Goal: Task Accomplishment & Management: Manage account settings

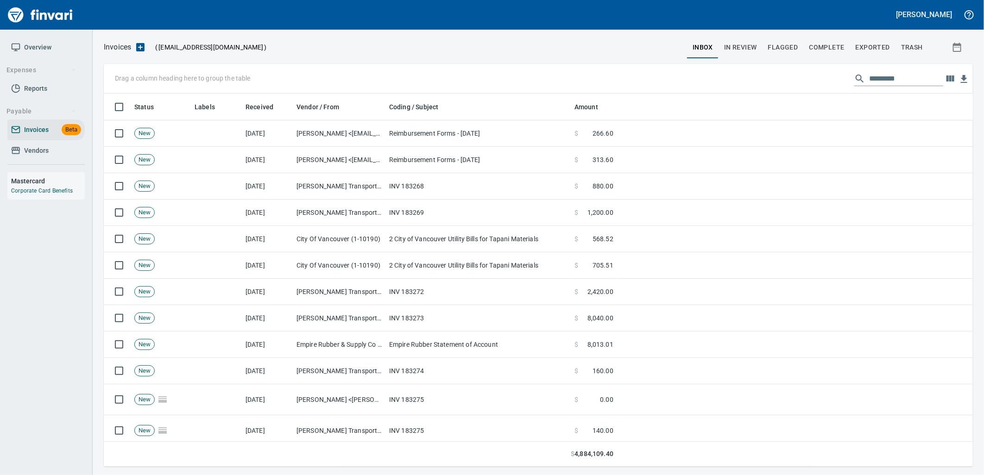
click at [893, 71] on input "text" at bounding box center [906, 78] width 74 height 15
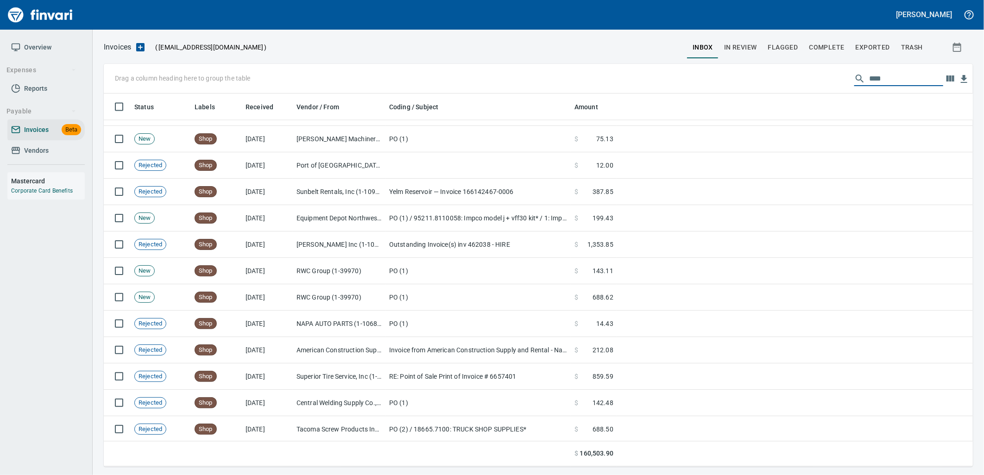
scroll to position [3285, 0]
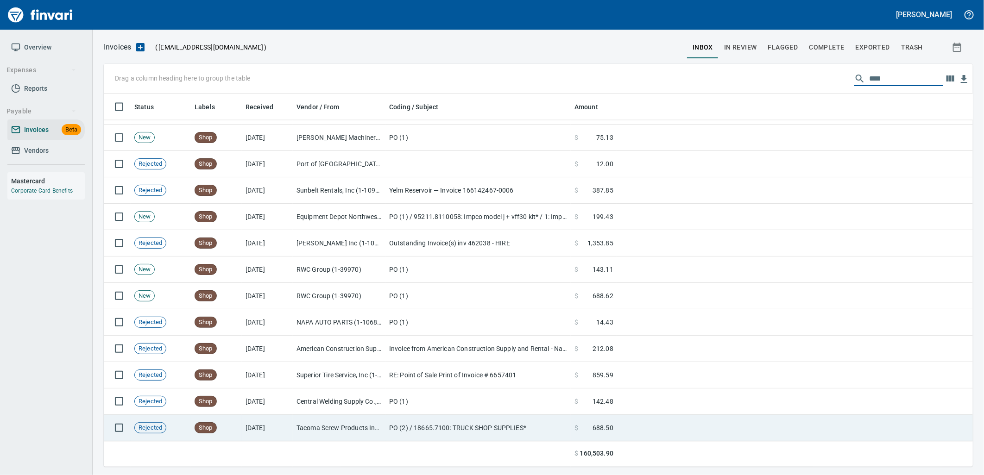
type input "****"
click at [353, 433] on td "Tacoma Screw Products Inc (1-10999)" at bounding box center [339, 428] width 93 height 26
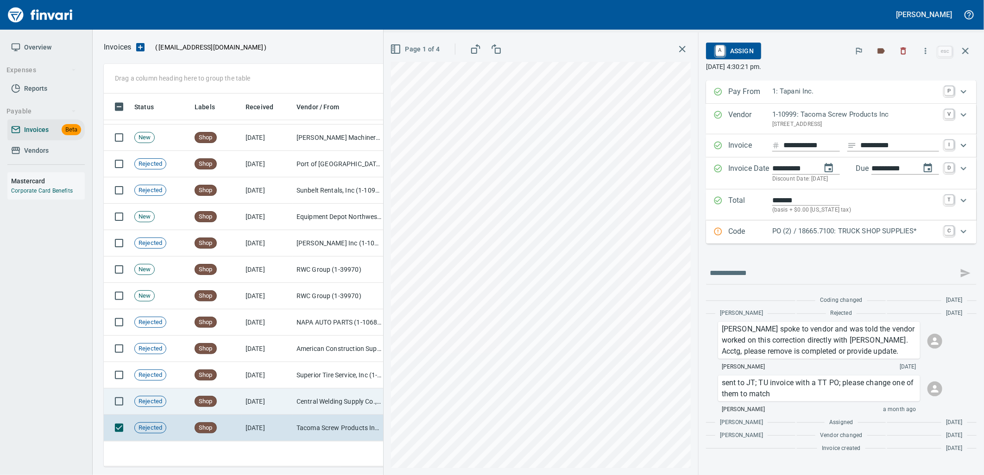
click at [323, 412] on td "Central Welding Supply Co., Inc (1-23924)" at bounding box center [339, 402] width 93 height 26
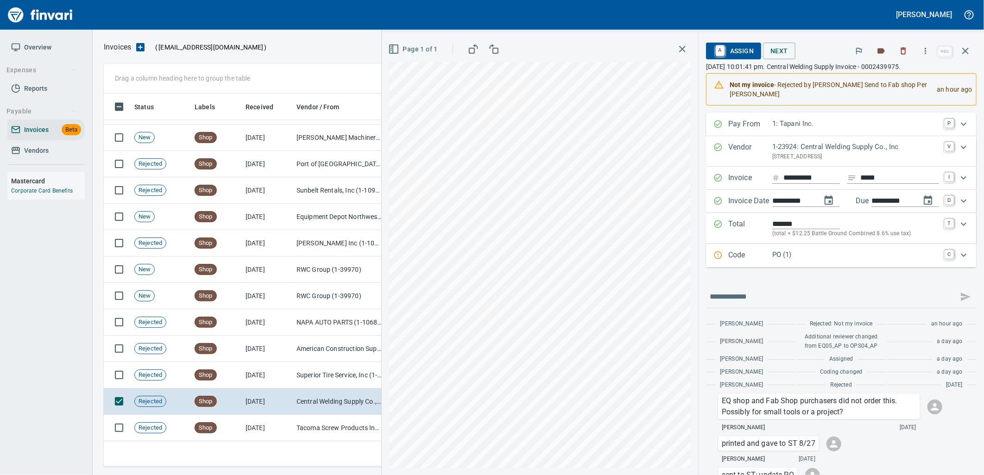
click at [740, 54] on span "A Assign" at bounding box center [734, 51] width 40 height 16
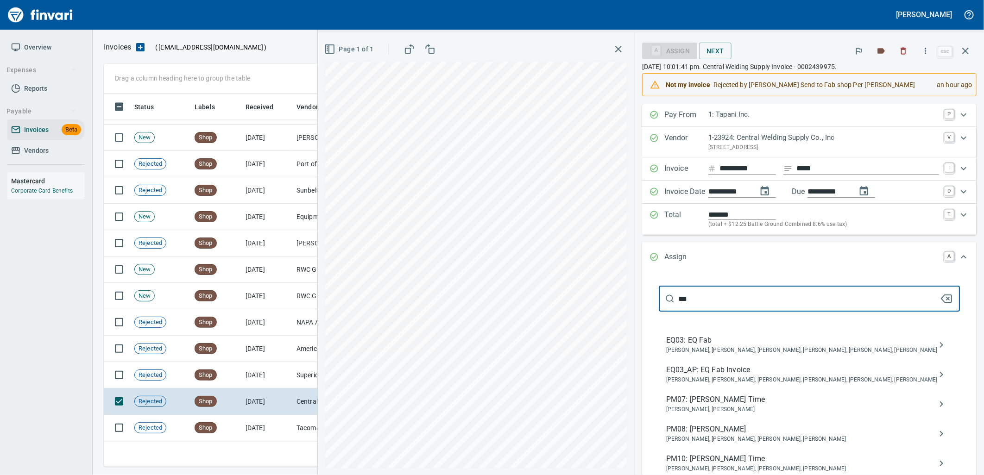
type input "***"
click at [750, 367] on span "EQ03_AP: EQ Fab Invoice" at bounding box center [802, 370] width 272 height 11
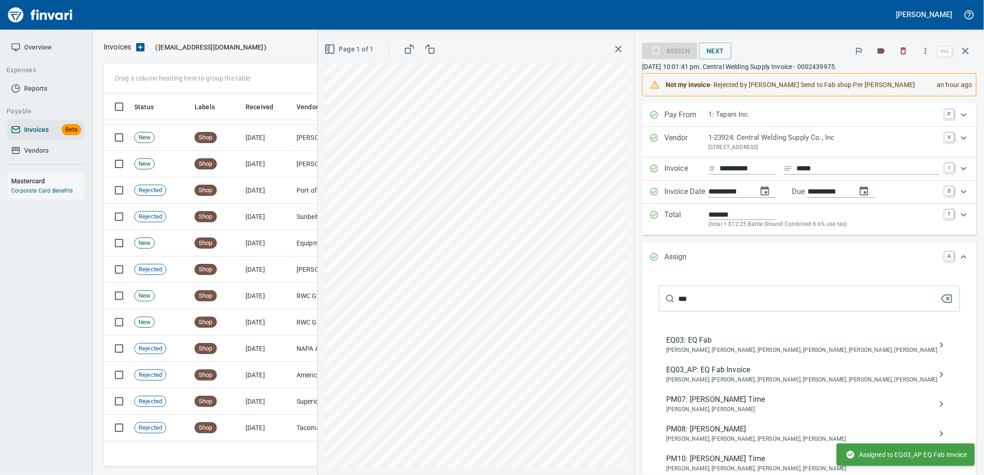
scroll to position [3258, 0]
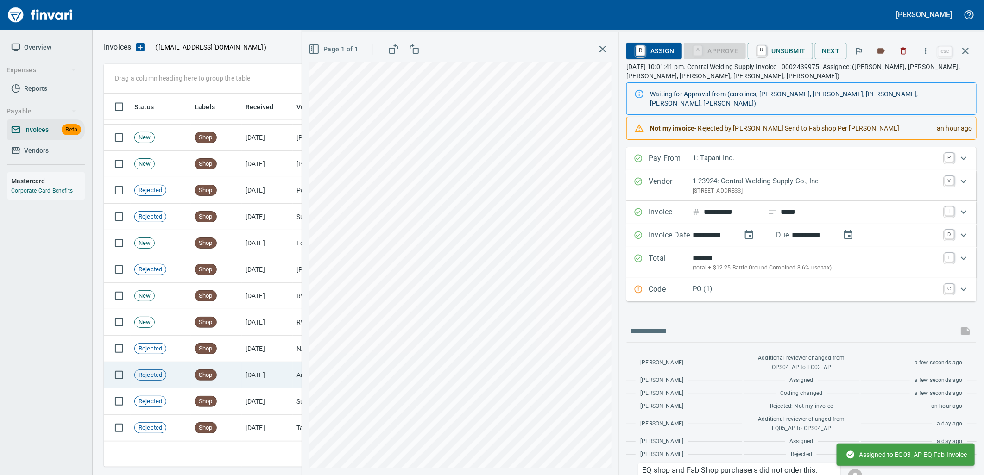
click at [264, 382] on td "7/31/2025" at bounding box center [267, 375] width 51 height 26
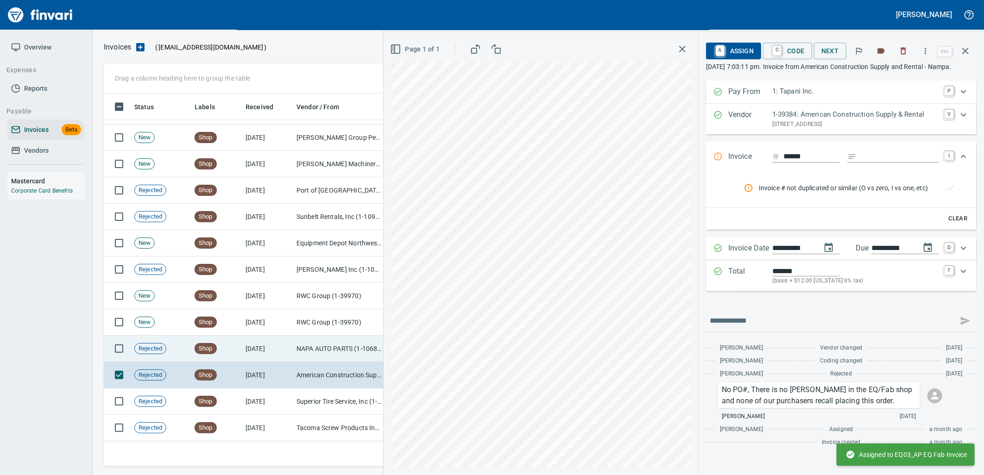
click at [255, 353] on td "8/15/2025" at bounding box center [267, 349] width 51 height 26
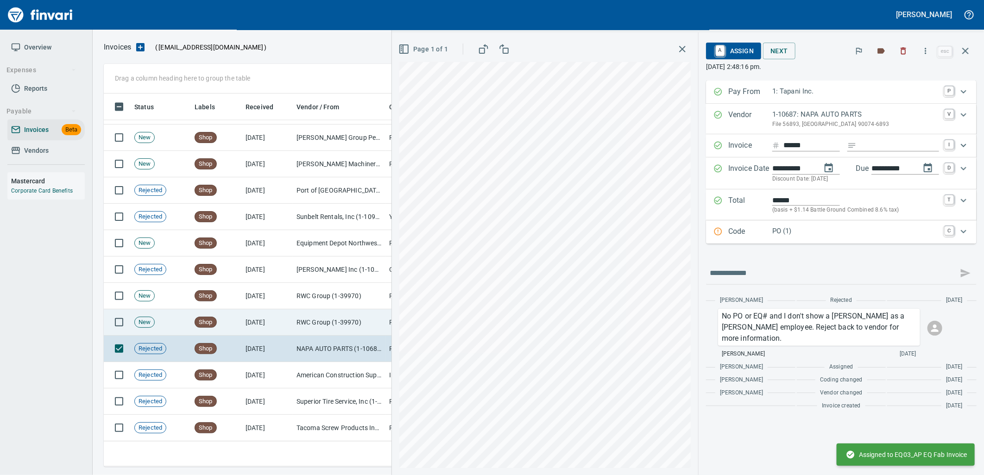
click at [253, 323] on td "8/20/2025" at bounding box center [267, 323] width 51 height 26
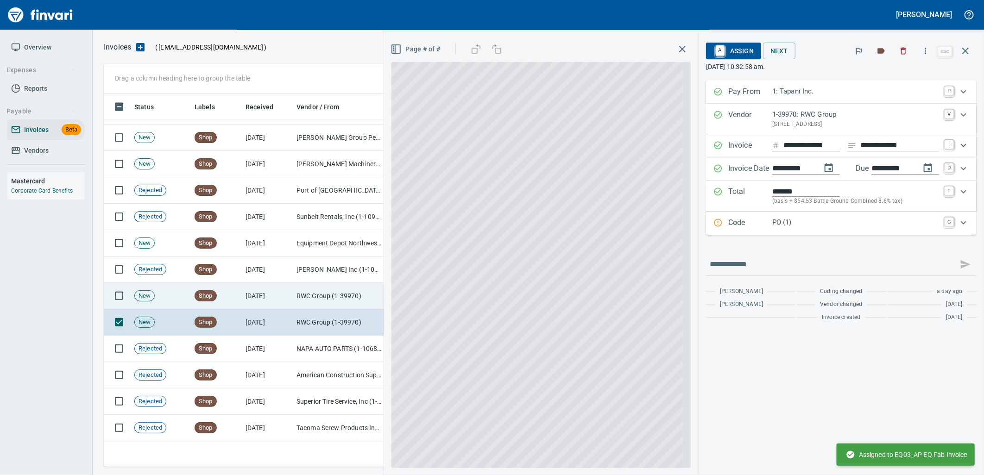
scroll to position [0, 1]
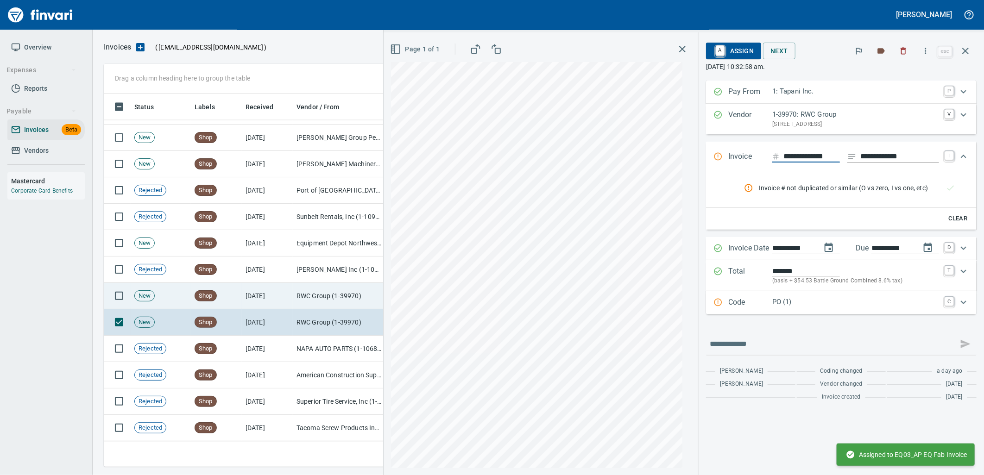
click at [249, 299] on td "8/20/2025" at bounding box center [267, 296] width 51 height 26
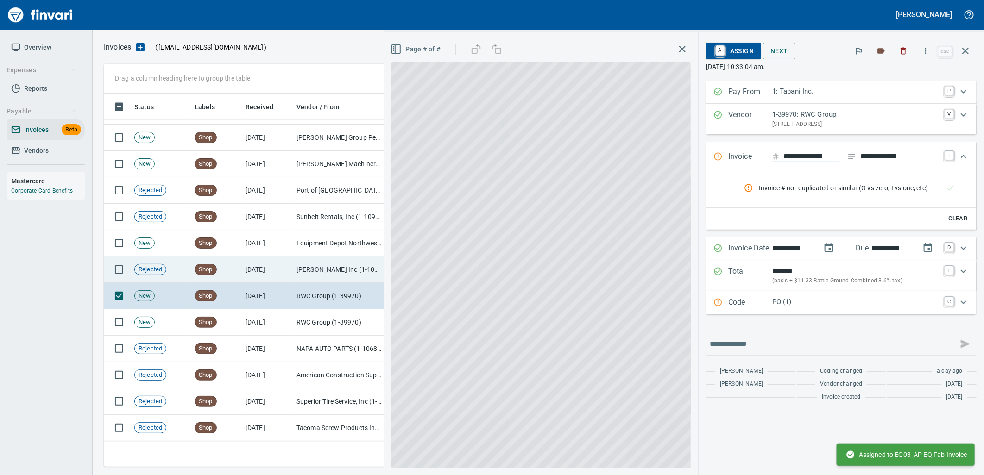
scroll to position [0, 1]
click at [248, 276] on td "8/20/2025" at bounding box center [267, 270] width 51 height 26
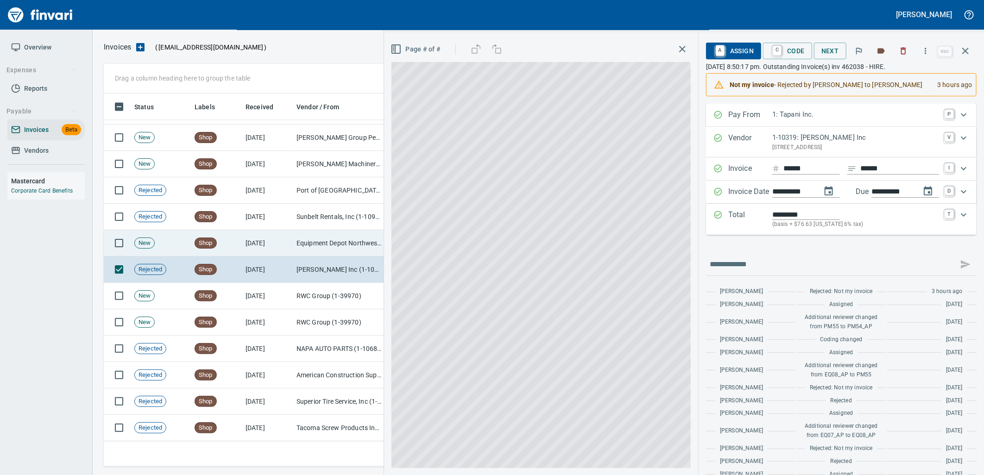
click at [250, 247] on td "8/21/2025" at bounding box center [267, 243] width 51 height 26
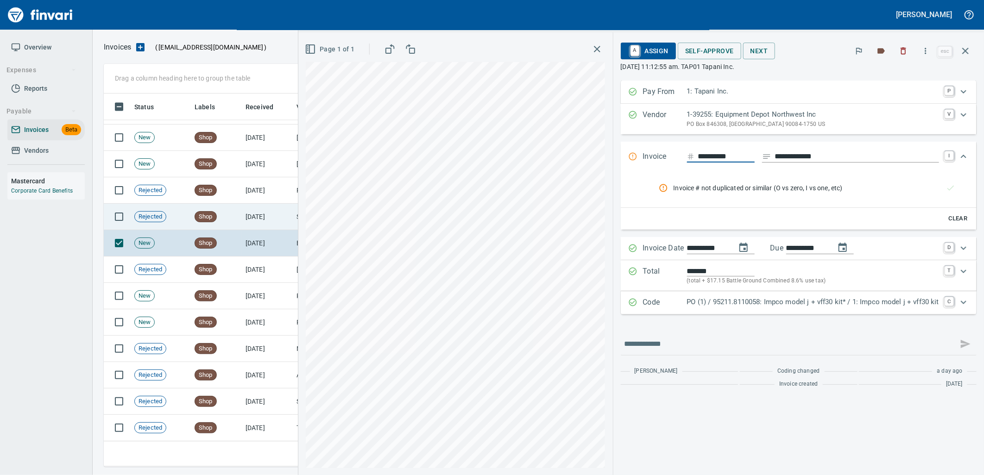
click at [248, 222] on td "8/22/2025" at bounding box center [267, 217] width 51 height 26
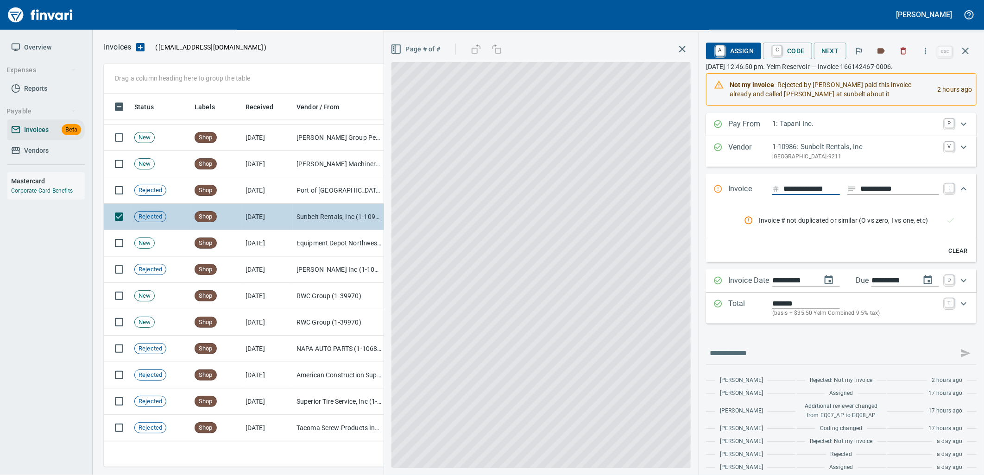
scroll to position [0, 0]
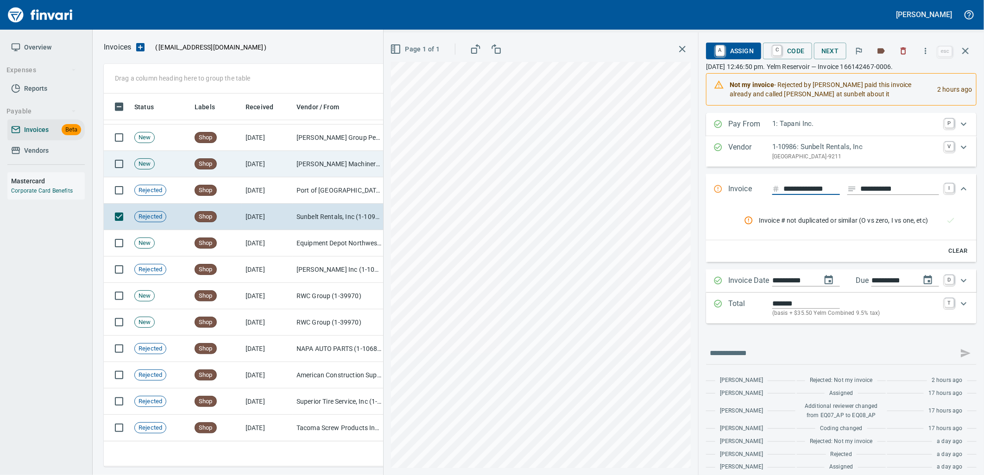
click at [326, 168] on td "[PERSON_NAME] Machinery Co (1-10794)" at bounding box center [339, 164] width 93 height 26
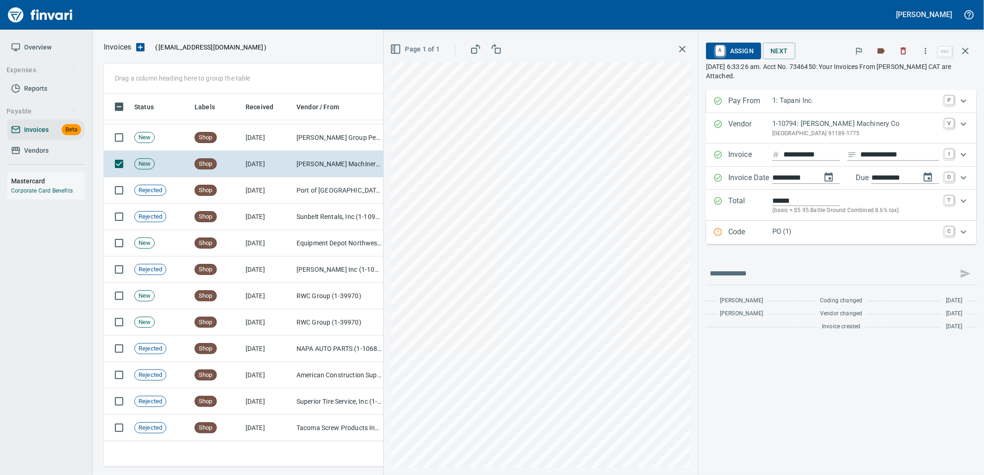
click at [863, 229] on p "PO (1)" at bounding box center [855, 232] width 167 height 11
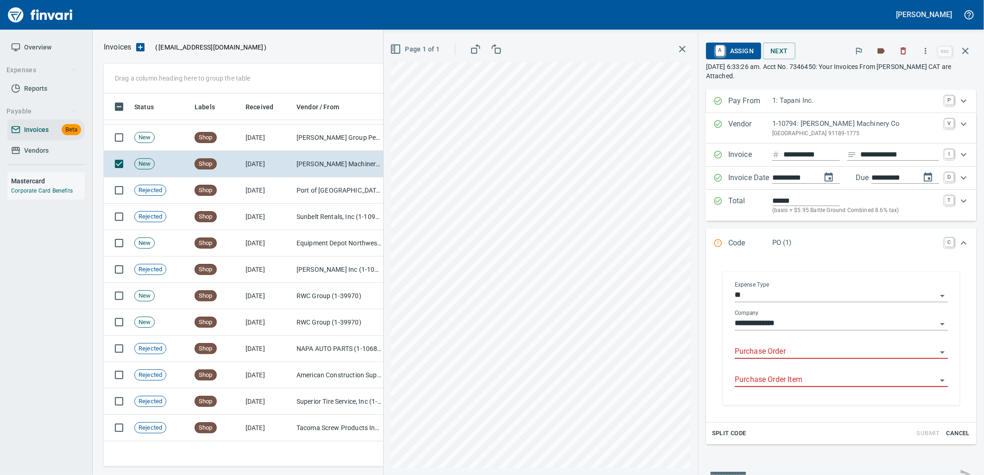
click at [816, 358] on input "Purchase Order" at bounding box center [836, 352] width 202 height 13
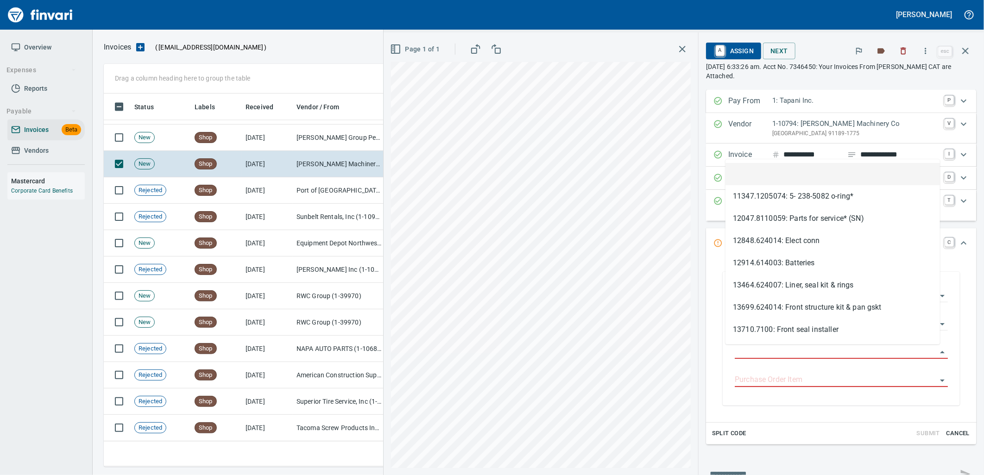
scroll to position [366, 854]
type input "**********"
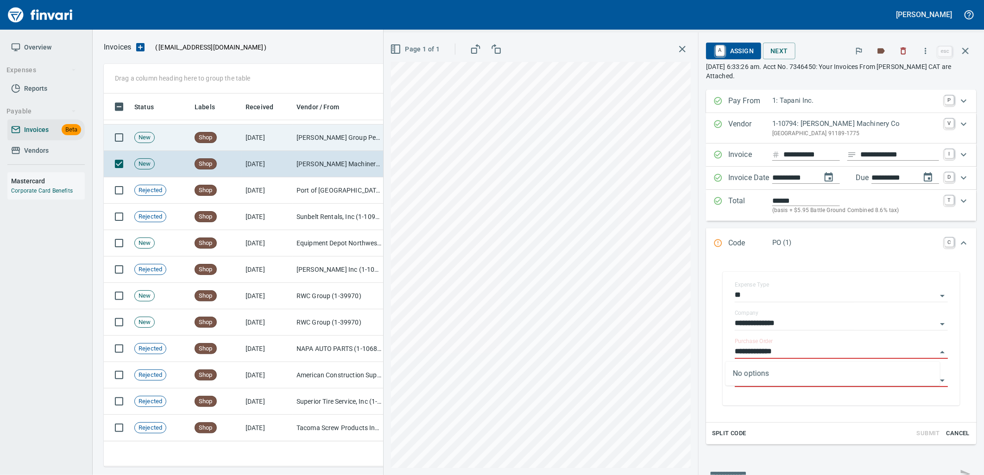
click at [224, 142] on td "Shop" at bounding box center [216, 138] width 51 height 26
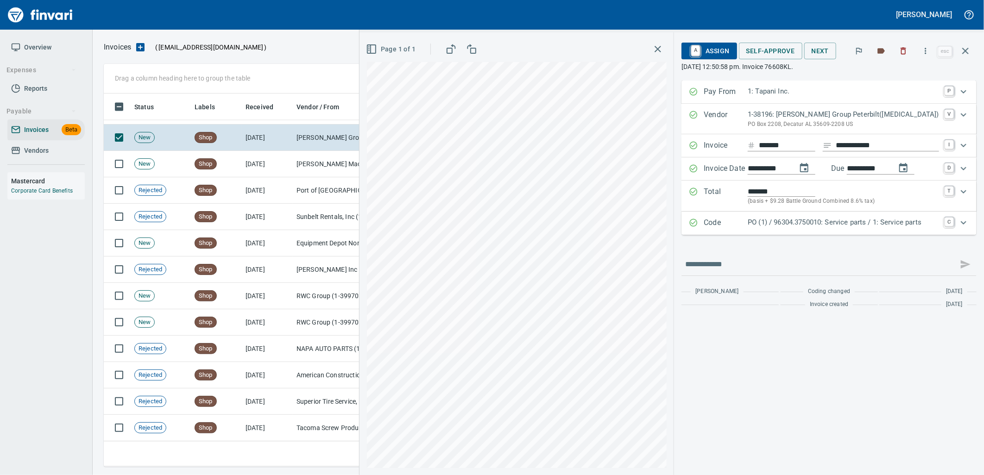
click at [819, 227] on p "PO (1) / 96304.3750010: Service parts / 1: Service parts" at bounding box center [843, 222] width 191 height 11
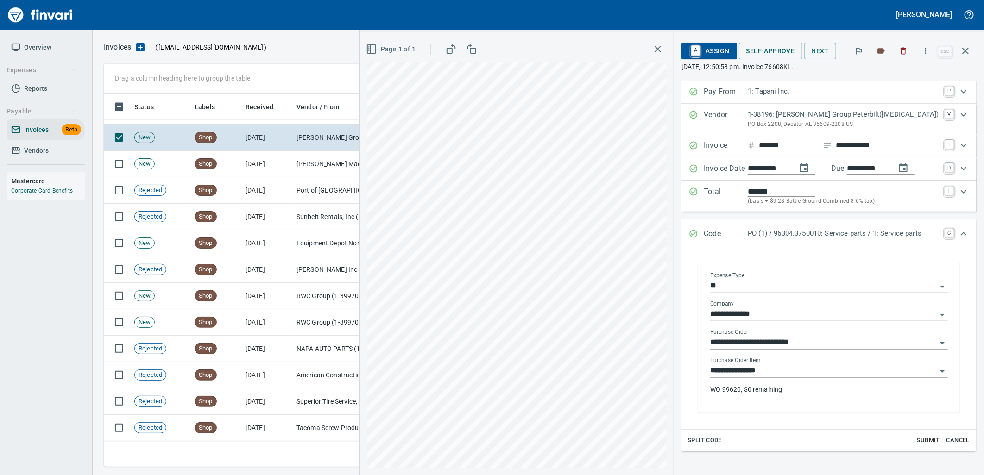
click at [796, 375] on input "**********" at bounding box center [823, 371] width 227 height 13
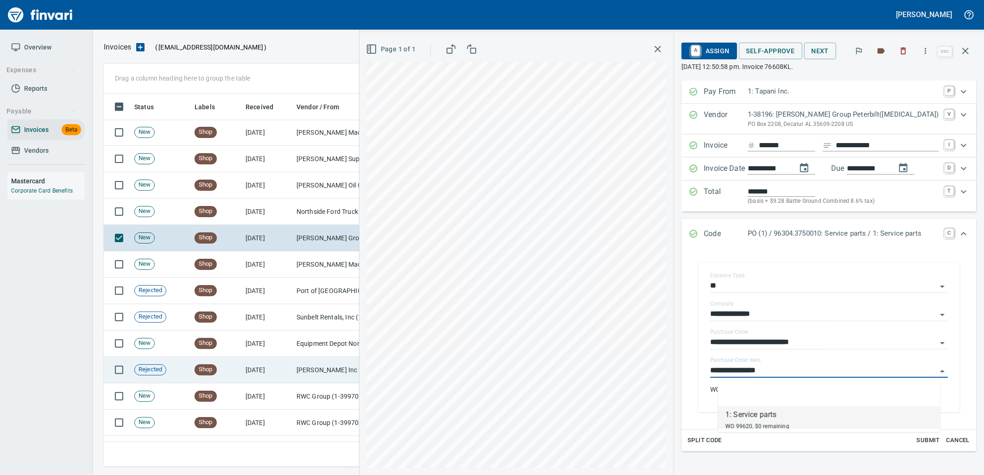
scroll to position [3155, 0]
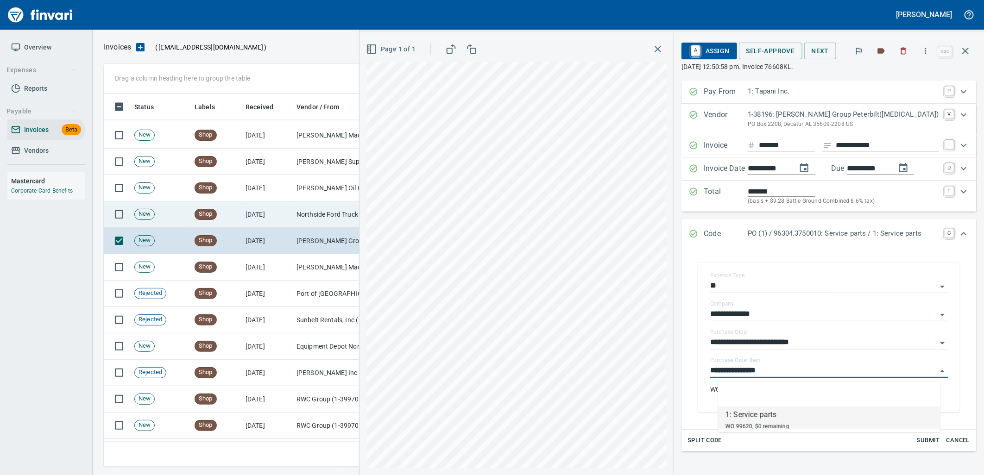
click at [264, 207] on td "8/27/2025" at bounding box center [267, 215] width 51 height 26
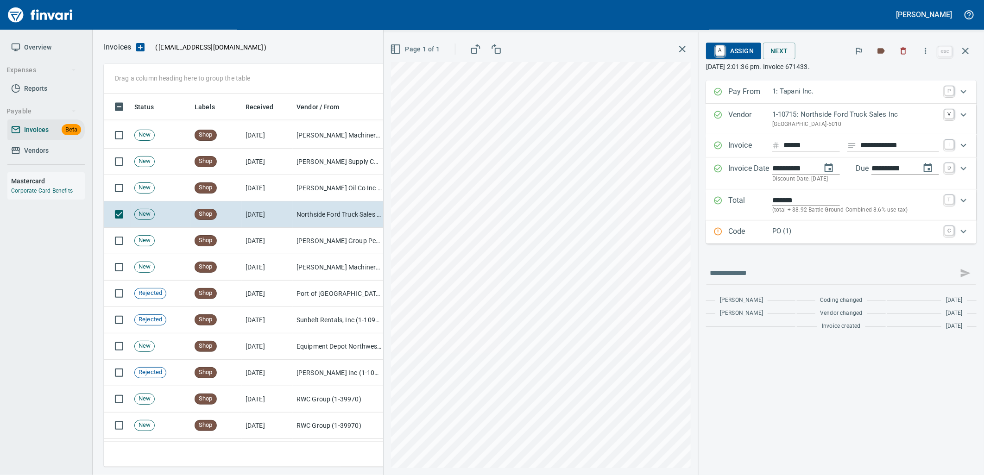
click at [785, 234] on p "PO (1)" at bounding box center [855, 231] width 167 height 11
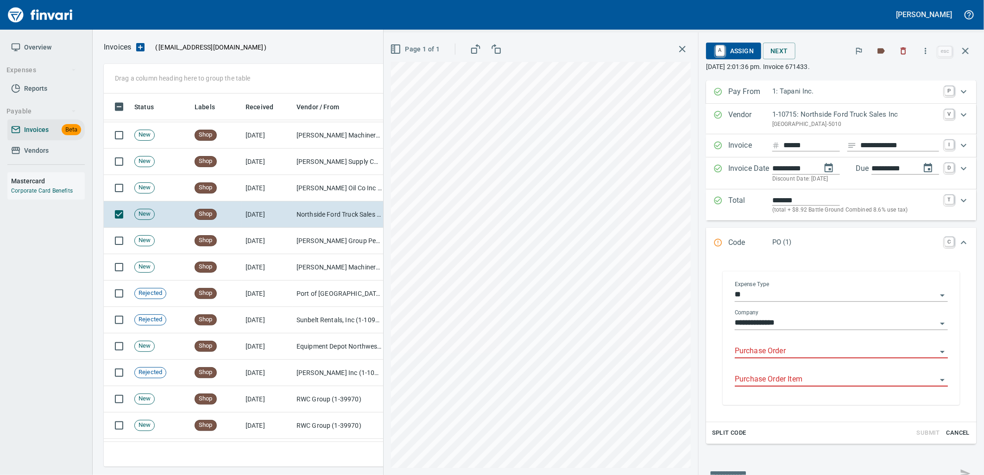
click at [770, 348] on input "Purchase Order" at bounding box center [836, 351] width 202 height 13
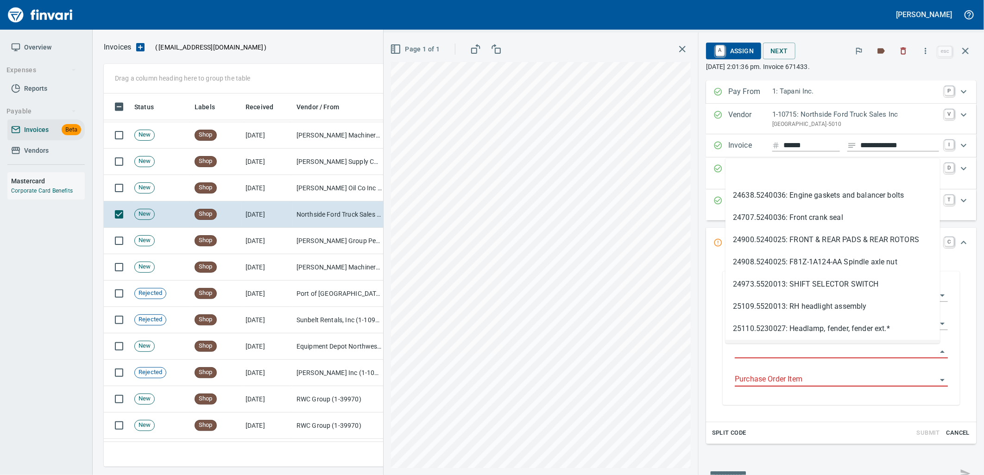
scroll to position [366, 854]
type input "**********"
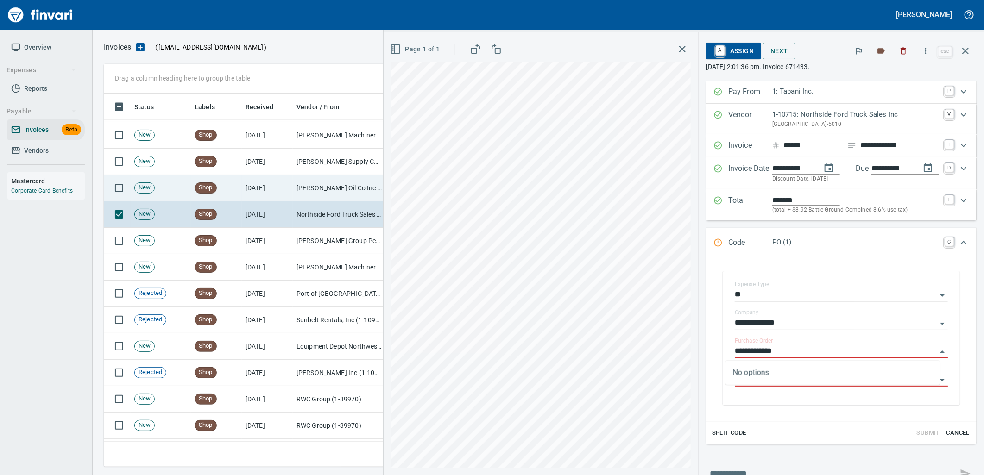
click at [298, 191] on td "Byrnes Oil Co Inc (1-38025)" at bounding box center [339, 188] width 93 height 26
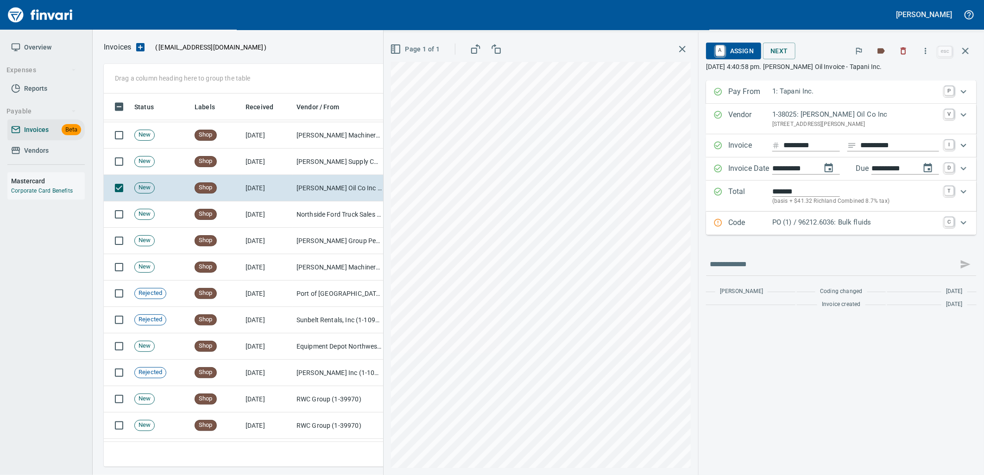
click at [821, 228] on p "PO (1) / 96212.6036: Bulk fluids" at bounding box center [855, 222] width 167 height 11
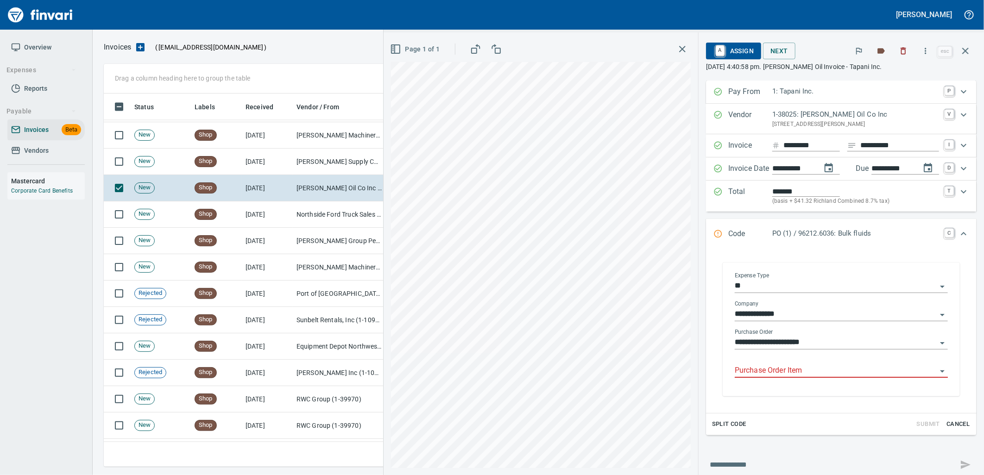
drag, startPoint x: 802, startPoint y: 373, endPoint x: 789, endPoint y: 369, distance: 13.2
click at [802, 374] on input "Purchase Order Item" at bounding box center [836, 371] width 202 height 13
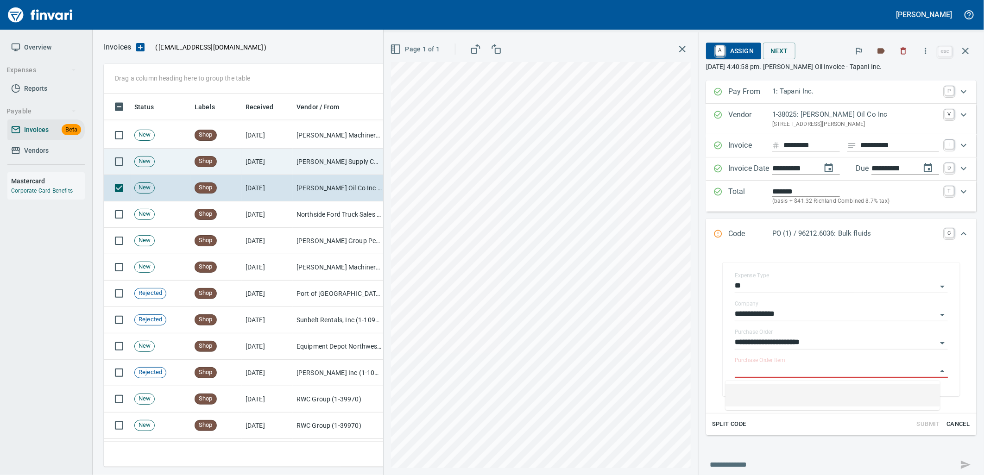
click at [313, 162] on td "McMaster-Carr Supply Company (1-10645)" at bounding box center [339, 162] width 93 height 26
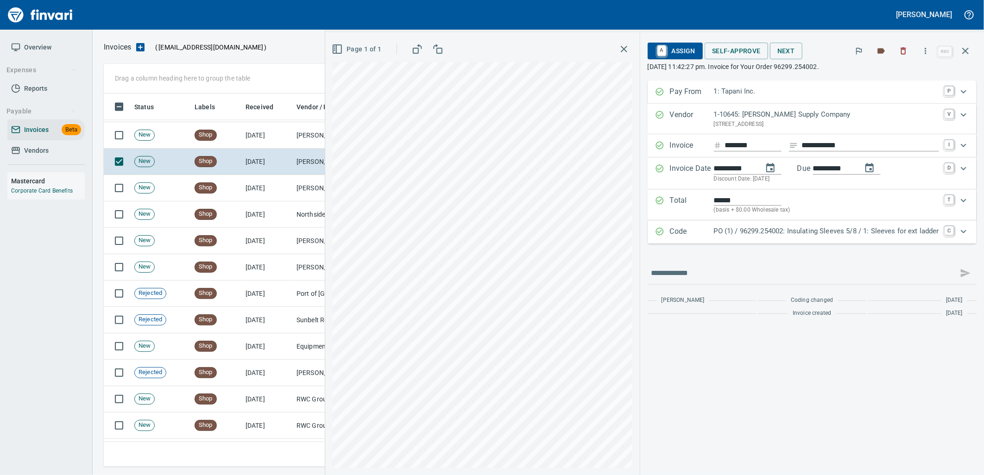
click at [779, 233] on p "PO (1) / 96299.254002: Insulating Sleeves 5/8 / 1: Sleeves for ext ladder" at bounding box center [826, 231] width 225 height 11
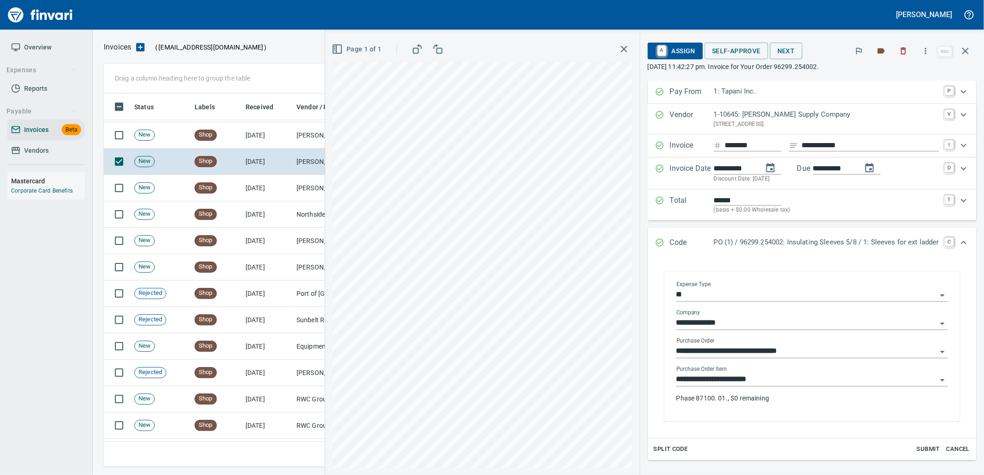
click at [749, 382] on input "**********" at bounding box center [807, 380] width 260 height 13
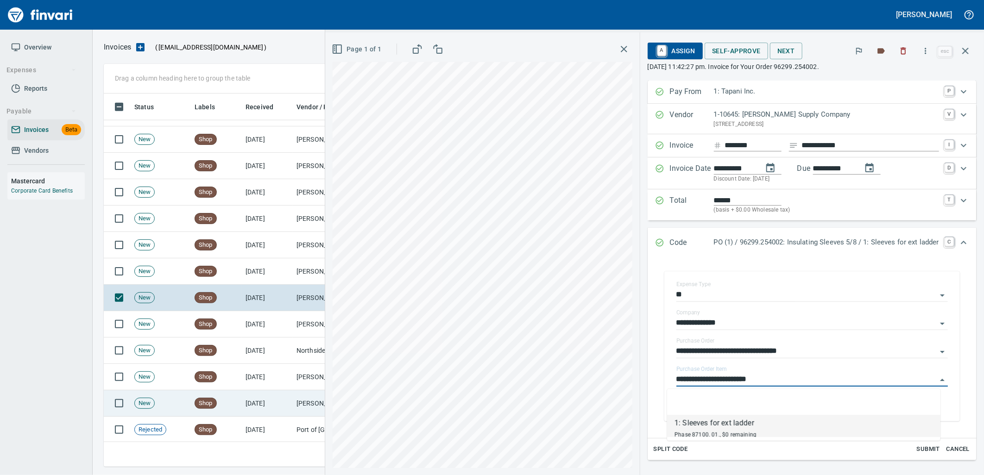
scroll to position [3001, 0]
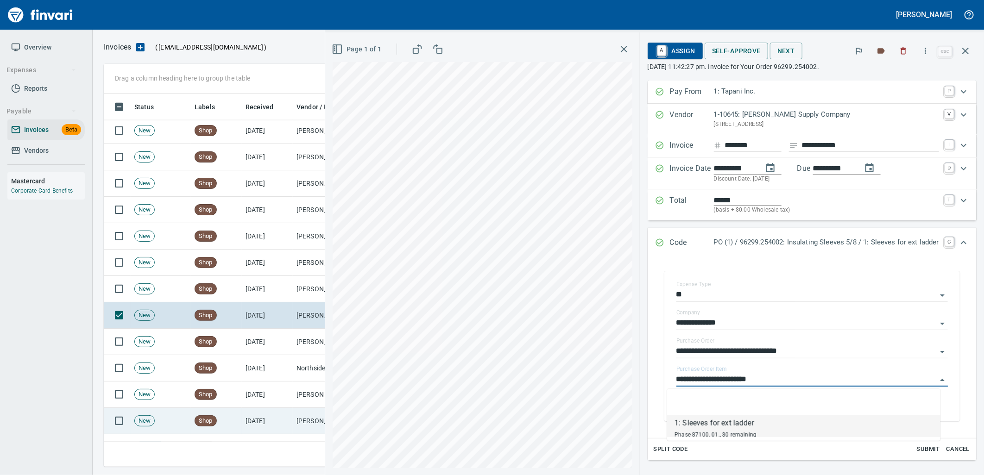
click at [256, 279] on td "8/28/2025" at bounding box center [267, 289] width 51 height 26
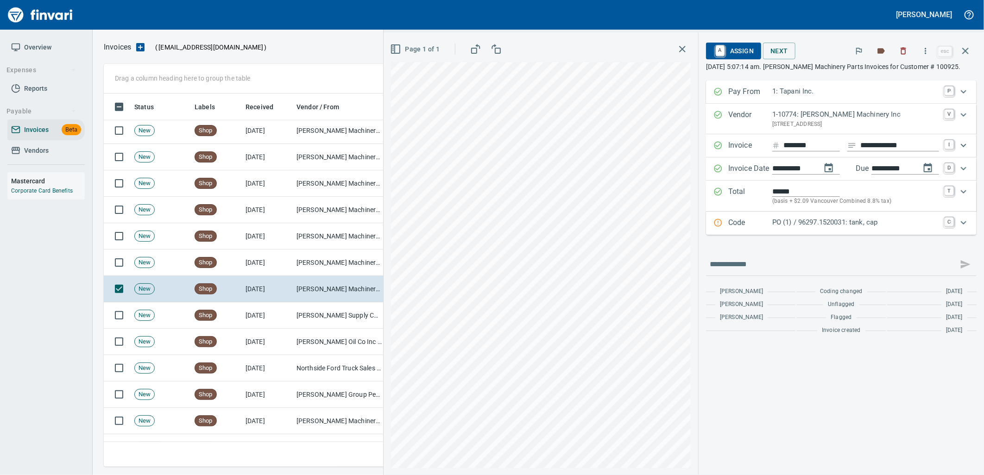
click at [848, 234] on div "Code PO (1) / 96297.1520031: tank, cap C" at bounding box center [841, 223] width 271 height 23
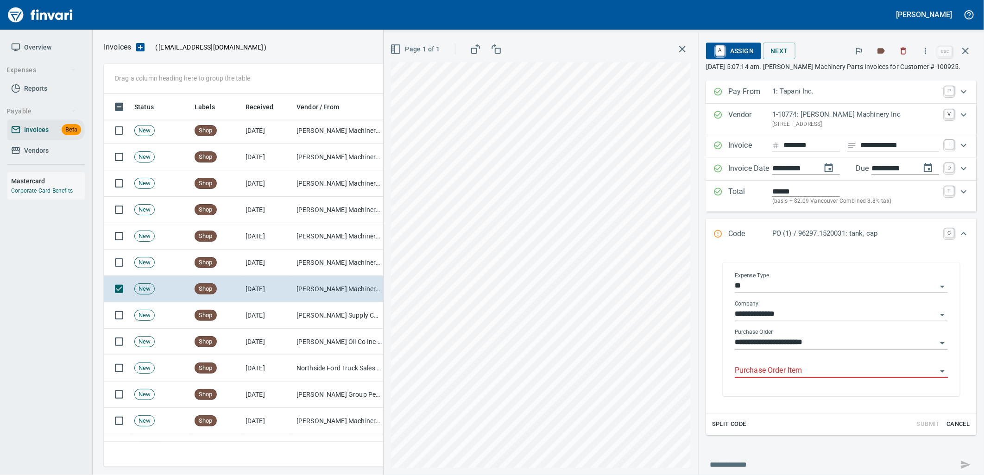
click at [805, 369] on input "Purchase Order Item" at bounding box center [836, 371] width 202 height 13
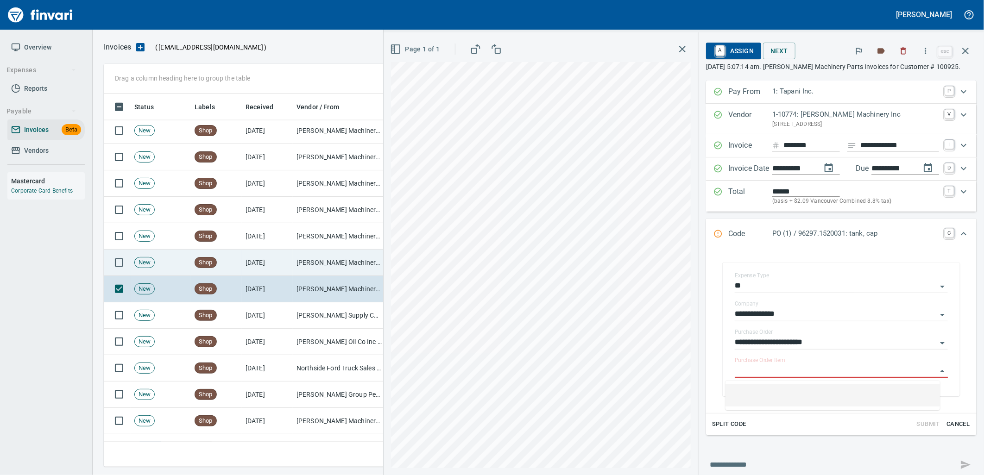
click at [239, 266] on td "Shop" at bounding box center [216, 263] width 51 height 26
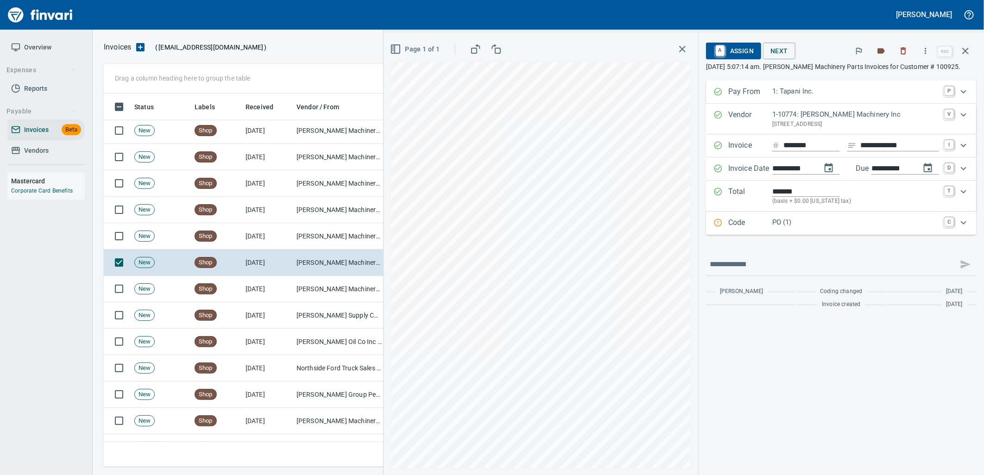
click at [828, 225] on p "PO (1)" at bounding box center [855, 222] width 167 height 11
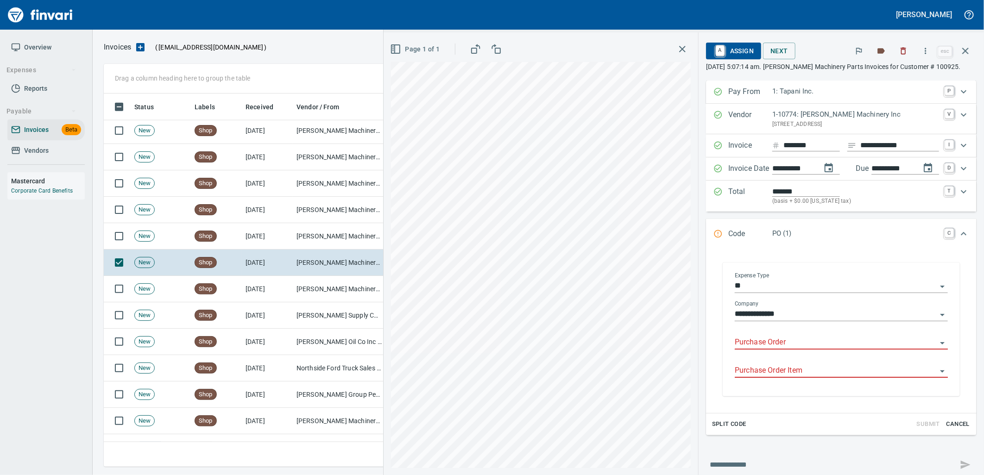
click at [795, 343] on input "Purchase Order" at bounding box center [836, 342] width 202 height 13
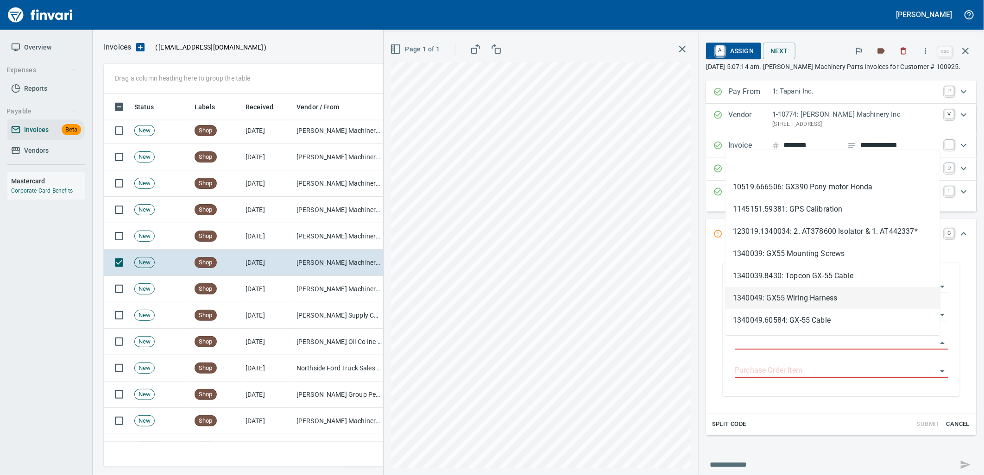
type input "**********"
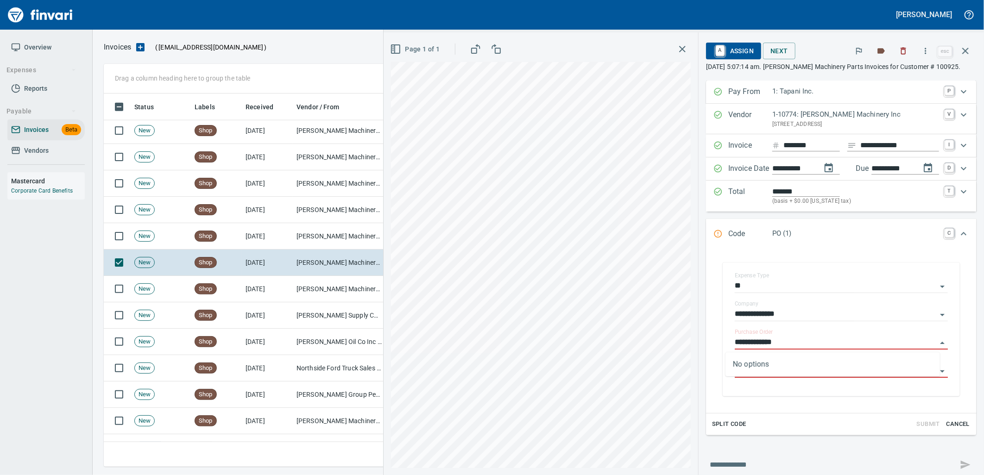
scroll to position [366, 854]
click at [336, 238] on td "Pape Machinery Inc (1-10774)" at bounding box center [339, 236] width 93 height 26
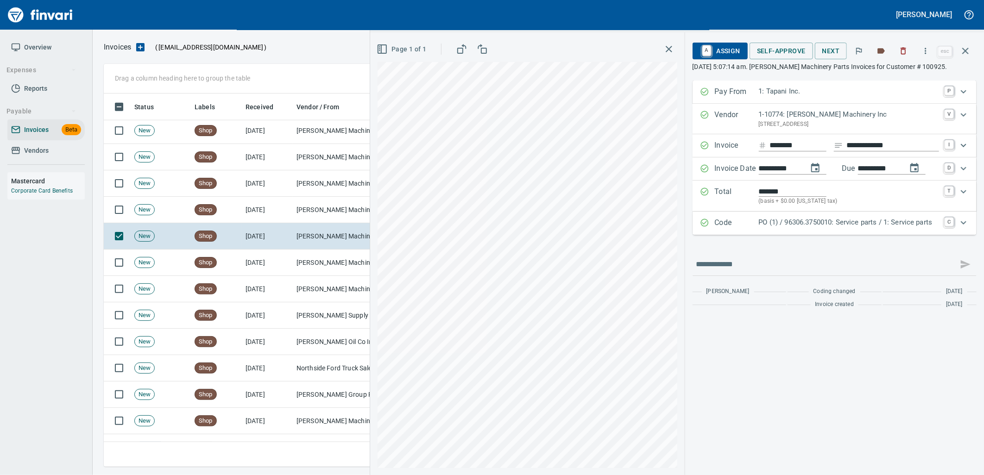
click at [812, 224] on p "PO (1) / 96306.3750010: Service parts / 1: Service parts" at bounding box center [849, 222] width 180 height 11
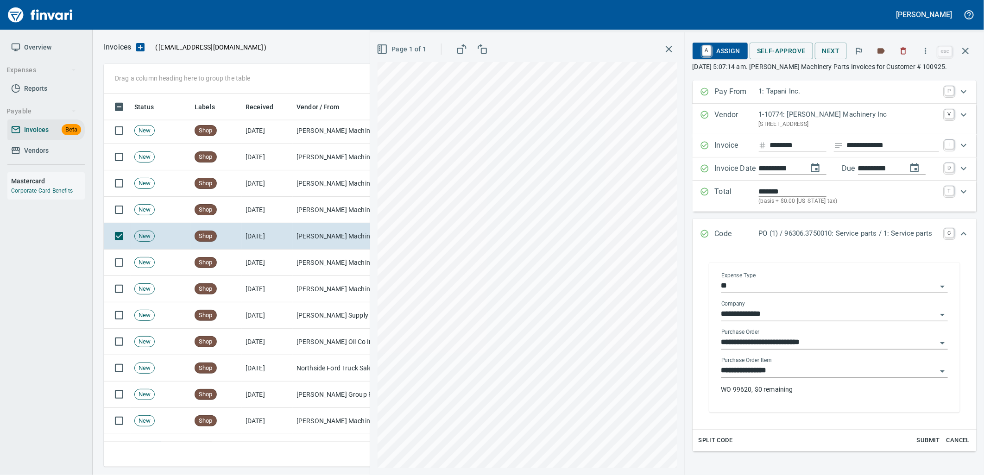
click at [797, 376] on input "**********" at bounding box center [829, 371] width 215 height 13
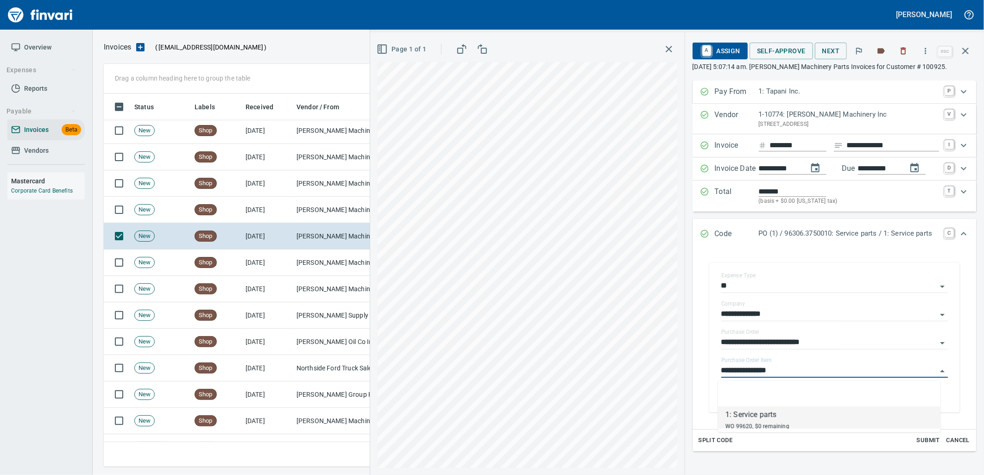
scroll to position [366, 854]
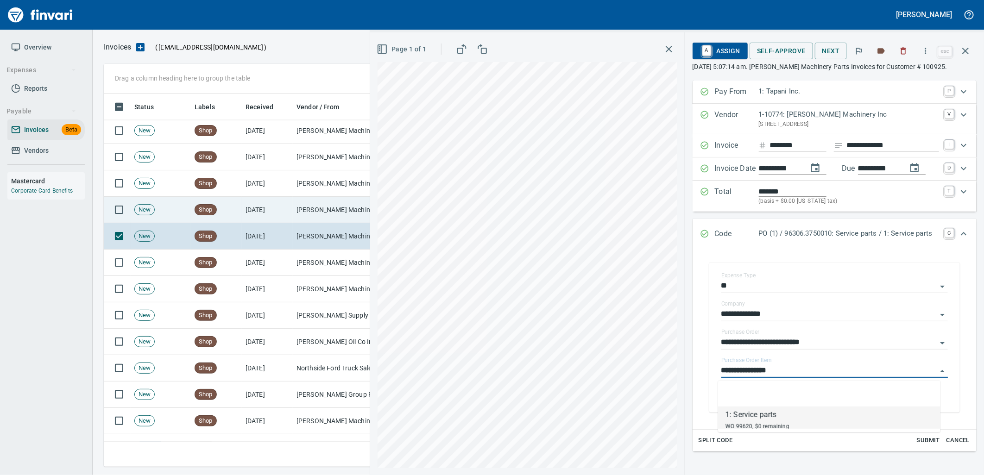
click at [316, 214] on td "[PERSON_NAME] Machinery Co (1-10794)" at bounding box center [339, 210] width 93 height 26
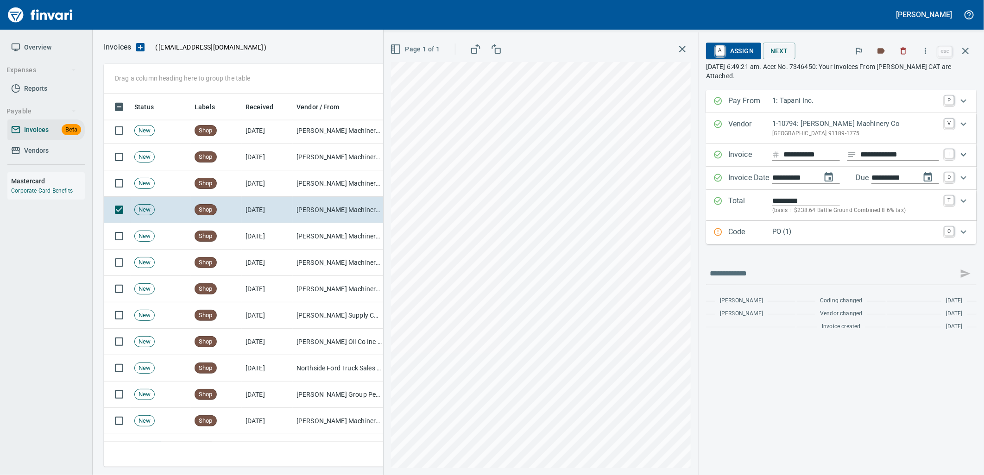
click at [839, 234] on p "PO (1)" at bounding box center [855, 232] width 167 height 11
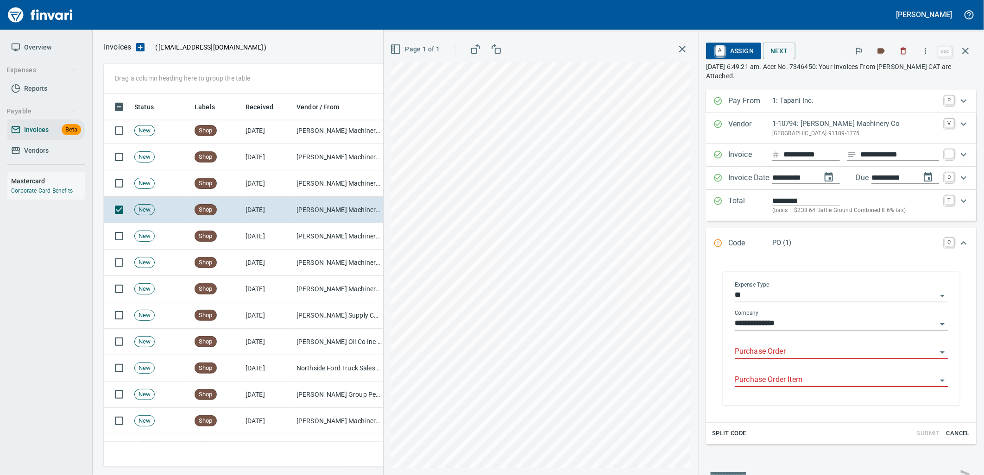
click at [797, 354] on input "Purchase Order" at bounding box center [836, 352] width 202 height 13
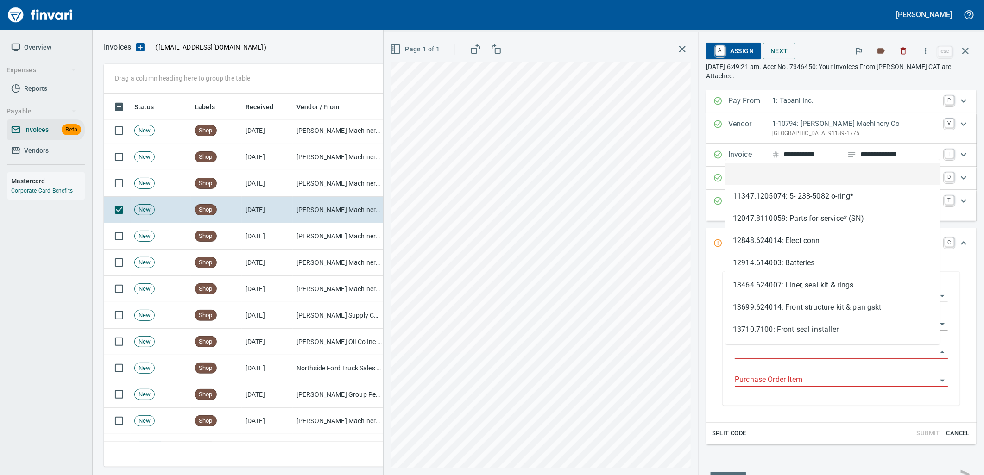
type input "**********"
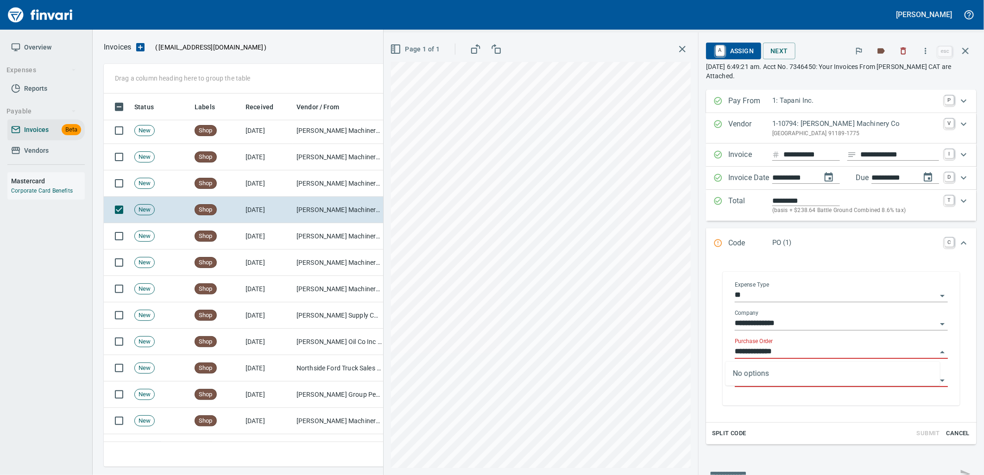
scroll to position [366, 854]
click at [310, 183] on td "[PERSON_NAME] Machinery Co (1-10794)" at bounding box center [339, 184] width 93 height 26
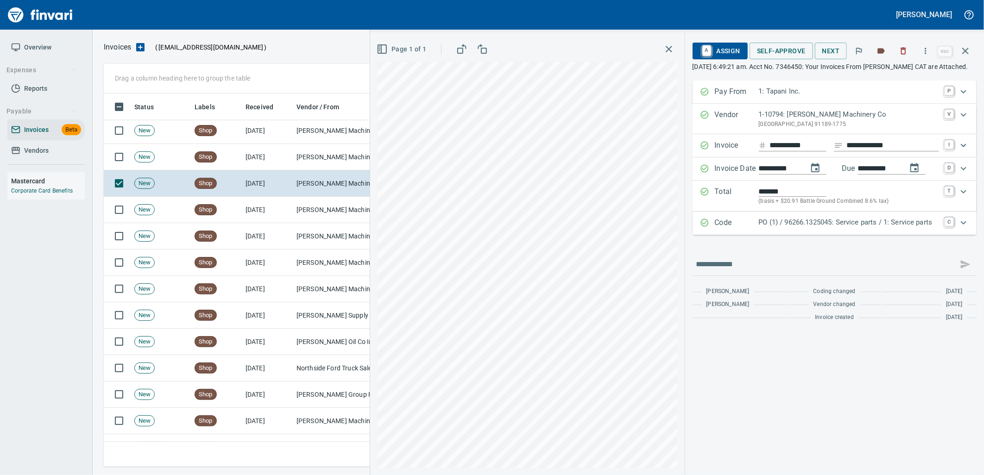
click at [809, 228] on p "PO (1) / 96266.1325045: Service parts / 1: Service parts" at bounding box center [849, 222] width 180 height 11
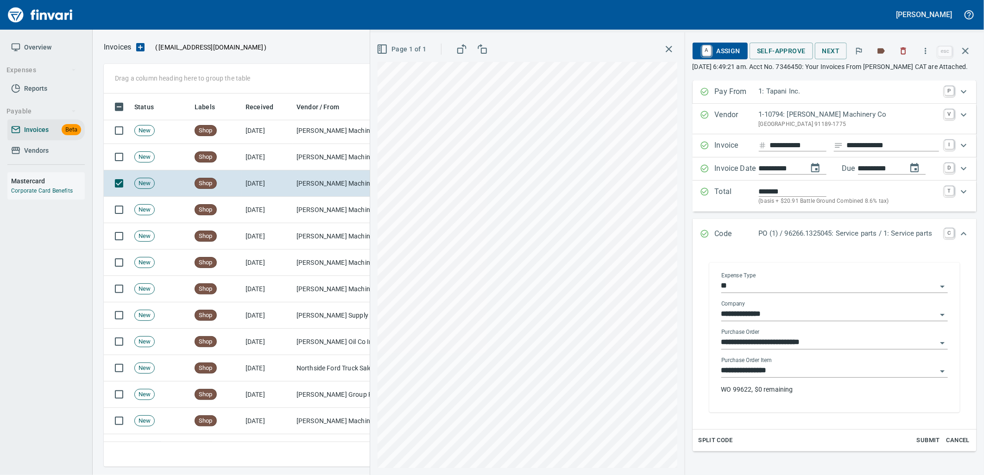
click at [803, 371] on input "**********" at bounding box center [829, 371] width 215 height 13
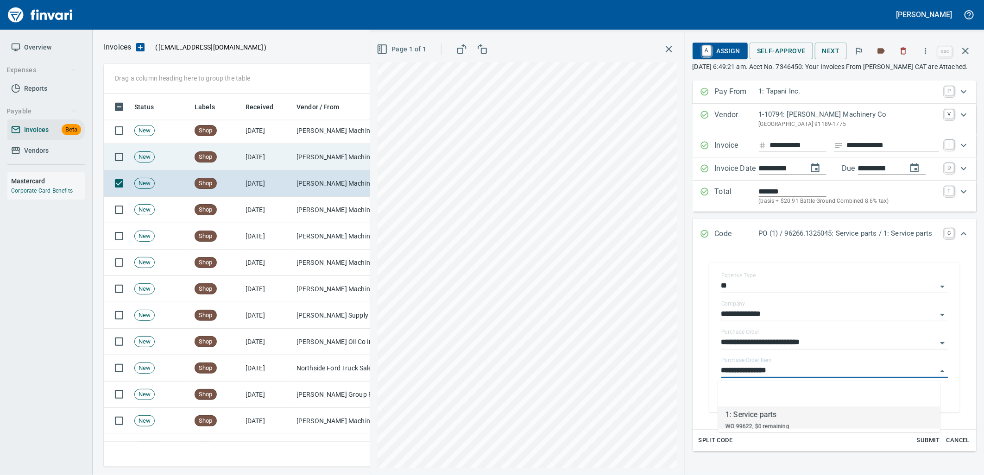
click at [322, 158] on td "[PERSON_NAME] Machinery Co (1-10794)" at bounding box center [339, 157] width 93 height 26
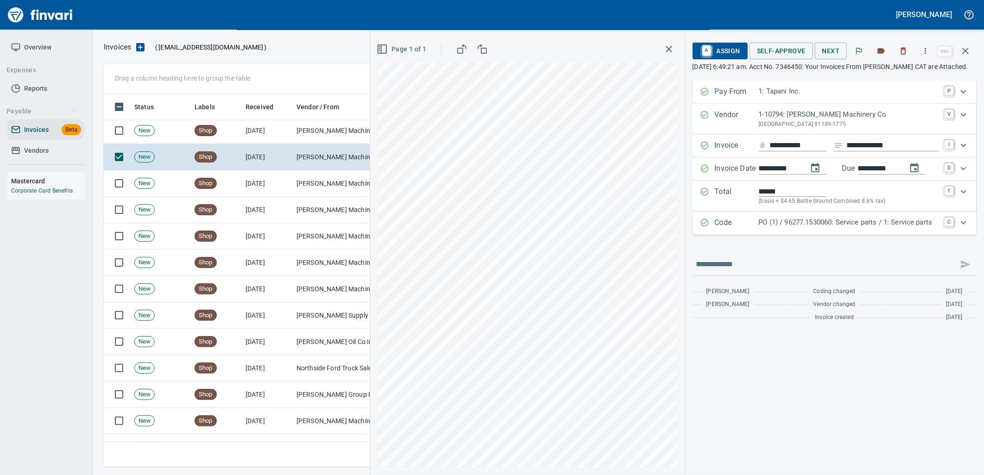
click at [781, 228] on p "PO (1) / 96277.1530060: Service parts / 1: Service parts" at bounding box center [849, 222] width 180 height 11
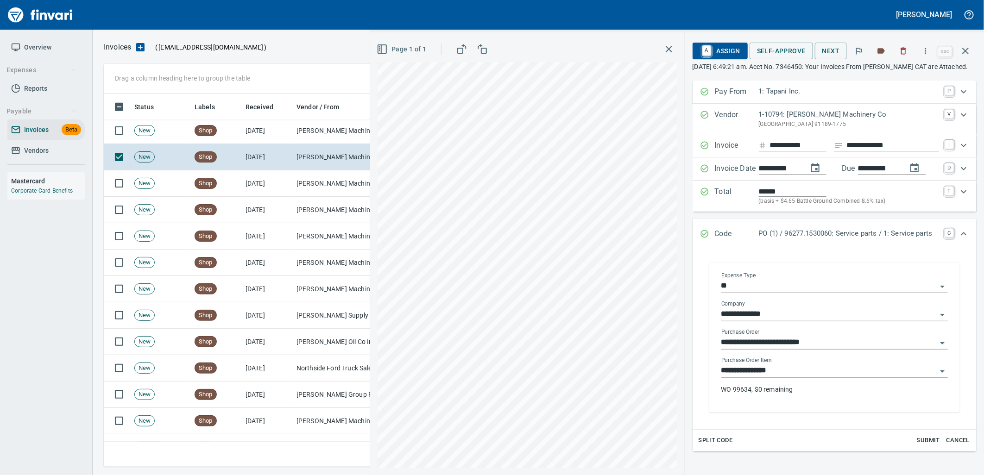
click at [790, 372] on input "**********" at bounding box center [829, 371] width 215 height 13
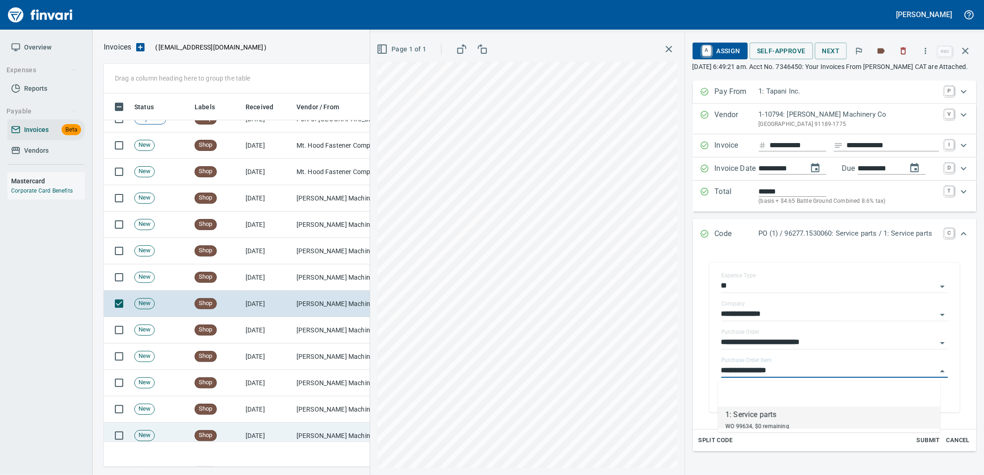
scroll to position [2846, 0]
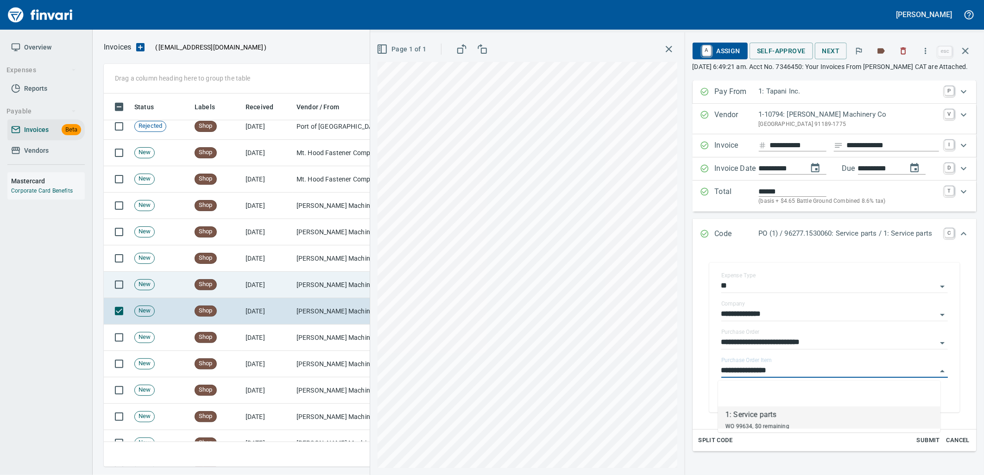
click at [256, 286] on td "8/28/2025" at bounding box center [267, 285] width 51 height 26
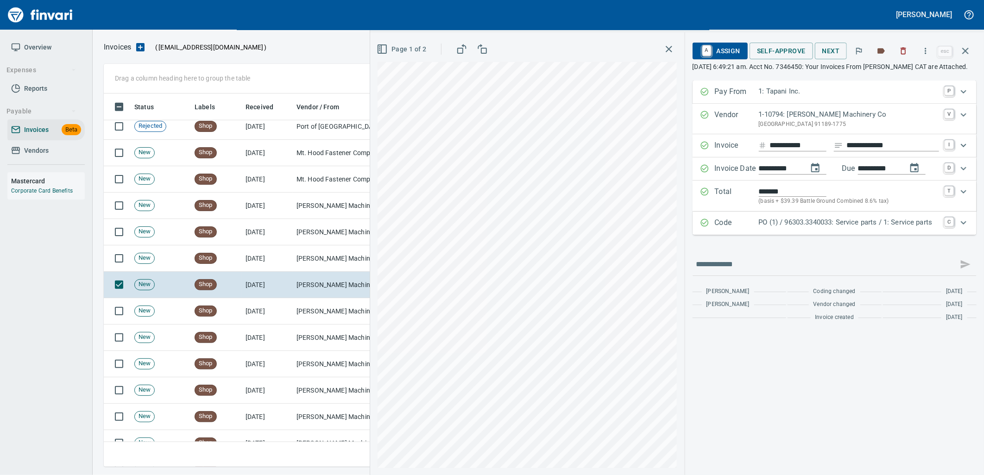
click at [802, 228] on p "PO (1) / 96303.3340033: Service parts / 1: Service parts" at bounding box center [849, 222] width 180 height 11
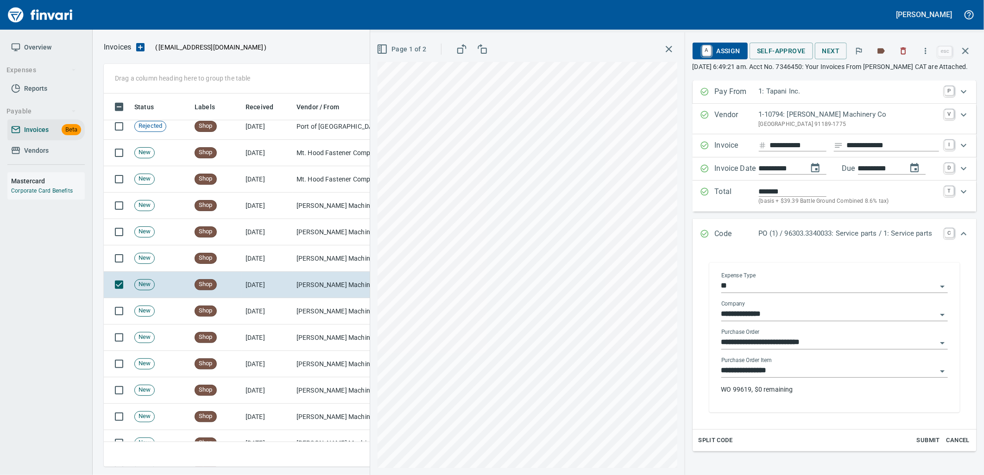
click at [789, 370] on input "**********" at bounding box center [829, 371] width 215 height 13
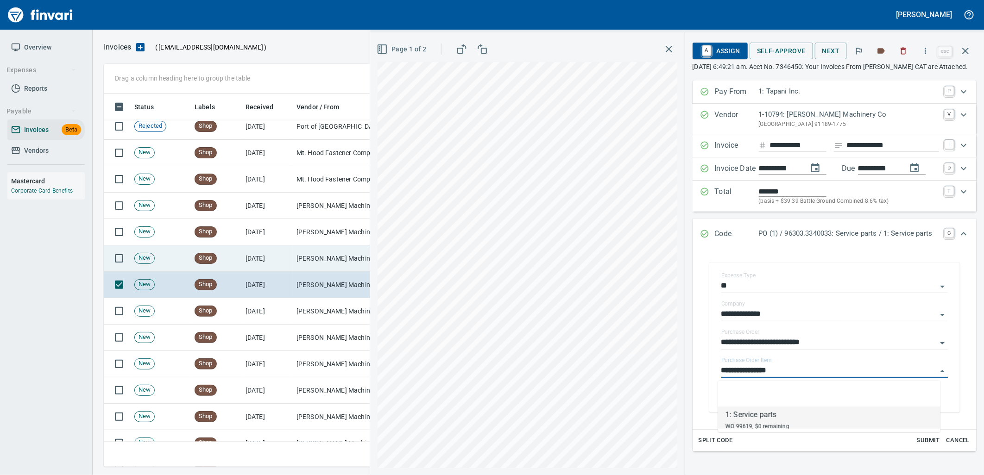
click at [301, 255] on td "[PERSON_NAME] Machinery Co (1-10794)" at bounding box center [339, 259] width 93 height 26
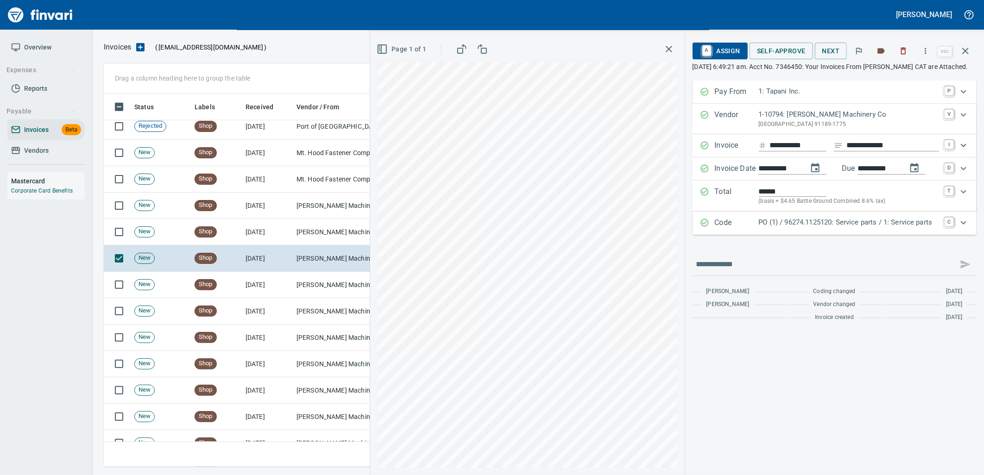
click at [830, 228] on p "PO (1) / 96274.1125120: Service parts / 1: Service parts" at bounding box center [849, 222] width 180 height 11
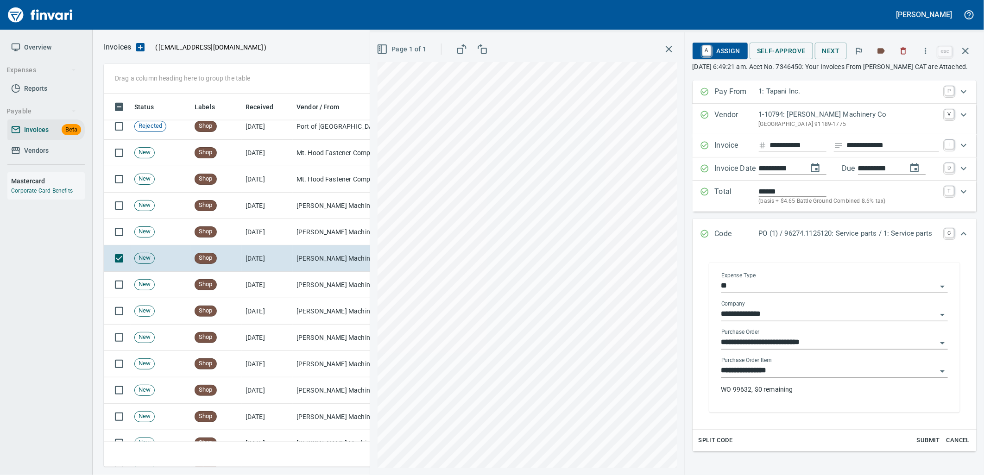
click at [795, 371] on input "**********" at bounding box center [829, 371] width 215 height 13
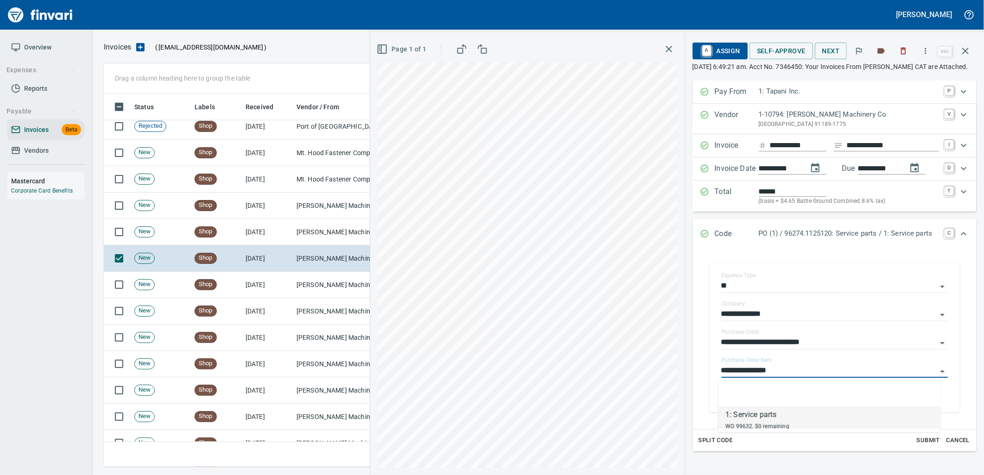
scroll to position [366, 854]
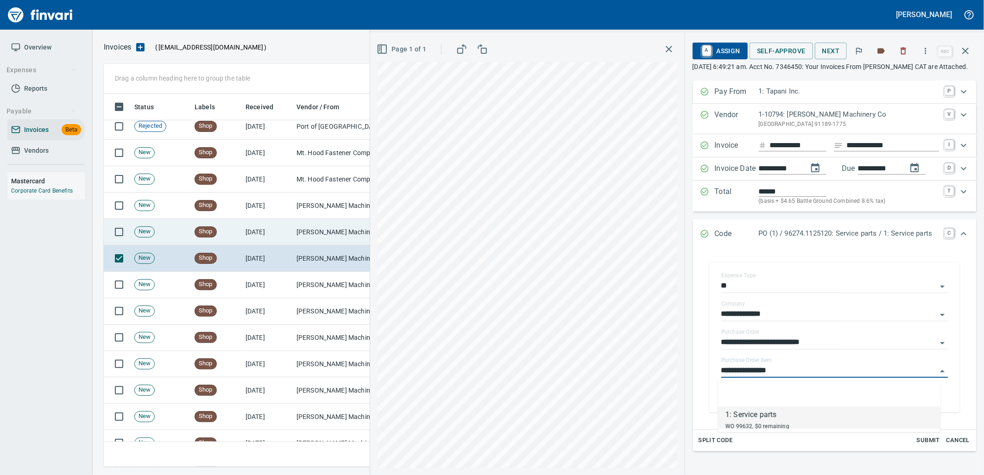
click at [311, 241] on td "[PERSON_NAME] Machinery Co (1-10794)" at bounding box center [339, 232] width 93 height 26
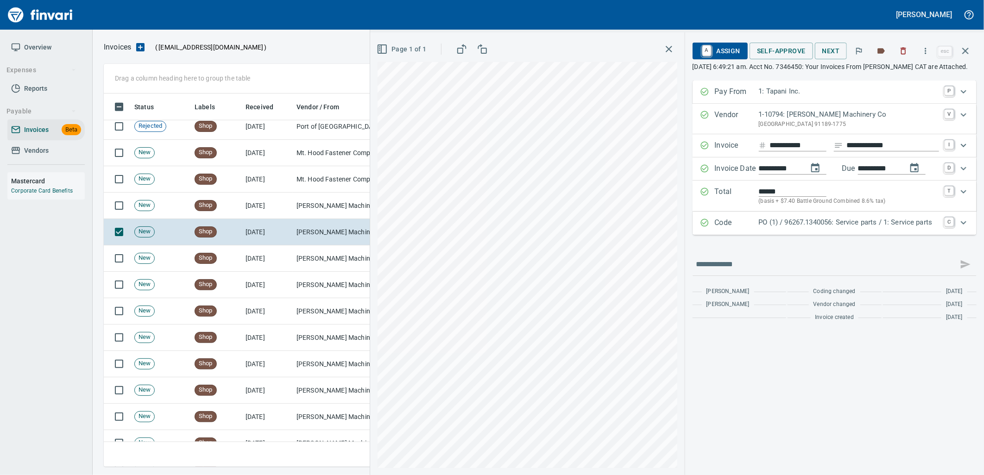
click at [809, 227] on p "PO (1) / 96267.1340056: Service parts / 1: Service parts" at bounding box center [849, 222] width 180 height 11
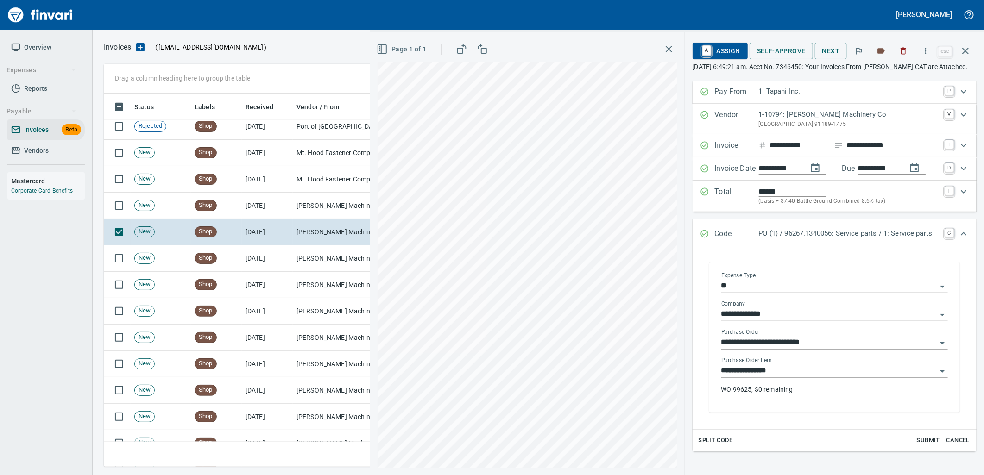
click at [782, 377] on input "**********" at bounding box center [829, 371] width 215 height 13
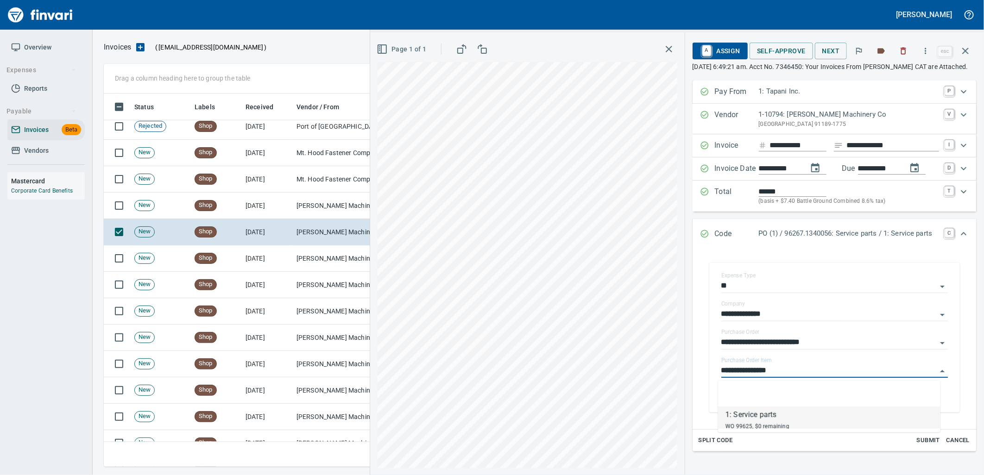
scroll to position [366, 854]
click at [268, 210] on td "8/28/2025" at bounding box center [267, 206] width 51 height 26
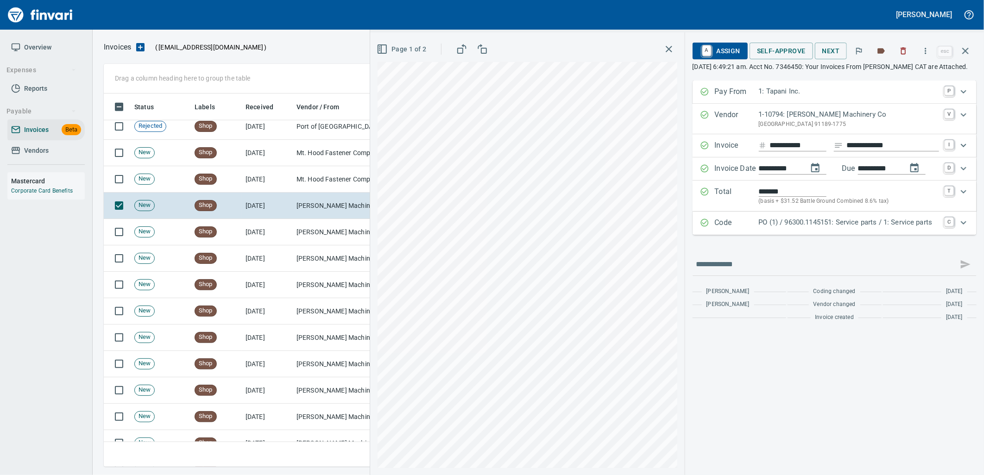
click at [835, 228] on p "PO (1) / 96300.1145151: Service parts / 1: Service parts" at bounding box center [849, 222] width 180 height 11
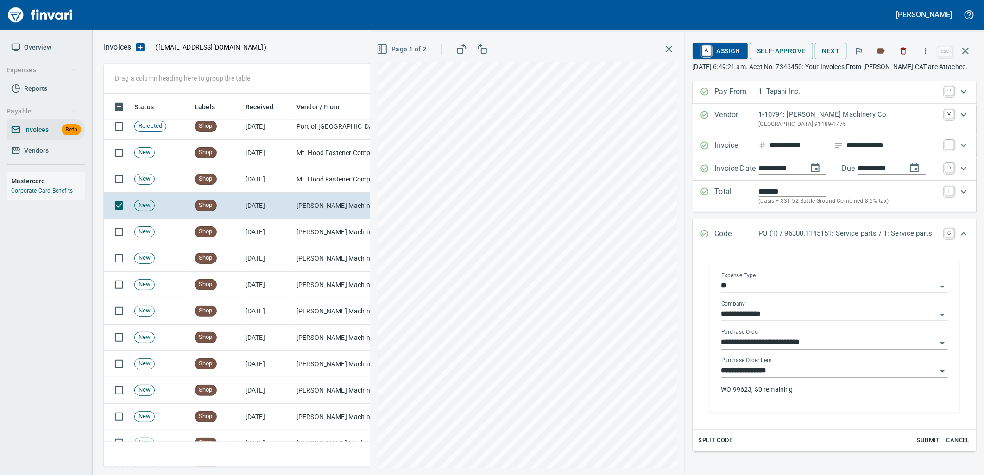
click at [790, 375] on input "**********" at bounding box center [829, 371] width 215 height 13
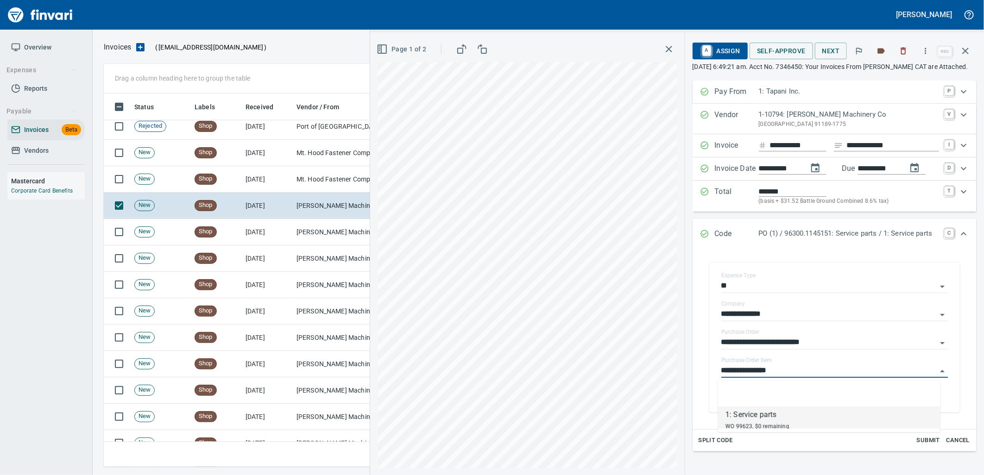
scroll to position [366, 854]
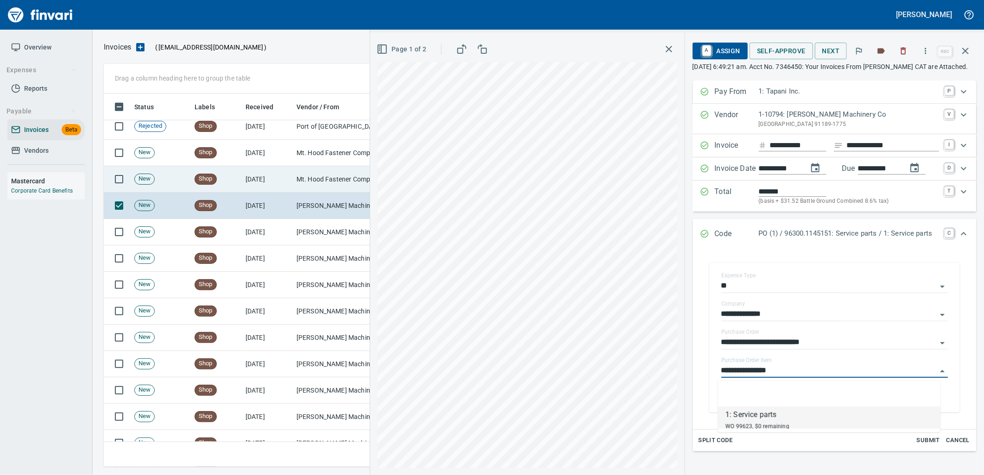
click at [290, 181] on td "8/28/2025" at bounding box center [267, 179] width 51 height 26
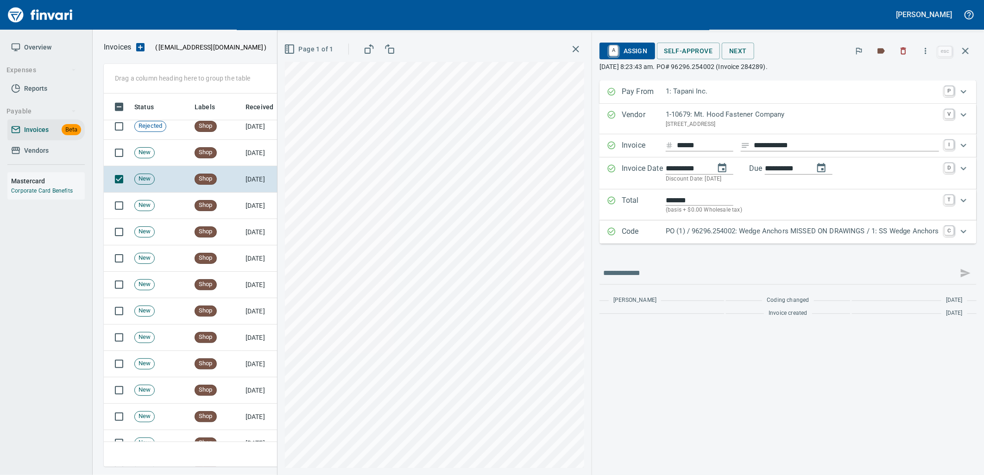
click at [826, 234] on p "PO (1) / 96296.254002: Wedge Anchors MISSED ON DRAWINGS / 1: SS Wedge Anchors" at bounding box center [802, 231] width 273 height 11
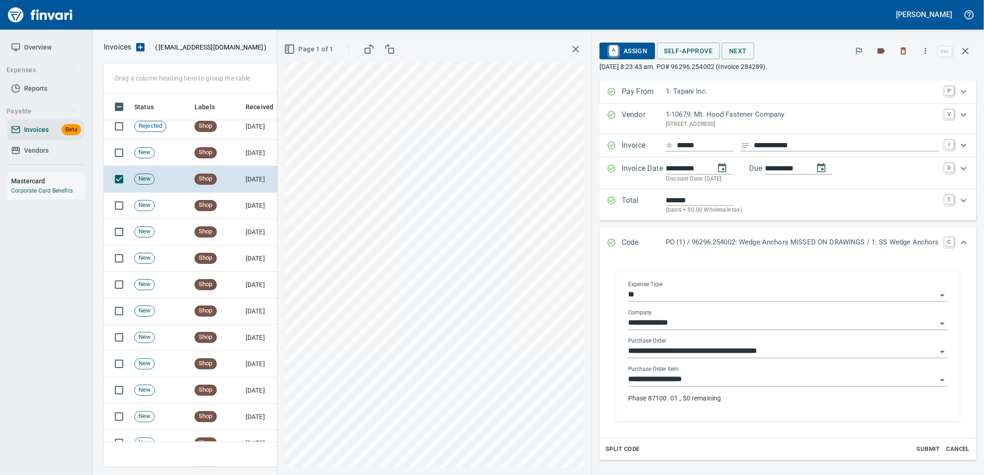
click at [724, 385] on input "**********" at bounding box center [782, 380] width 309 height 13
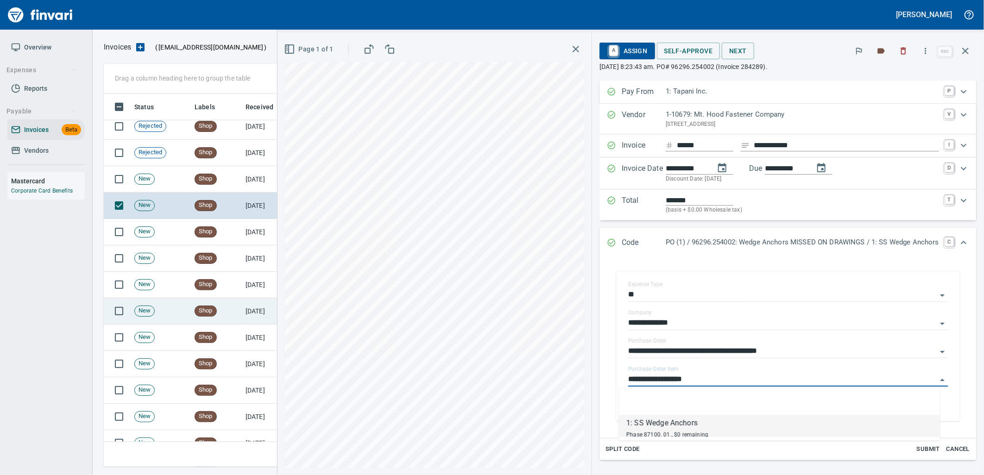
scroll to position [2795, 0]
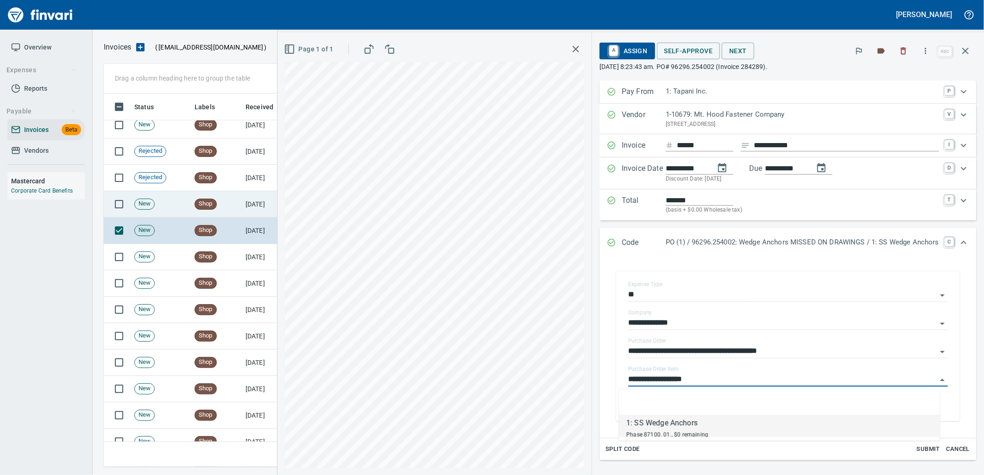
click at [189, 205] on td "New" at bounding box center [161, 204] width 60 height 26
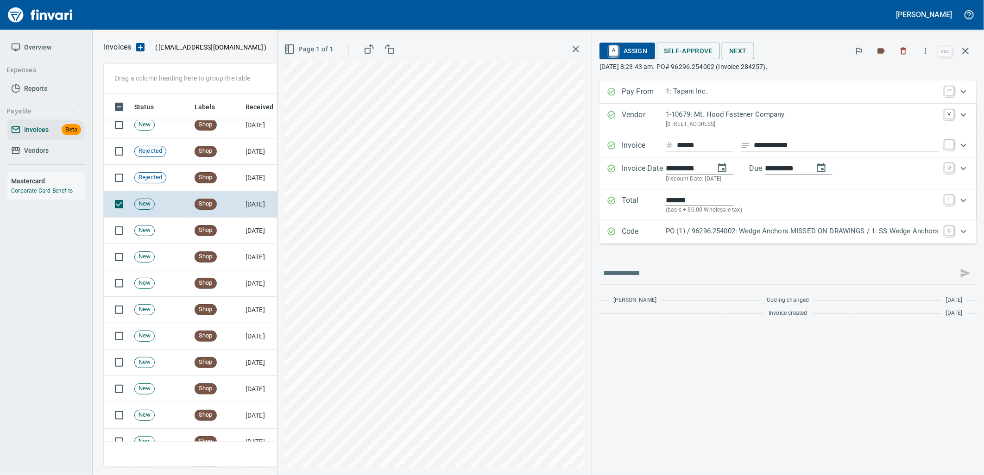
click at [774, 235] on p "PO (1) / 96296.254002: Wedge Anchors MISSED ON DRAWINGS / 1: SS Wedge Anchors" at bounding box center [802, 231] width 273 height 11
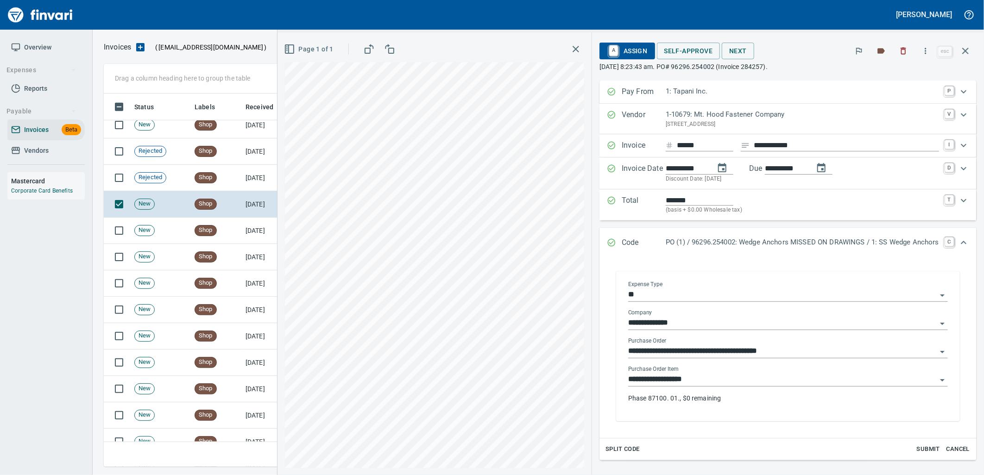
click at [729, 383] on input "**********" at bounding box center [782, 380] width 309 height 13
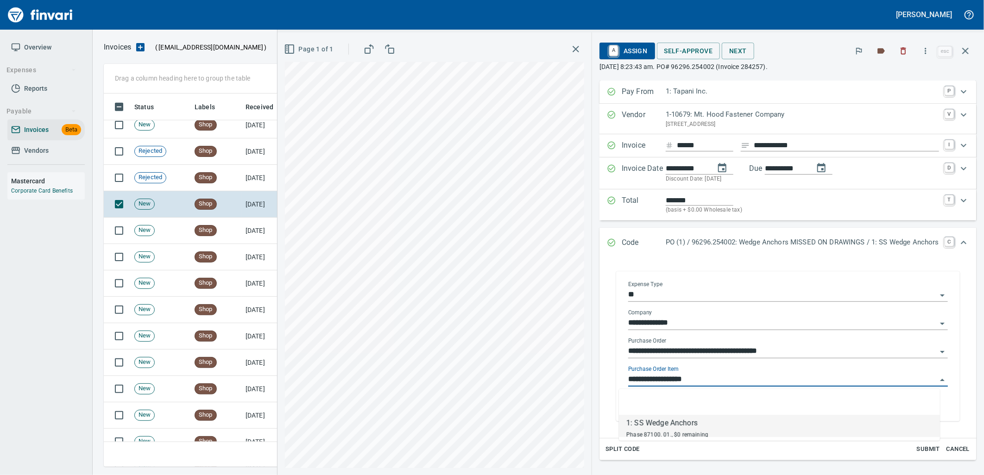
scroll to position [366, 854]
click at [183, 181] on td "Rejected" at bounding box center [161, 178] width 60 height 26
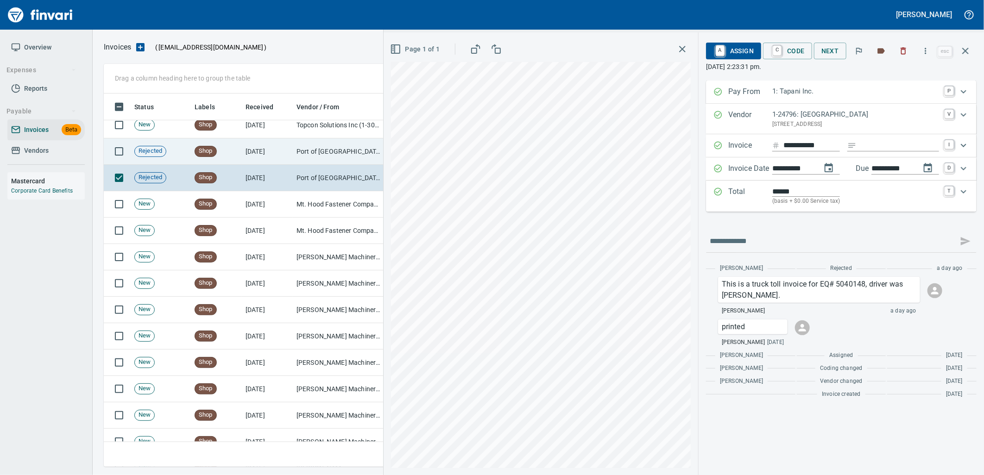
click at [309, 146] on td "Port of Hood River (1-24796)" at bounding box center [339, 152] width 93 height 26
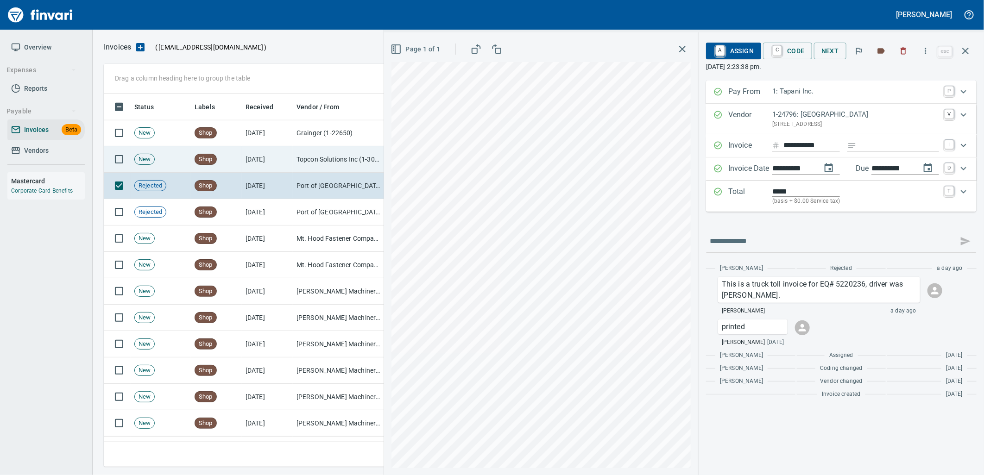
scroll to position [2691, 0]
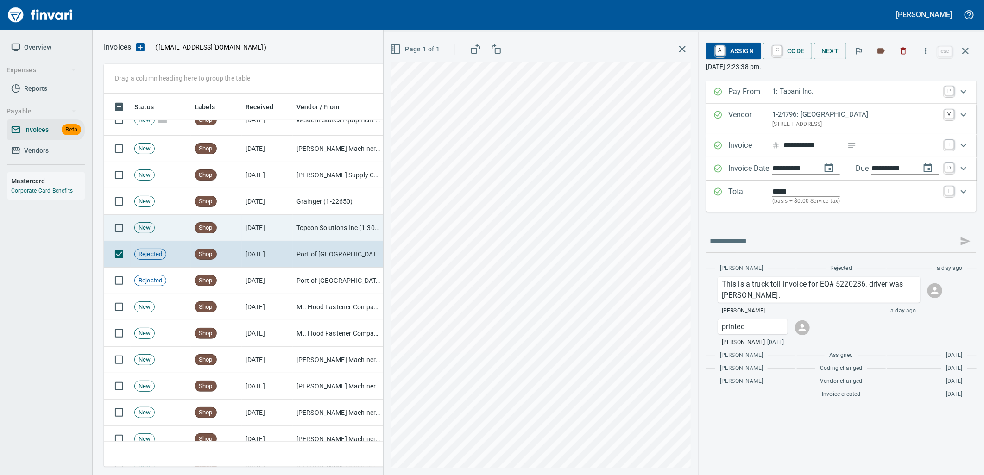
click at [283, 227] on td "8/28/2025" at bounding box center [267, 228] width 51 height 26
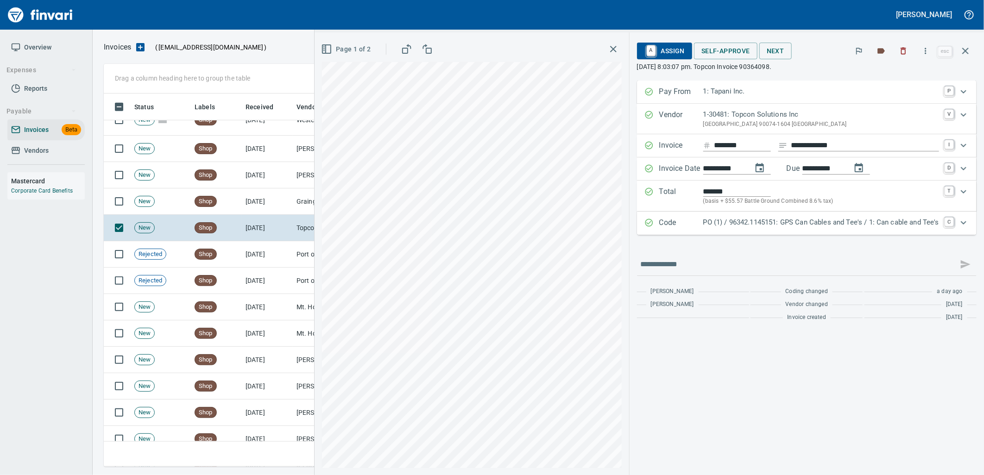
click at [798, 222] on p "PO (1) / 96342.1145151: GPS Can Cables and Tee's / 1: Can cable and Tee's" at bounding box center [821, 222] width 236 height 11
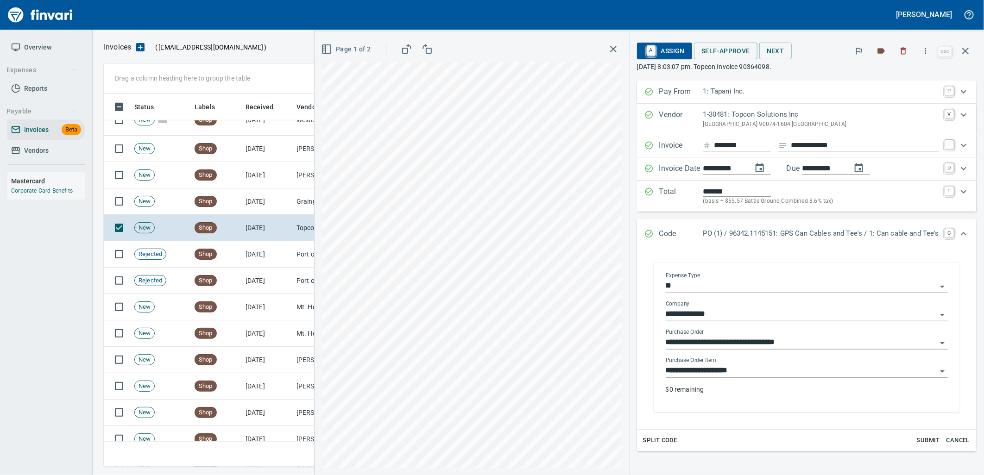
click at [740, 371] on input "**********" at bounding box center [801, 371] width 271 height 13
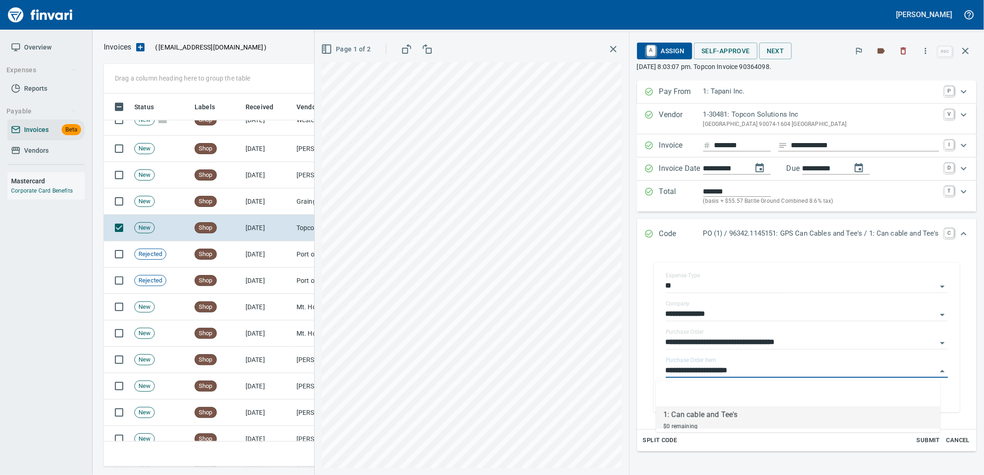
scroll to position [366, 854]
click at [265, 191] on td "8/28/2025" at bounding box center [267, 202] width 51 height 26
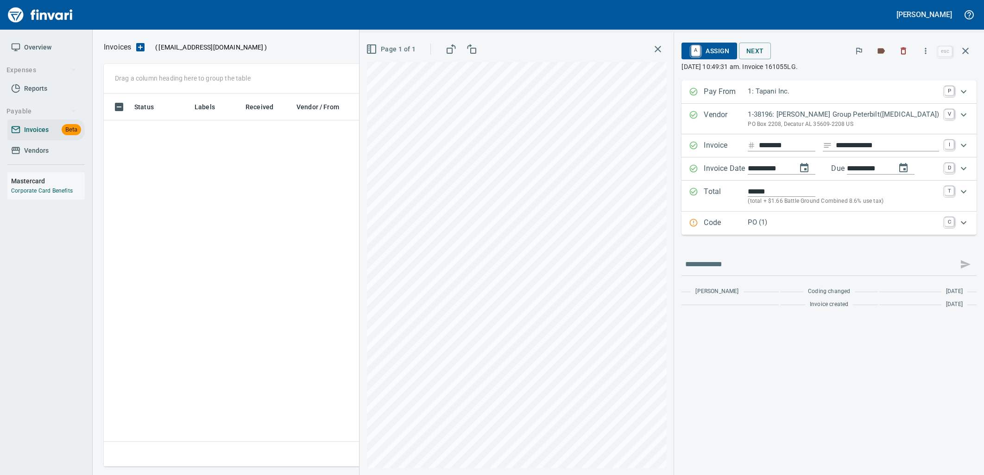
click at [779, 228] on p "PO (1)" at bounding box center [843, 222] width 191 height 11
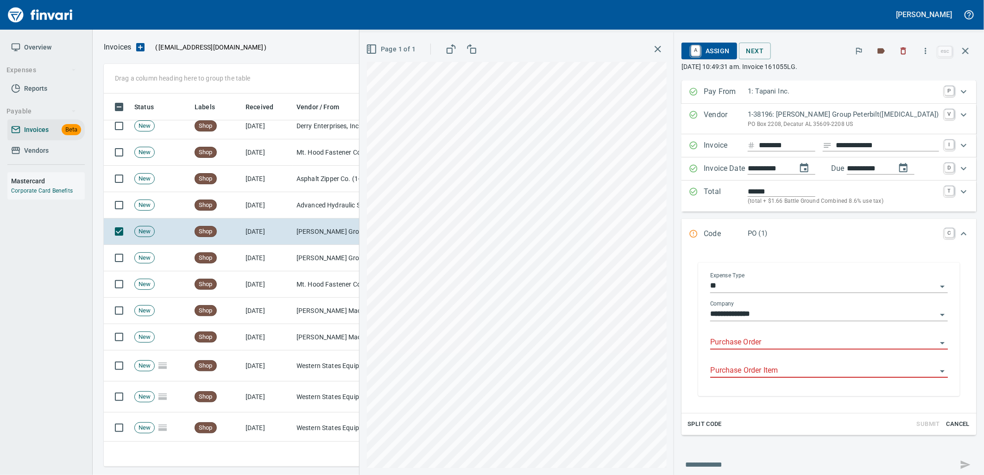
scroll to position [1, 1]
click at [772, 348] on input "Purchase Order" at bounding box center [823, 342] width 227 height 13
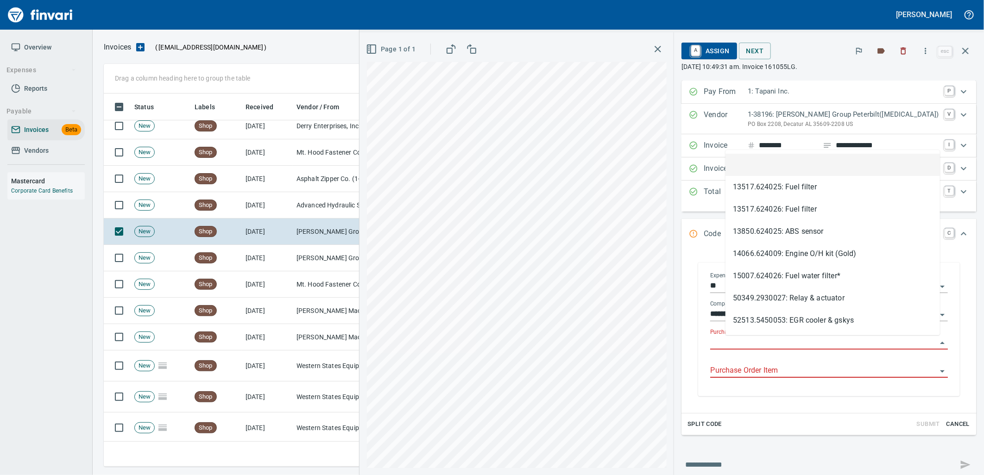
type input "**********"
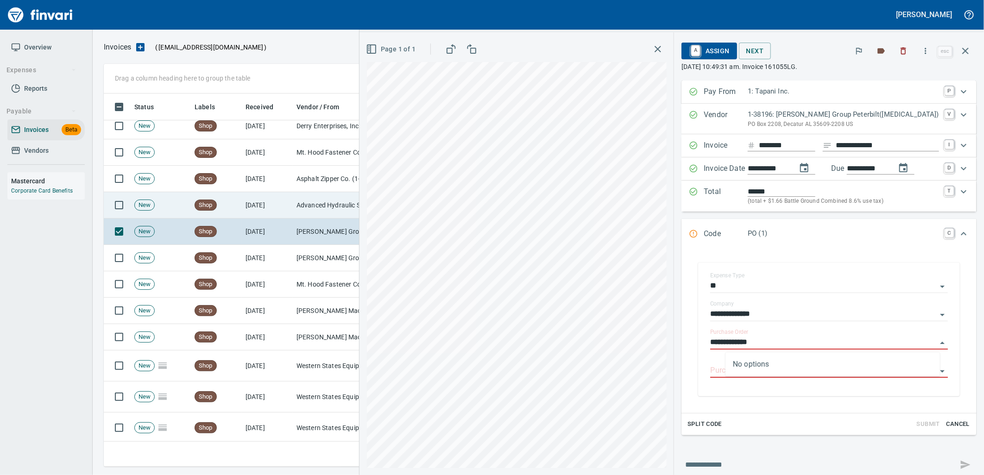
click at [319, 209] on td "Advanced Hydraulic Supply Co. LLC (1-10020)" at bounding box center [339, 205] width 93 height 26
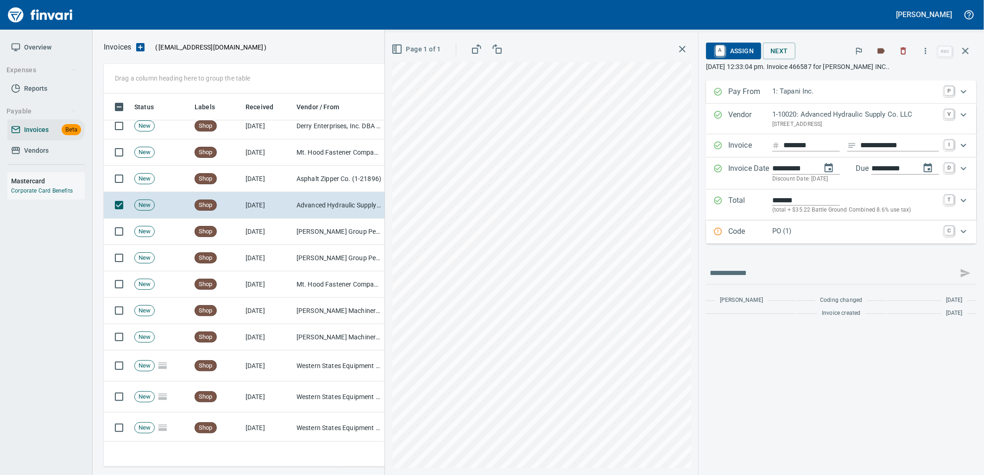
click at [793, 240] on div "Code PO (1) C" at bounding box center [841, 232] width 271 height 23
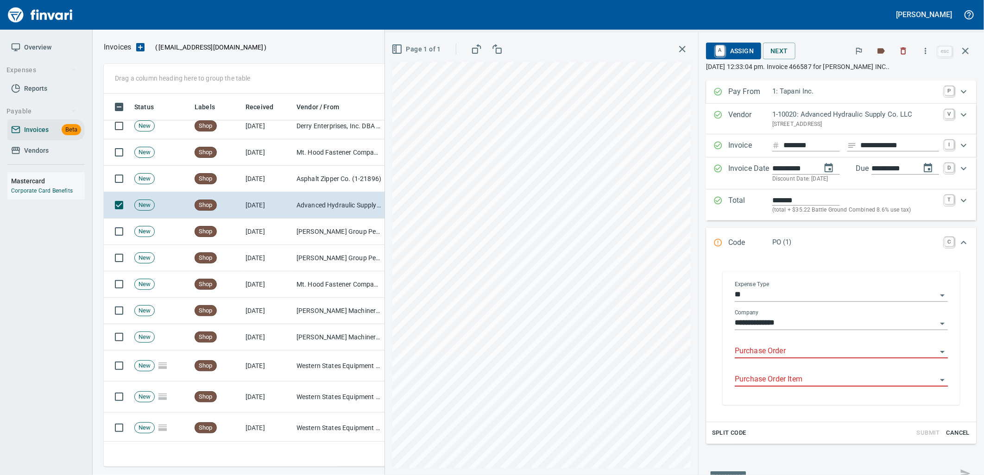
click at [765, 354] on input "Purchase Order" at bounding box center [836, 351] width 202 height 13
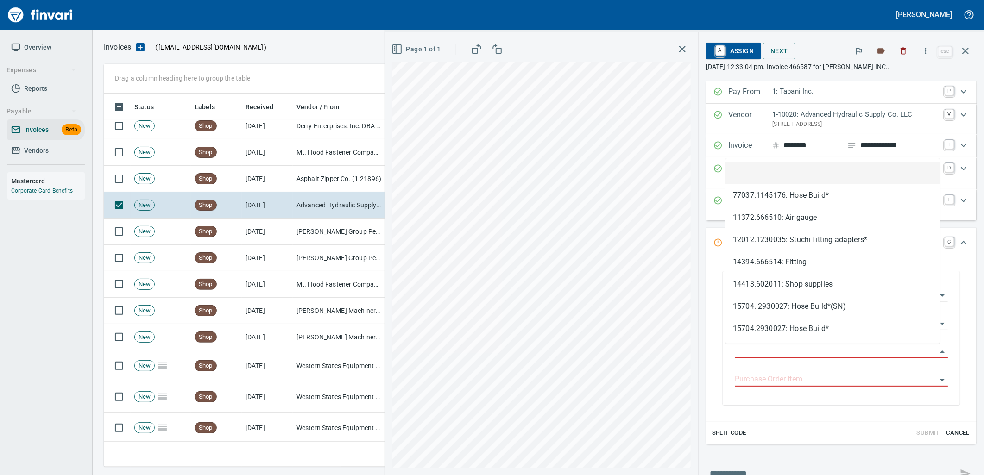
type input "**********"
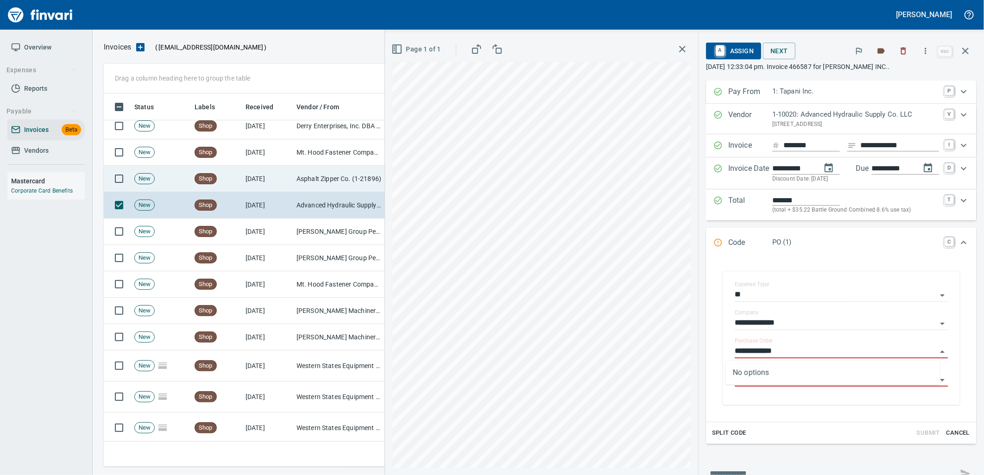
click at [337, 180] on td "Asphalt Zipper Co. (1-21896)" at bounding box center [339, 179] width 93 height 26
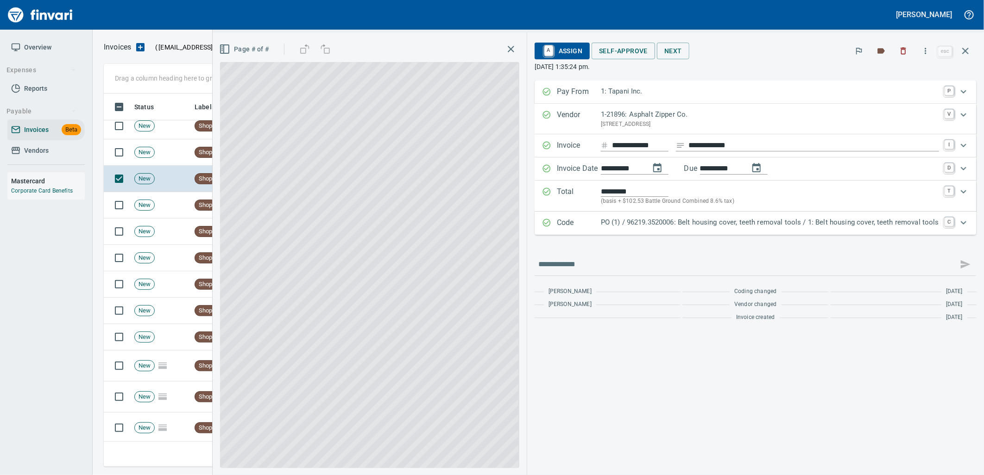
click at [795, 223] on p "PO (1) / 96219.3520006: Belt housing cover, teeth removal tools / 1: Belt housi…" at bounding box center [770, 222] width 338 height 11
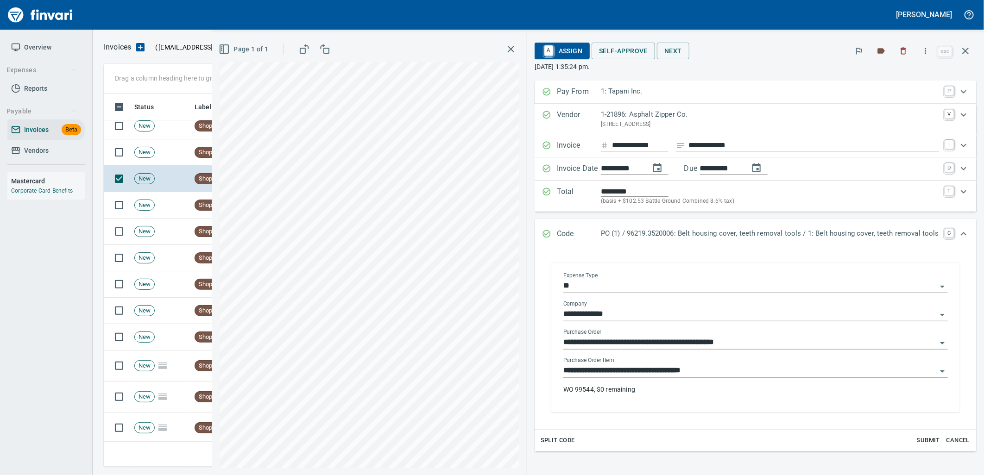
click at [709, 374] on input "**********" at bounding box center [751, 371] width 374 height 13
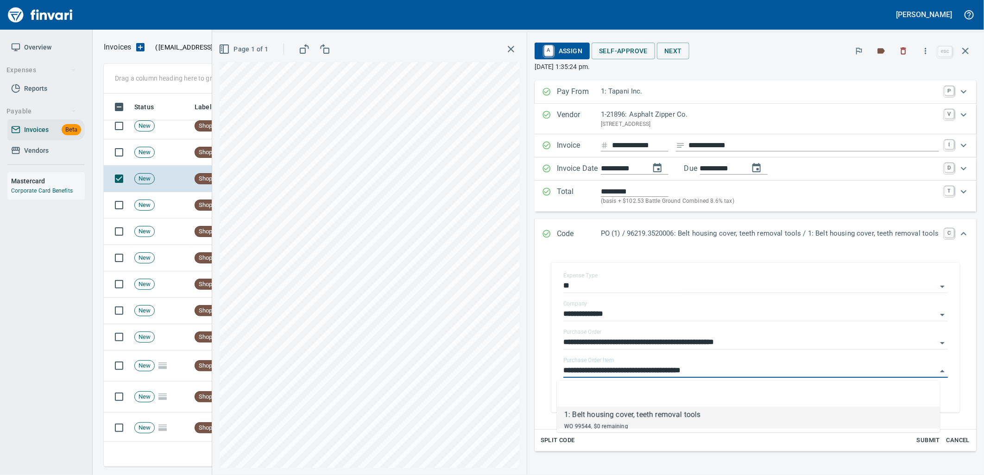
scroll to position [366, 854]
click at [175, 161] on td "New" at bounding box center [161, 152] width 60 height 26
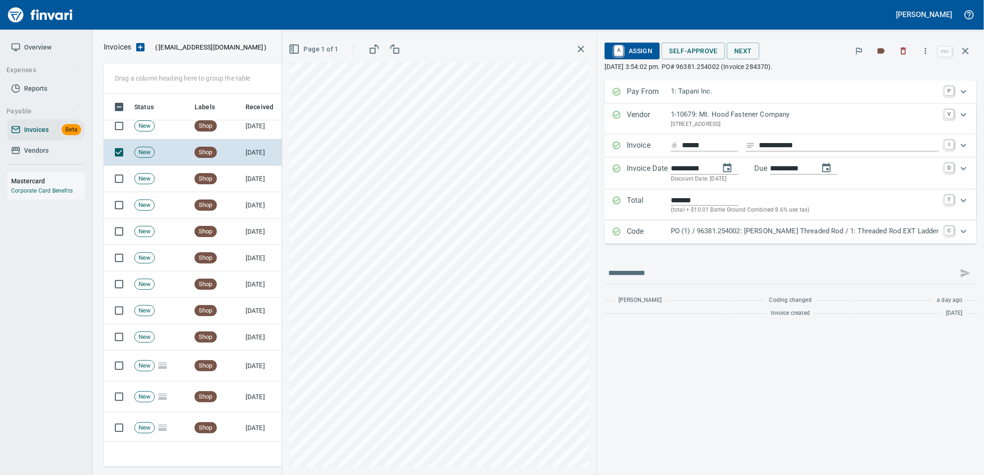
click at [738, 234] on p "PO (1) / 96381.254002: Taylors Threaded Rod / 1: Threaded Rod EXT Ladder" at bounding box center [805, 231] width 268 height 11
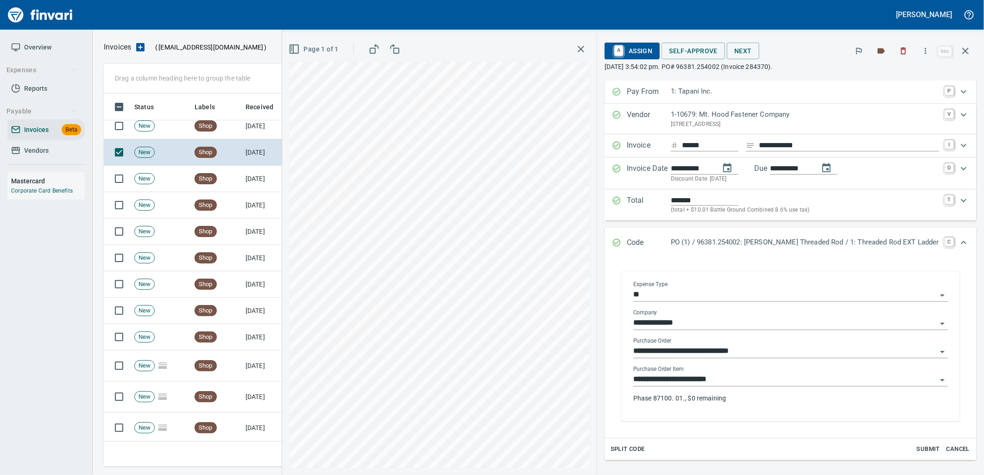
drag, startPoint x: 761, startPoint y: 374, endPoint x: 760, endPoint y: 383, distance: 9.4
click at [760, 383] on input "**********" at bounding box center [785, 380] width 304 height 13
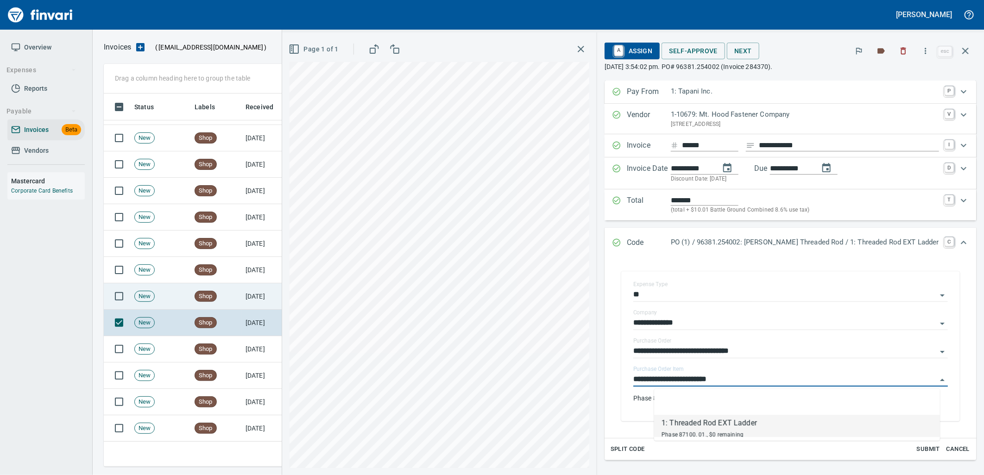
scroll to position [2125, 0]
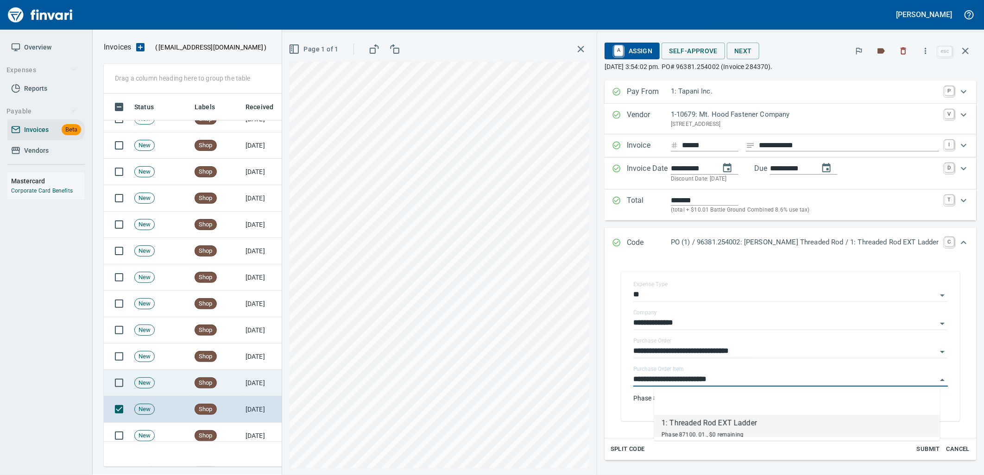
click at [269, 382] on td "8/29/2025" at bounding box center [267, 383] width 51 height 26
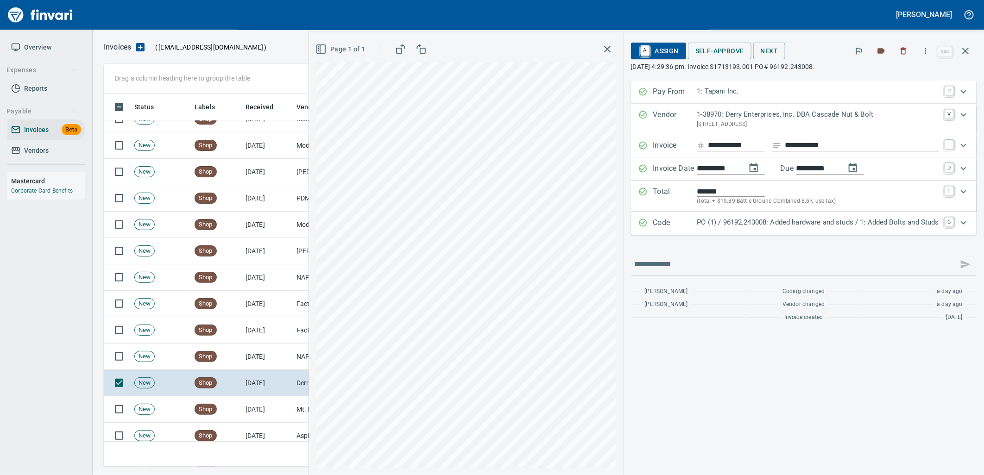
click at [844, 226] on p "PO (1) / 96192.243008: Added hardware and studs / 1: Added Bolts and Studs" at bounding box center [818, 222] width 242 height 11
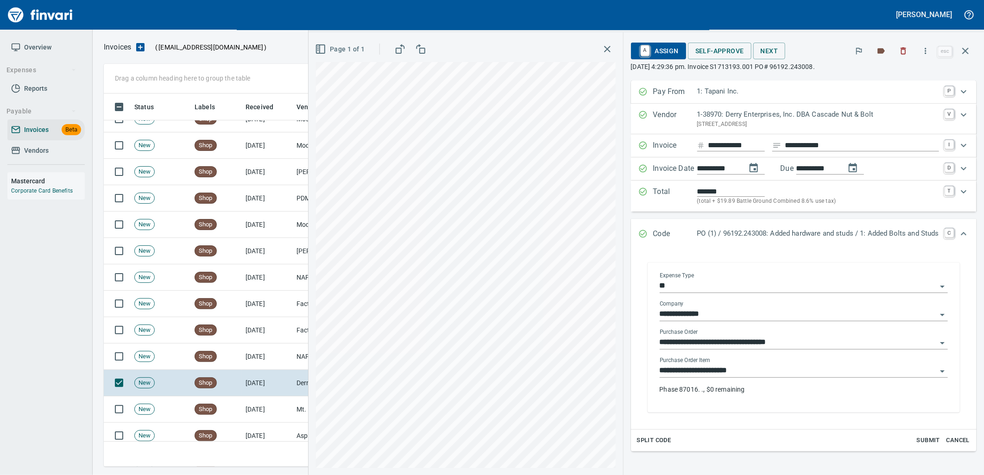
click at [766, 372] on input "**********" at bounding box center [798, 371] width 277 height 13
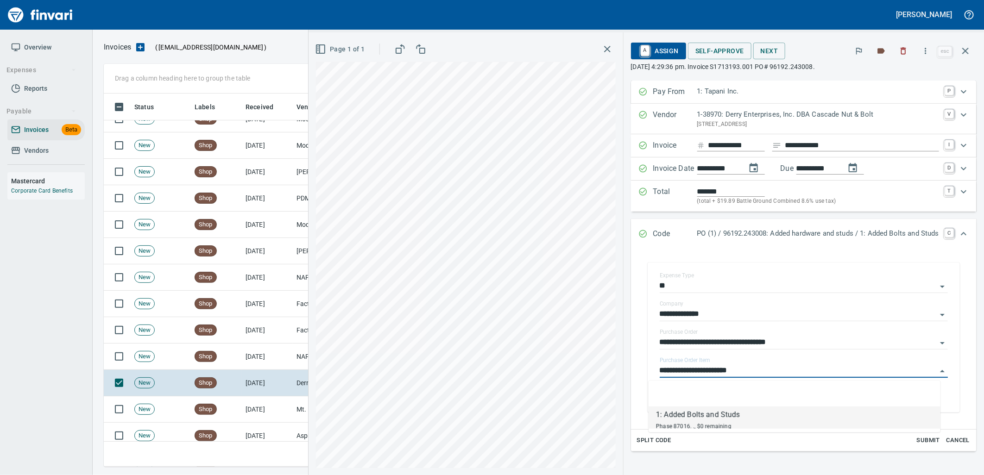
scroll to position [366, 854]
click at [196, 357] on span "Shop" at bounding box center [205, 357] width 21 height 9
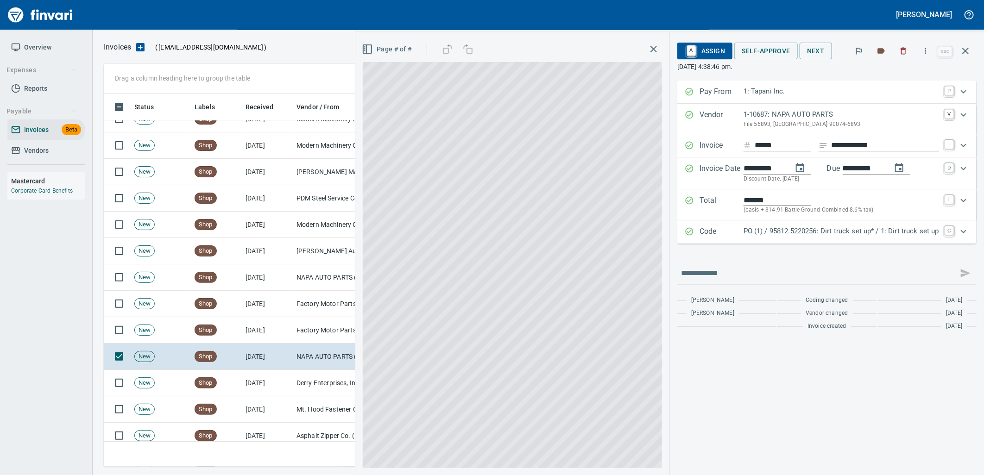
click at [804, 229] on p "PO (1) / 95812.5220256: Dirt truck set up* / 1: Dirt truck set up" at bounding box center [842, 231] width 196 height 11
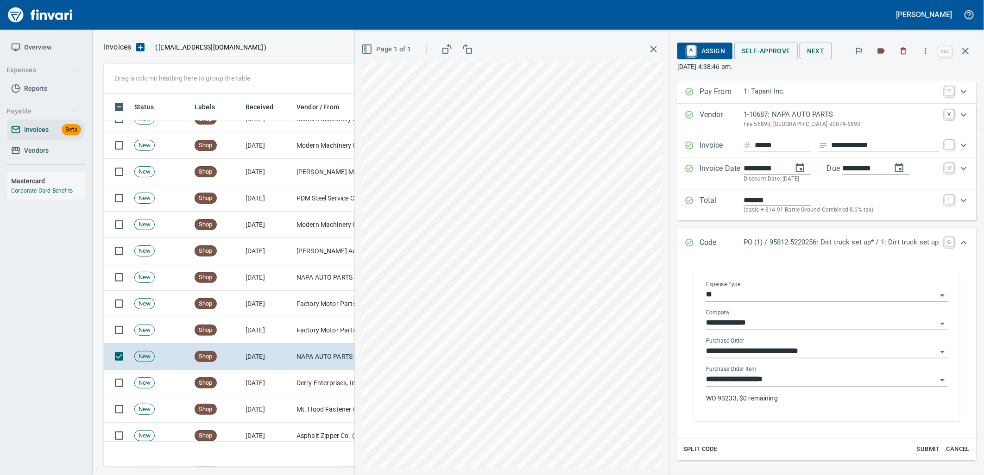
click at [768, 381] on input "**********" at bounding box center [821, 380] width 231 height 13
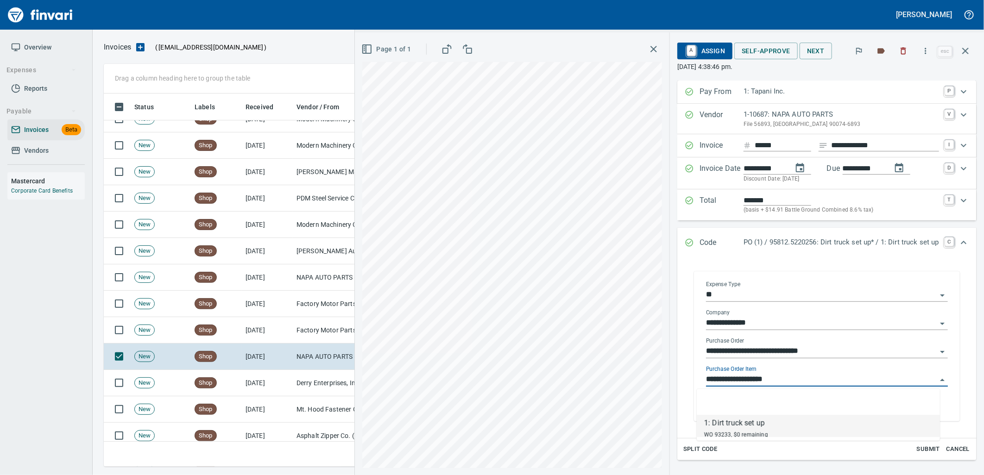
scroll to position [366, 854]
click at [279, 329] on td "8/29/2025" at bounding box center [267, 330] width 51 height 26
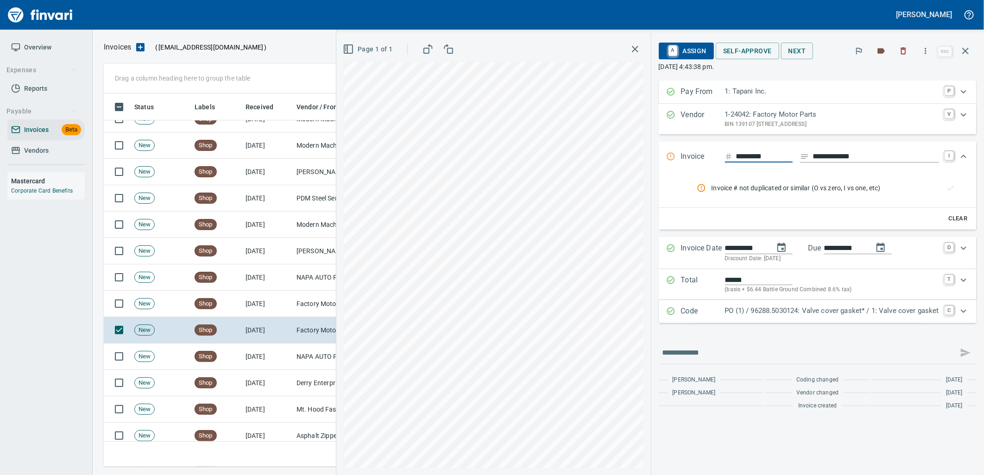
click at [786, 311] on p "PO (1) / 96288.5030124: Valve cover gasket* / 1: Valve cover gasket" at bounding box center [832, 311] width 214 height 11
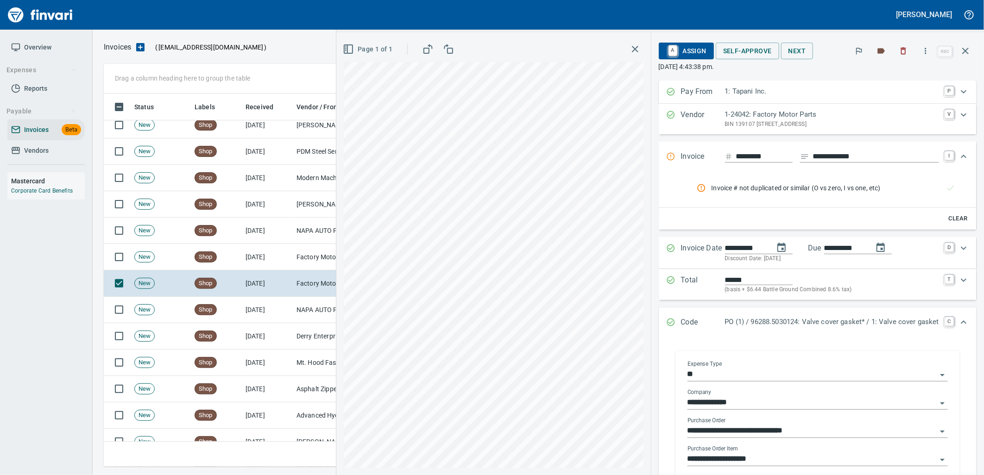
click at [759, 458] on input "**********" at bounding box center [812, 459] width 249 height 13
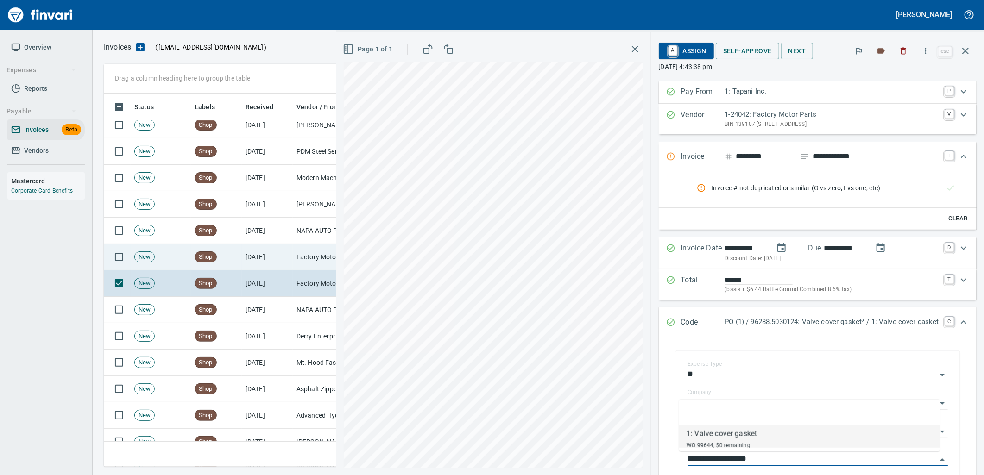
click at [207, 250] on td "Shop" at bounding box center [216, 257] width 51 height 26
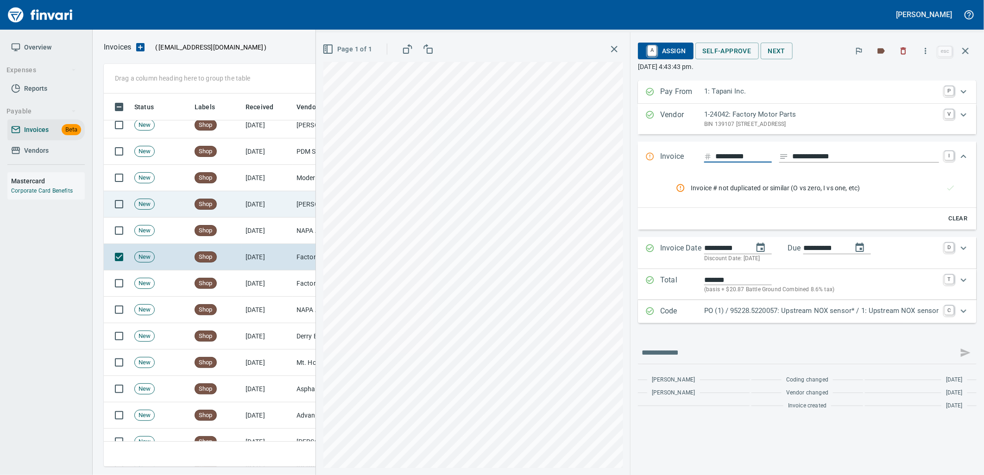
click at [238, 198] on td "Shop" at bounding box center [216, 204] width 51 height 26
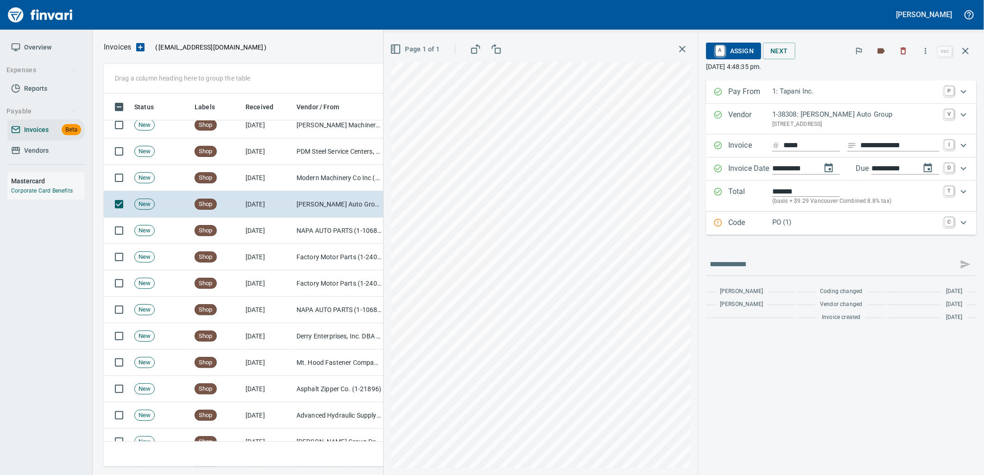
click at [791, 229] on div "PO (1)" at bounding box center [855, 223] width 167 height 12
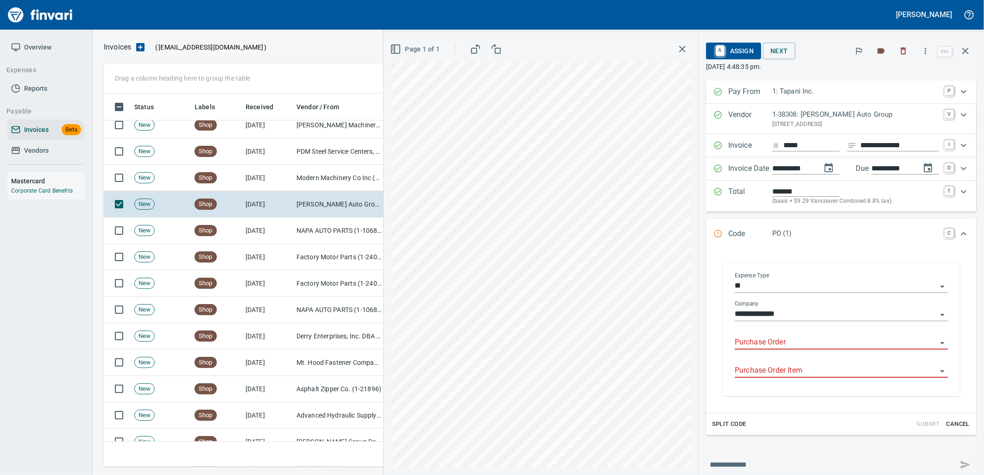
click at [789, 345] on input "Purchase Order" at bounding box center [836, 342] width 202 height 13
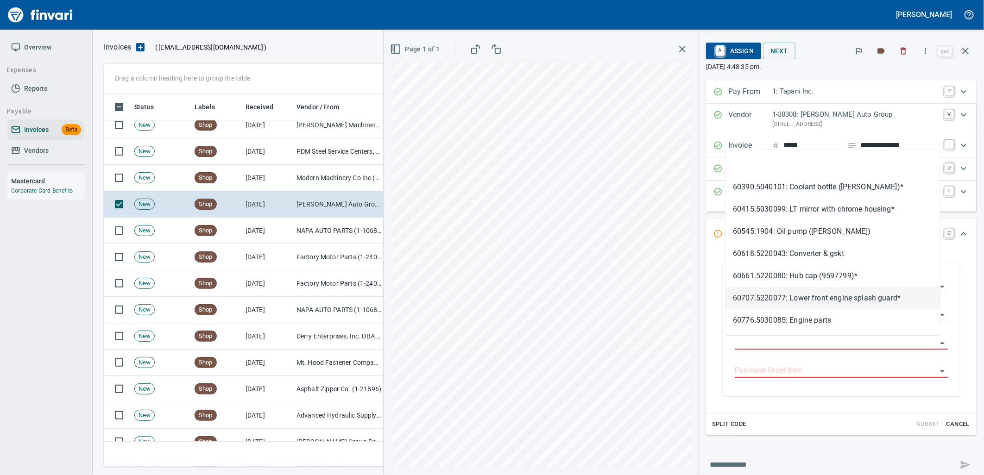
scroll to position [366, 854]
type input "**********"
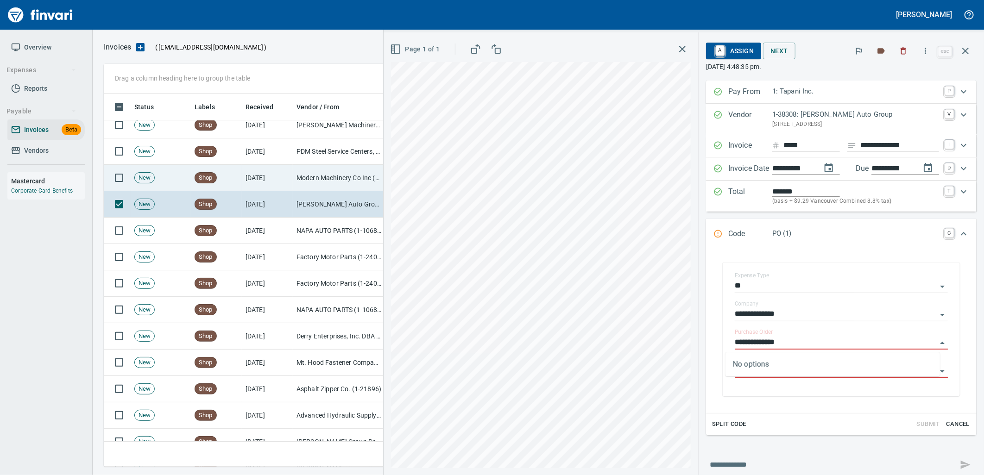
click at [299, 178] on td "Modern Machinery Co Inc (1-10672)" at bounding box center [339, 178] width 93 height 26
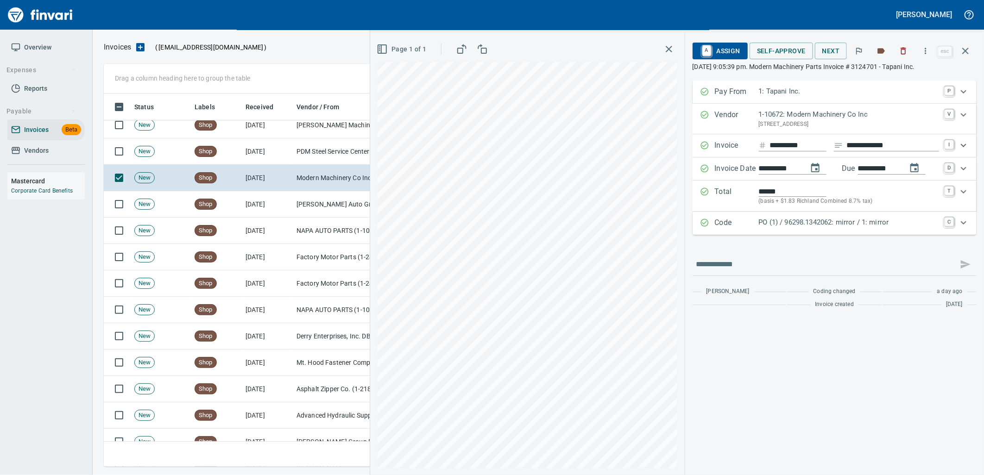
click at [831, 230] on div "Code PO (1) / 96298.1342062: mirror / 1: mirror C" at bounding box center [835, 223] width 284 height 23
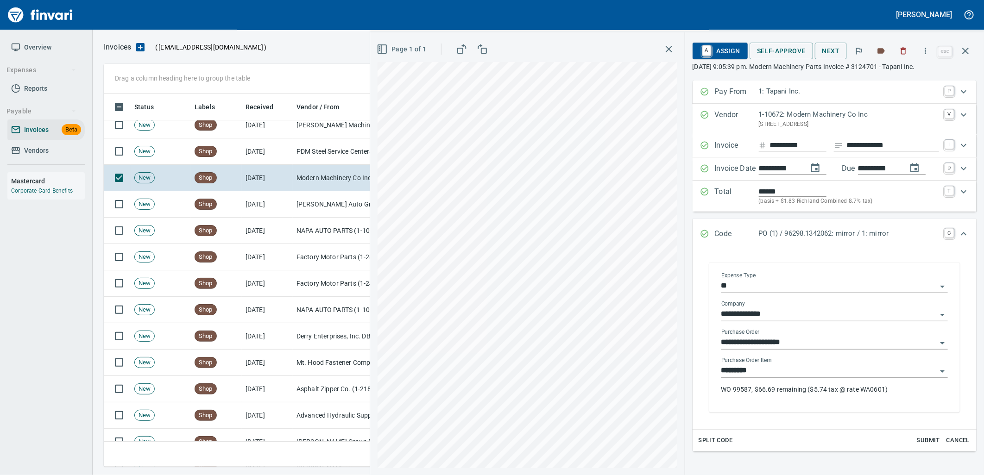
click at [809, 373] on input "*********" at bounding box center [829, 371] width 215 height 13
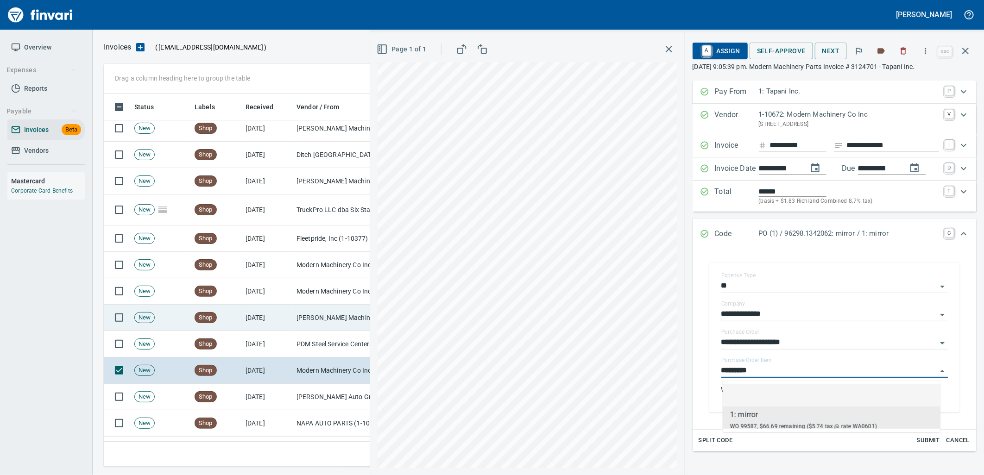
scroll to position [1919, 0]
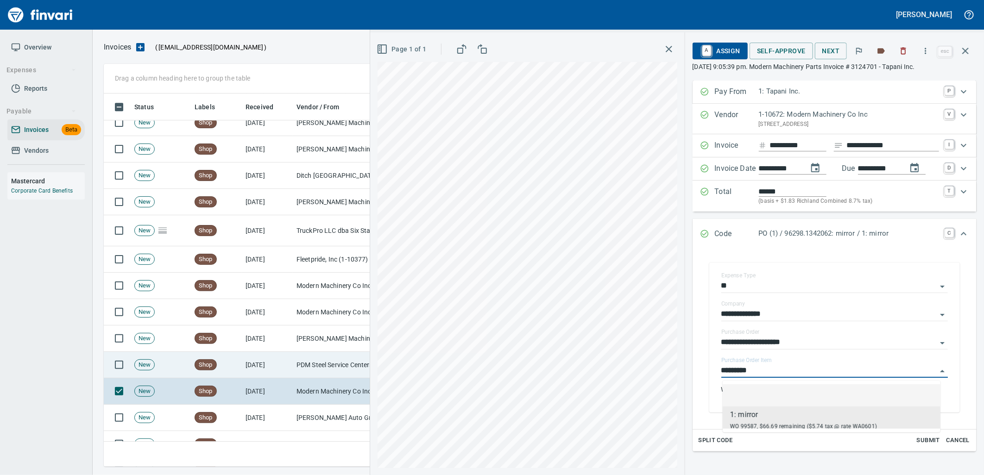
click at [262, 374] on td "8/29/2025" at bounding box center [267, 365] width 51 height 26
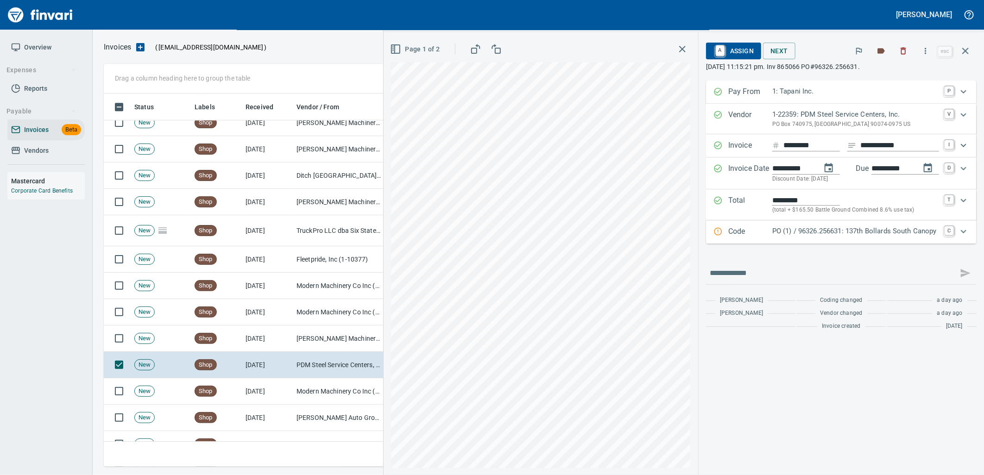
click at [881, 234] on p "PO (1) / 96326.256631: 137th Bollards South Canopy" at bounding box center [855, 231] width 167 height 11
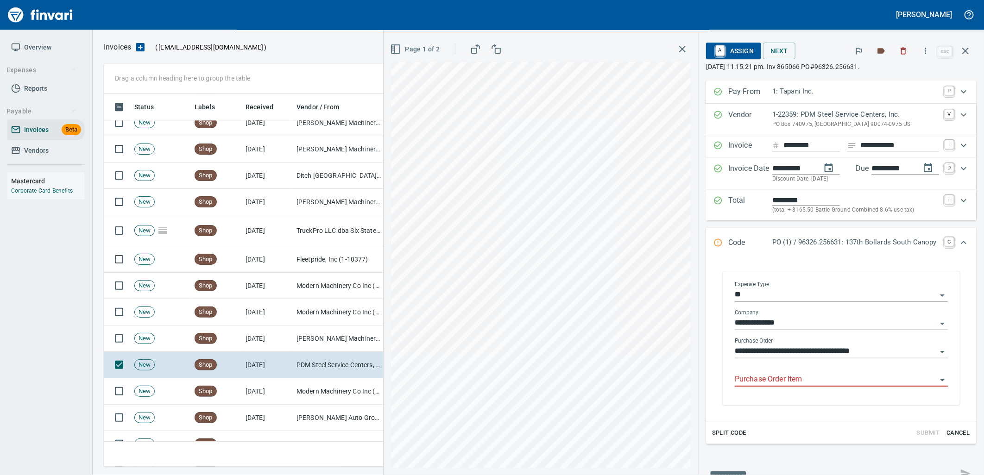
click at [799, 379] on input "Purchase Order Item" at bounding box center [836, 380] width 202 height 13
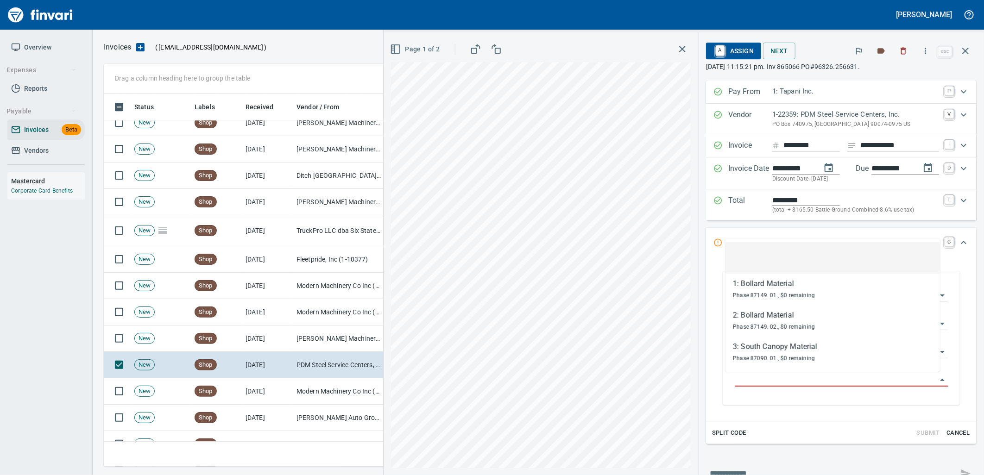
scroll to position [366, 854]
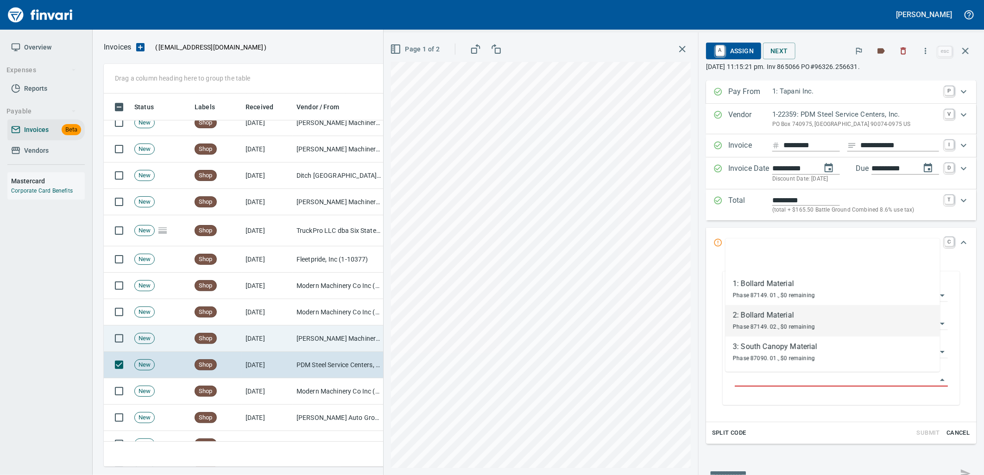
click at [234, 327] on td "Shop" at bounding box center [216, 339] width 51 height 26
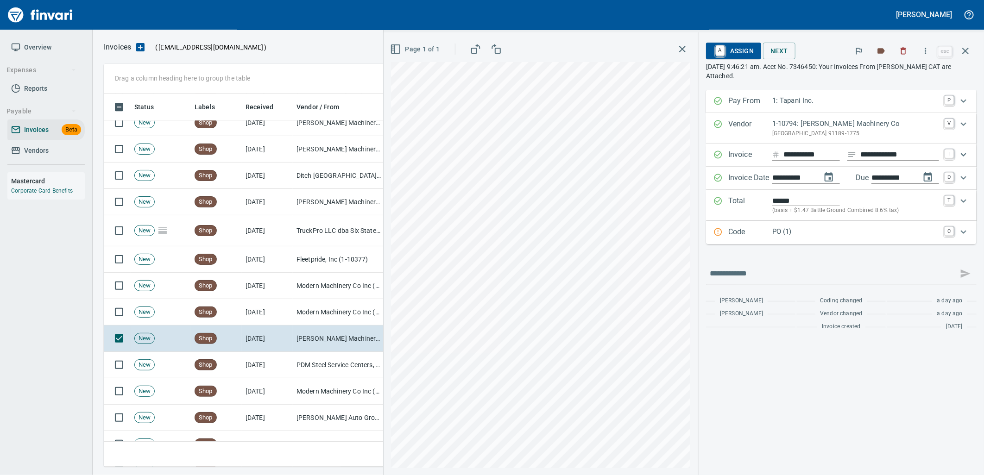
click at [836, 234] on p "PO (1)" at bounding box center [855, 232] width 167 height 11
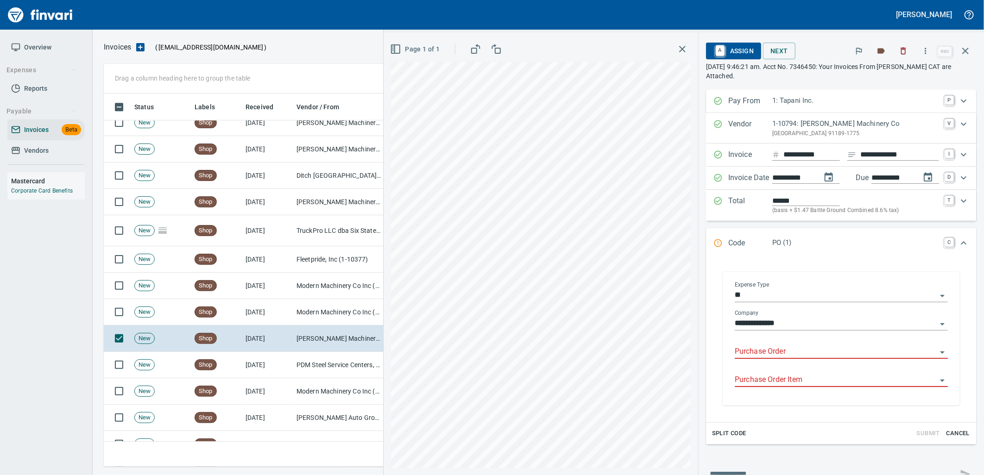
click at [782, 348] on input "Purchase Order" at bounding box center [836, 352] width 202 height 13
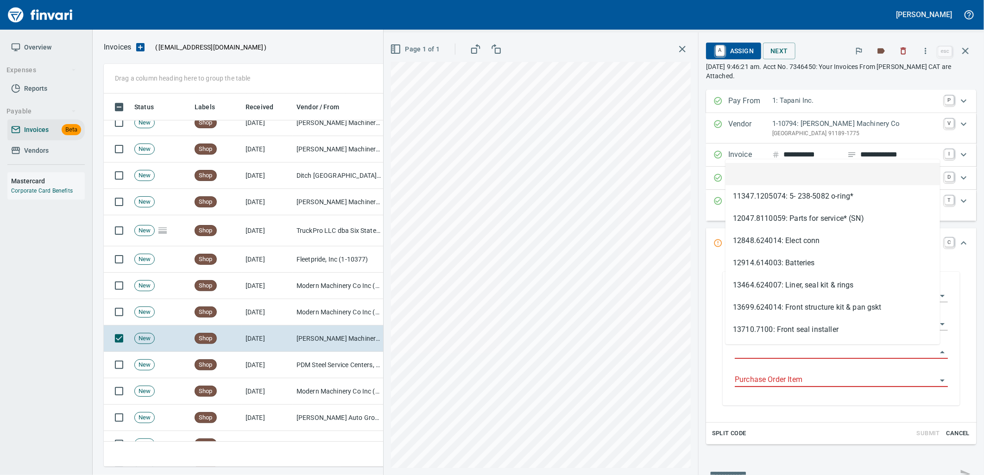
scroll to position [366, 854]
type input "**********"
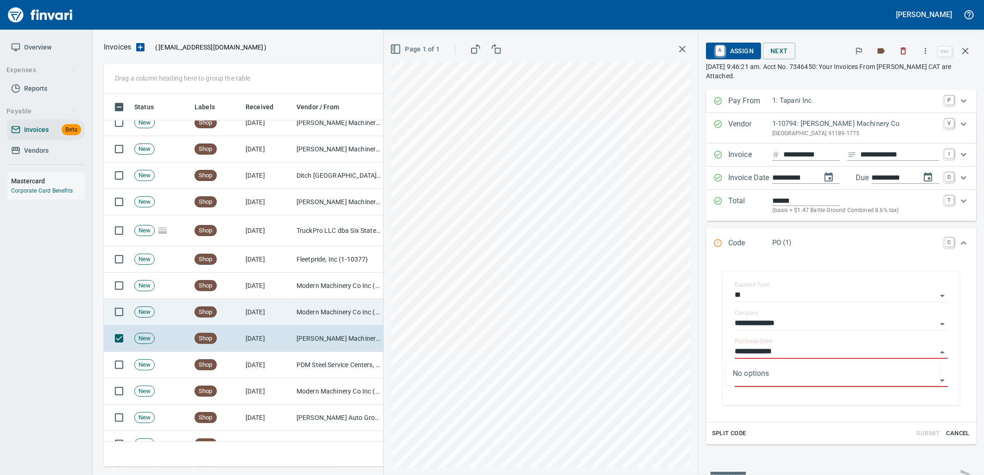
click at [295, 308] on td "Modern Machinery Co Inc (1-10672)" at bounding box center [339, 312] width 93 height 26
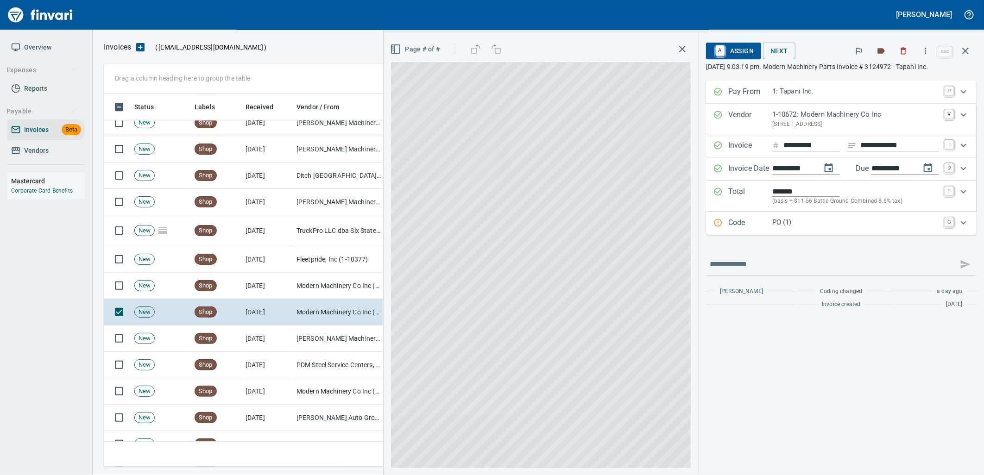
click at [836, 226] on p "PO (1)" at bounding box center [855, 222] width 167 height 11
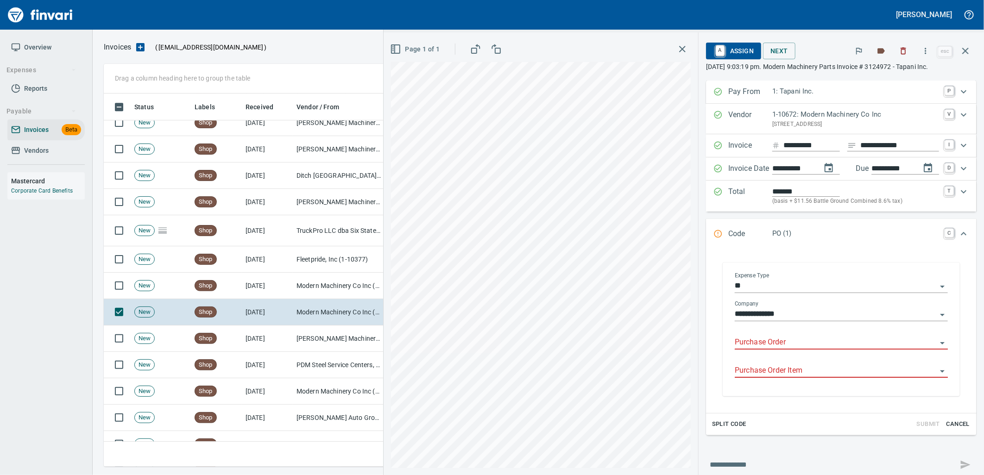
click at [797, 347] on input "Purchase Order" at bounding box center [836, 342] width 202 height 13
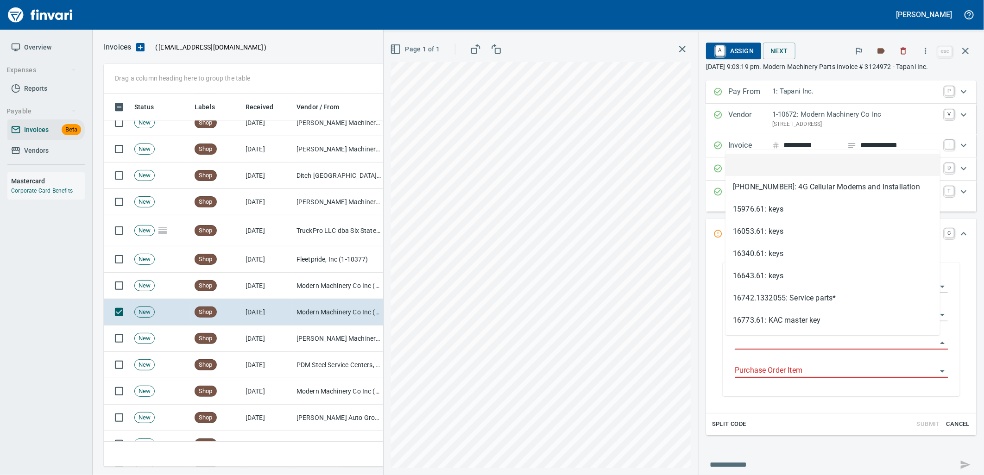
scroll to position [366, 854]
type input "**********"
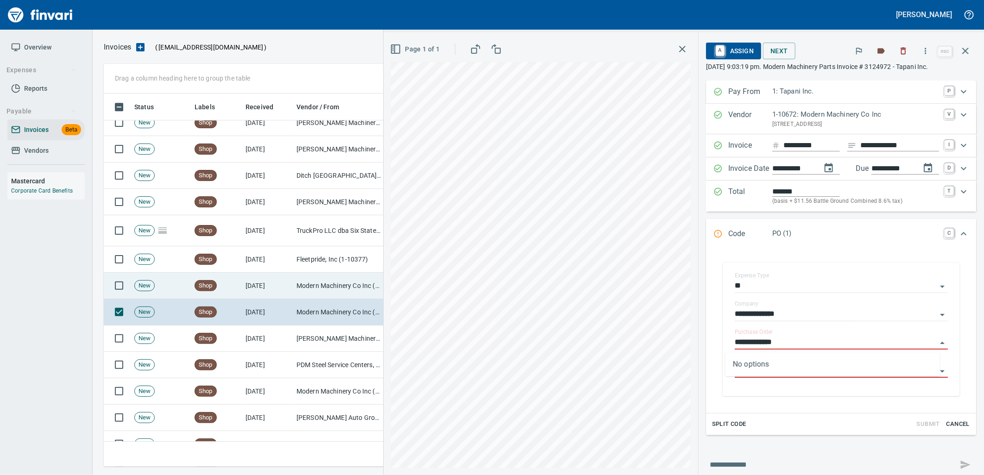
click at [267, 281] on td "8/30/2025" at bounding box center [267, 286] width 51 height 26
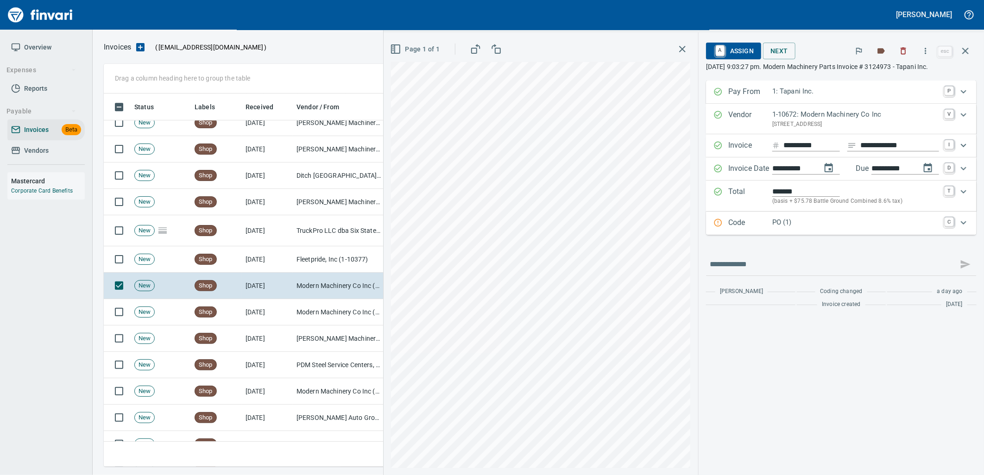
click at [836, 229] on div "PO (1)" at bounding box center [855, 223] width 167 height 12
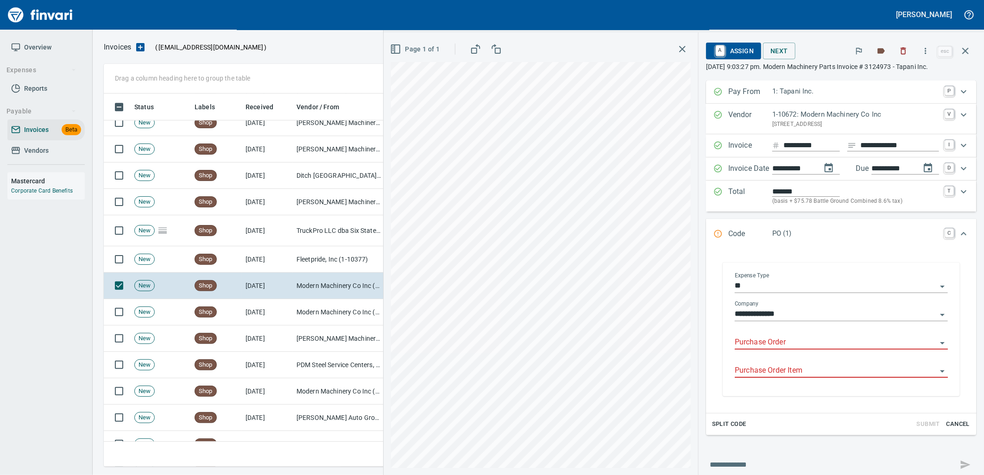
click at [788, 348] on input "Purchase Order" at bounding box center [836, 342] width 202 height 13
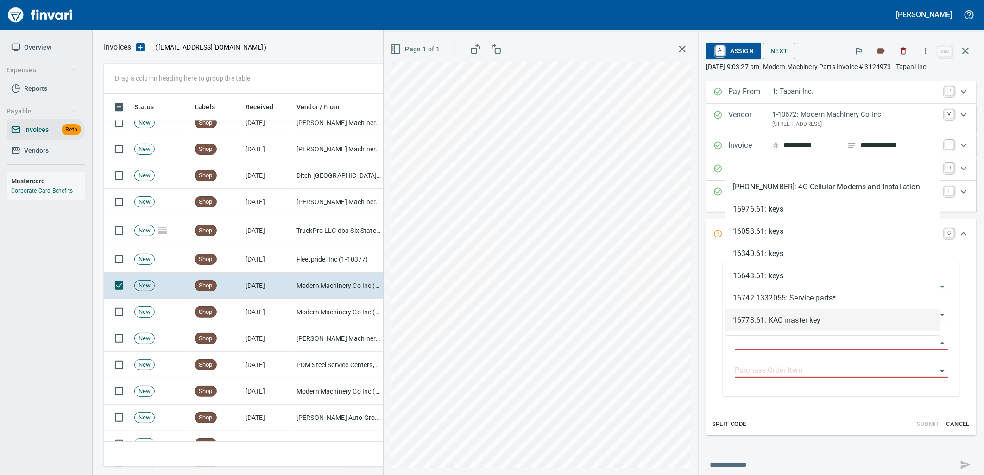
scroll to position [366, 854]
type input "**********"
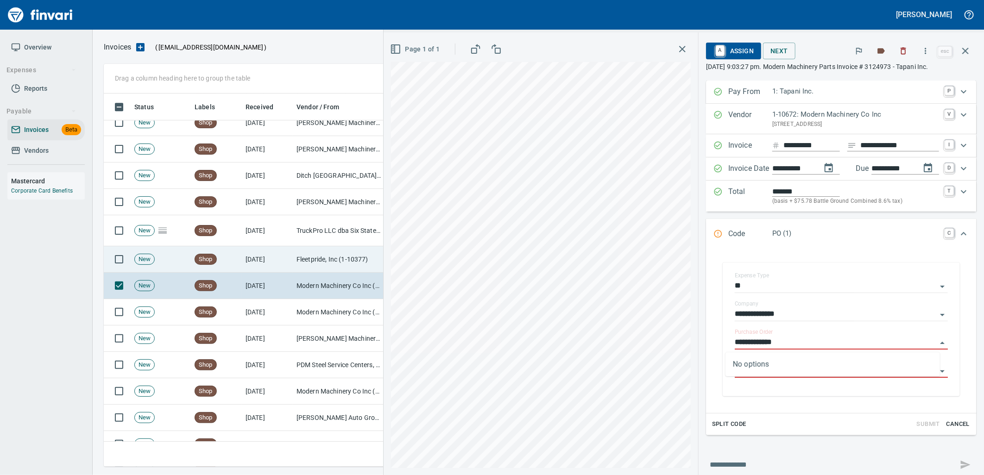
click at [286, 261] on td "8/31/2025" at bounding box center [267, 260] width 51 height 26
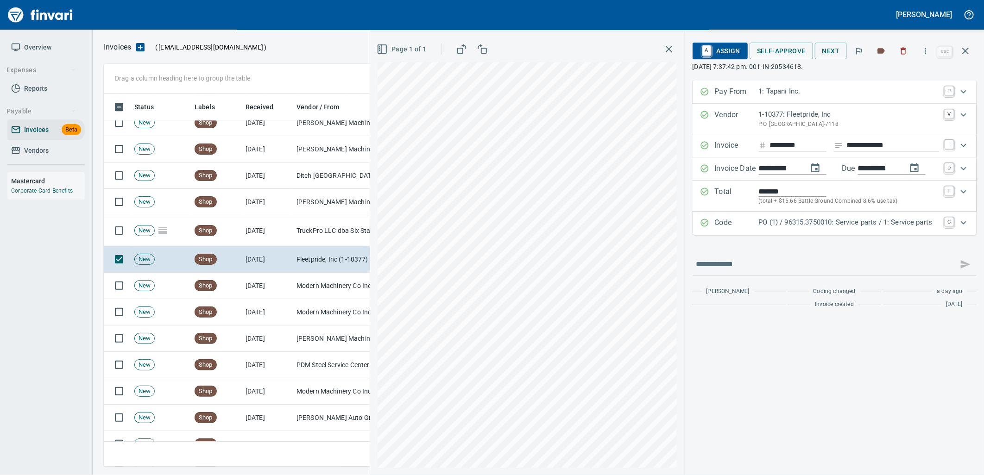
click at [822, 220] on p "PO (1) / 96315.3750010: Service parts / 1: Service parts" at bounding box center [849, 222] width 180 height 11
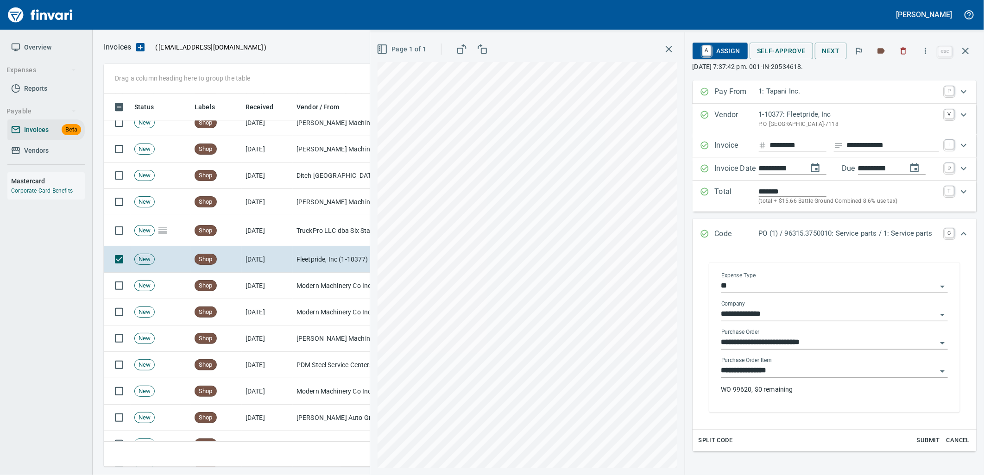
click at [791, 372] on input "**********" at bounding box center [829, 371] width 215 height 13
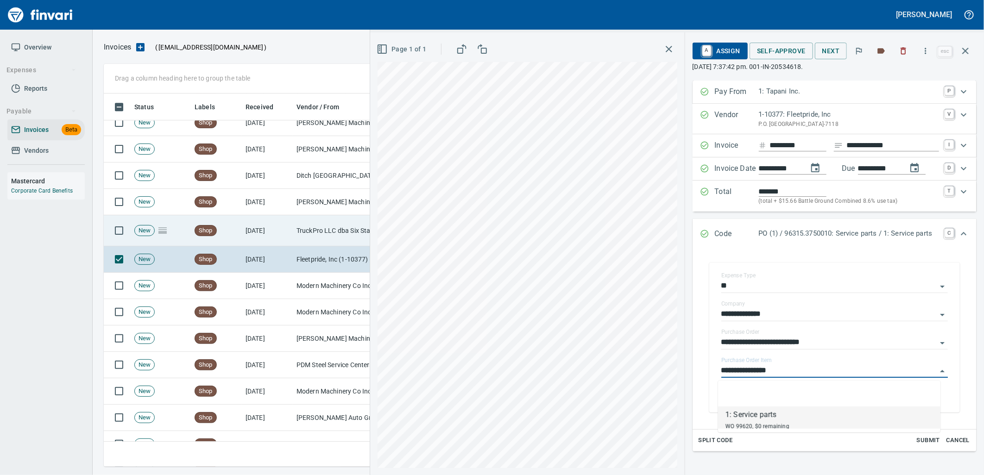
click at [268, 223] on td "9/1/2025" at bounding box center [267, 230] width 51 height 31
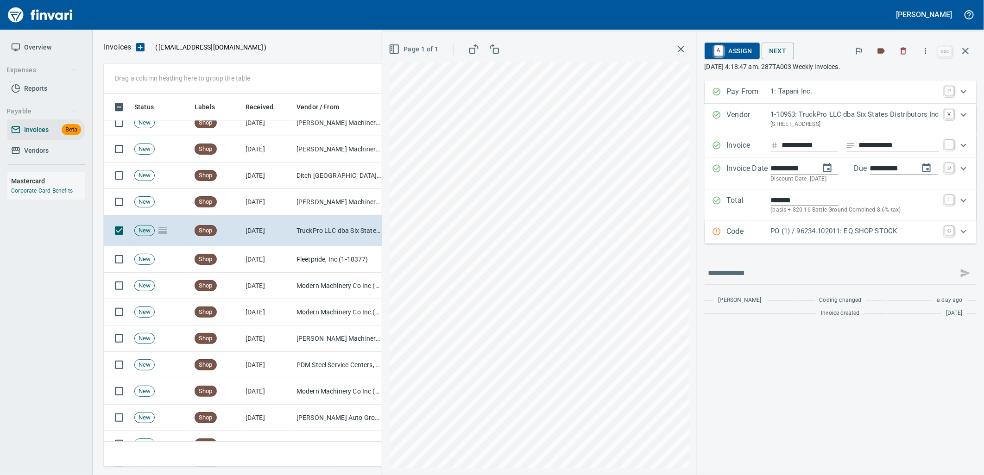
drag, startPoint x: 860, startPoint y: 228, endPoint x: 879, endPoint y: 263, distance: 40.0
click at [859, 228] on p "PO (1) / 96234.102011: EQ SHOP STOCK" at bounding box center [855, 231] width 168 height 11
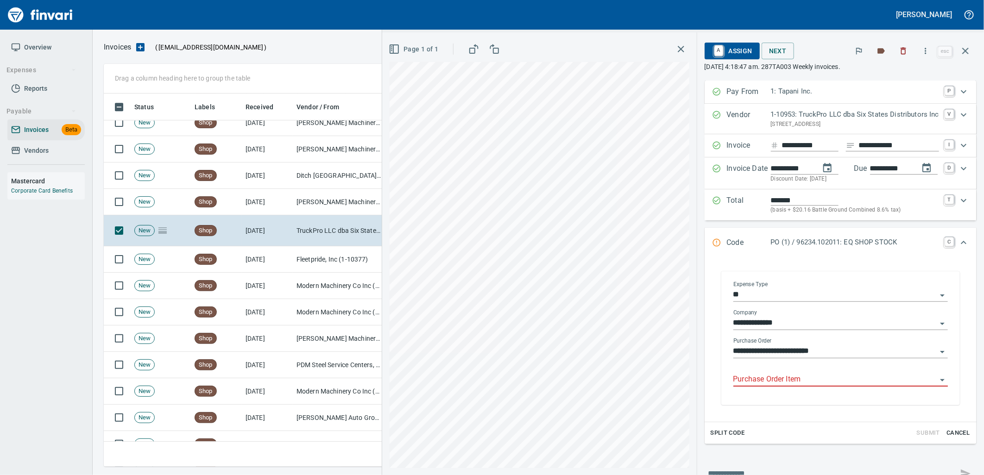
click at [808, 374] on body "Leah Wilson Overview Expenses Reports Payable Invoices Beta Vendors Mastercard …" at bounding box center [492, 237] width 984 height 475
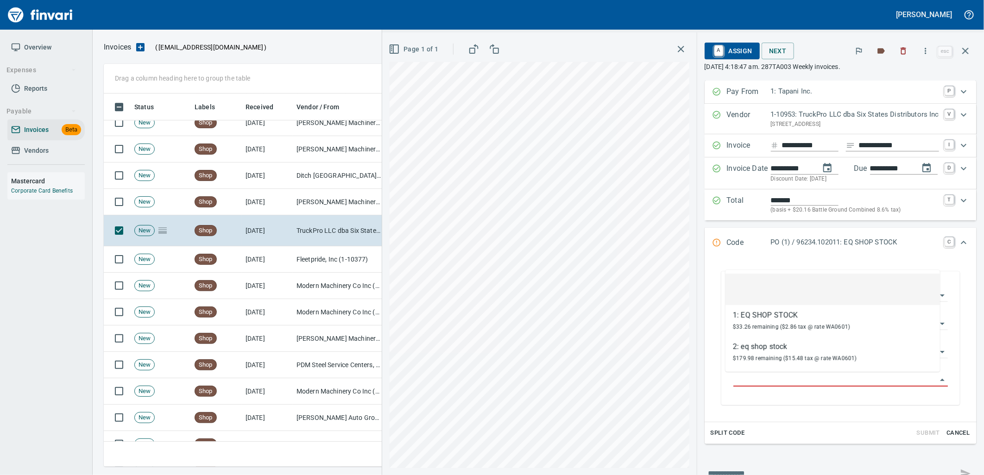
scroll to position [366, 854]
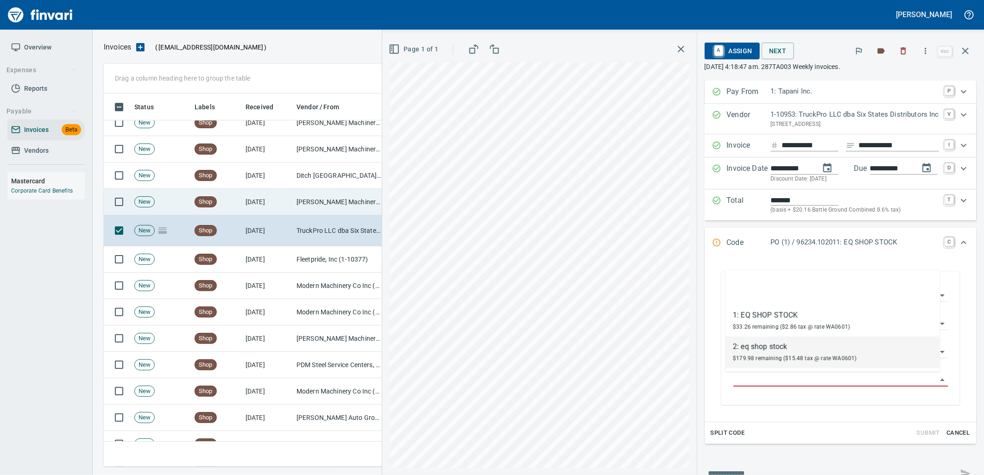
click at [225, 210] on td "Shop" at bounding box center [216, 202] width 51 height 26
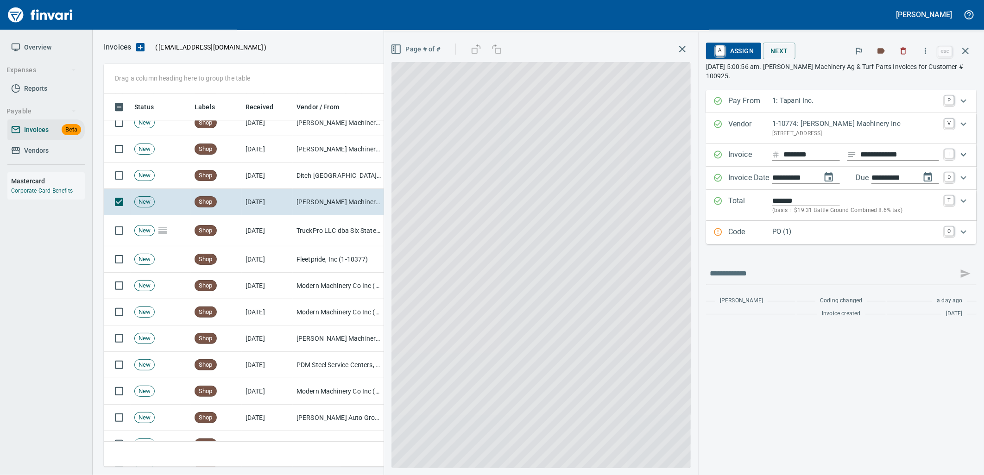
click at [844, 233] on p "PO (1)" at bounding box center [855, 232] width 167 height 11
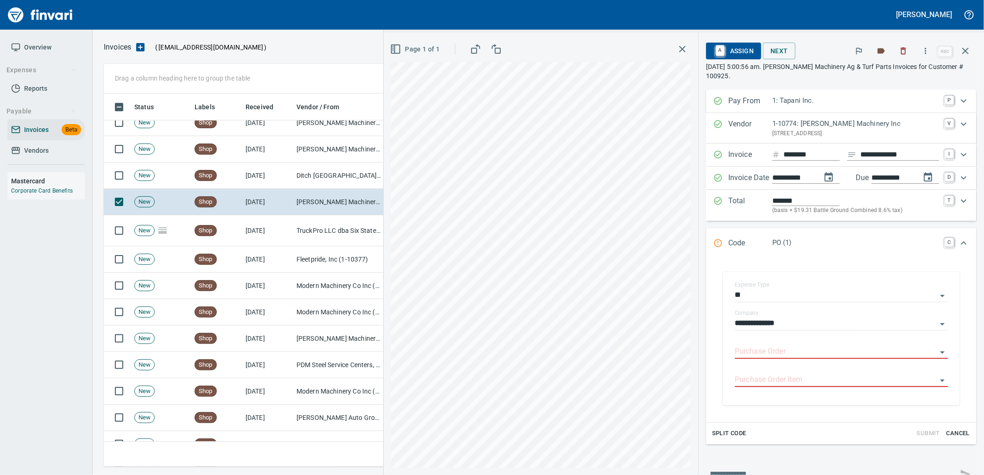
click at [795, 353] on input "Purchase Order" at bounding box center [836, 352] width 202 height 13
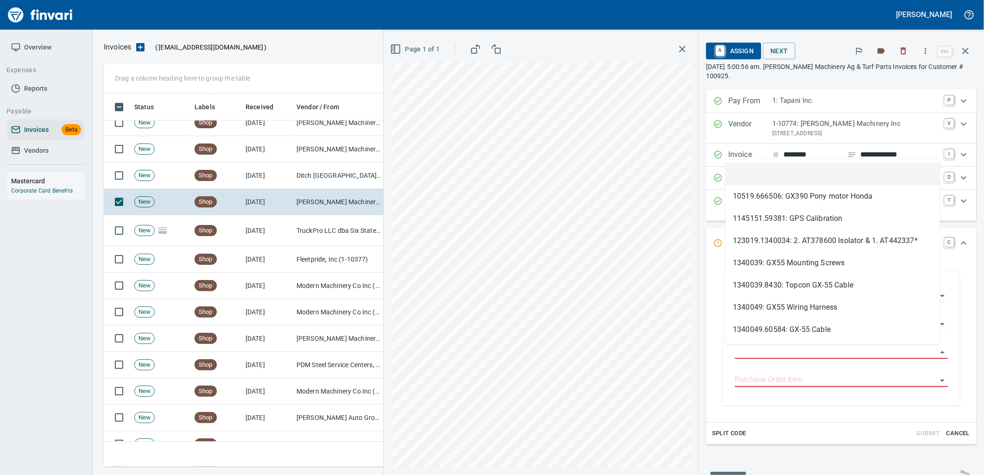
type input "**********"
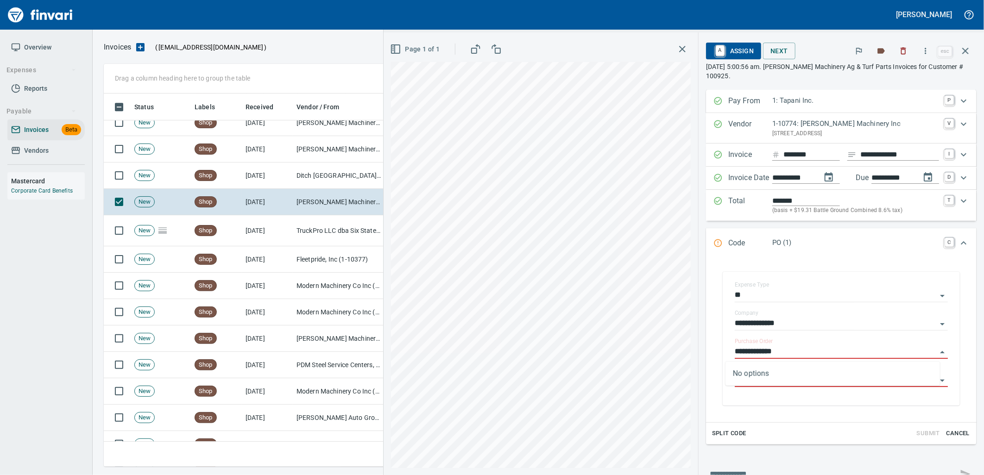
click at [310, 181] on td "Ditch Witch West (1-10309)" at bounding box center [339, 176] width 93 height 26
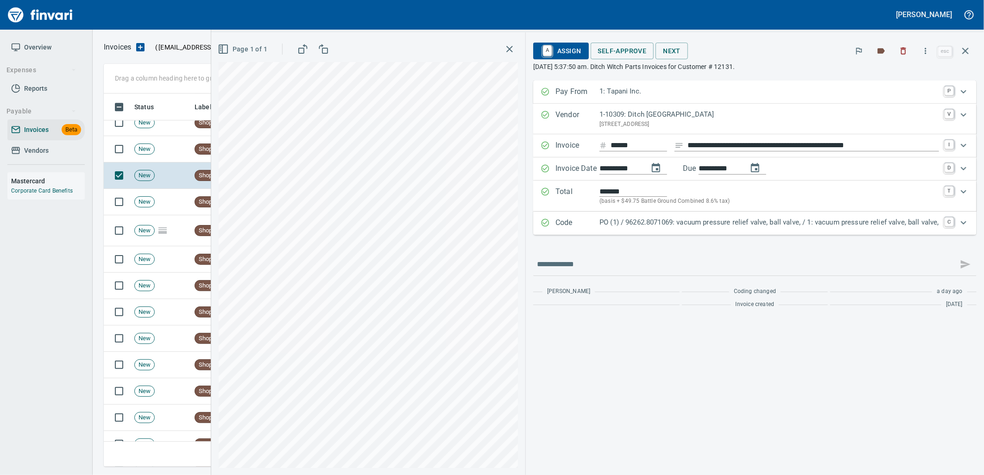
click at [827, 223] on p "PO (1) / 96262.8071069: vacuum pressure relief valve, ball valve, / 1: vacuum p…" at bounding box center [770, 222] width 340 height 11
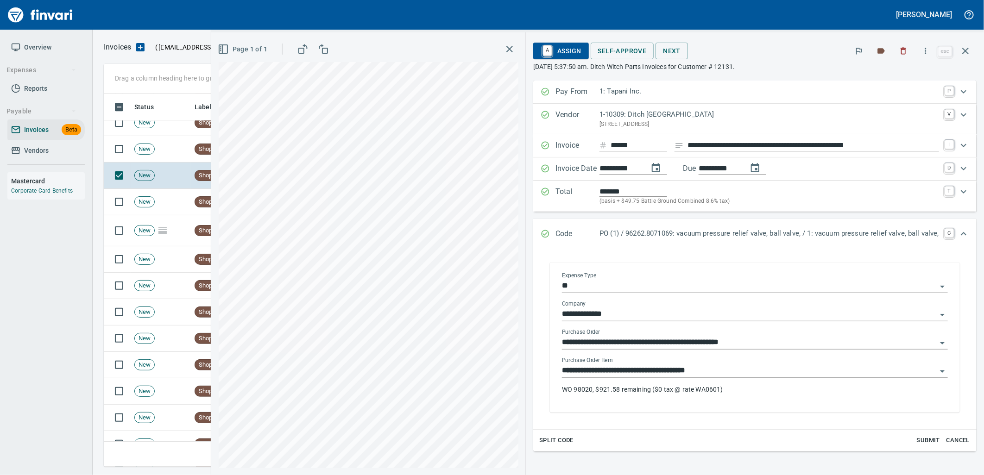
click at [693, 368] on input "**********" at bounding box center [749, 371] width 375 height 13
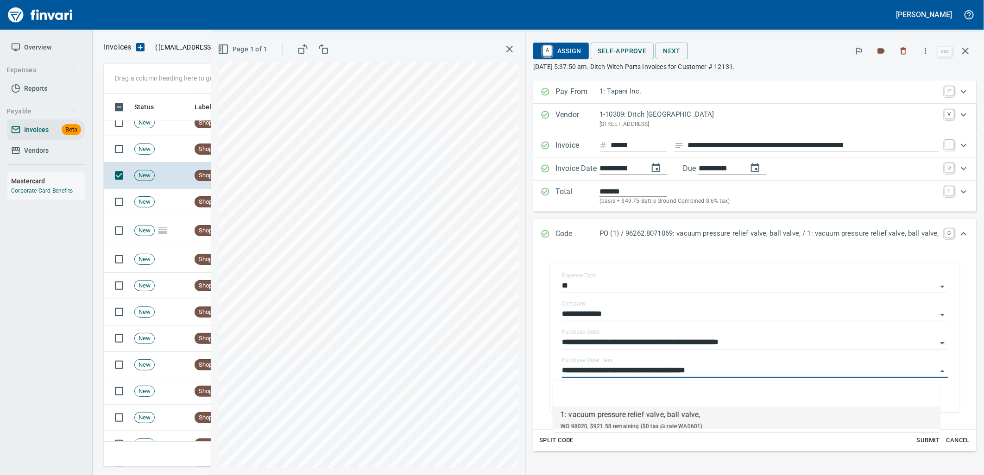
scroll to position [366, 854]
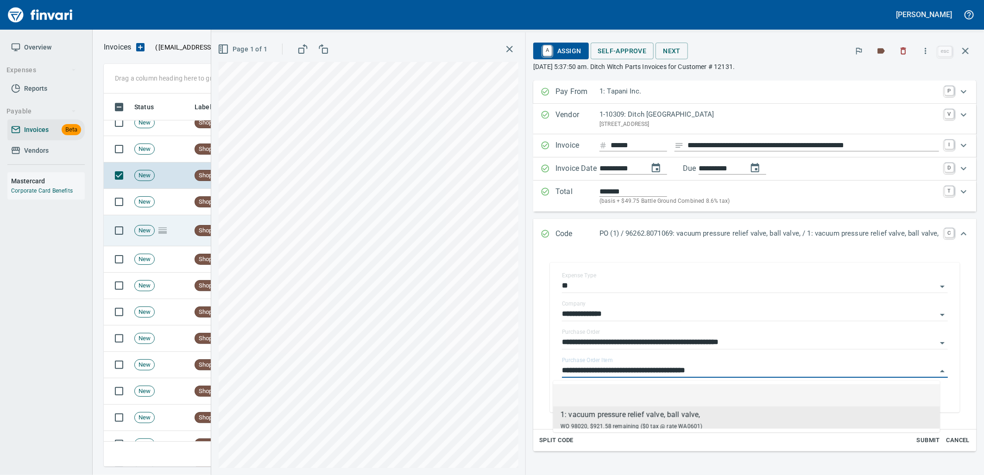
click at [155, 153] on td "New" at bounding box center [161, 149] width 60 height 26
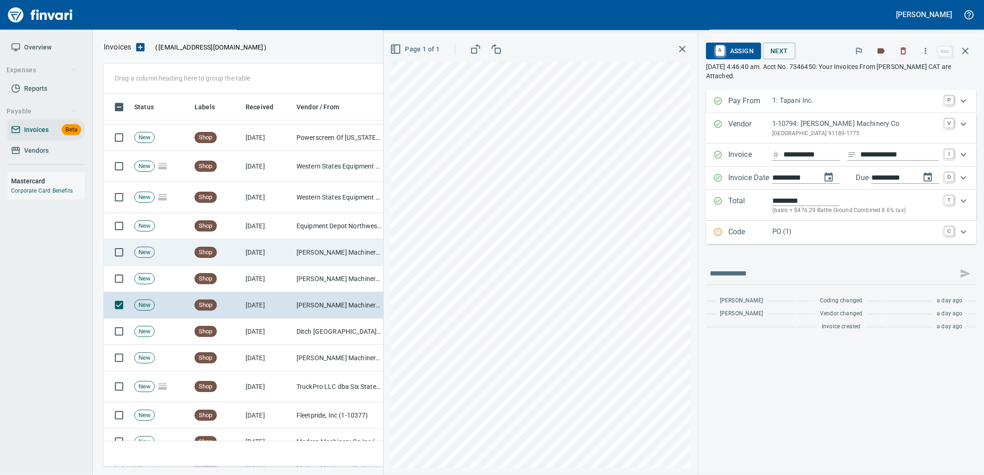
scroll to position [1713, 0]
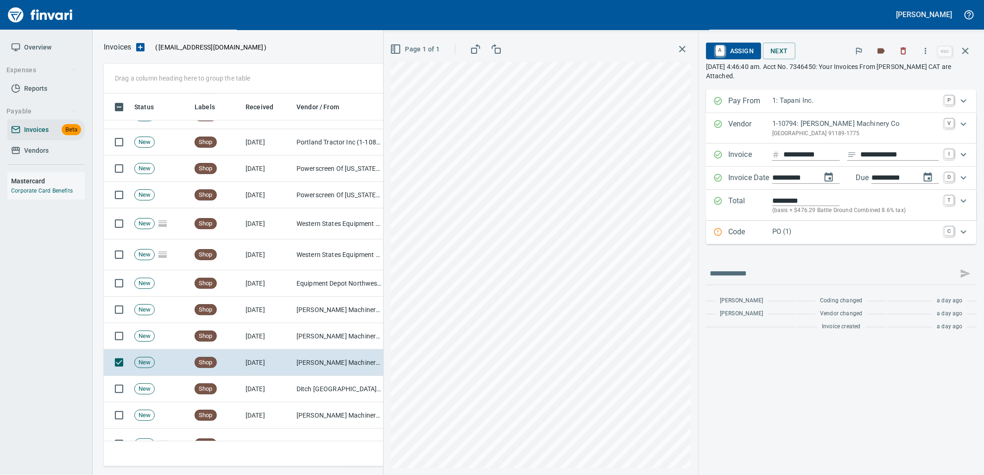
click at [773, 246] on div "**********" at bounding box center [841, 213] width 271 height 246
click at [759, 238] on p "Code" at bounding box center [750, 233] width 44 height 12
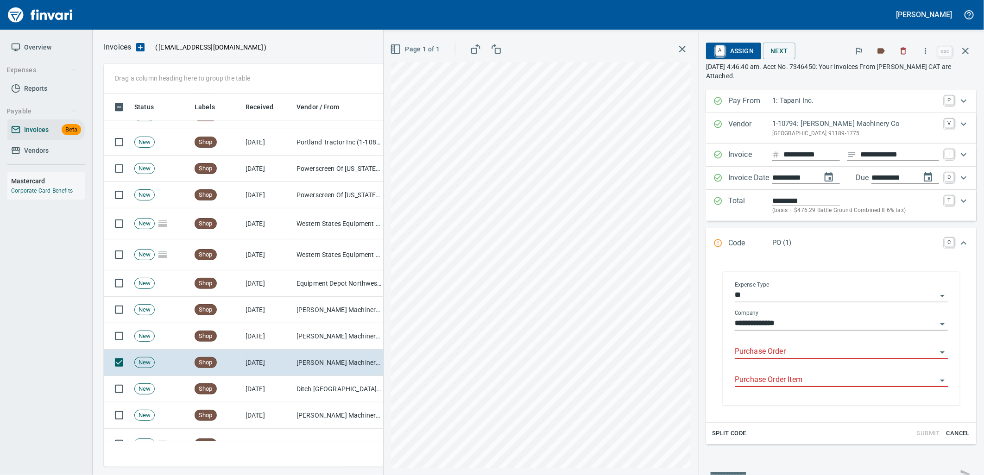
click at [773, 351] on input "Purchase Order" at bounding box center [836, 352] width 202 height 13
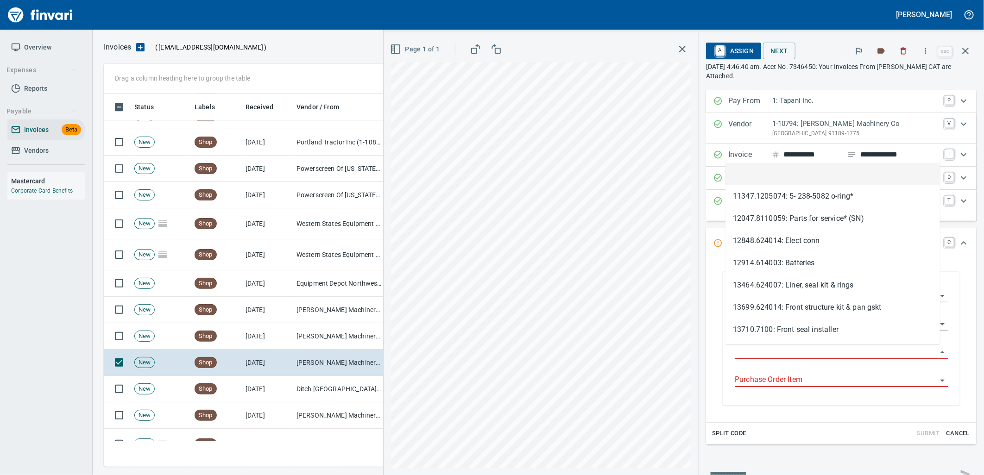
scroll to position [366, 854]
type input "**********"
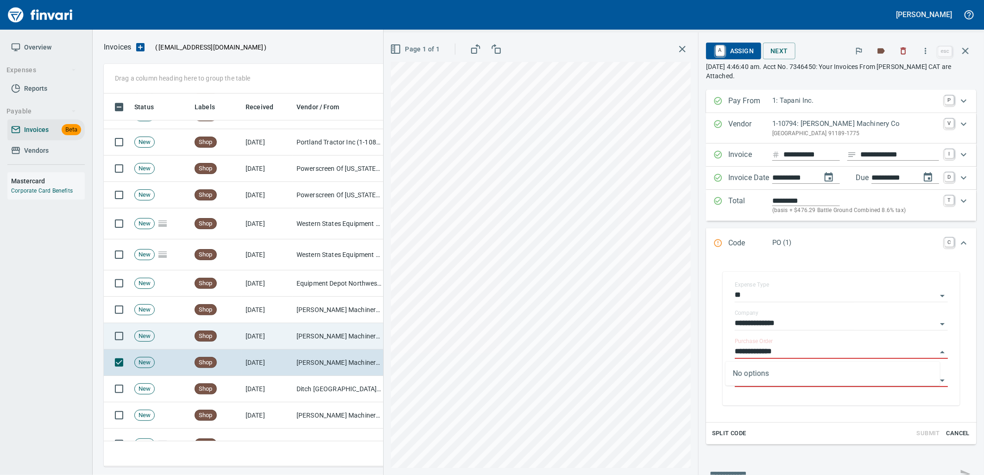
click at [312, 343] on td "[PERSON_NAME] Machinery Co (1-10794)" at bounding box center [339, 336] width 93 height 26
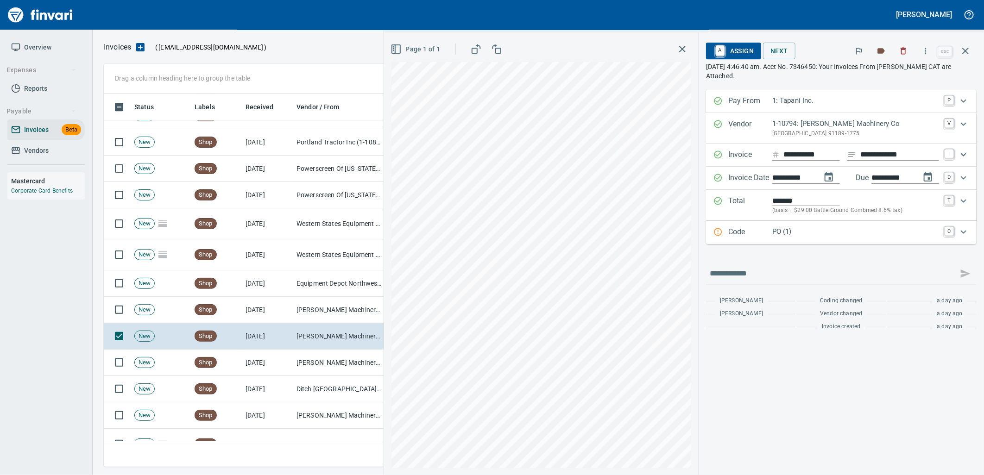
click at [828, 235] on p "PO (1)" at bounding box center [855, 232] width 167 height 11
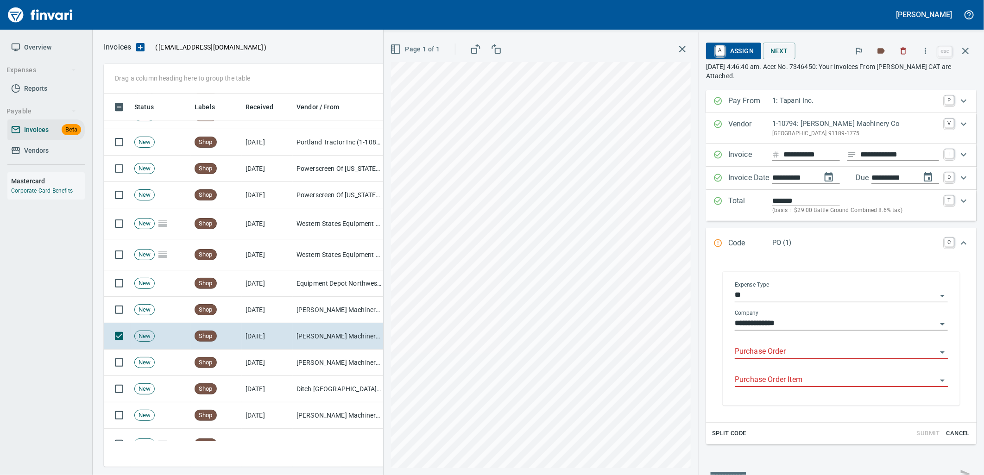
click at [760, 356] on input "Purchase Order" at bounding box center [836, 352] width 202 height 13
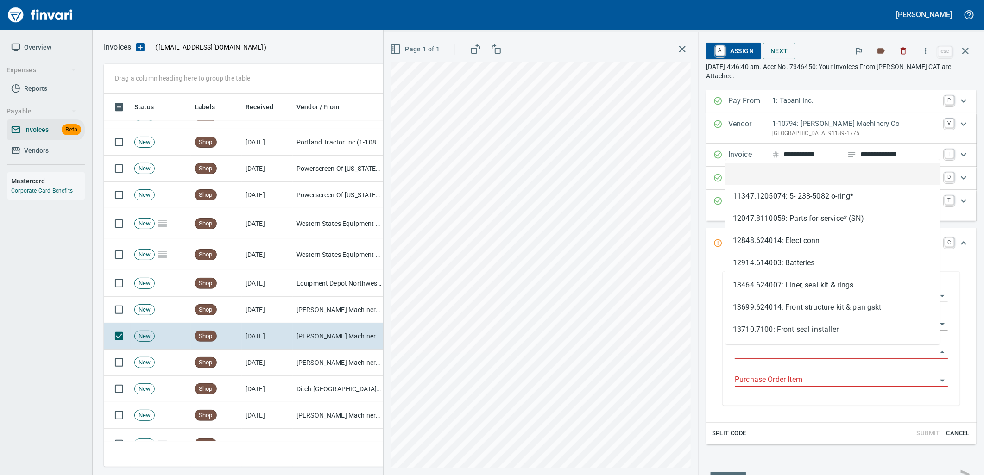
scroll to position [366, 854]
type input "**********"
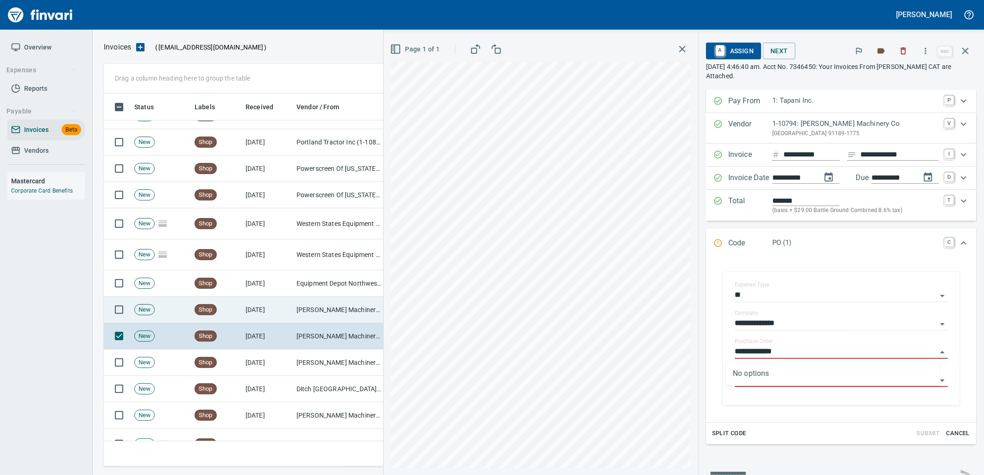
click at [329, 309] on td "[PERSON_NAME] Machinery Co (1-10794)" at bounding box center [339, 310] width 93 height 26
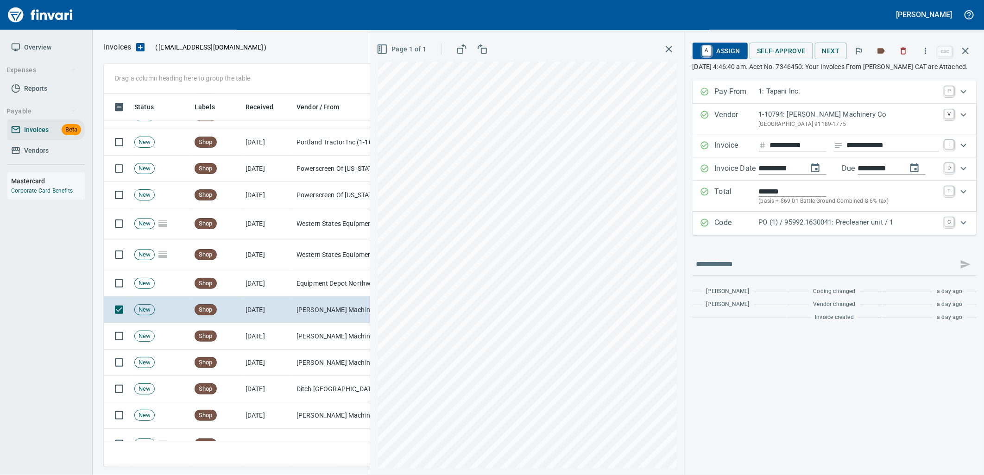
click at [811, 228] on p "PO (1) / 95992.1630041: Precleaner unit / 1" at bounding box center [849, 222] width 180 height 11
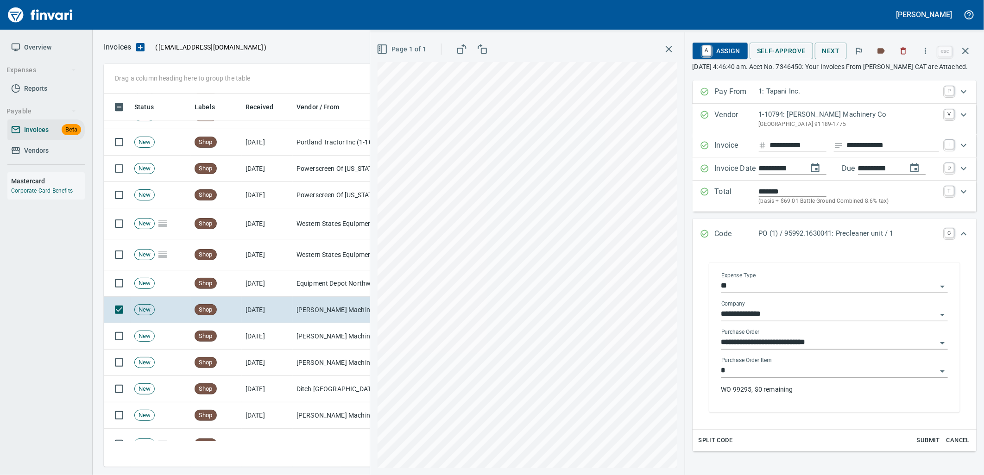
drag, startPoint x: 790, startPoint y: 391, endPoint x: 763, endPoint y: 383, distance: 27.7
click at [789, 391] on div "Purchase Order Item * WO 99295, $0 remaining" at bounding box center [835, 379] width 227 height 44
click at [775, 378] on input "*" at bounding box center [829, 371] width 215 height 13
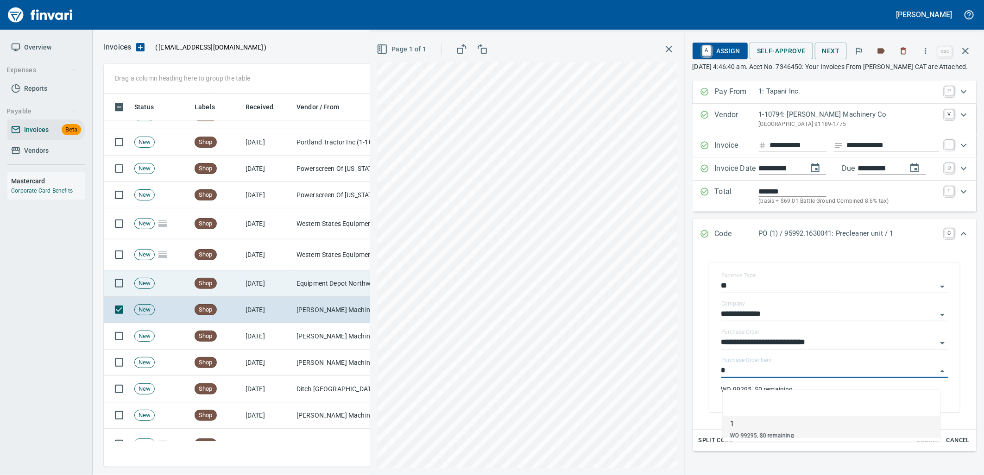
click at [294, 285] on td "Equipment Depot Northwest Inc (1-39255)" at bounding box center [339, 284] width 93 height 26
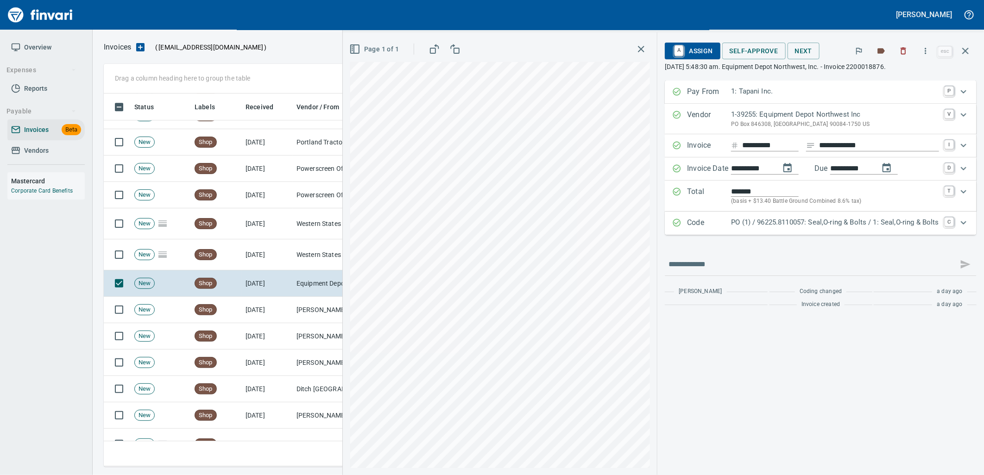
click at [836, 219] on p "PO (1) / 96225.8110057: Seal,O-ring & Bolts / 1: Seal,O-ring & Bolts" at bounding box center [835, 222] width 208 height 11
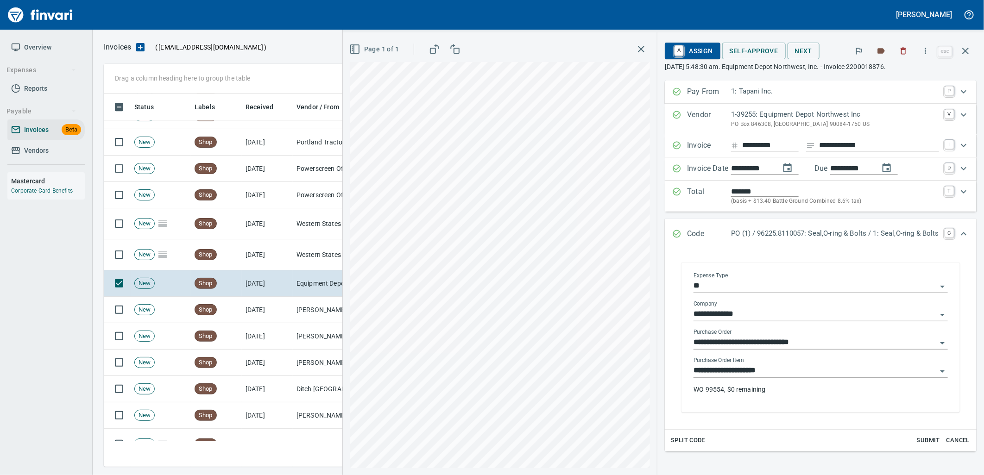
click at [768, 367] on input "**********" at bounding box center [815, 371] width 243 height 13
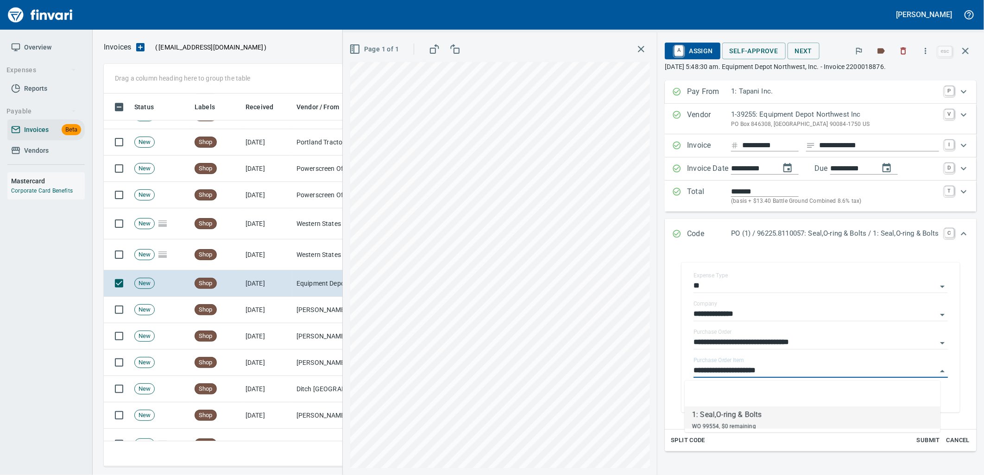
scroll to position [366, 854]
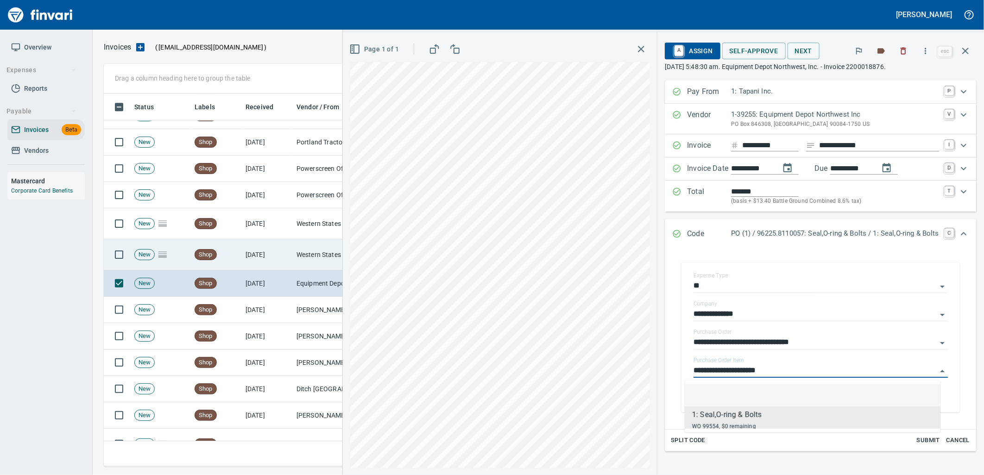
click at [297, 255] on td "Western States Equipment Co. (1-11113)" at bounding box center [339, 255] width 93 height 31
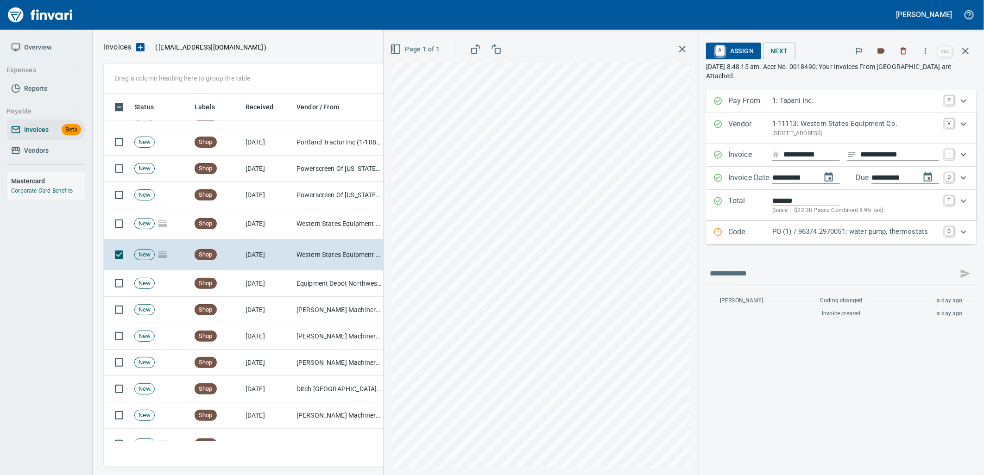
click at [814, 234] on p "PO (1) / 96374.2970051: water pump, thermostats" at bounding box center [855, 232] width 167 height 11
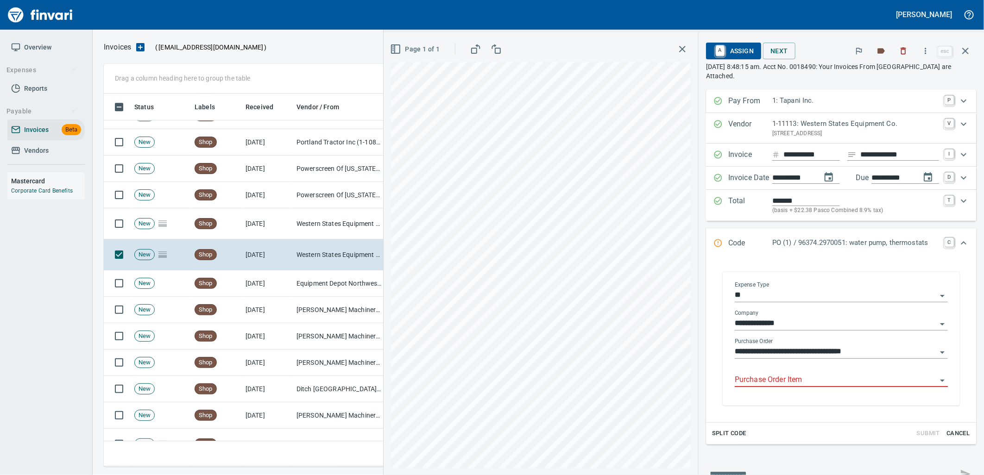
drag, startPoint x: 805, startPoint y: 380, endPoint x: 745, endPoint y: 385, distance: 60.5
click at [802, 380] on input "Purchase Order Item" at bounding box center [836, 380] width 202 height 13
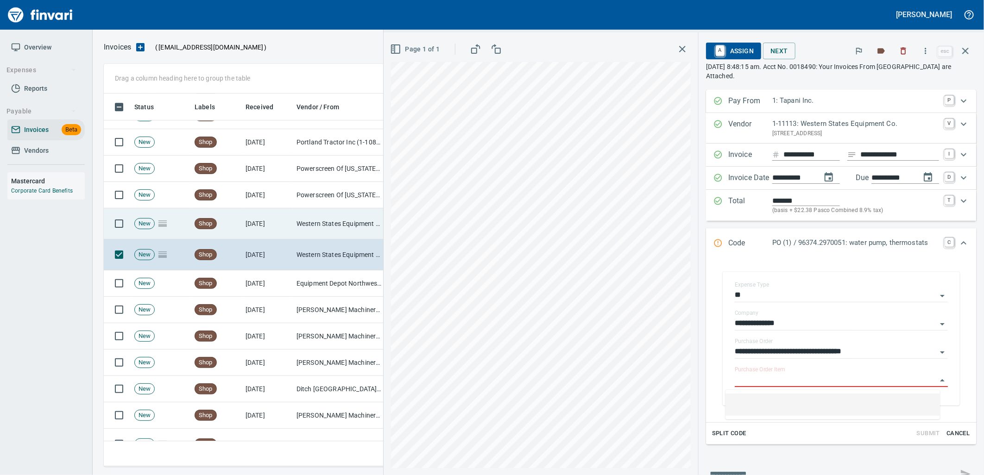
click at [308, 226] on td "Western States Equipment Co. (1-11113)" at bounding box center [339, 224] width 93 height 31
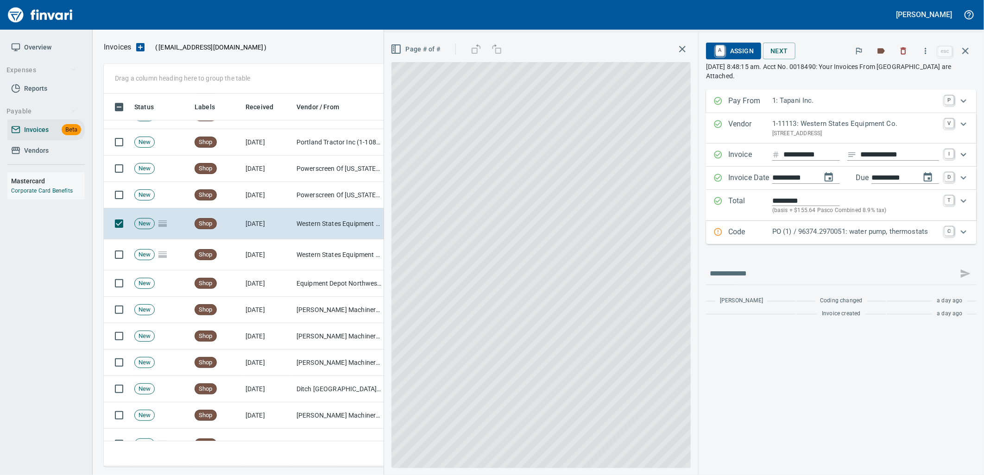
click at [807, 228] on p "PO (1) / 96374.2970051: water pump, thermostats" at bounding box center [855, 232] width 167 height 11
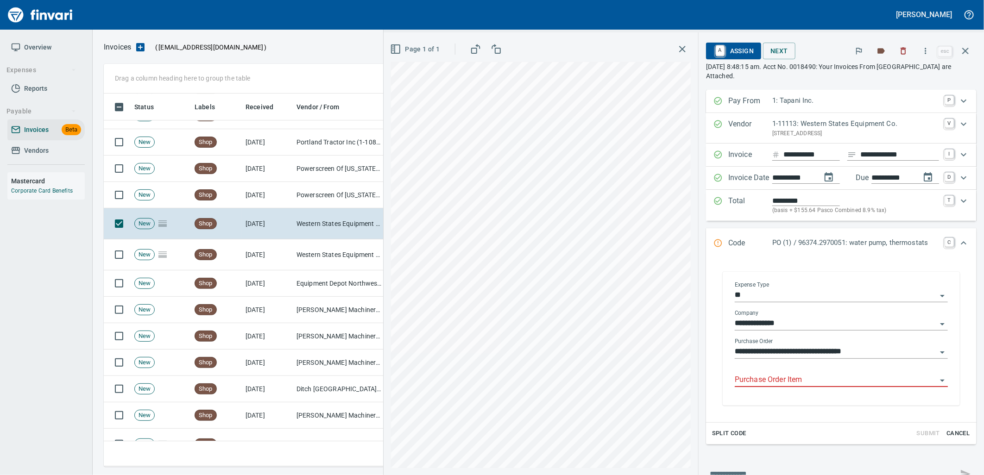
click at [800, 378] on input "Purchase Order Item" at bounding box center [836, 380] width 202 height 13
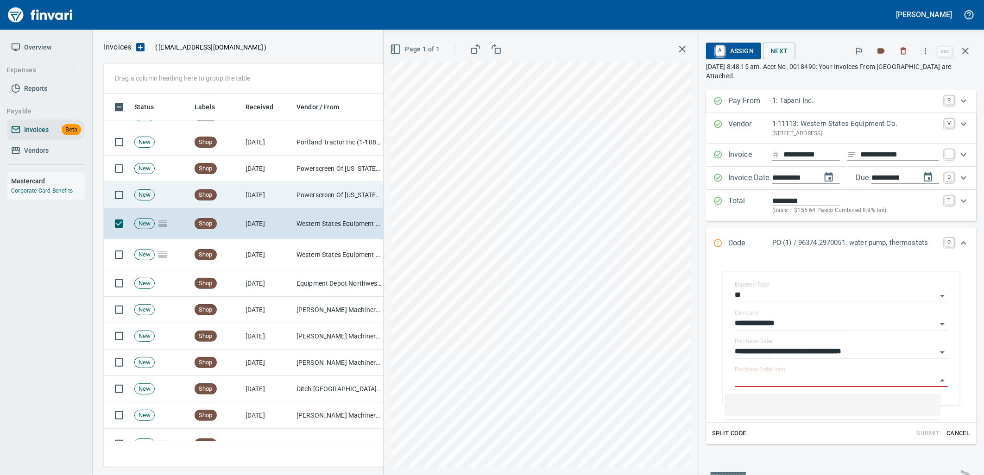
click at [327, 201] on td "Powerscreen Of [US_STATE] (1-10821)" at bounding box center [339, 195] width 93 height 26
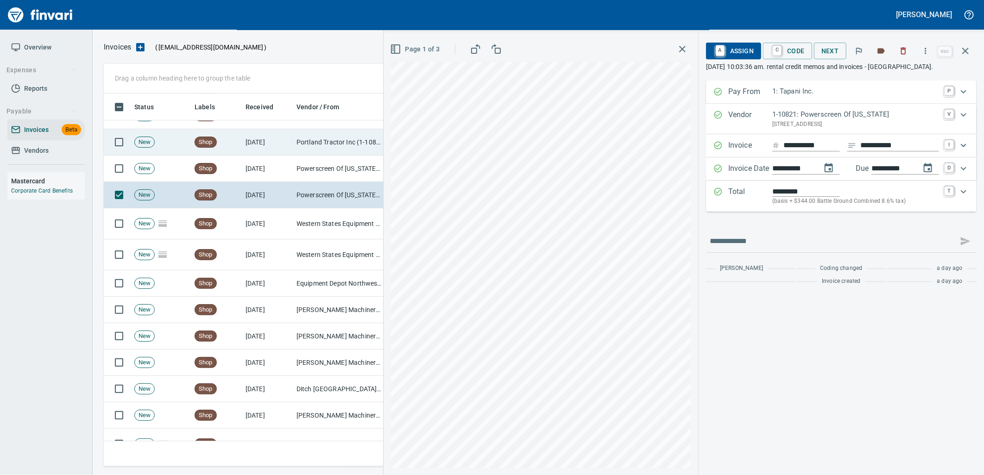
click at [320, 143] on td "Portland Tractor Inc (1-10815)" at bounding box center [339, 142] width 93 height 26
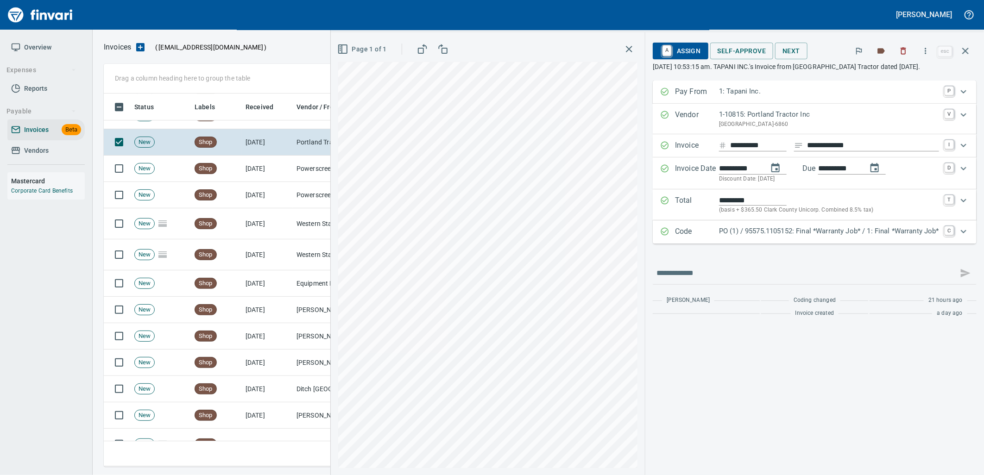
drag, startPoint x: 751, startPoint y: 229, endPoint x: 818, endPoint y: 295, distance: 94.0
click at [752, 230] on p "PO (1) / 95575.1105152: Final *Warranty Job* / 1: Final *Warranty Job*" at bounding box center [829, 231] width 220 height 11
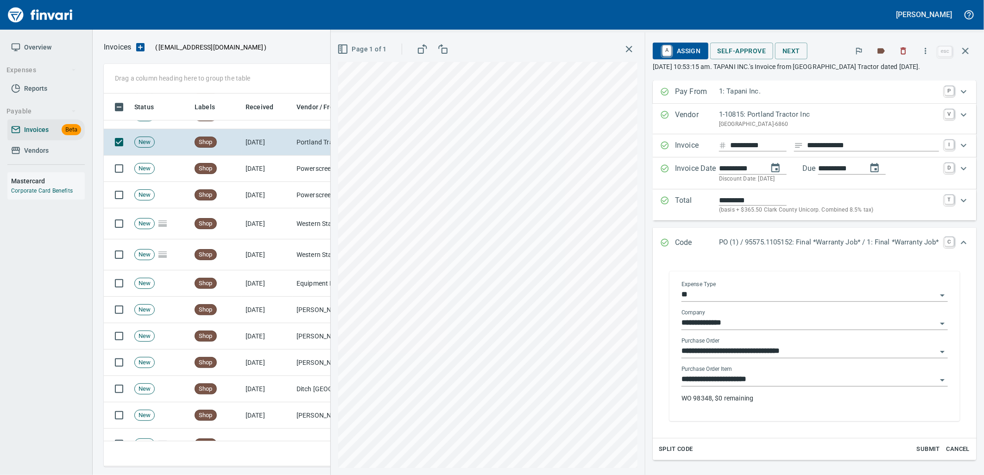
click at [759, 378] on input "**********" at bounding box center [809, 380] width 255 height 13
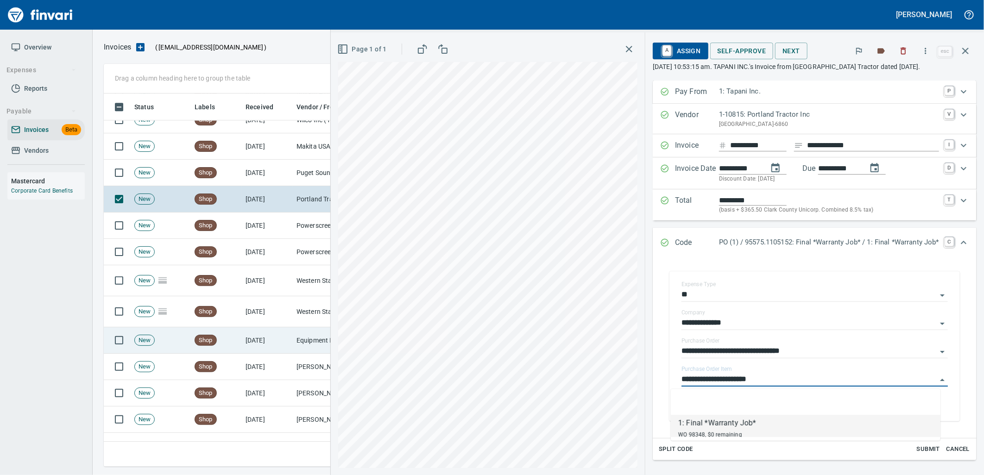
scroll to position [1559, 0]
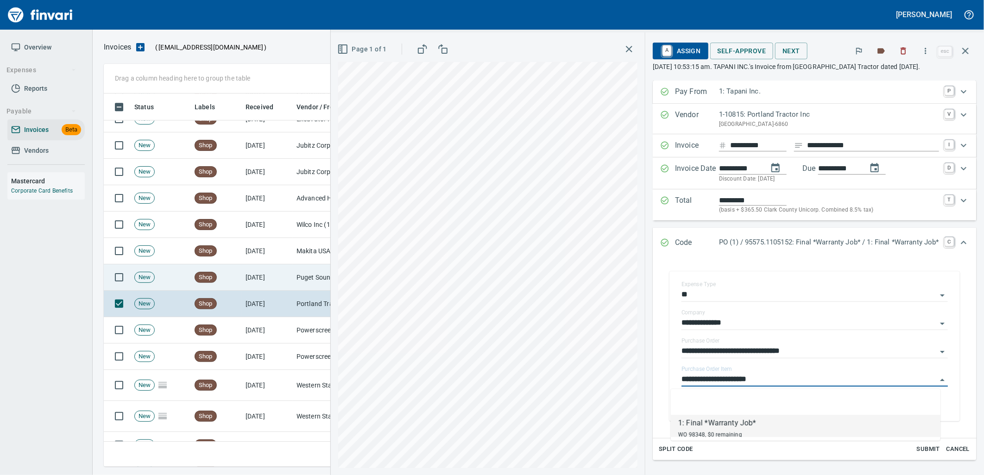
click at [280, 276] on td "[DATE]" at bounding box center [267, 278] width 51 height 26
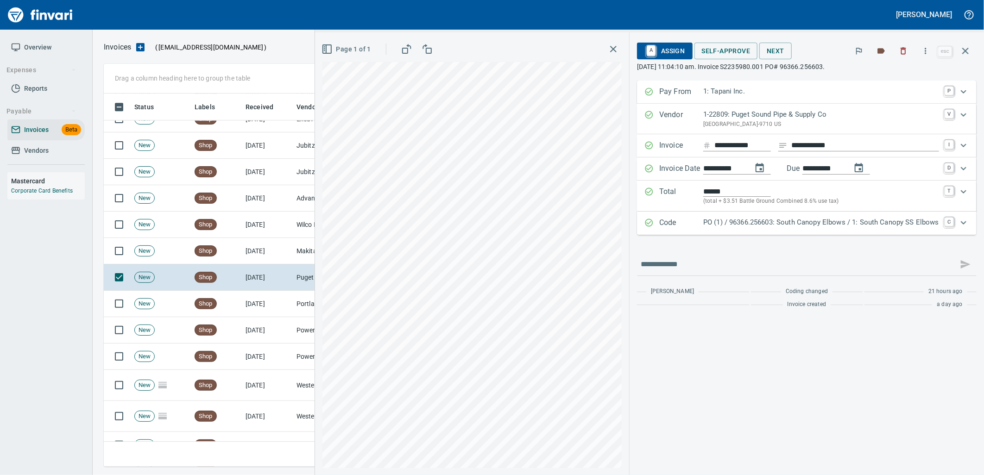
click at [760, 234] on div "Code PO (1) / 96366.256603: South Canopy Elbows / 1: South Canopy SS Elbows C" at bounding box center [807, 223] width 340 height 23
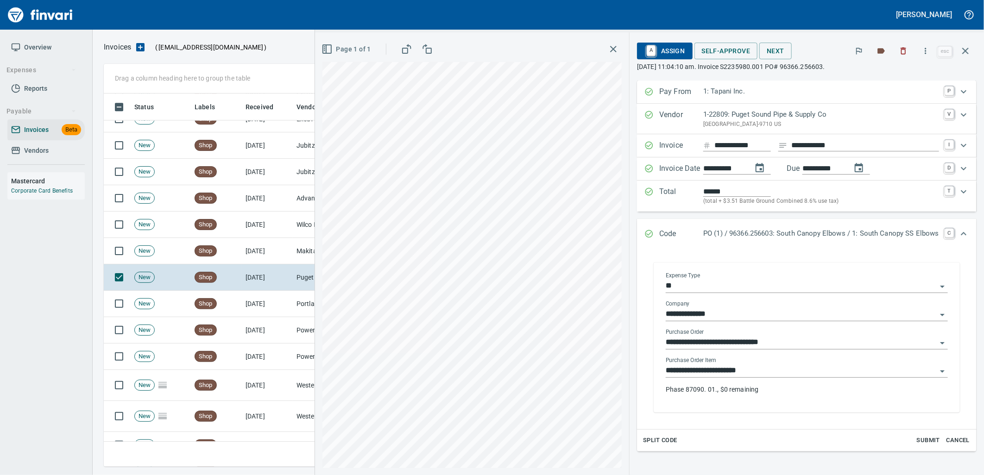
drag, startPoint x: 763, startPoint y: 378, endPoint x: 651, endPoint y: 386, distance: 112.0
click at [762, 378] on input "**********" at bounding box center [801, 371] width 271 height 13
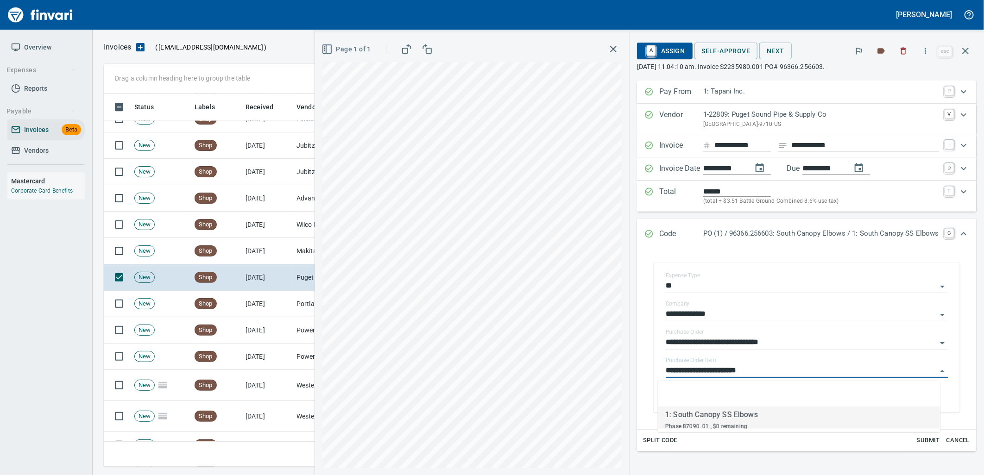
scroll to position [366, 854]
click at [197, 259] on td "Shop" at bounding box center [216, 251] width 51 height 26
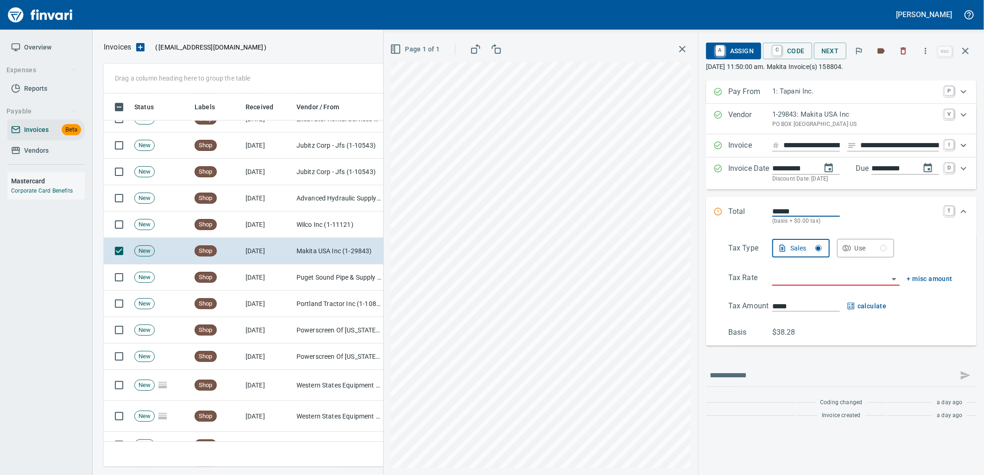
click at [883, 145] on input "**********" at bounding box center [900, 146] width 79 height 12
click at [880, 252] on div "Use" at bounding box center [871, 249] width 32 height 12
click at [859, 284] on input "search" at bounding box center [830, 278] width 116 height 13
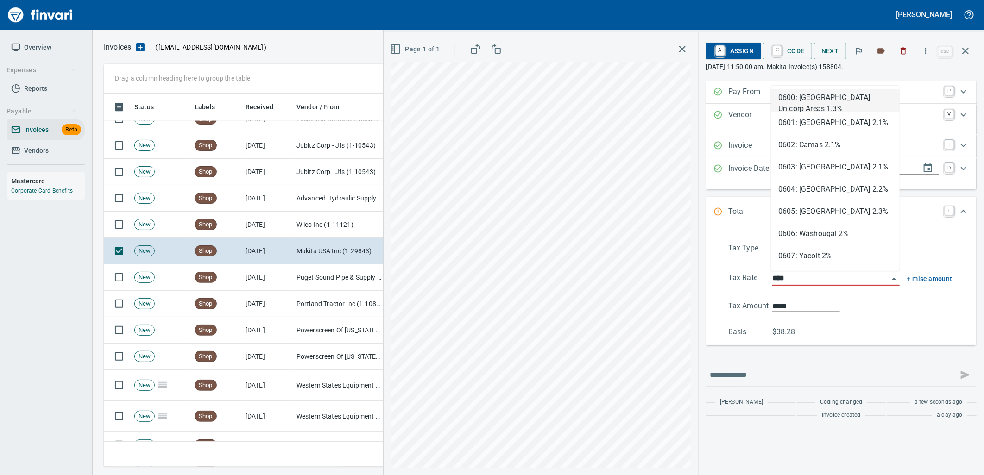
scroll to position [366, 854]
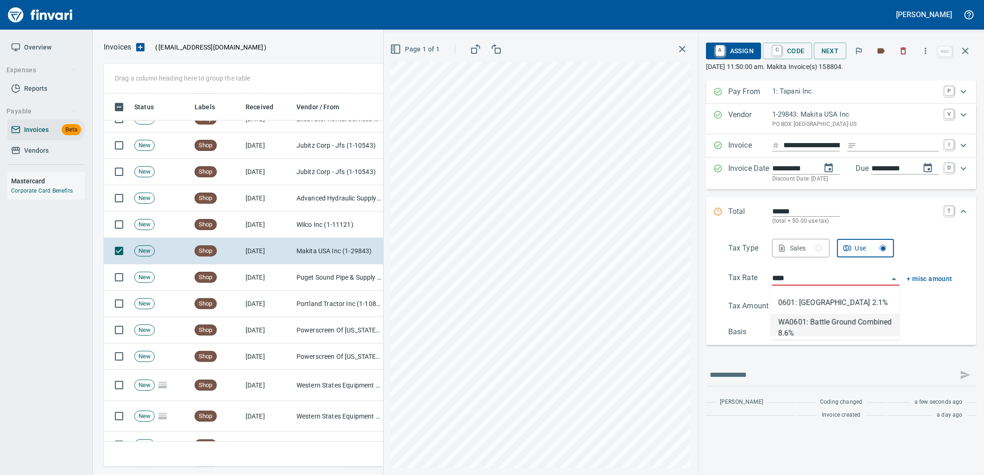
type input "**********"
type input "*****"
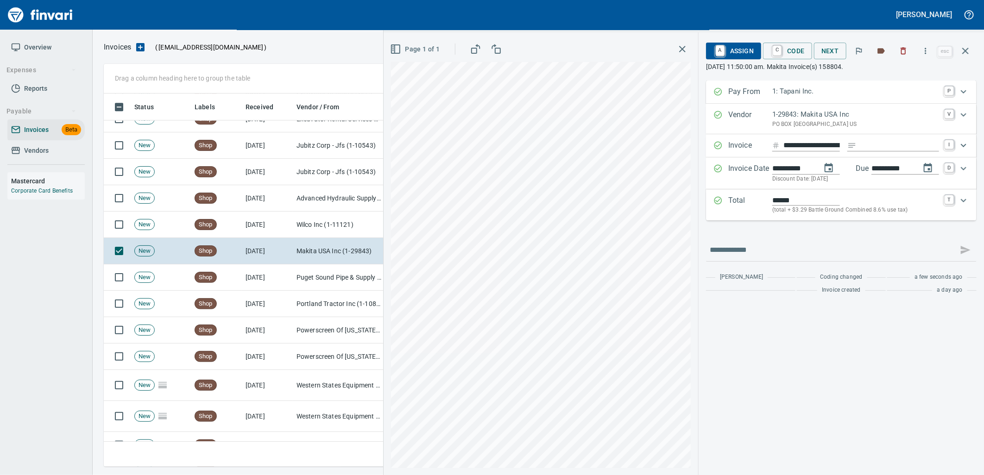
type input "**********"
click at [735, 48] on span "A Assign" at bounding box center [734, 51] width 40 height 16
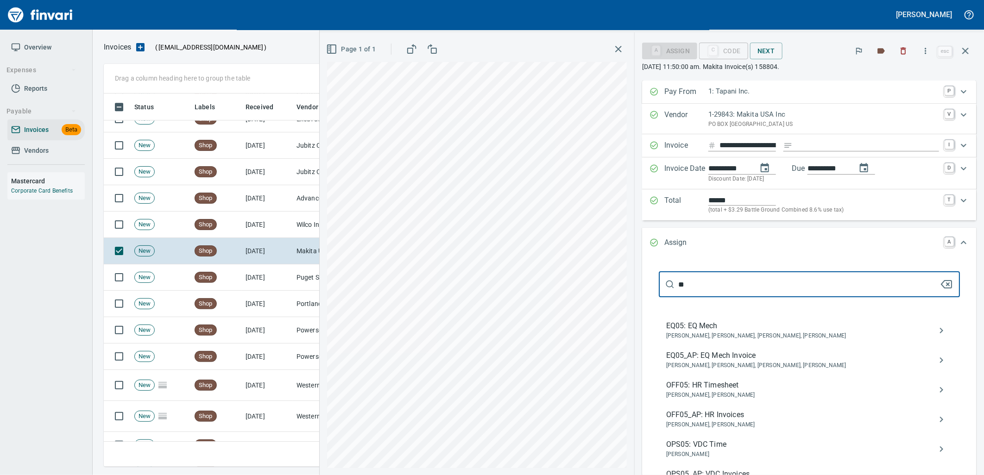
type input "**"
click at [722, 357] on span "EQ05_AP: EQ Mech Invoice" at bounding box center [802, 355] width 272 height 11
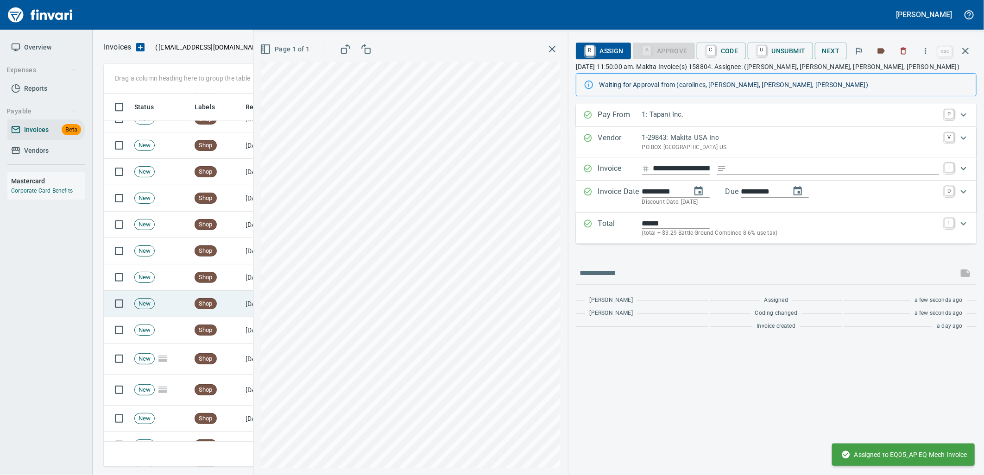
click at [140, 306] on span "New" at bounding box center [144, 304] width 19 height 9
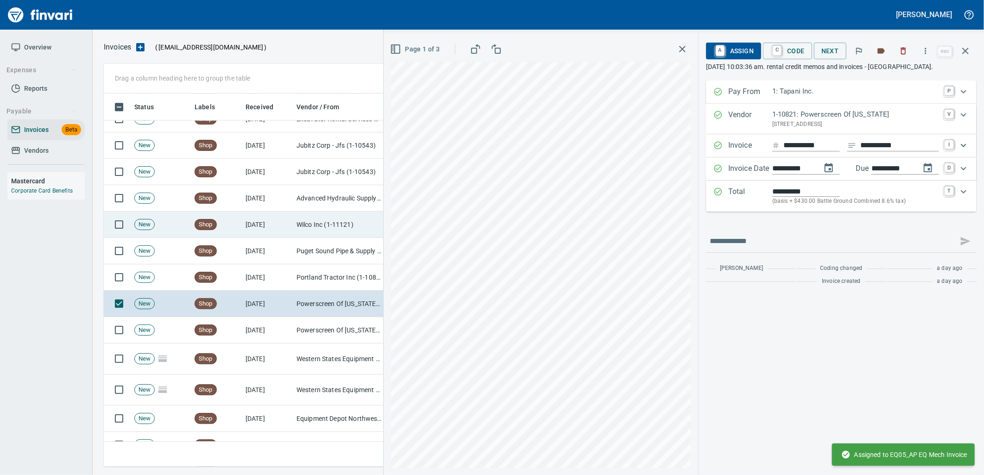
click at [183, 225] on td "New" at bounding box center [161, 225] width 60 height 26
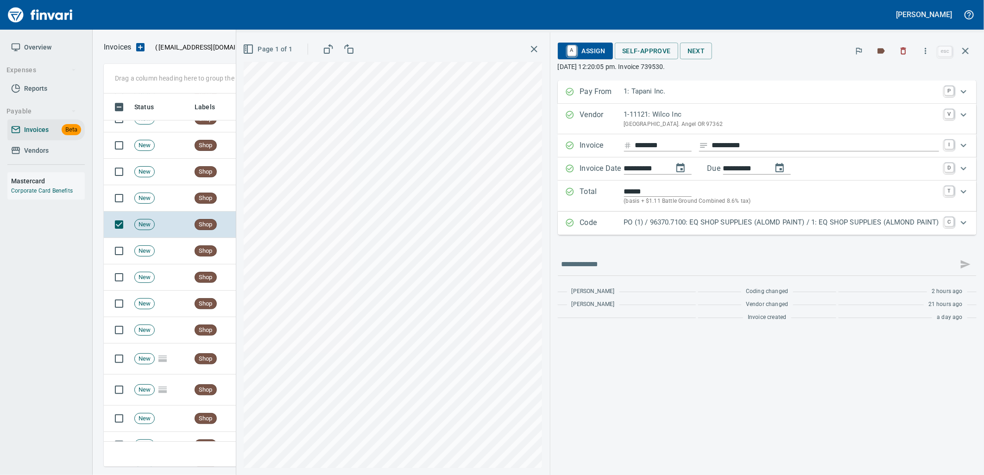
click at [709, 212] on div "Code PO (1) / 96370.7100: EQ SHOP SUPPLIES (ALOMD PAINT) / 1: EQ SHOP SUPPLIES …" at bounding box center [767, 223] width 419 height 23
click at [717, 221] on p "PO (1) / 96370.7100: EQ SHOP SUPPLIES (ALOMD PAINT) / 1: EQ SHOP SUPPLIES (ALMO…" at bounding box center [781, 222] width 315 height 11
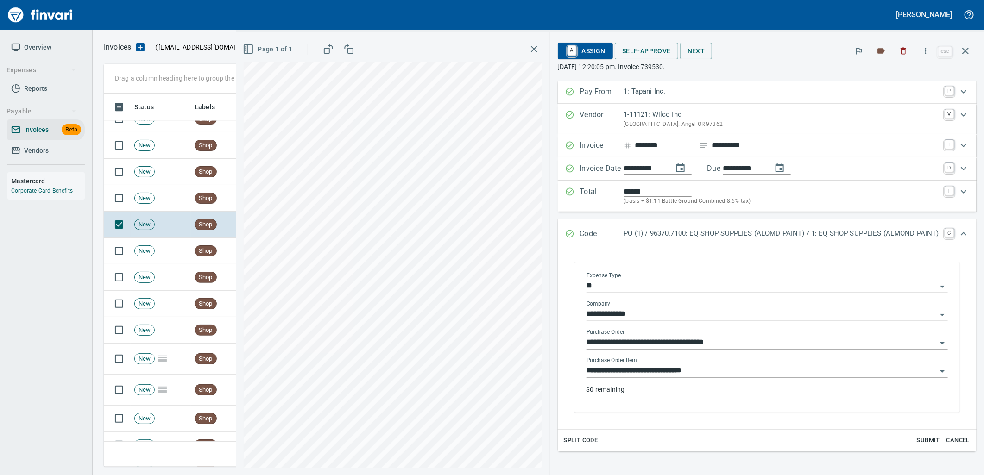
click at [698, 375] on input "**********" at bounding box center [762, 371] width 350 height 13
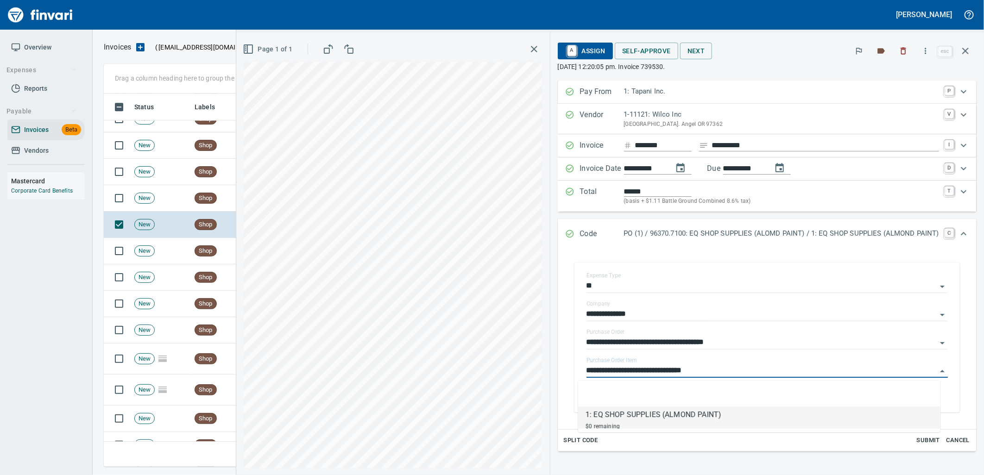
scroll to position [366, 854]
click at [191, 252] on td "Shop" at bounding box center [216, 251] width 51 height 26
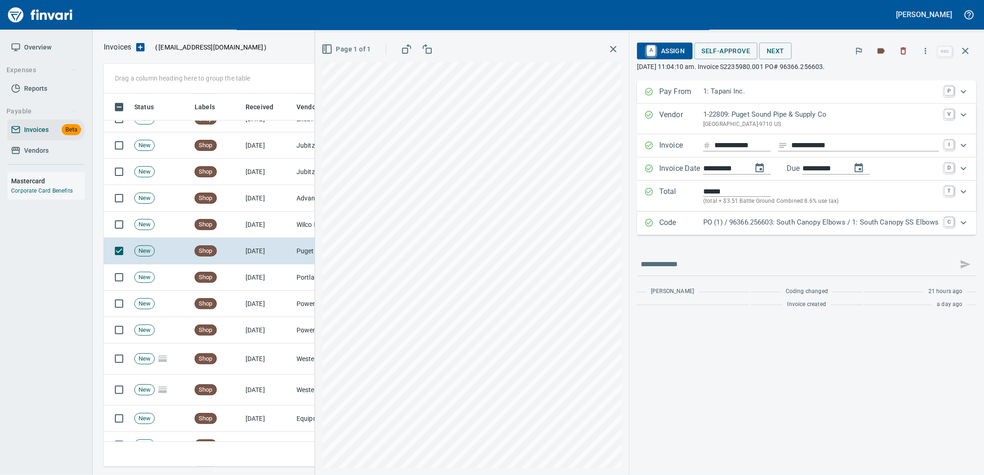
click at [714, 224] on p "PO (1) / 96366.256603: South Canopy Elbows / 1: South Canopy SS Elbows" at bounding box center [821, 222] width 236 height 11
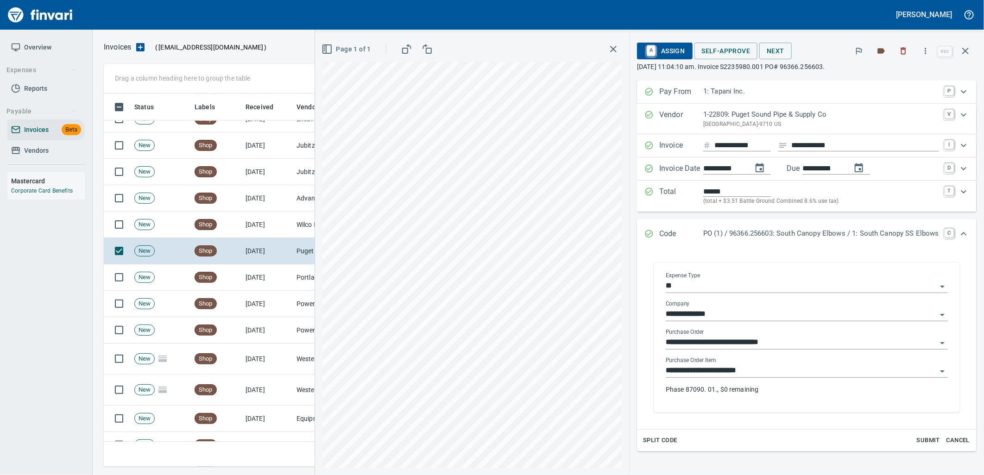
click at [722, 367] on input "**********" at bounding box center [801, 371] width 271 height 13
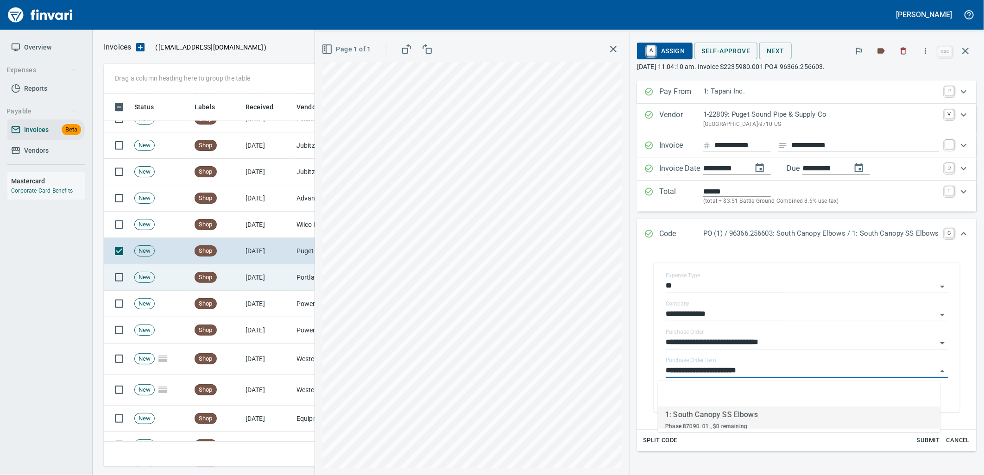
scroll to position [366, 854]
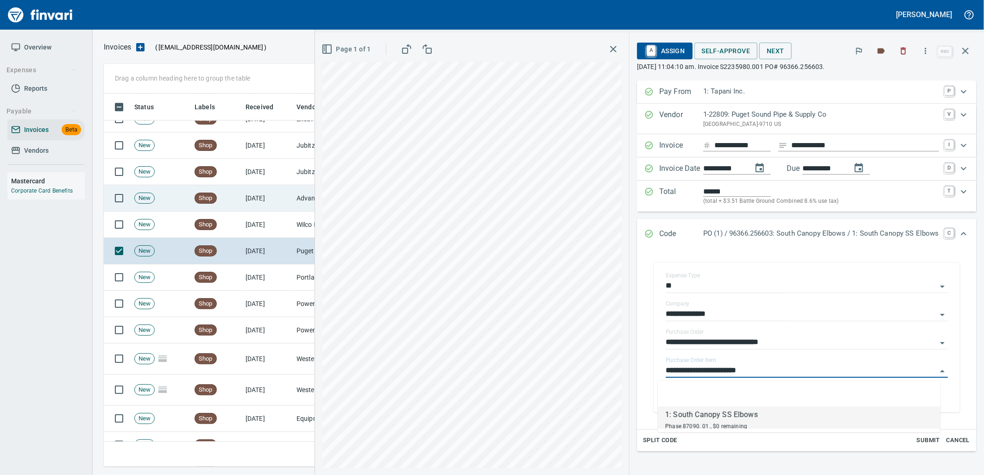
click at [228, 186] on td "Shop" at bounding box center [216, 198] width 51 height 26
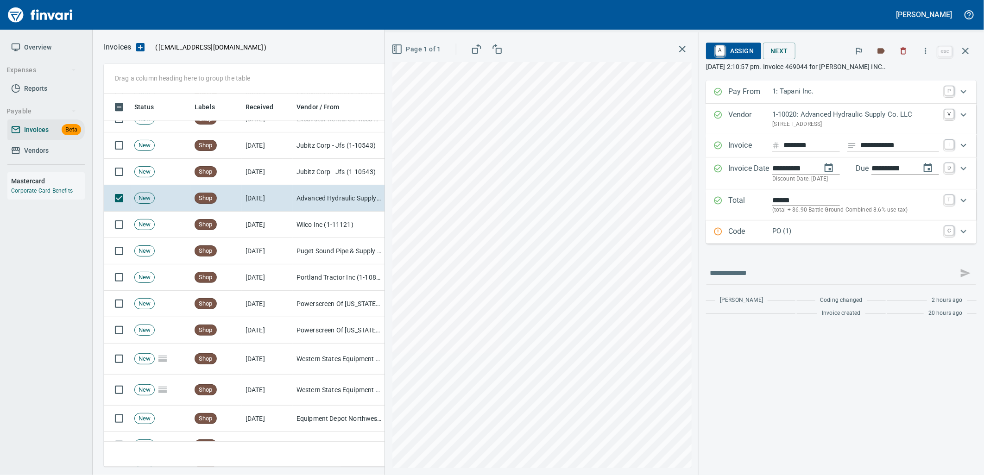
click at [812, 232] on p "PO (1)" at bounding box center [855, 231] width 167 height 11
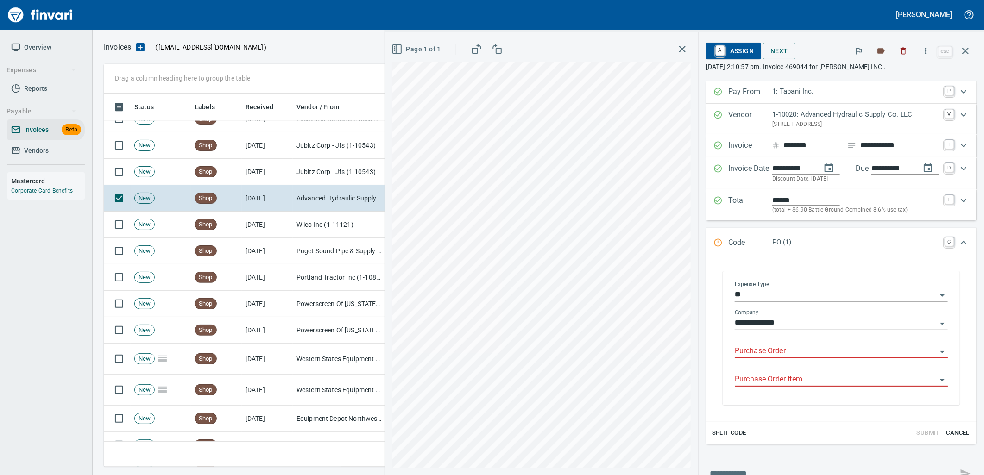
click at [780, 350] on input "Purchase Order" at bounding box center [836, 351] width 202 height 13
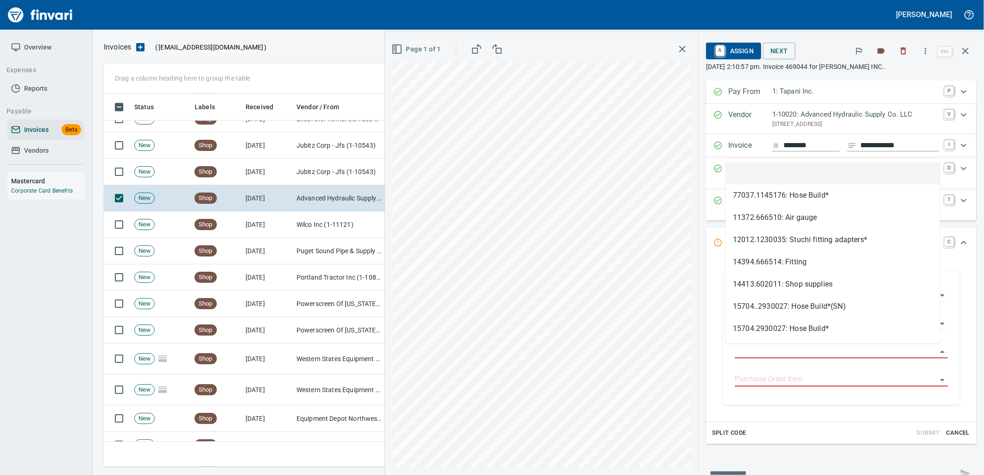
scroll to position [366, 854]
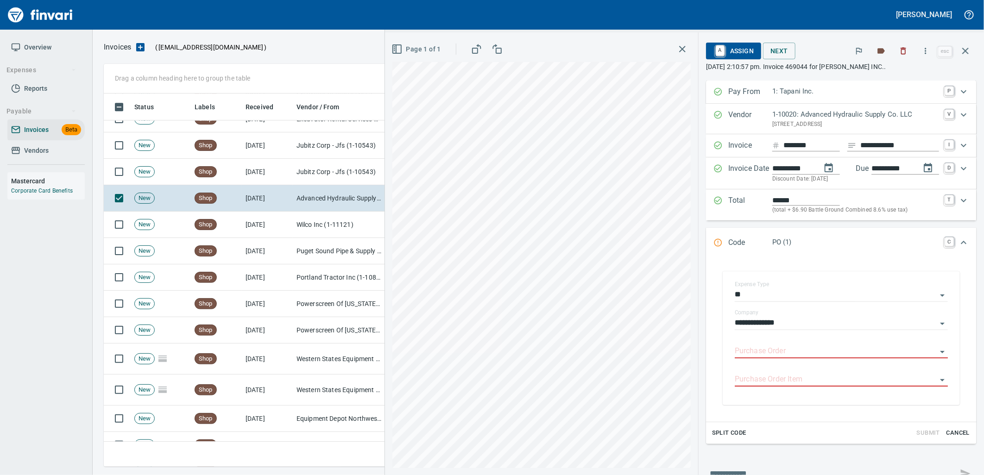
type input "**********"
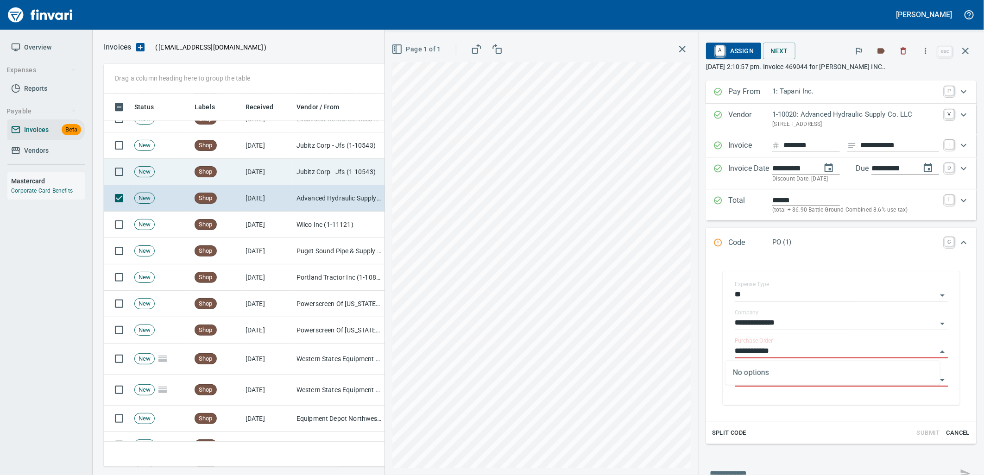
click at [318, 167] on td "Jubitz Corp - Jfs (1-10543)" at bounding box center [339, 172] width 93 height 26
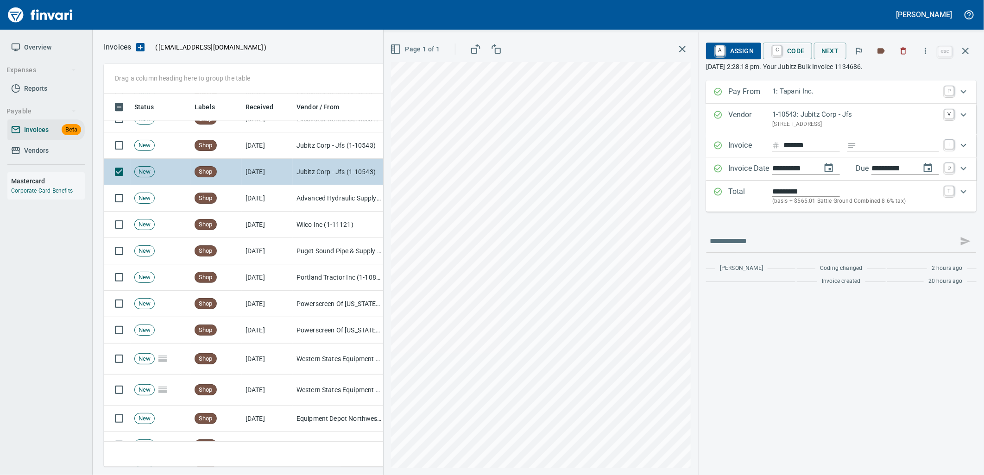
scroll to position [1507, 0]
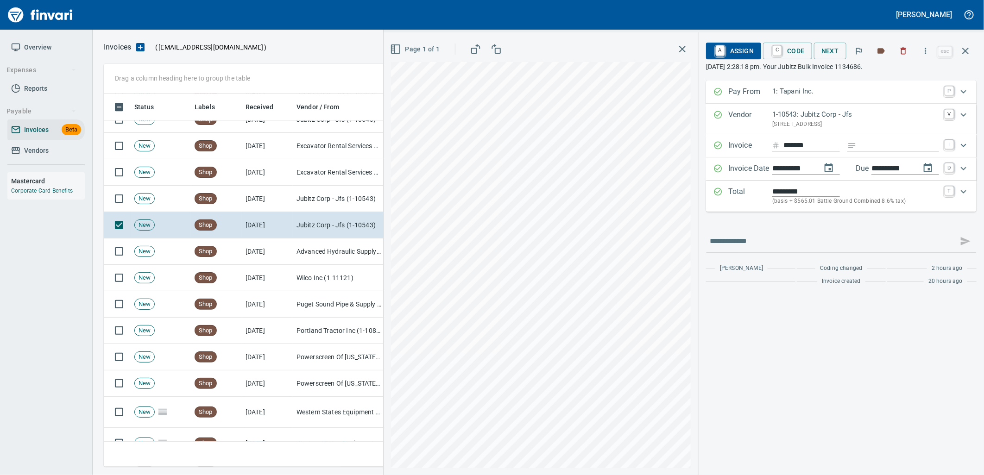
click at [744, 54] on span "A Assign" at bounding box center [734, 51] width 40 height 16
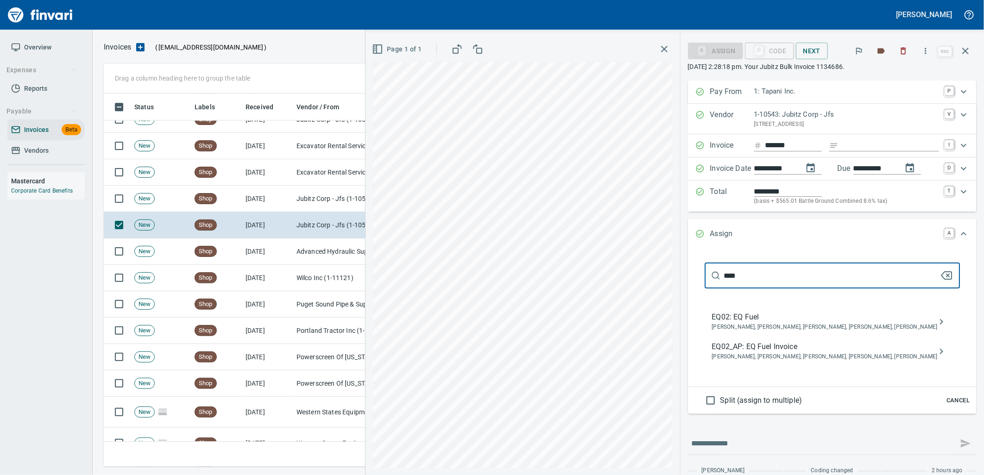
type input "****"
click at [795, 362] on span "Caroline Sarkinen, Cindy Hughes, Dustin Sarkinen, Linzy Sanders, Robert Kaarto" at bounding box center [825, 357] width 226 height 9
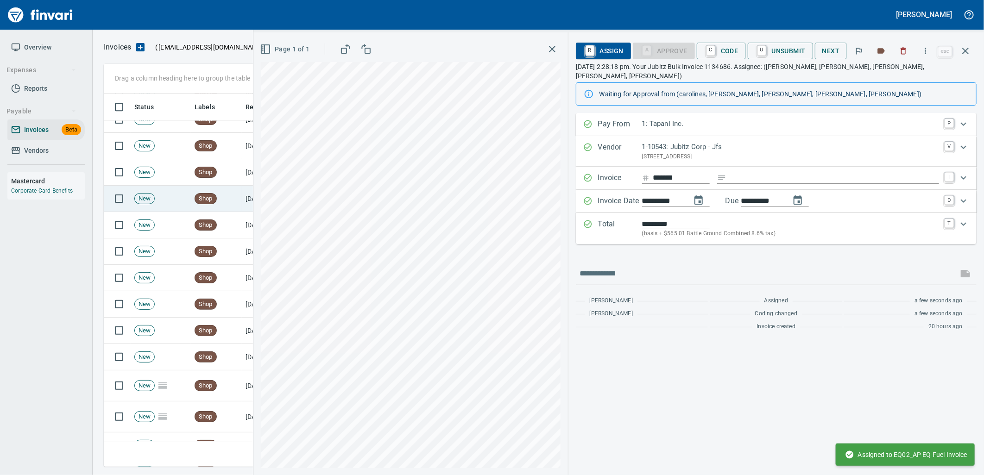
click at [226, 200] on td "Shop" at bounding box center [216, 199] width 51 height 26
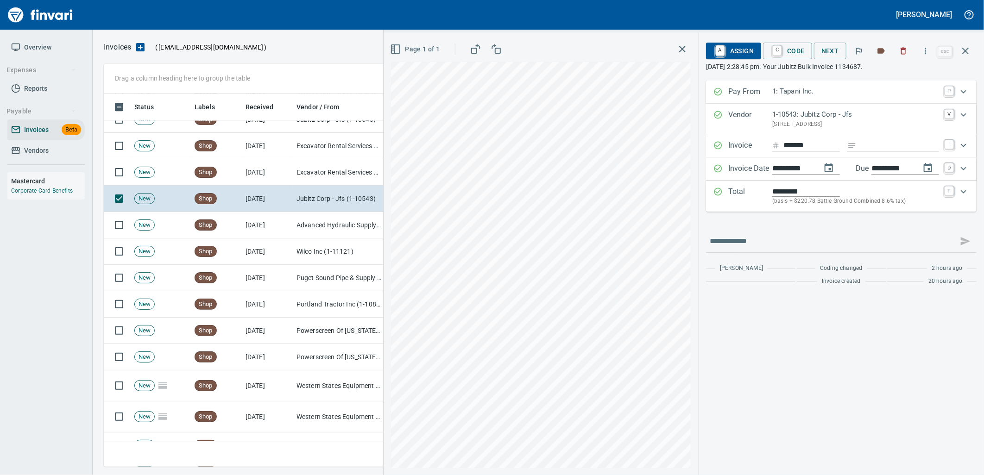
click at [744, 53] on span "A Assign" at bounding box center [734, 51] width 40 height 16
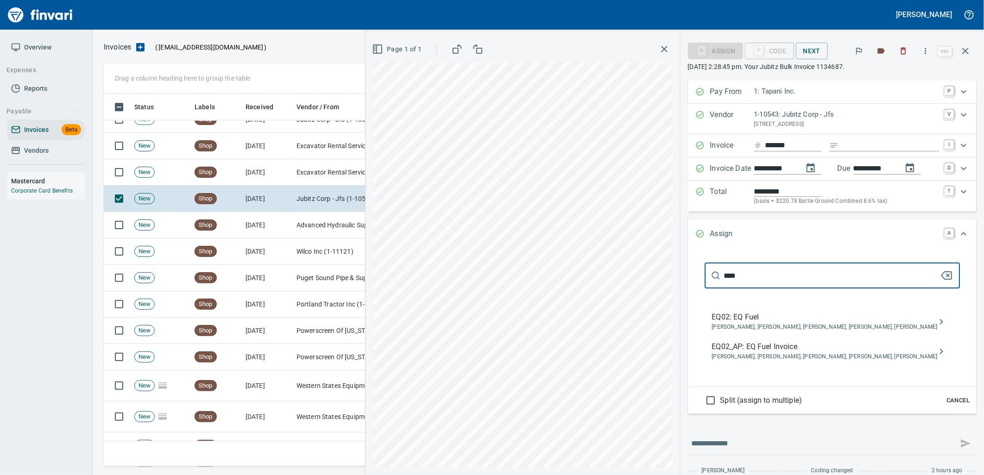
type input "****"
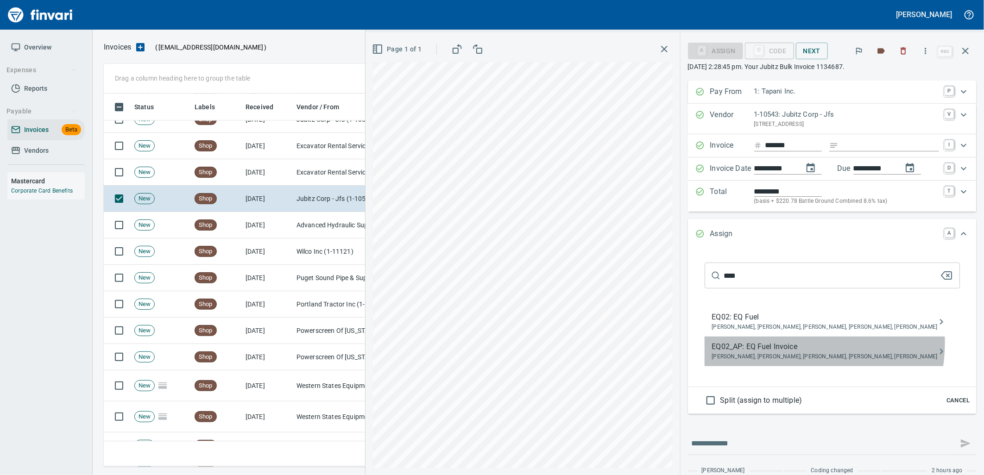
click at [789, 344] on span "EQ02_AP: EQ Fuel Invoice" at bounding box center [825, 347] width 226 height 11
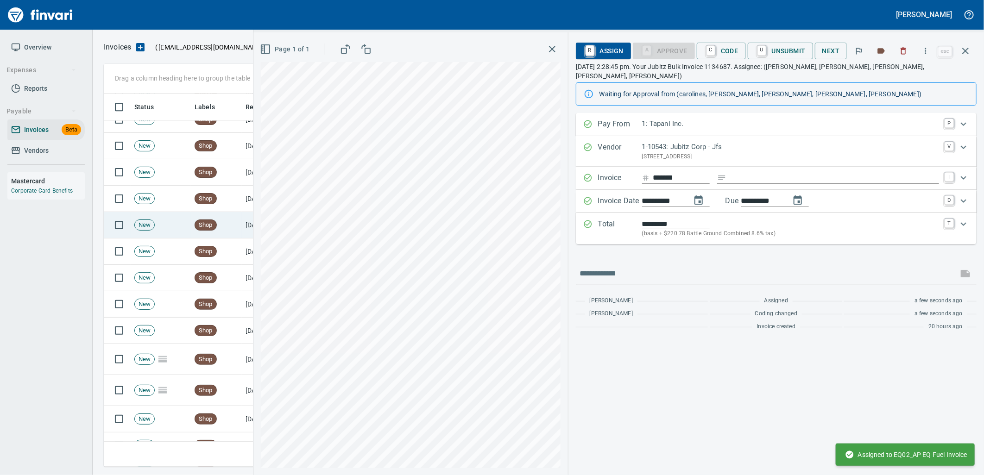
click at [189, 231] on td "New" at bounding box center [161, 225] width 60 height 26
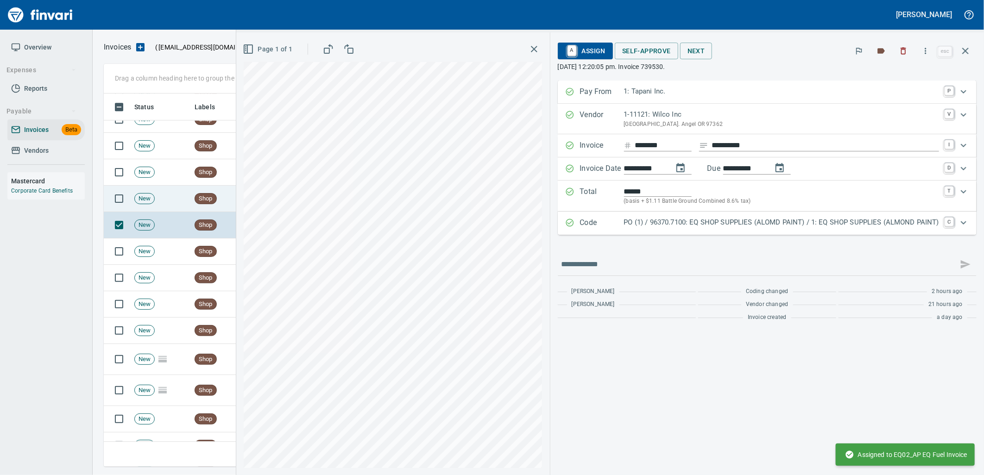
click at [212, 200] on span "Shop" at bounding box center [205, 199] width 21 height 9
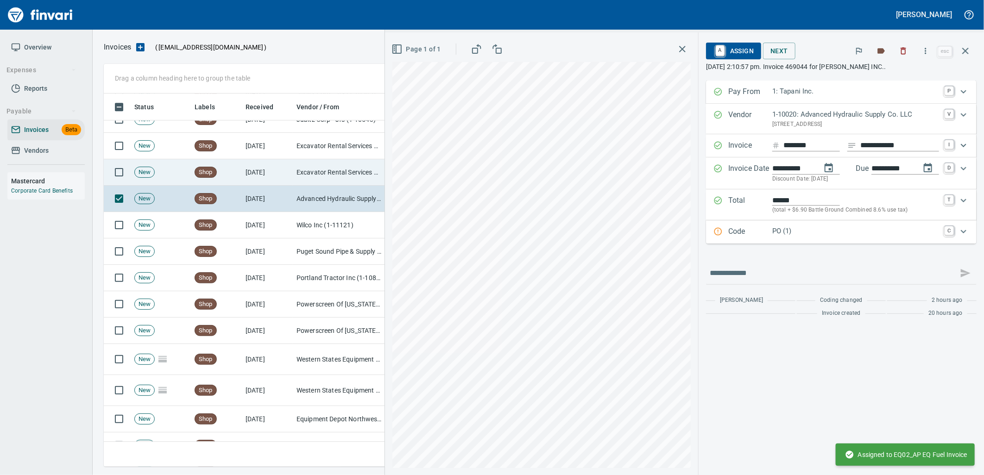
click at [239, 179] on td "Shop" at bounding box center [216, 172] width 51 height 26
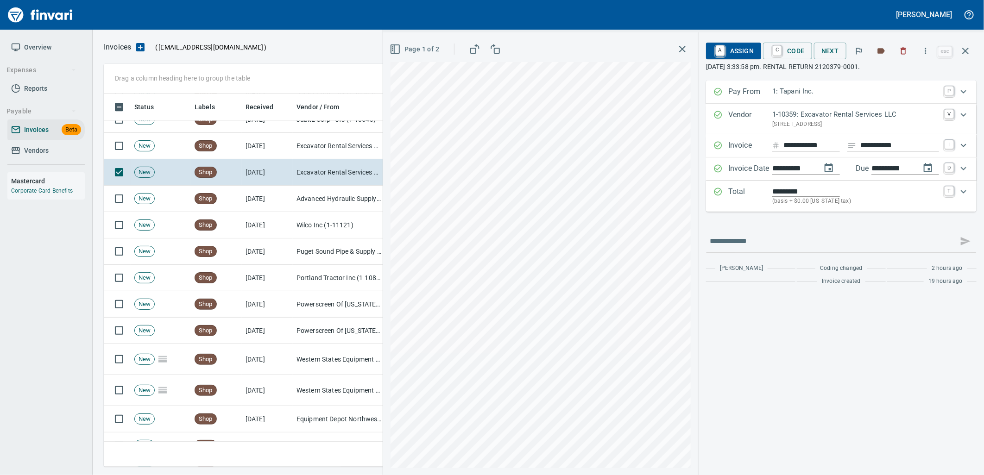
click at [730, 46] on span "A Assign" at bounding box center [734, 51] width 40 height 16
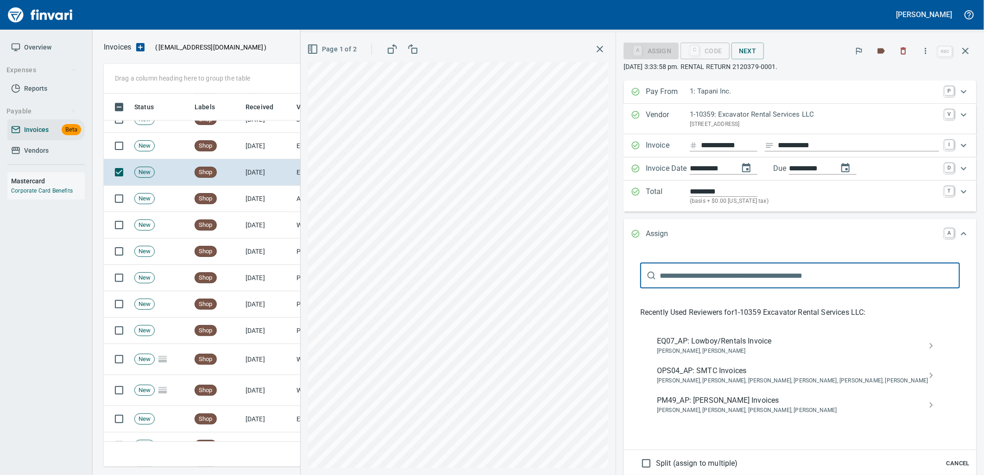
scroll to position [366, 854]
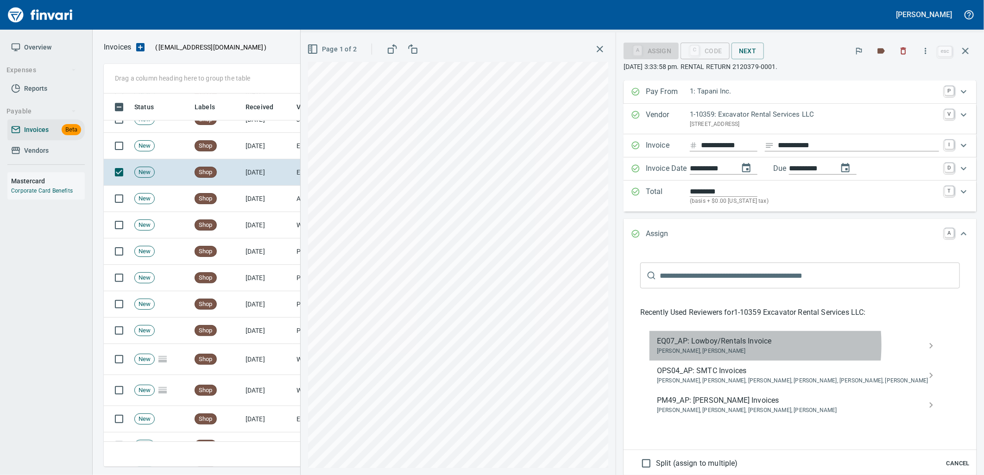
click at [763, 346] on span "EQ07_AP: Lowboy/Rentals Invoice" at bounding box center [793, 341] width 272 height 11
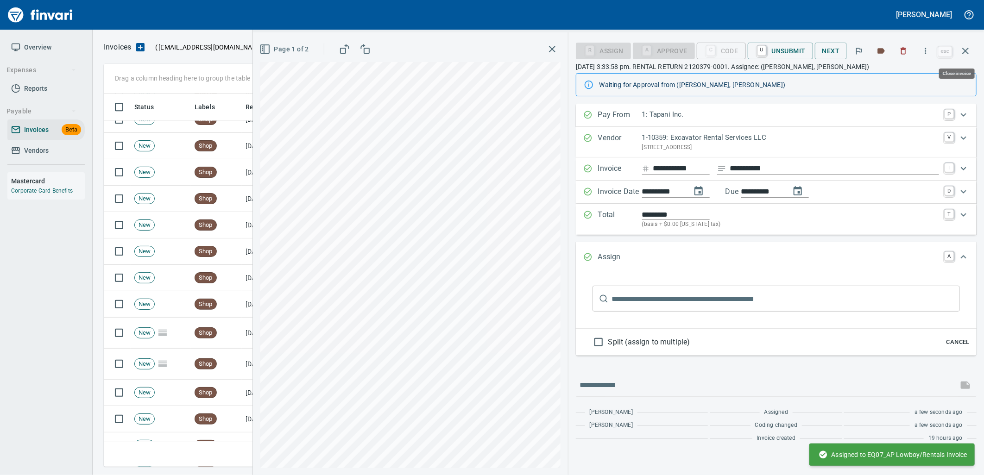
drag, startPoint x: 965, startPoint y: 52, endPoint x: 984, endPoint y: 32, distance: 27.9
click at [965, 52] on icon "button" at bounding box center [965, 50] width 11 height 11
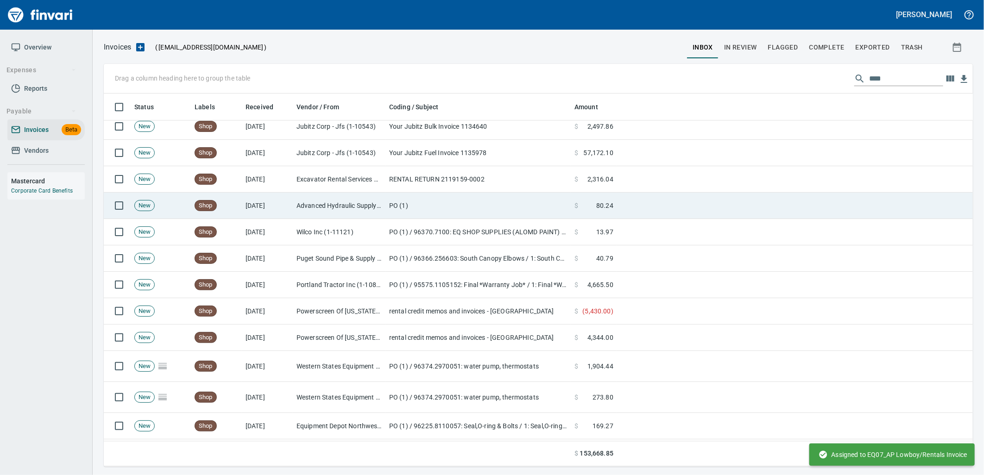
scroll to position [1456, 0]
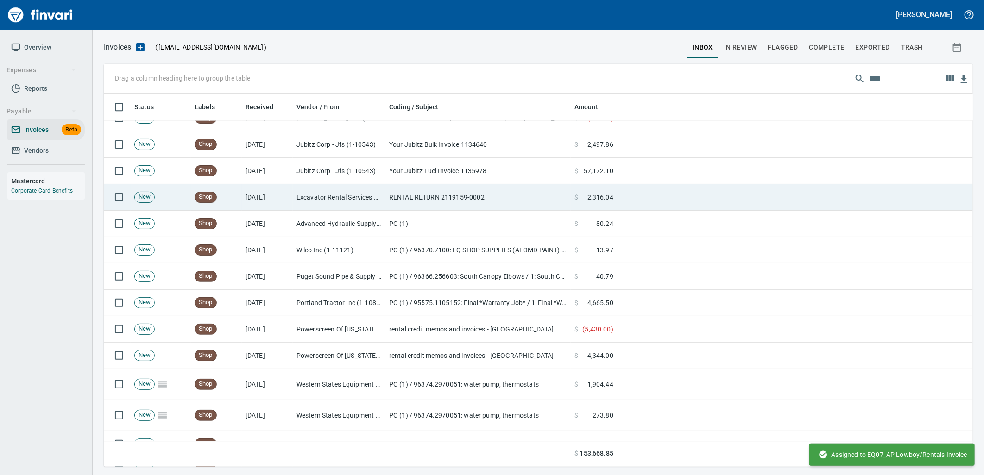
click at [340, 204] on td "Excavator Rental Services LLC (1-10359)" at bounding box center [339, 197] width 93 height 26
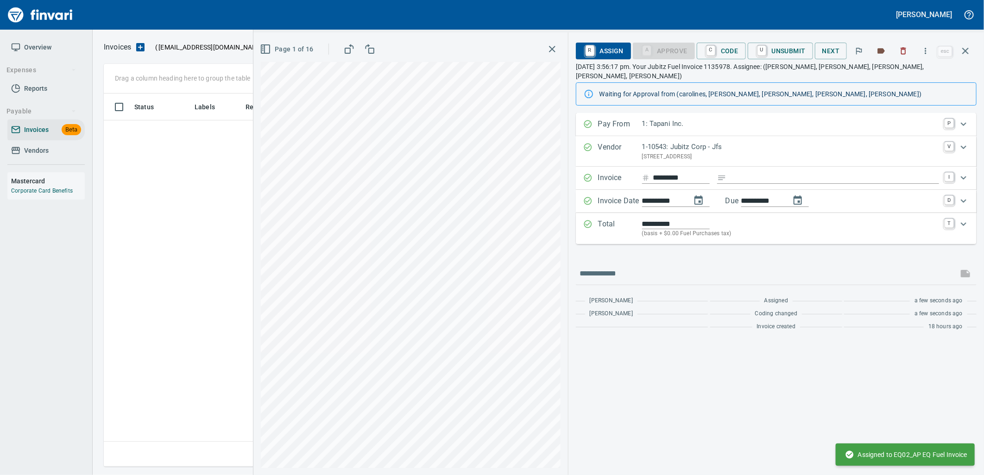
scroll to position [366, 854]
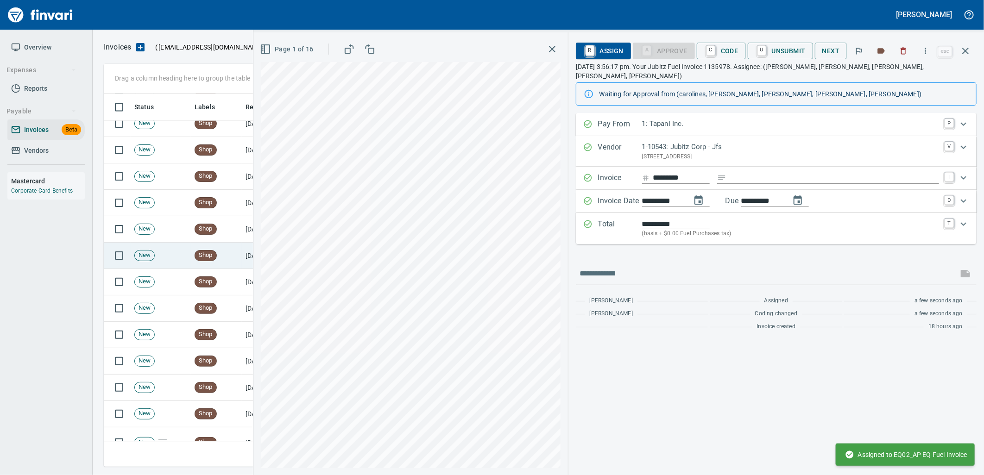
click at [188, 251] on td "New" at bounding box center [161, 256] width 60 height 26
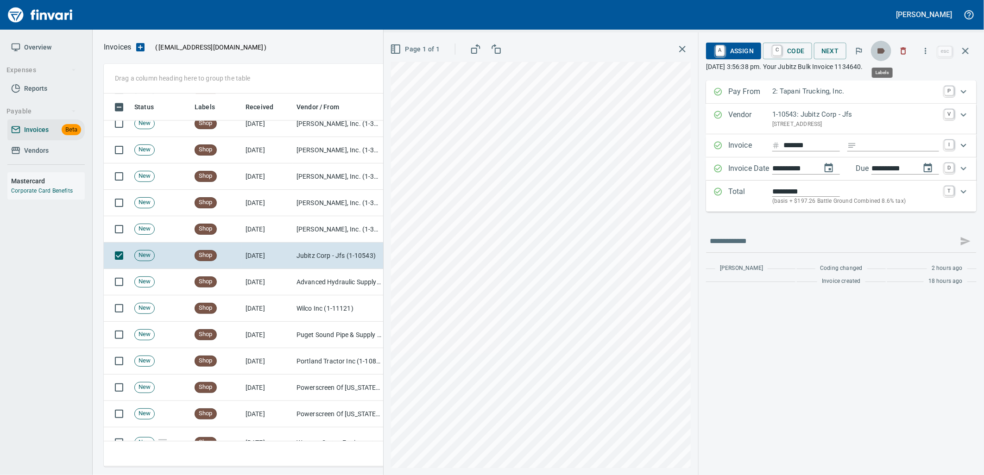
scroll to position [366, 854]
click at [887, 52] on button "button" at bounding box center [881, 51] width 20 height 20
click at [882, 56] on button "button" at bounding box center [881, 51] width 20 height 20
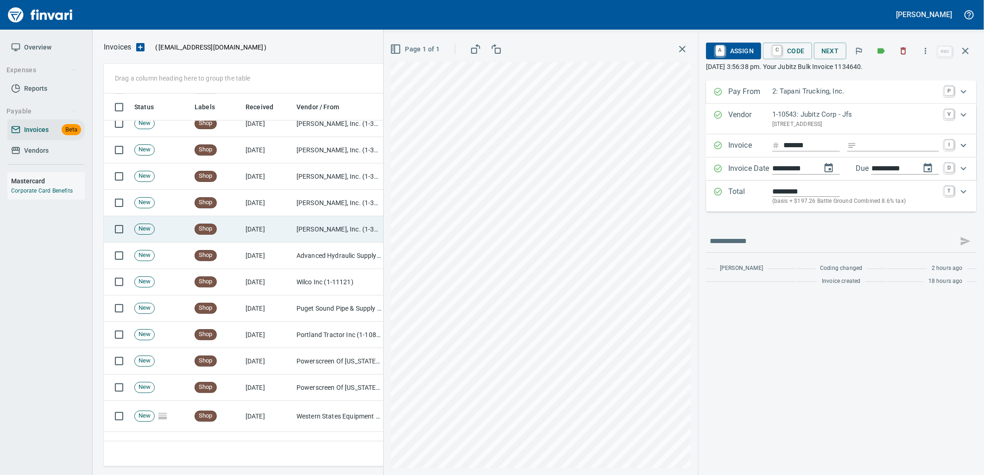
click at [264, 239] on td "[DATE]" at bounding box center [267, 229] width 51 height 26
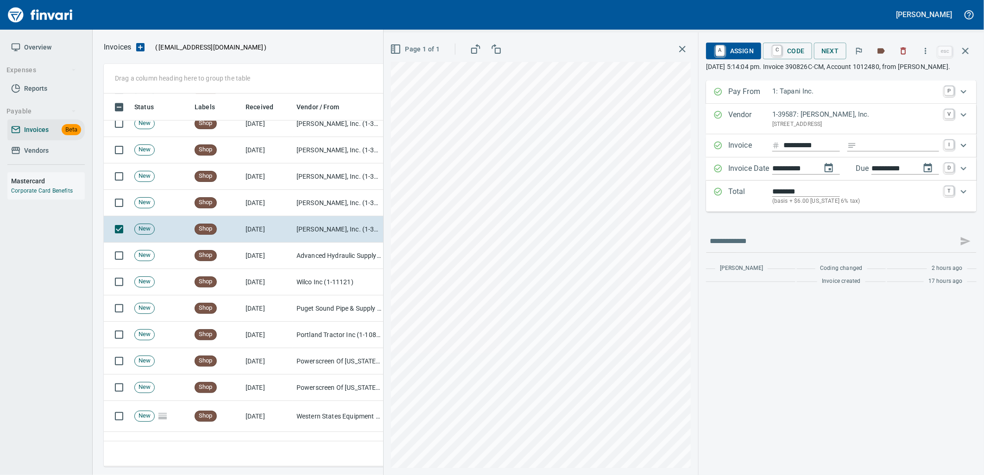
click at [733, 46] on span "A Assign" at bounding box center [734, 51] width 40 height 16
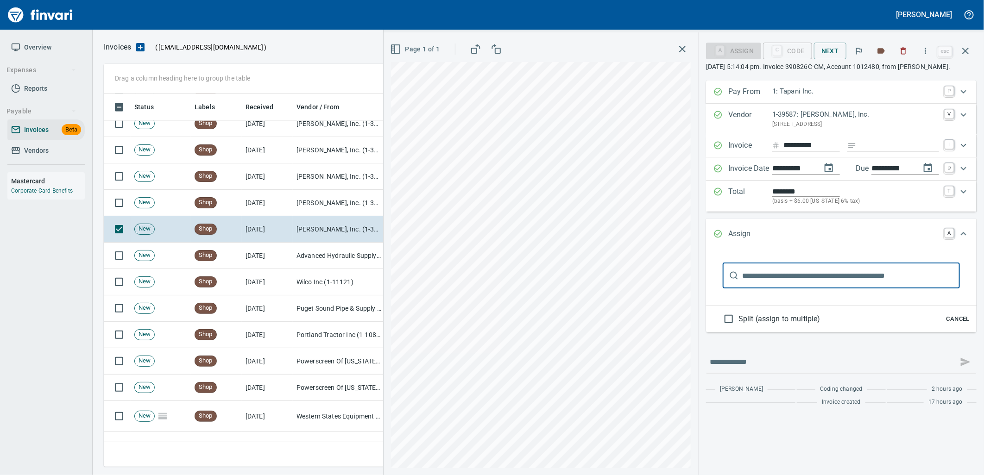
scroll to position [366, 854]
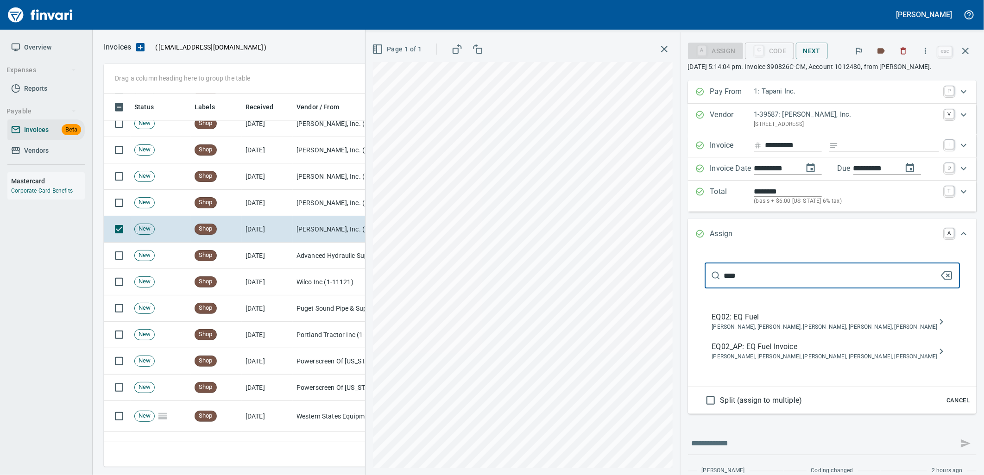
type input "****"
drag, startPoint x: 744, startPoint y: 349, endPoint x: 739, endPoint y: 346, distance: 5.8
click at [744, 349] on span "EQ02_AP: EQ Fuel Invoice" at bounding box center [825, 347] width 226 height 11
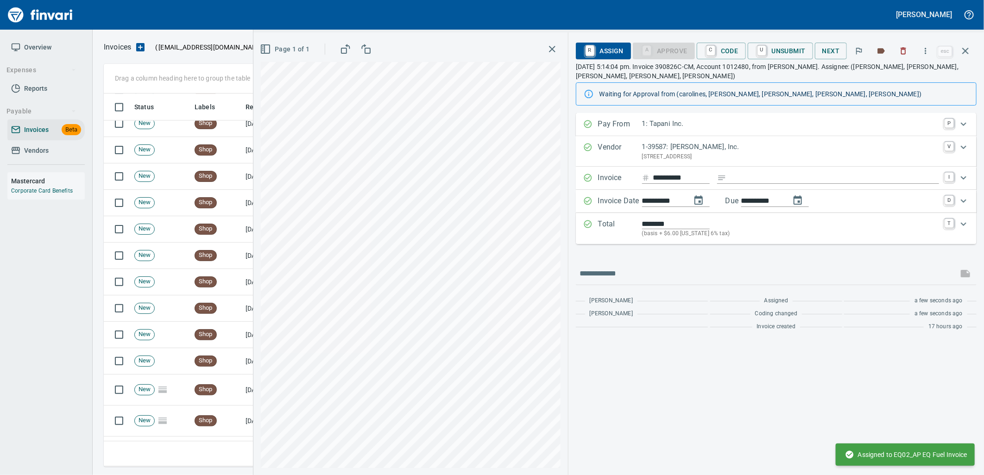
click at [254, 207] on div "Page 1 of 1" at bounding box center [410, 253] width 315 height 443
click at [247, 208] on td "[DATE]" at bounding box center [267, 203] width 51 height 26
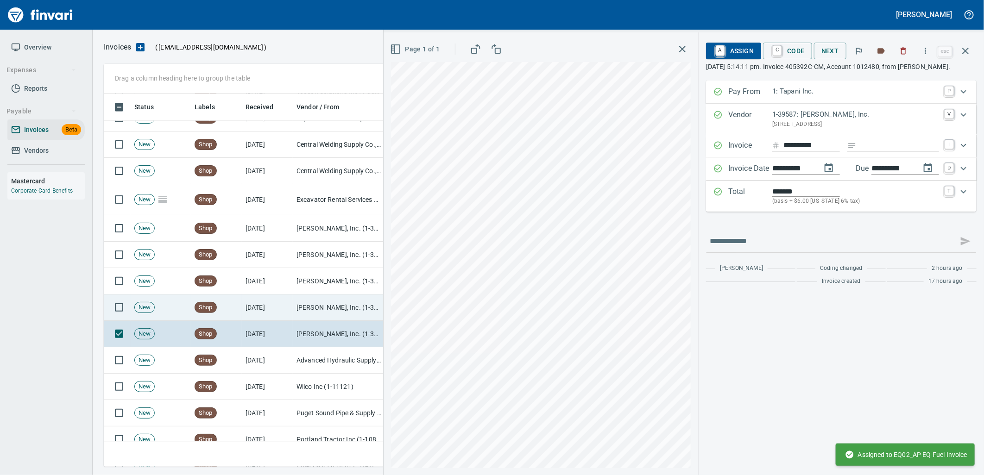
scroll to position [1198, 0]
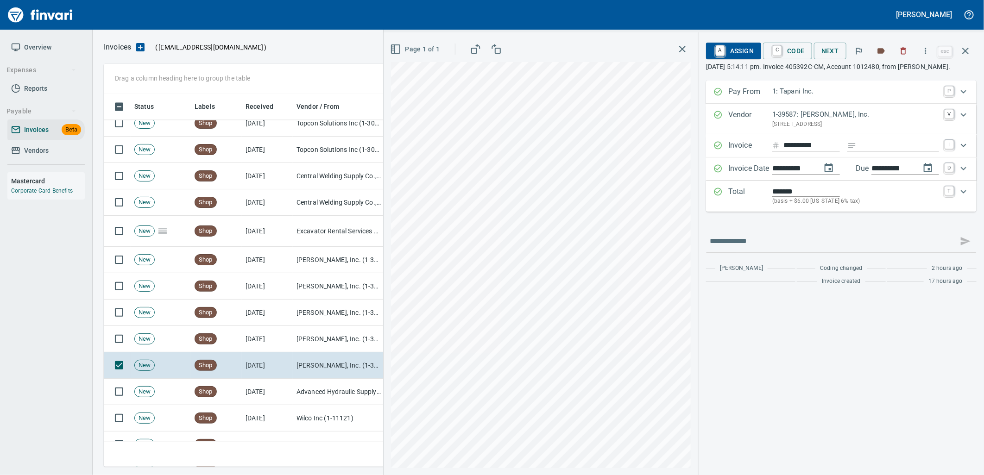
click at [777, 197] on input "*******" at bounding box center [806, 191] width 68 height 11
type input "********"
click at [863, 206] on p "(basis + $6.00 Idaho 6% tax)" at bounding box center [855, 201] width 167 height 9
type input "******"
click at [905, 197] on div "********" at bounding box center [855, 191] width 167 height 11
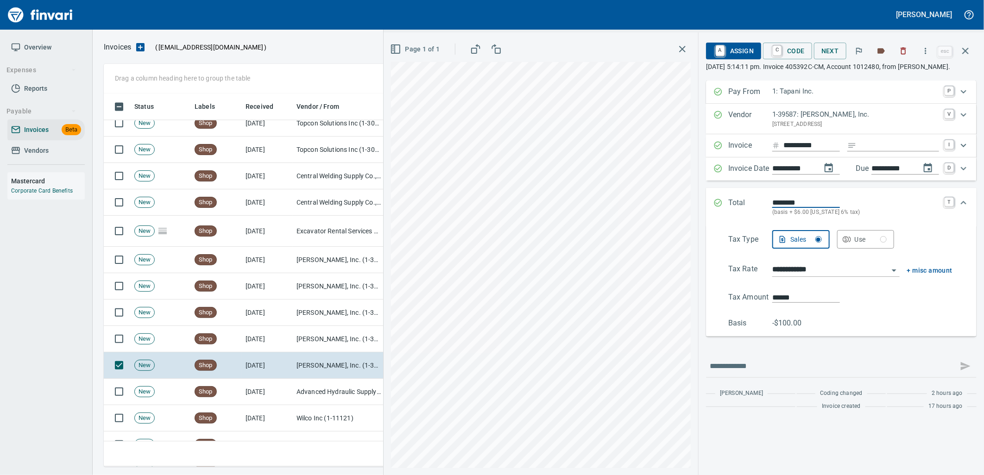
click at [893, 208] on div "********" at bounding box center [855, 202] width 167 height 11
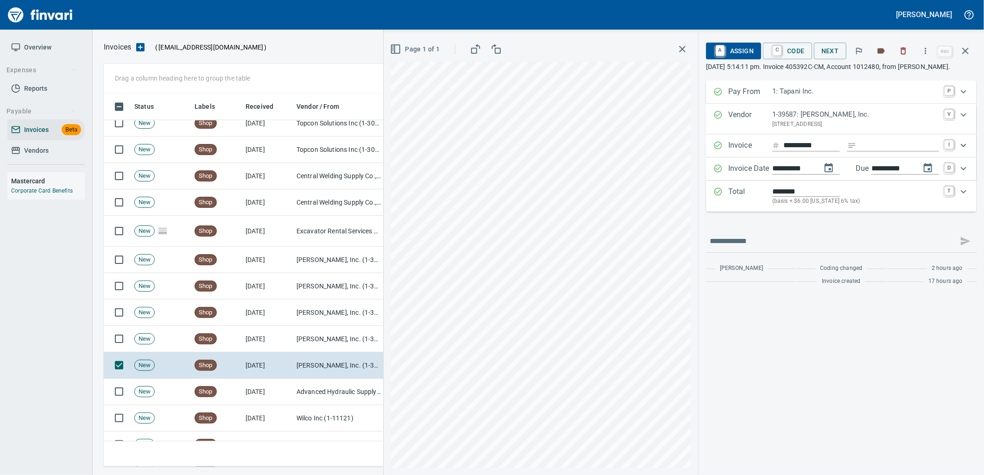
click at [736, 50] on span "A Assign" at bounding box center [734, 51] width 40 height 16
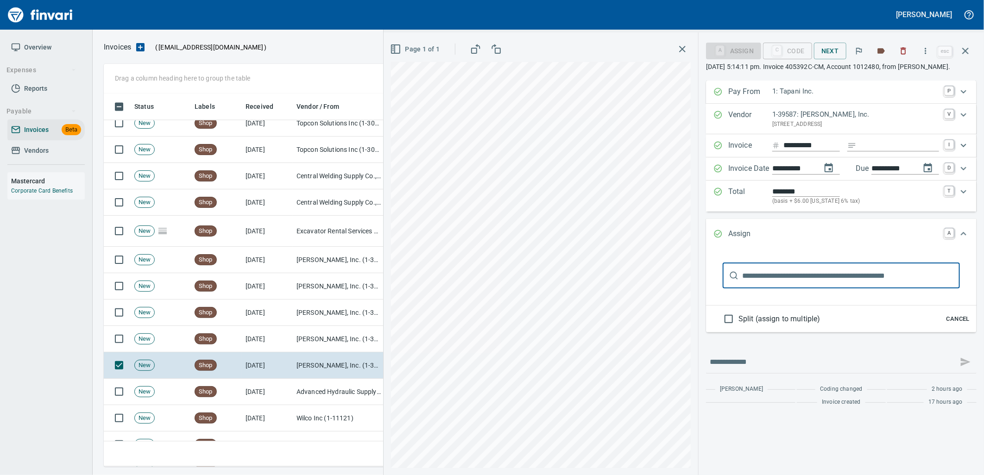
scroll to position [366, 854]
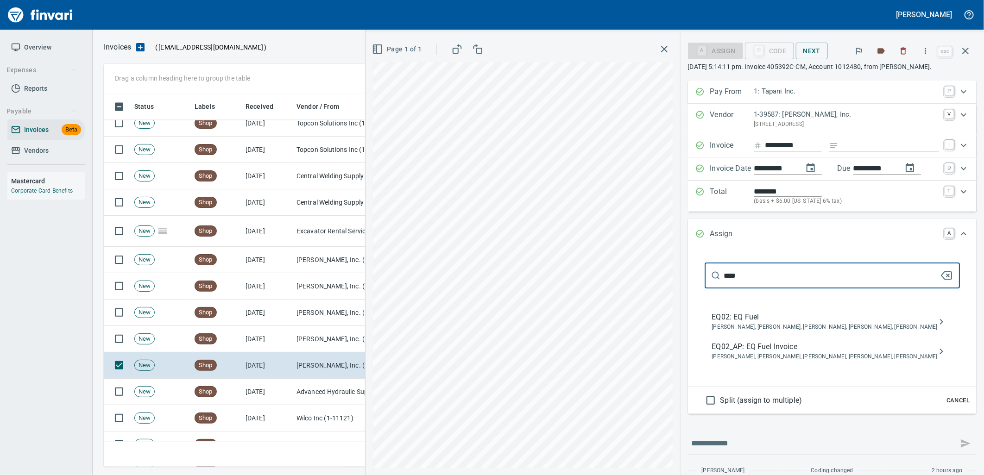
type input "****"
click at [801, 351] on span "EQ02_AP: EQ Fuel Invoice" at bounding box center [825, 347] width 226 height 11
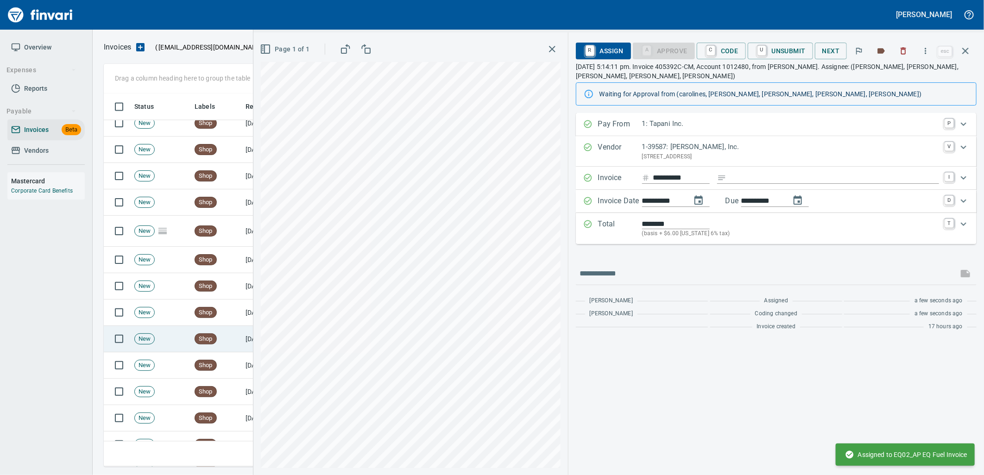
click at [200, 341] on span "Shop" at bounding box center [205, 339] width 21 height 9
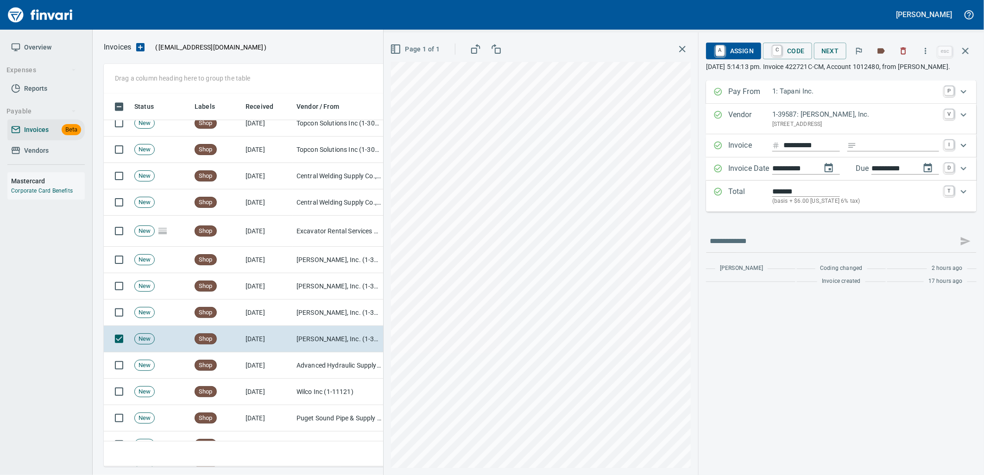
click at [778, 197] on input "*******" at bounding box center [806, 191] width 68 height 11
type input "********"
click at [870, 206] on p "(basis + $6.00 Idaho 6% tax)" at bounding box center [855, 201] width 167 height 9
type input "******"
click at [939, 206] on p "(basis + $6.00 Idaho 6% tax)" at bounding box center [855, 201] width 167 height 9
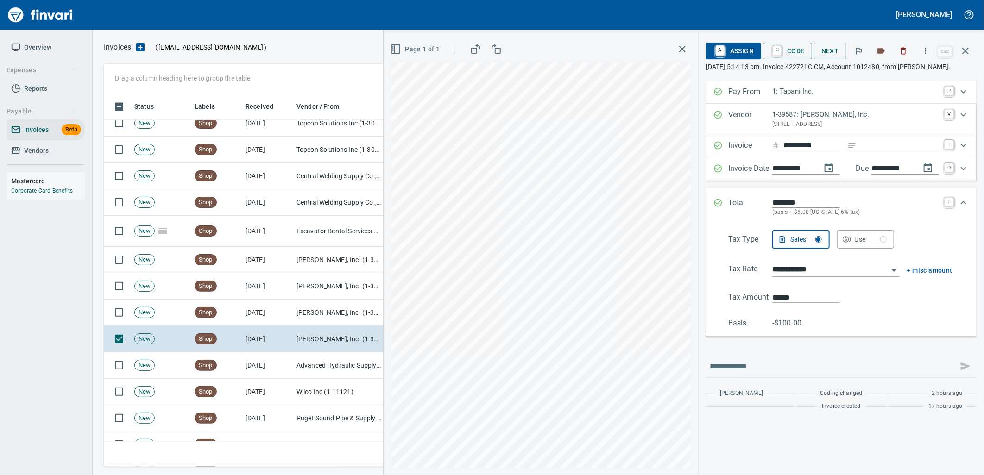
click at [920, 208] on div "********" at bounding box center [855, 202] width 167 height 11
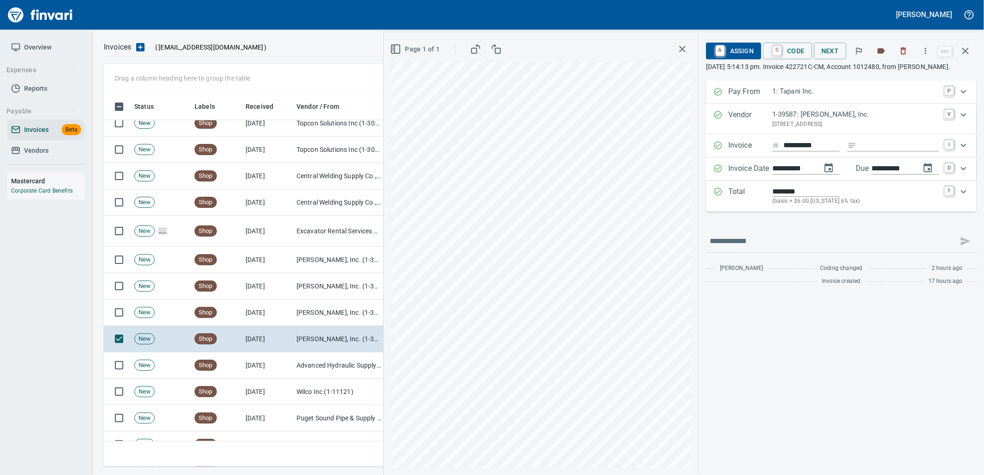
click at [730, 51] on span "A Assign" at bounding box center [734, 51] width 40 height 16
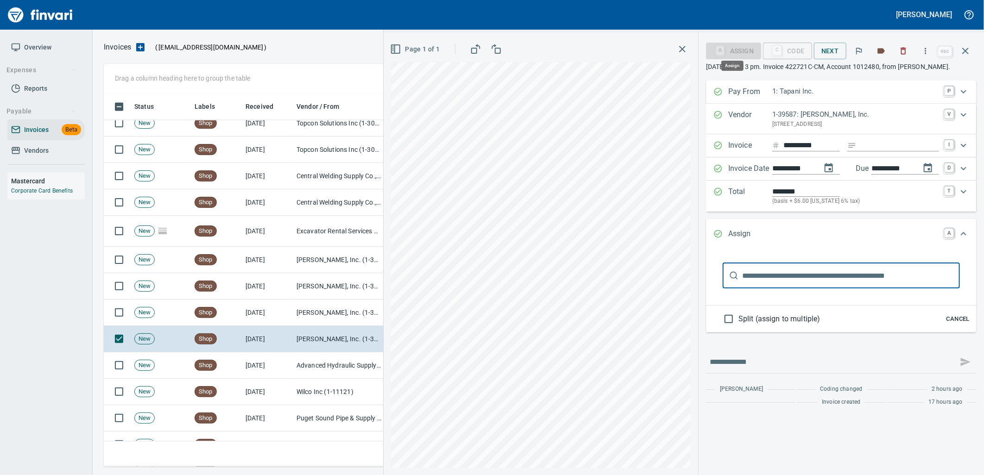
scroll to position [366, 854]
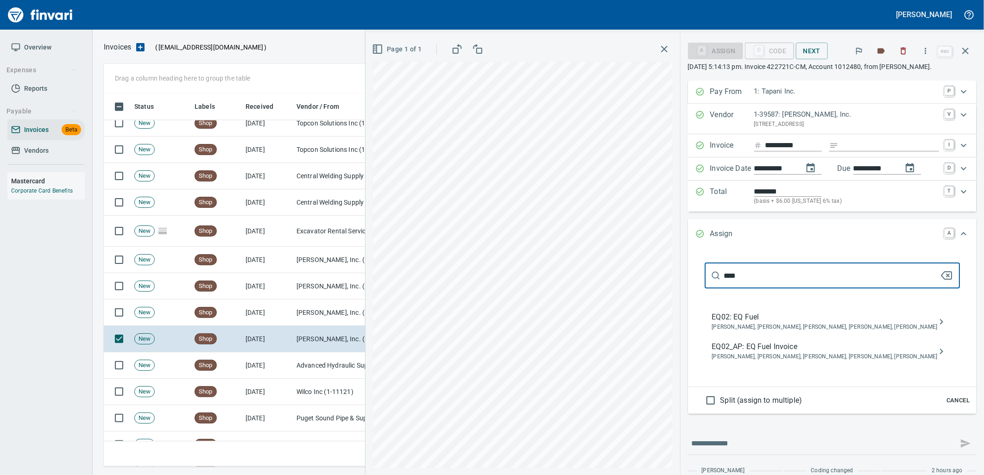
type input "****"
click at [779, 351] on span "EQ02_AP: EQ Fuel Invoice" at bounding box center [825, 347] width 226 height 11
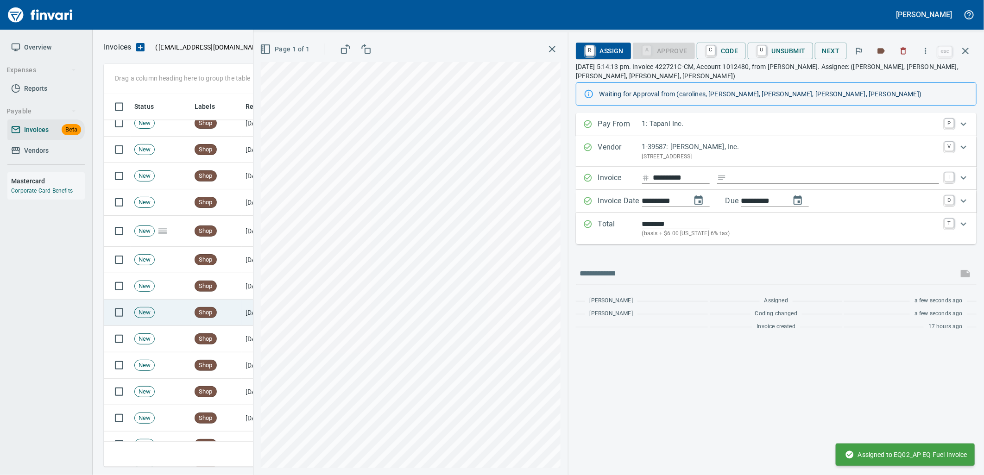
click at [236, 309] on td "Shop" at bounding box center [216, 313] width 51 height 26
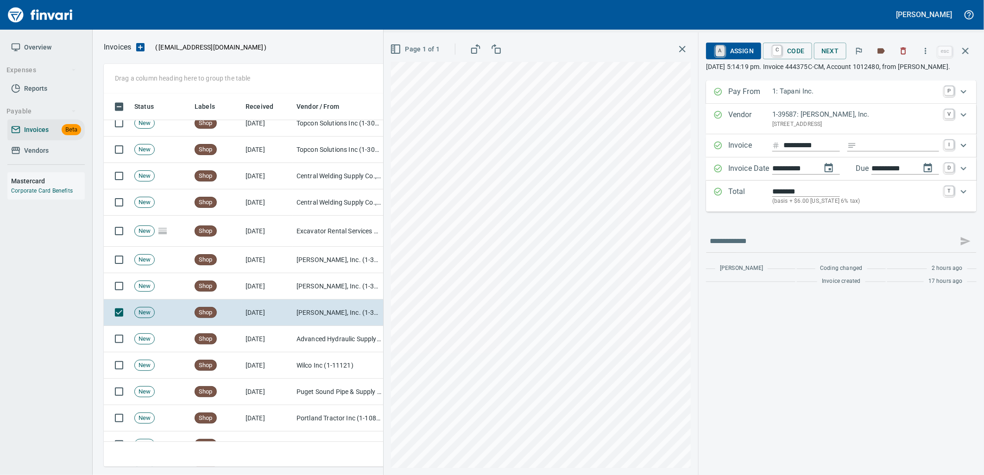
drag, startPoint x: 720, startPoint y: 53, endPoint x: 714, endPoint y: 63, distance: 11.6
click at [720, 53] on link "A" at bounding box center [720, 50] width 9 height 10
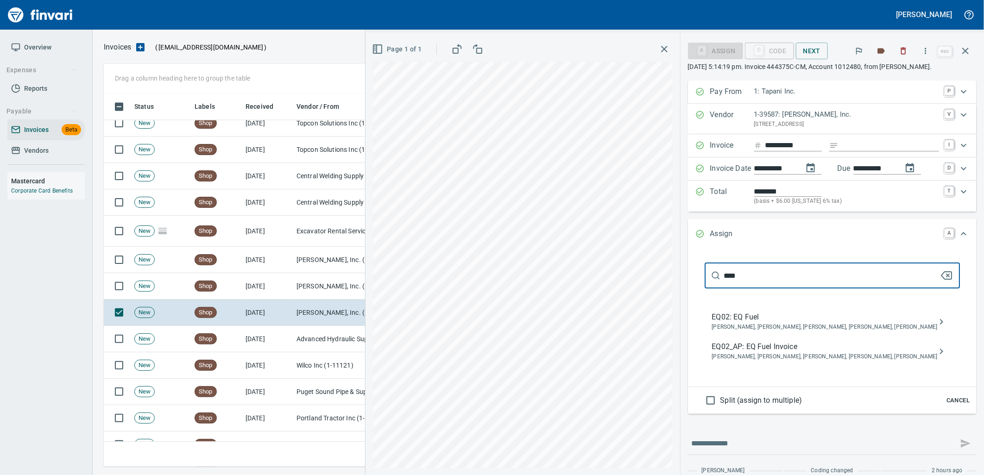
type input "****"
click at [744, 347] on span "EQ02_AP: EQ Fuel Invoice" at bounding box center [825, 347] width 226 height 11
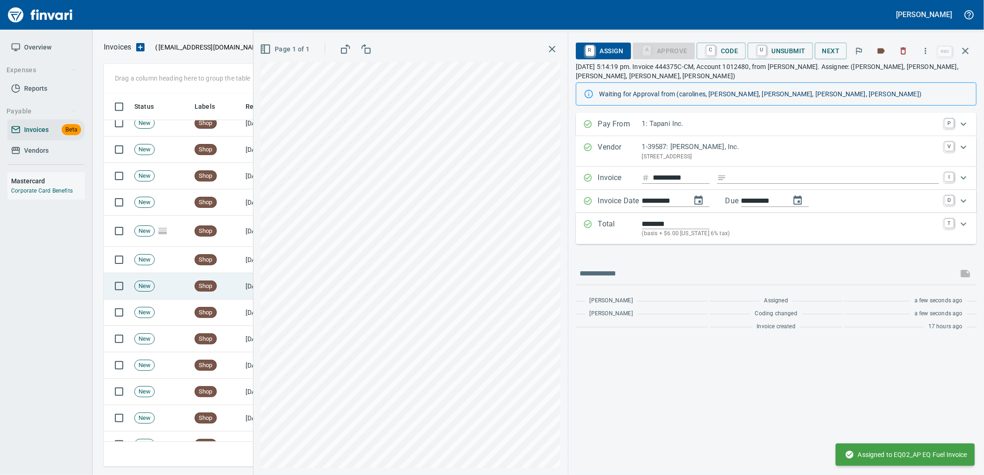
click at [246, 287] on td "[DATE]" at bounding box center [267, 286] width 51 height 26
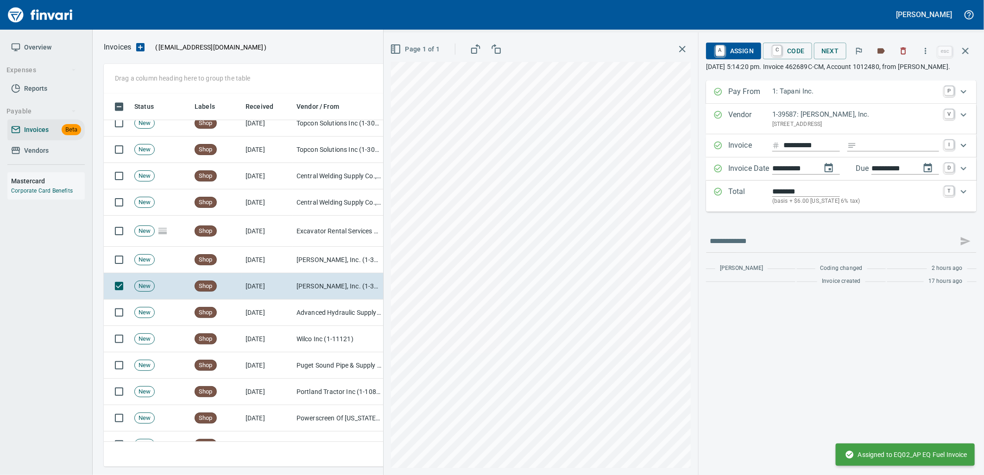
drag, startPoint x: 730, startPoint y: 48, endPoint x: 888, endPoint y: 113, distance: 170.2
click at [730, 48] on span "A Assign" at bounding box center [734, 51] width 40 height 16
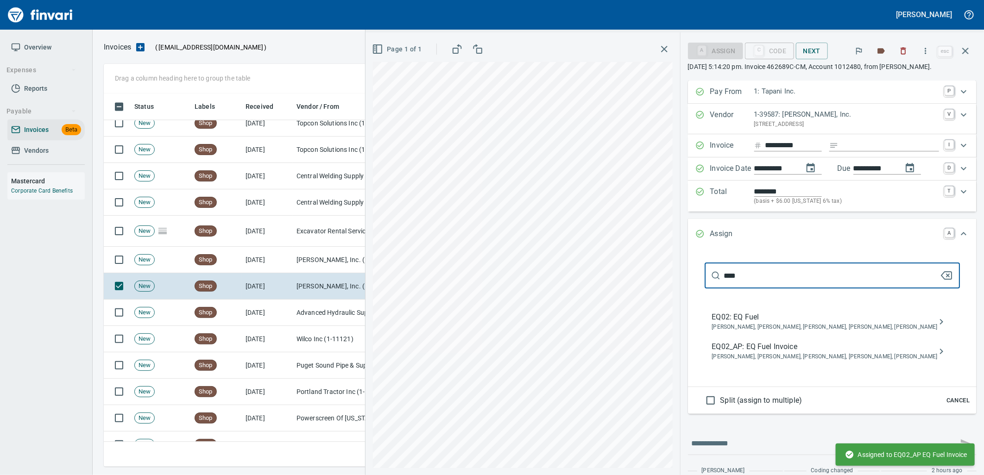
type input "****"
click at [762, 350] on span "EQ02_AP: EQ Fuel Invoice" at bounding box center [825, 347] width 226 height 11
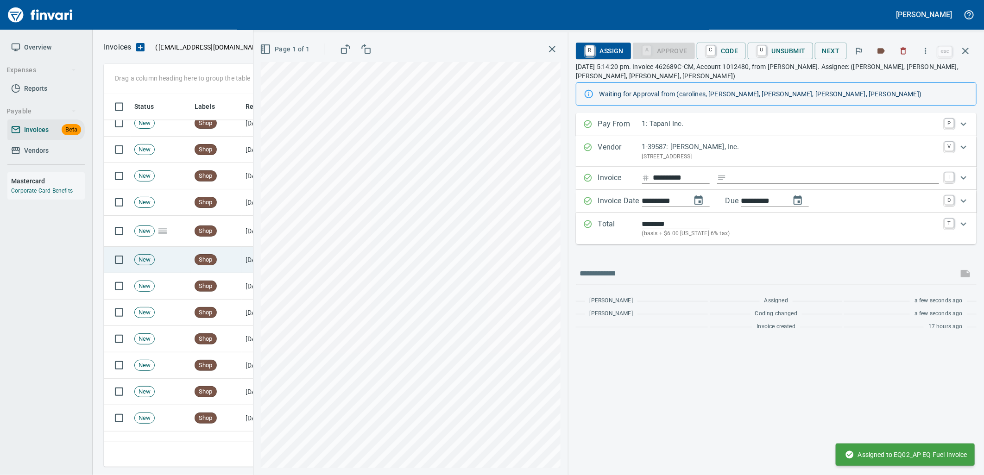
click at [242, 258] on td "[DATE]" at bounding box center [267, 260] width 51 height 26
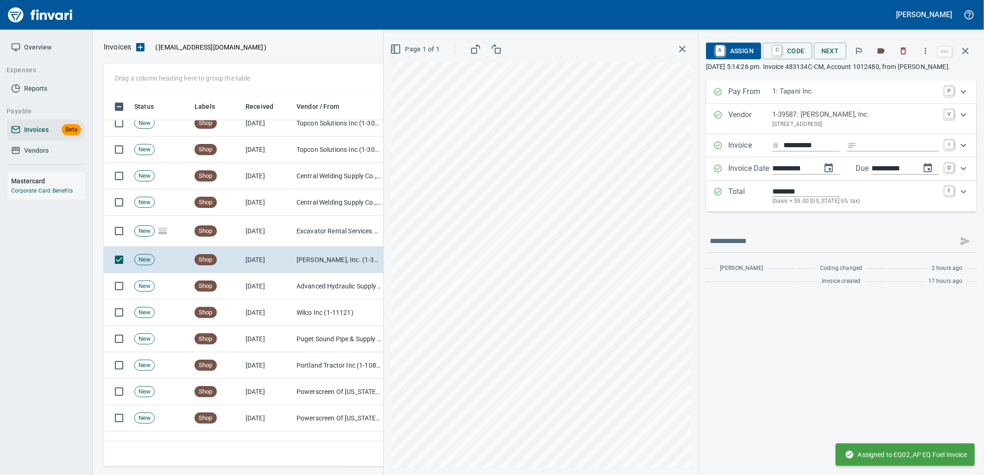
drag, startPoint x: 743, startPoint y: 42, endPoint x: 753, endPoint y: 42, distance: 9.7
click at [743, 43] on button "A Assign" at bounding box center [733, 51] width 55 height 17
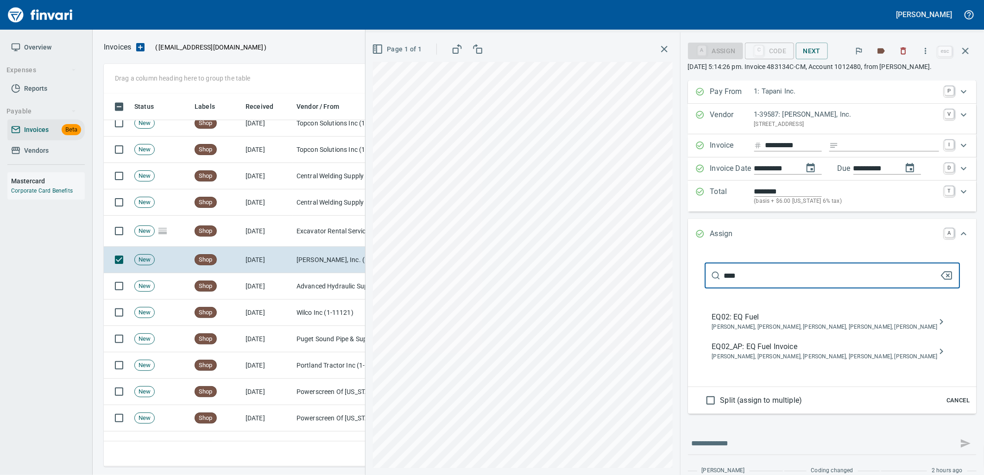
type input "****"
click at [763, 348] on span "EQ02_AP: EQ Fuel Invoice" at bounding box center [825, 347] width 226 height 11
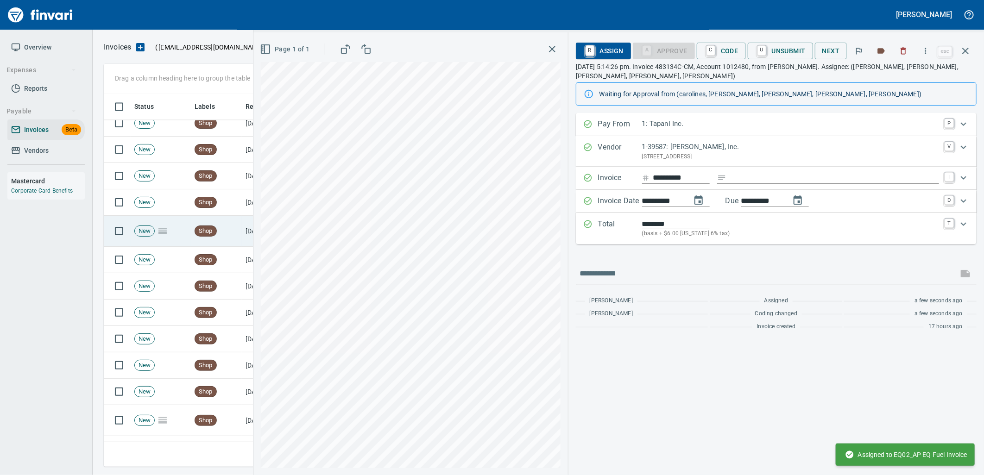
click at [204, 231] on span "Shop" at bounding box center [205, 231] width 21 height 9
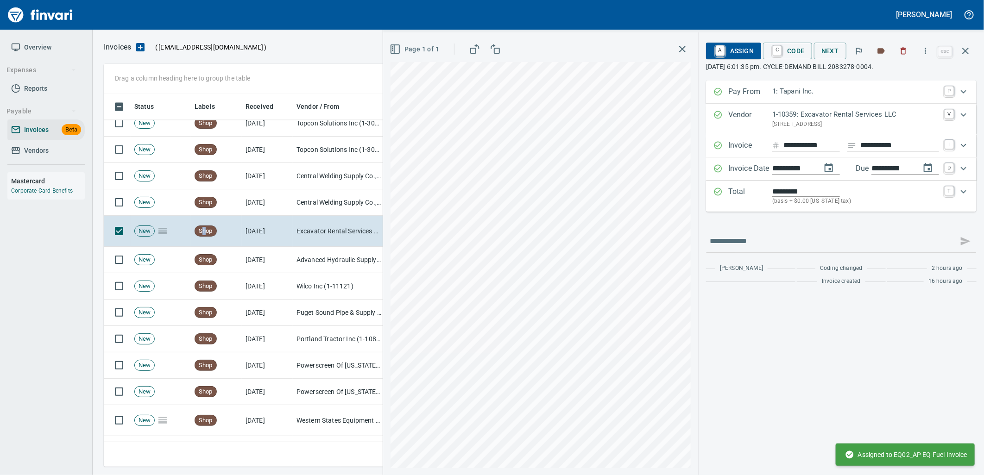
click at [749, 48] on span "A Assign" at bounding box center [734, 51] width 40 height 16
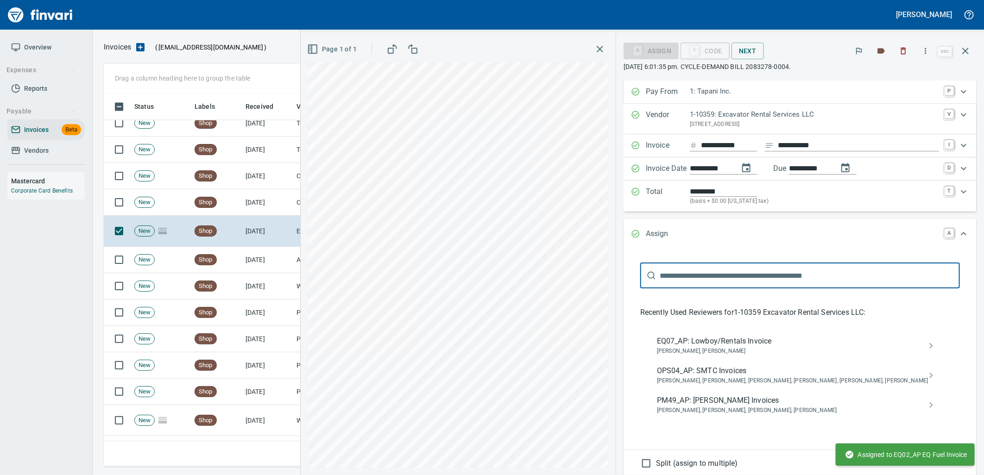
scroll to position [366, 854]
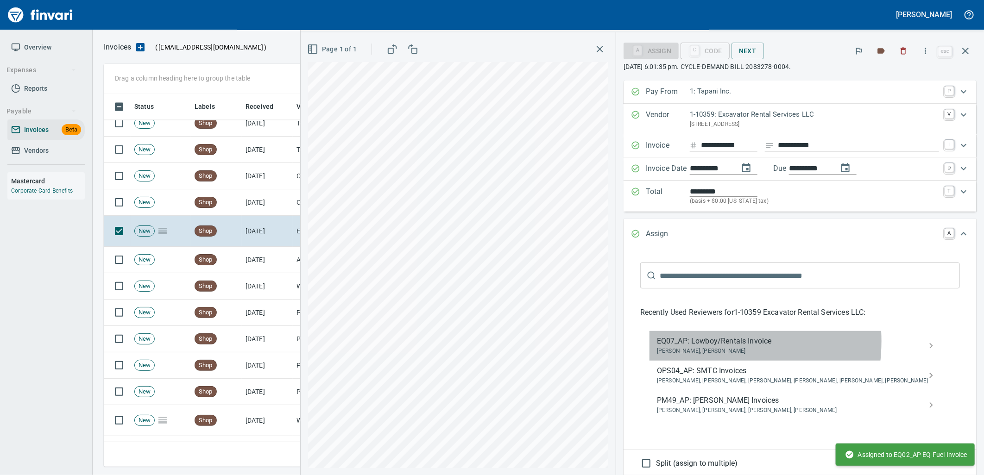
click at [756, 342] on span "EQ07_AP: Lowboy/Rentals Invoice" at bounding box center [793, 341] width 272 height 11
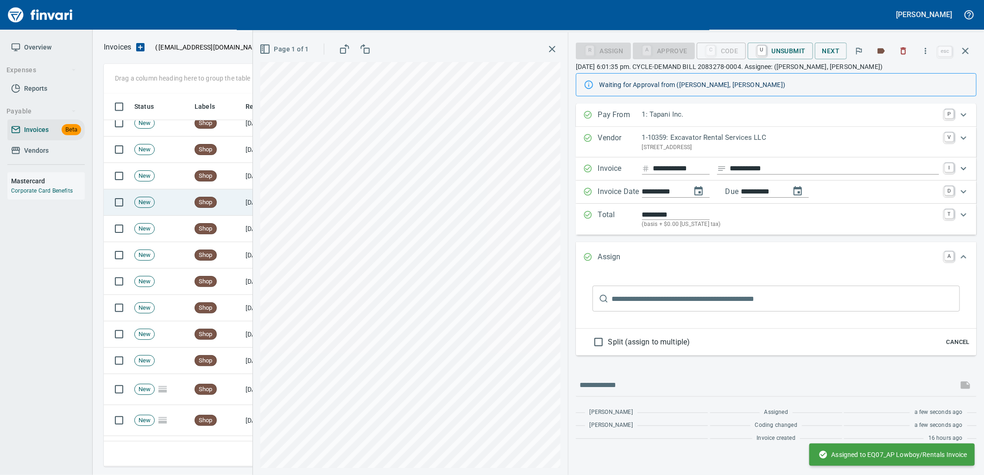
click at [226, 203] on td "Shop" at bounding box center [216, 203] width 51 height 26
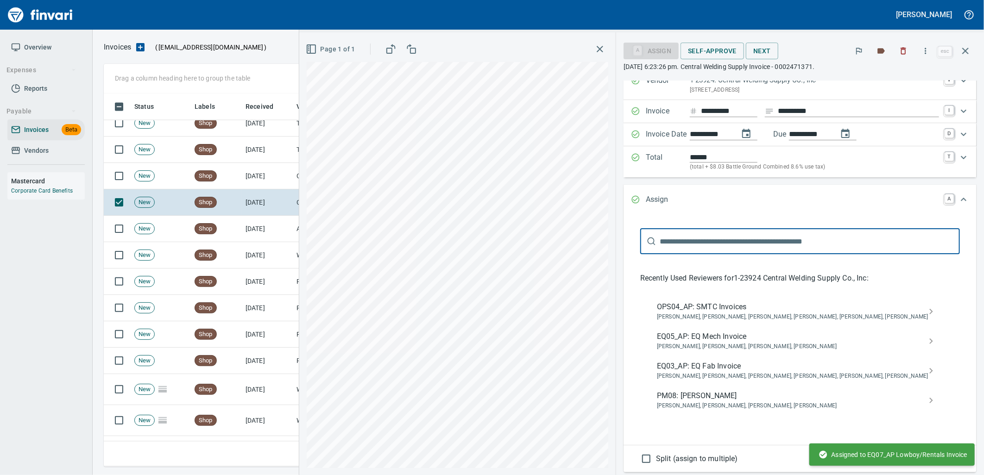
scroll to position [51, 0]
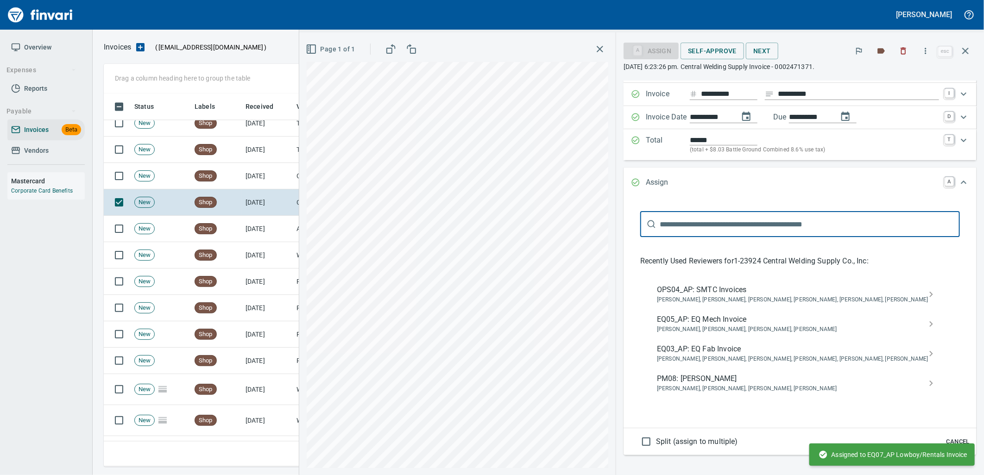
click at [945, 441] on div "Assigned to EQ07_AP Lowboy/Rentals Invoice" at bounding box center [892, 455] width 165 height 28
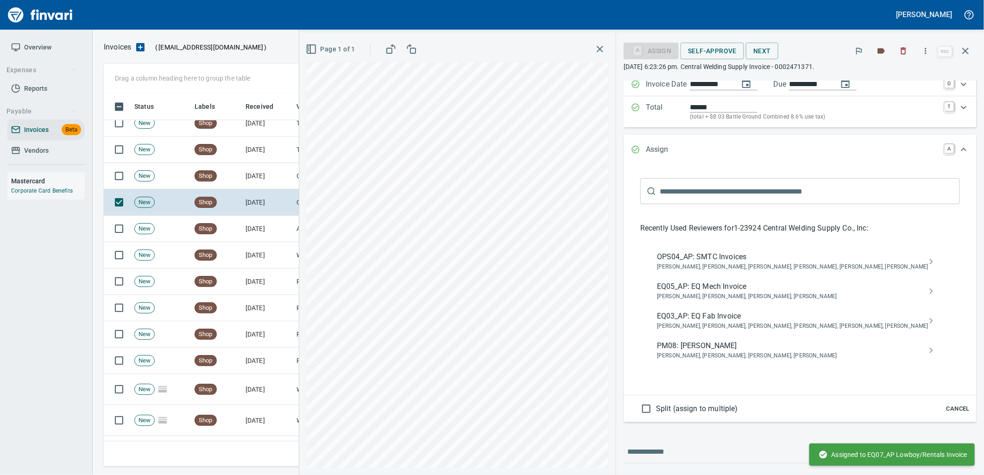
scroll to position [103, 0]
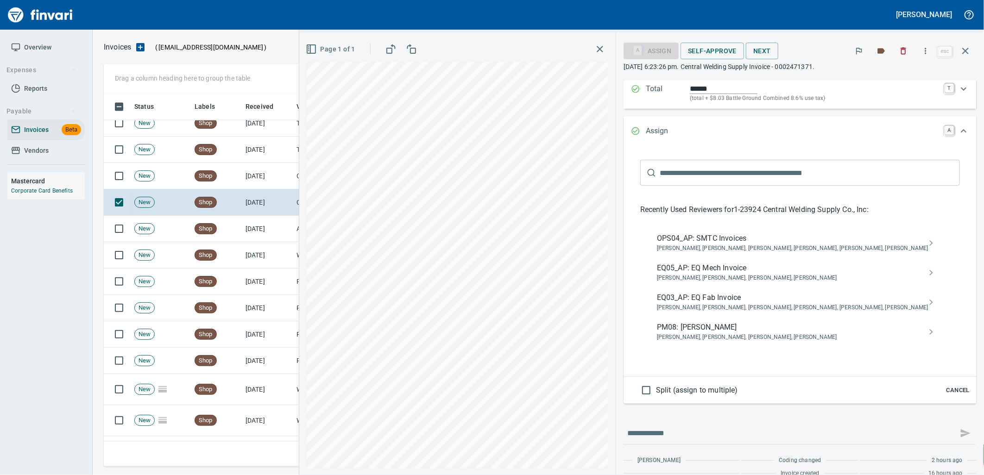
click at [950, 389] on span "Cancel" at bounding box center [958, 391] width 25 height 11
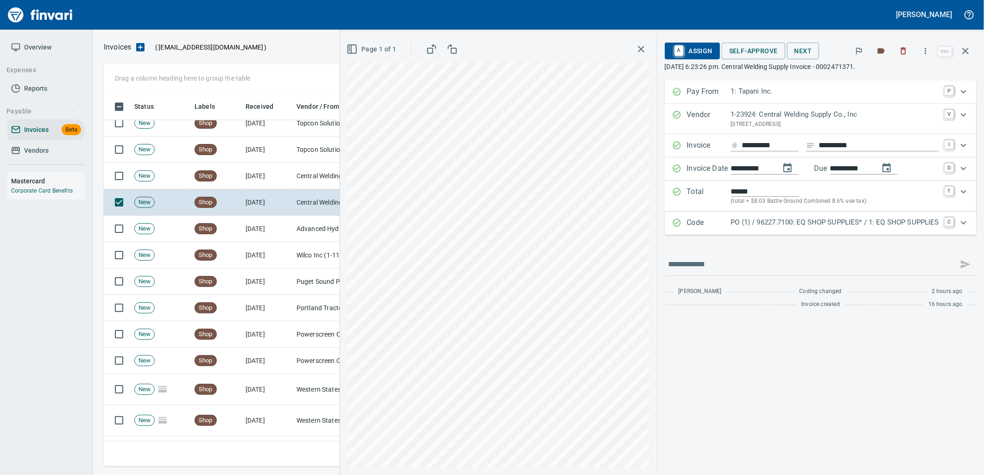
scroll to position [0, 0]
click at [796, 224] on p "PO (1) / 96227.7100: EQ SHOP SUPPLIES* / 1: EQ SHOP SUPPLIES" at bounding box center [835, 222] width 208 height 11
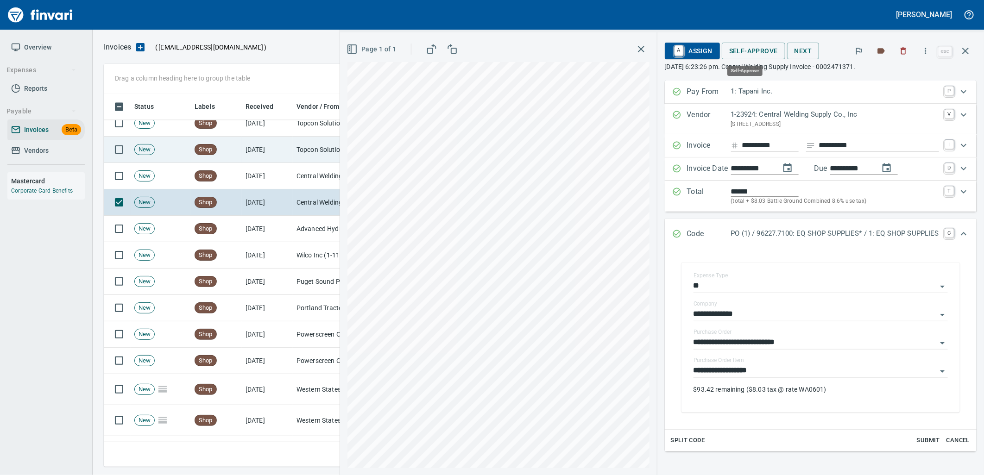
drag, startPoint x: 729, startPoint y: 51, endPoint x: 324, endPoint y: 160, distance: 419.4
click at [730, 51] on span "Self-Approve" at bounding box center [753, 51] width 49 height 12
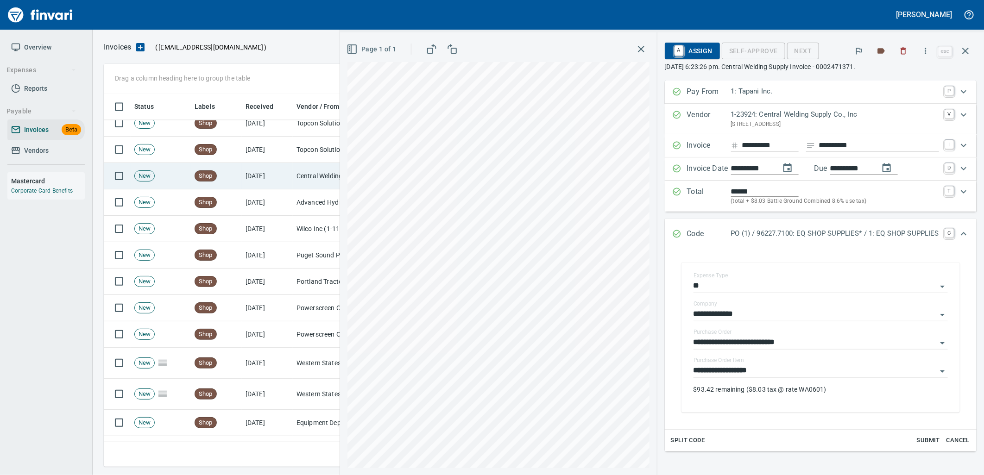
scroll to position [366, 854]
click at [285, 172] on td "[DATE]" at bounding box center [267, 176] width 51 height 26
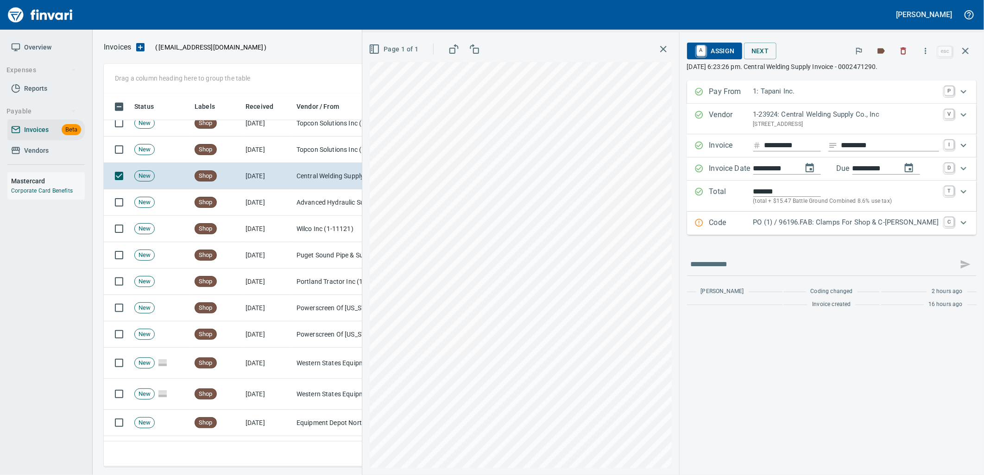
click at [810, 225] on p "PO (1) / 96196.FAB: Clamps For Shop & C-[PERSON_NAME]" at bounding box center [846, 222] width 186 height 11
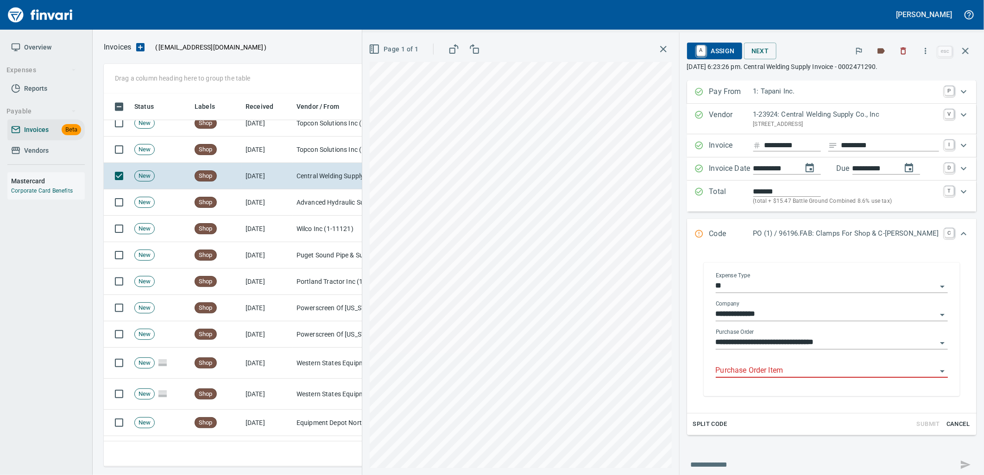
click at [792, 373] on input "Purchase Order Item" at bounding box center [826, 371] width 221 height 13
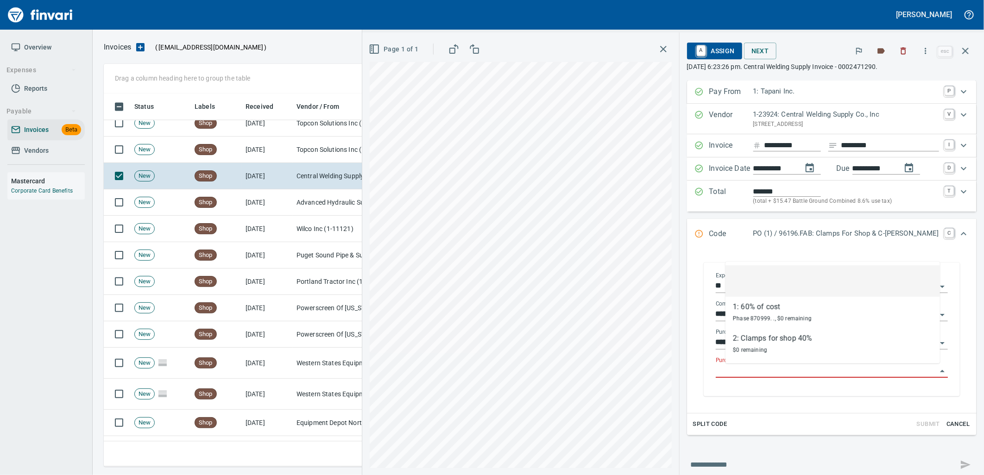
scroll to position [366, 854]
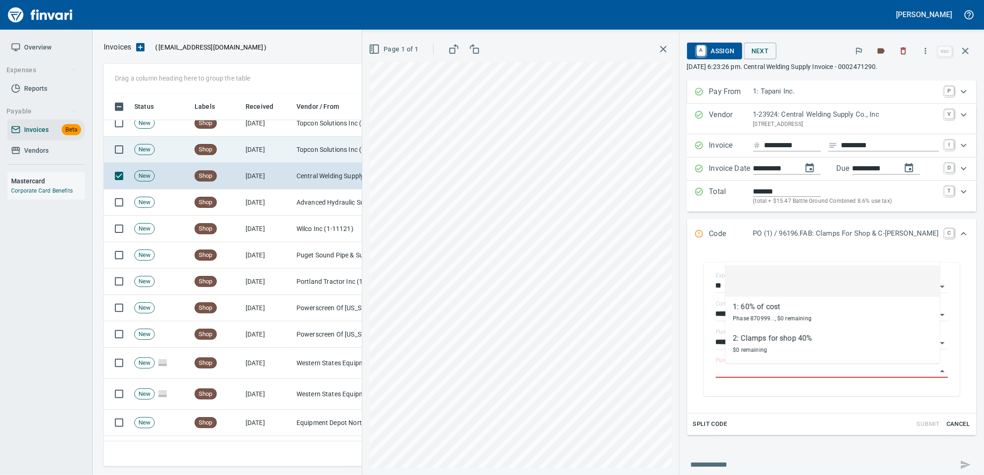
click at [276, 150] on td "[DATE]" at bounding box center [267, 150] width 51 height 26
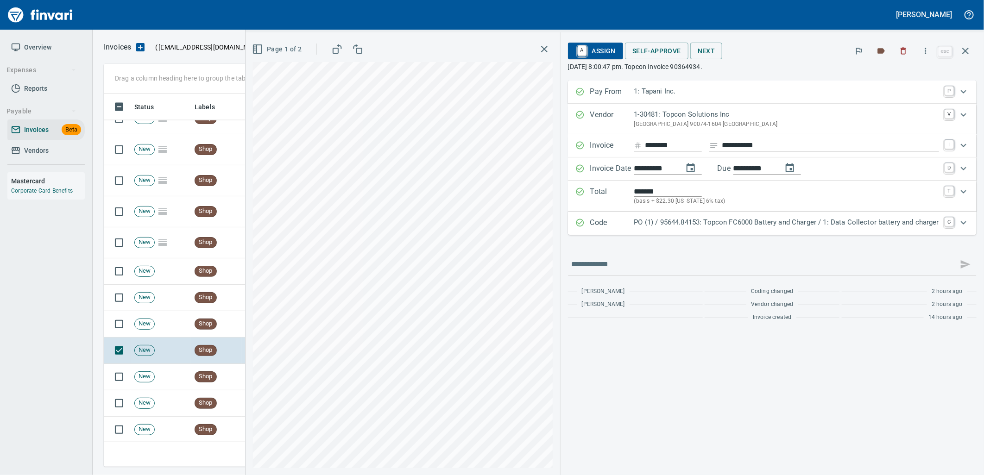
scroll to position [941, 0]
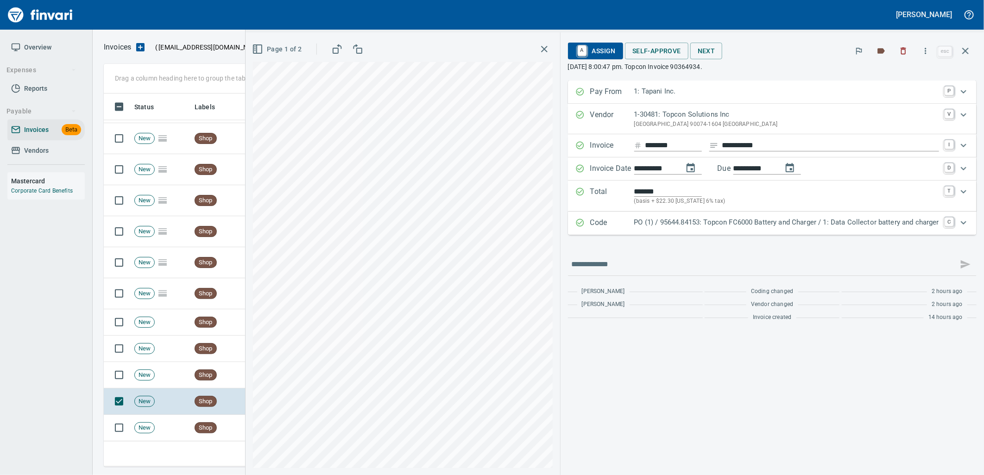
click at [723, 219] on p "PO (1) / 95644.84153: Topcon FC6000 Battery and Charger / 1: Data Collector bat…" at bounding box center [786, 222] width 305 height 11
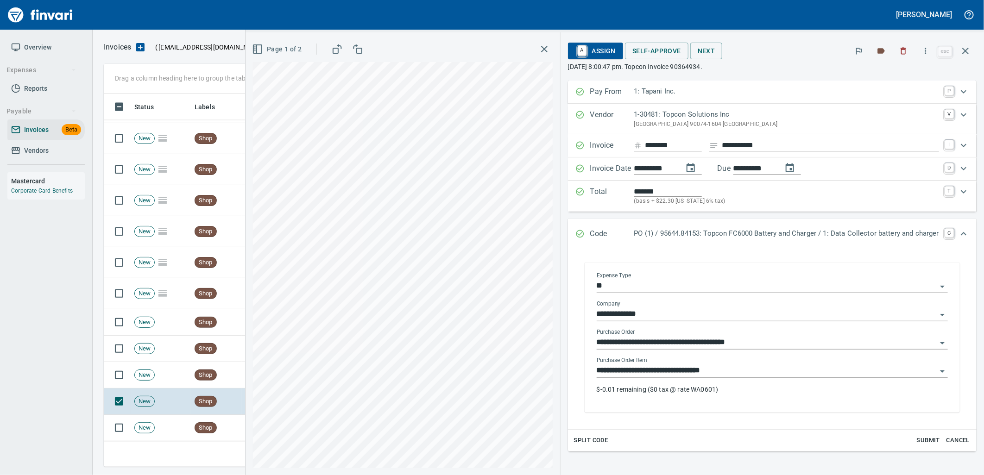
click at [721, 376] on input "**********" at bounding box center [767, 371] width 340 height 13
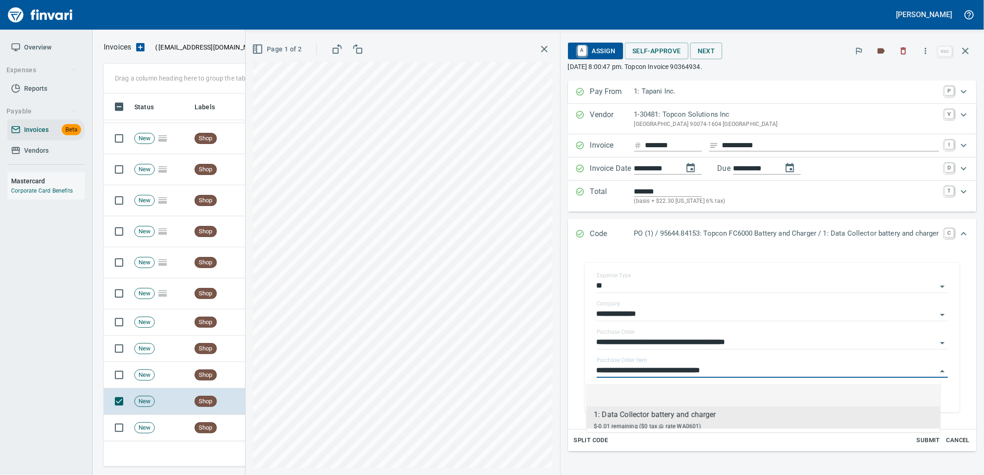
scroll to position [366, 854]
click at [212, 373] on span "Shop" at bounding box center [205, 375] width 21 height 9
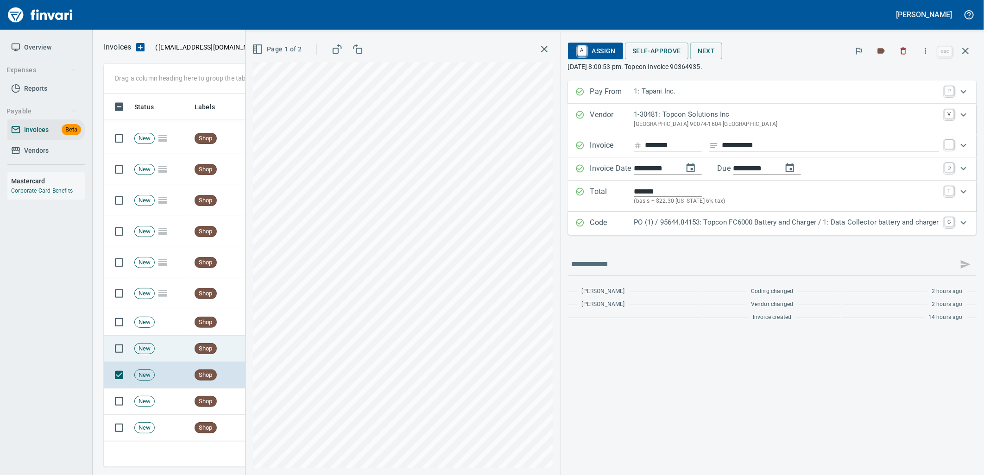
click at [205, 344] on div "Shop" at bounding box center [206, 348] width 22 height 11
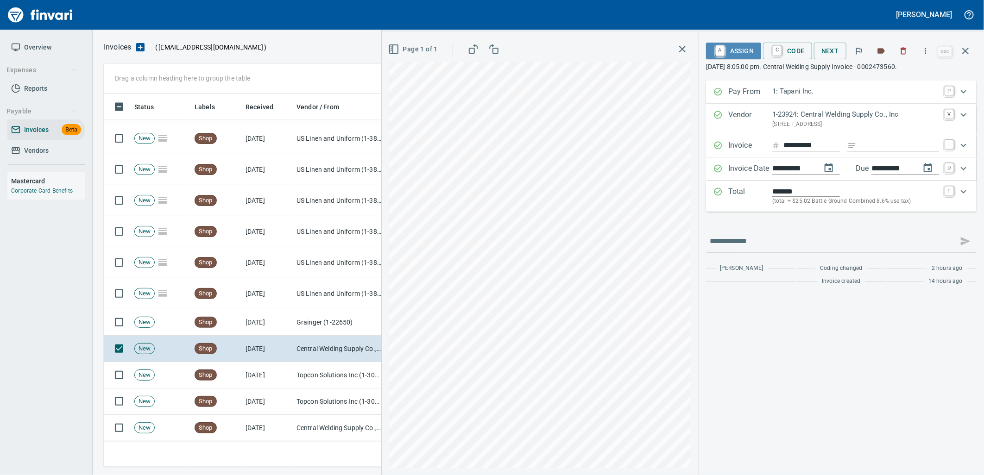
click at [726, 47] on span "A Assign" at bounding box center [734, 51] width 40 height 16
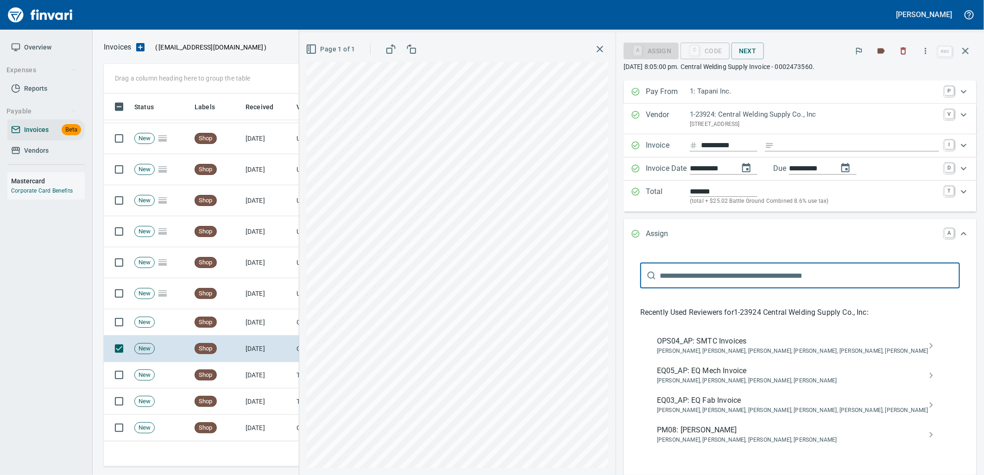
scroll to position [366, 854]
drag, startPoint x: 735, startPoint y: 379, endPoint x: 659, endPoint y: 379, distance: 76.0
click at [735, 379] on span "[PERSON_NAME], [PERSON_NAME], [PERSON_NAME], [PERSON_NAME]" at bounding box center [793, 381] width 272 height 9
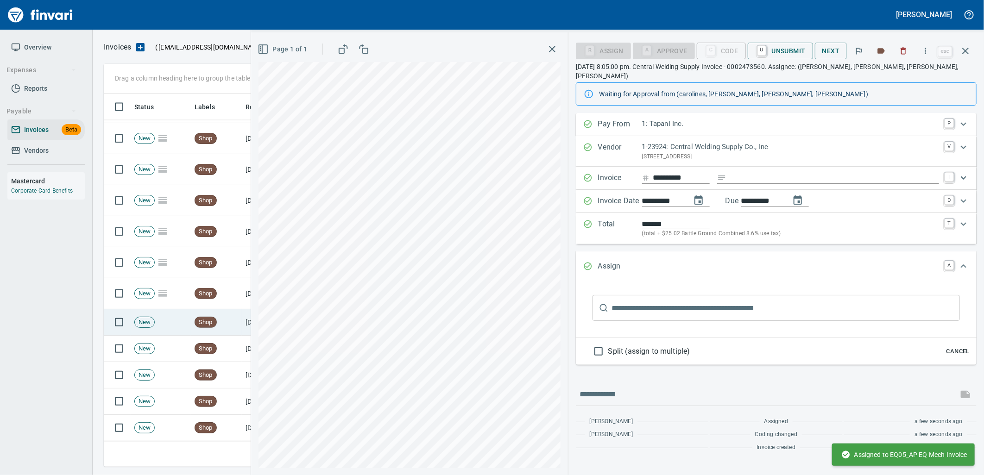
click at [222, 330] on td "Shop" at bounding box center [216, 323] width 51 height 26
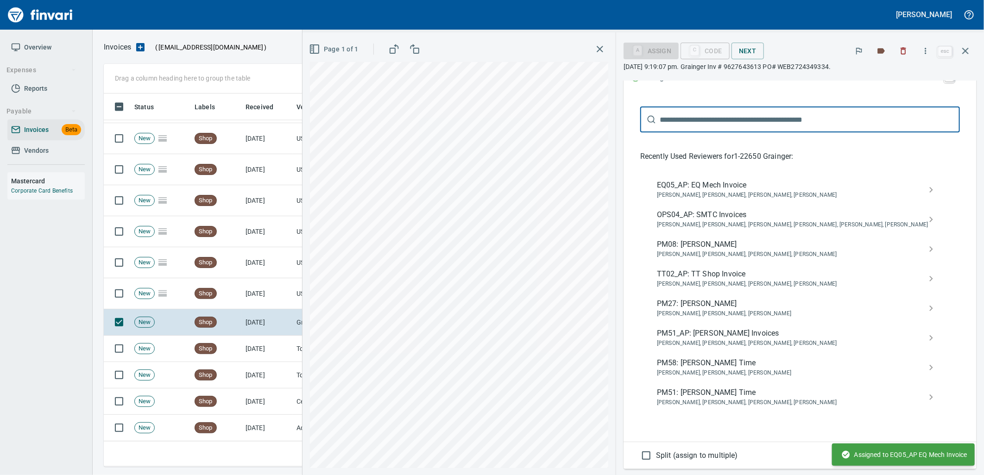
scroll to position [235, 0]
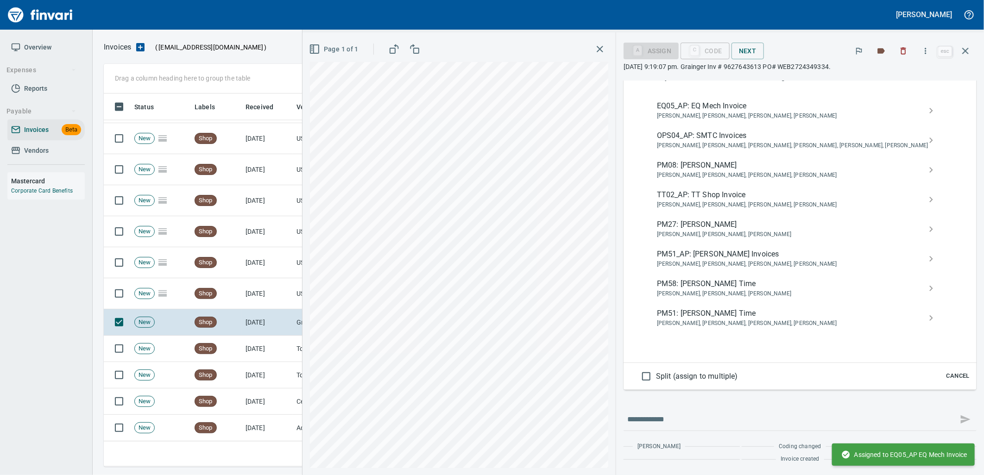
click at [950, 378] on span "Cancel" at bounding box center [958, 376] width 25 height 11
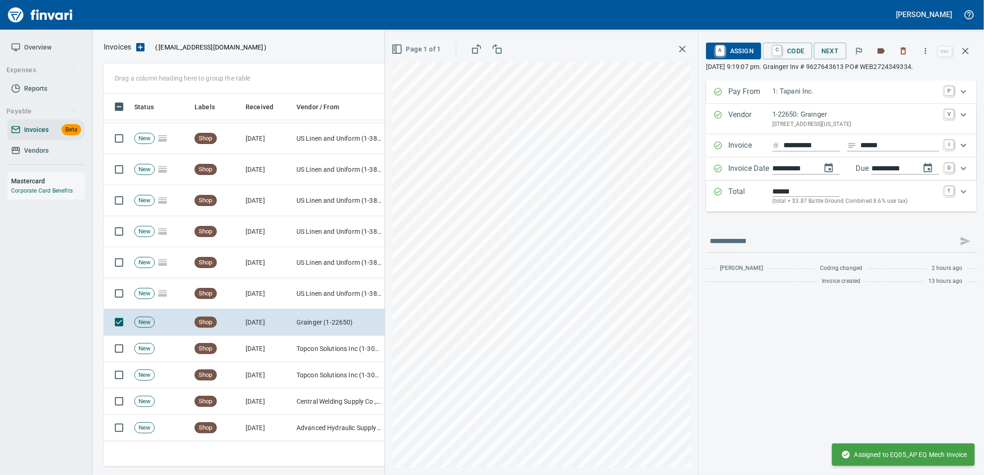
scroll to position [0, 0]
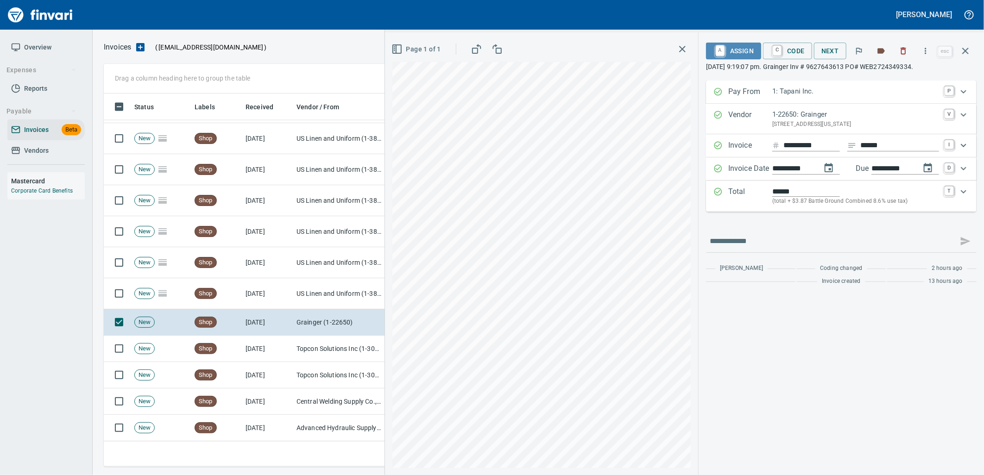
click at [742, 51] on span "A Assign" at bounding box center [734, 51] width 40 height 16
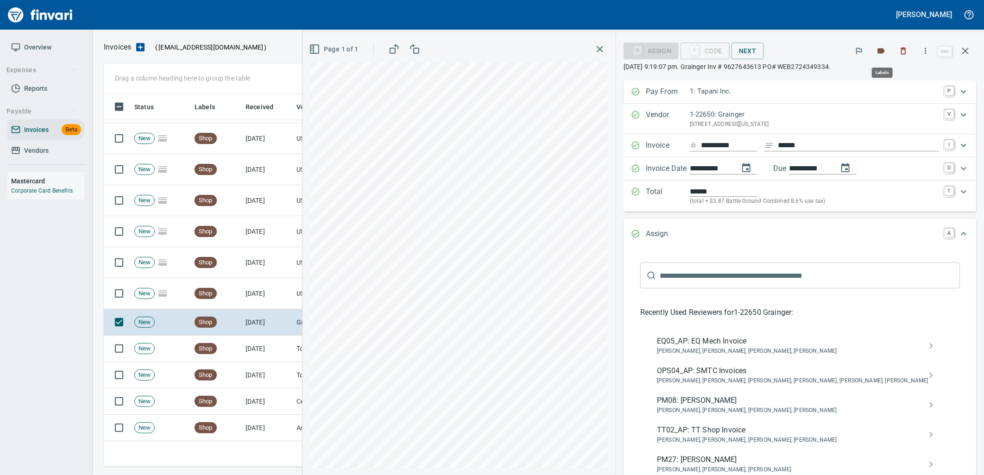
click at [879, 53] on icon "button" at bounding box center [881, 51] width 7 height 6
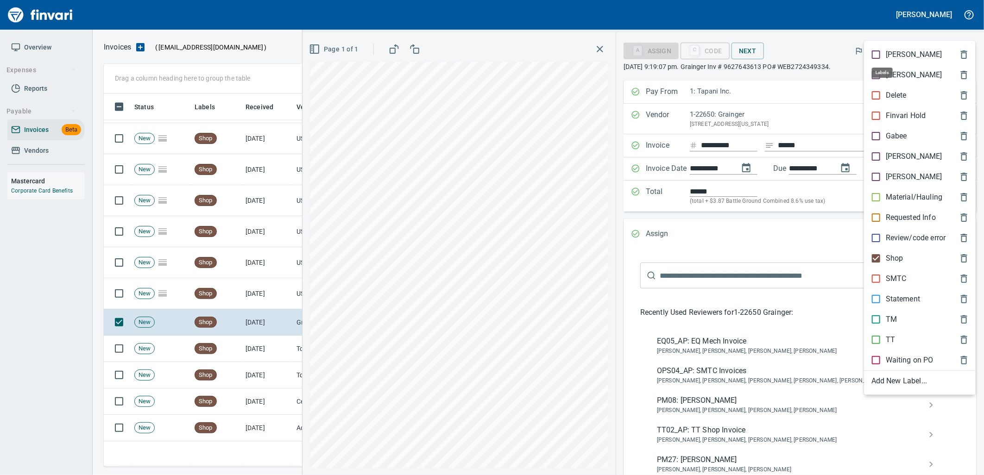
scroll to position [366, 854]
click at [887, 256] on p "Shop" at bounding box center [895, 258] width 18 height 11
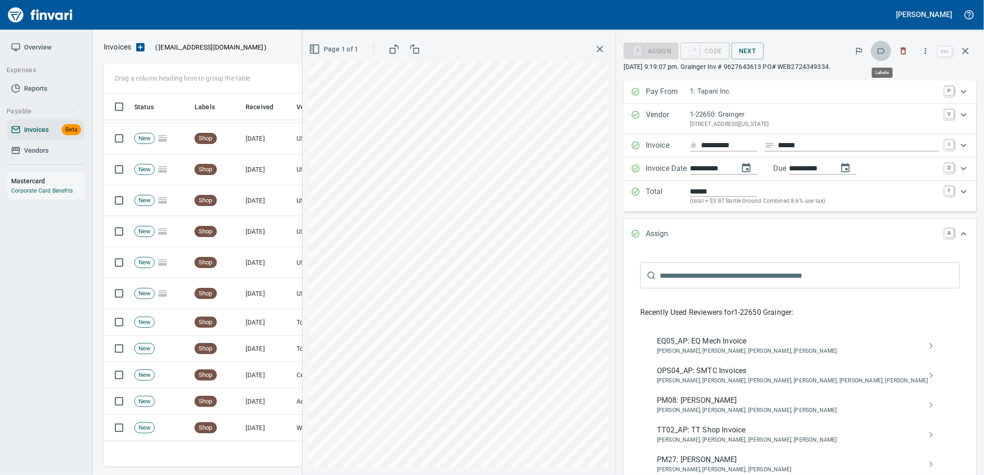
click at [881, 47] on icon "button" at bounding box center [881, 50] width 9 height 9
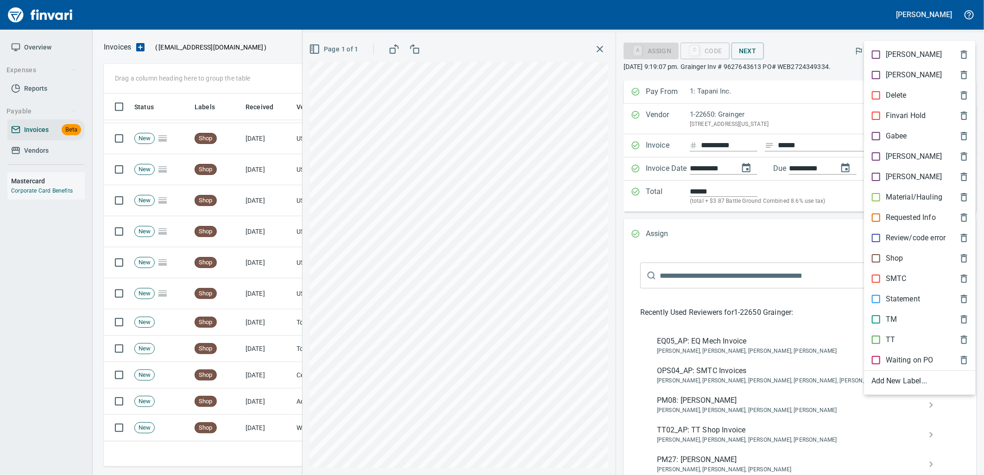
click at [891, 274] on p "SMTC" at bounding box center [896, 278] width 21 height 11
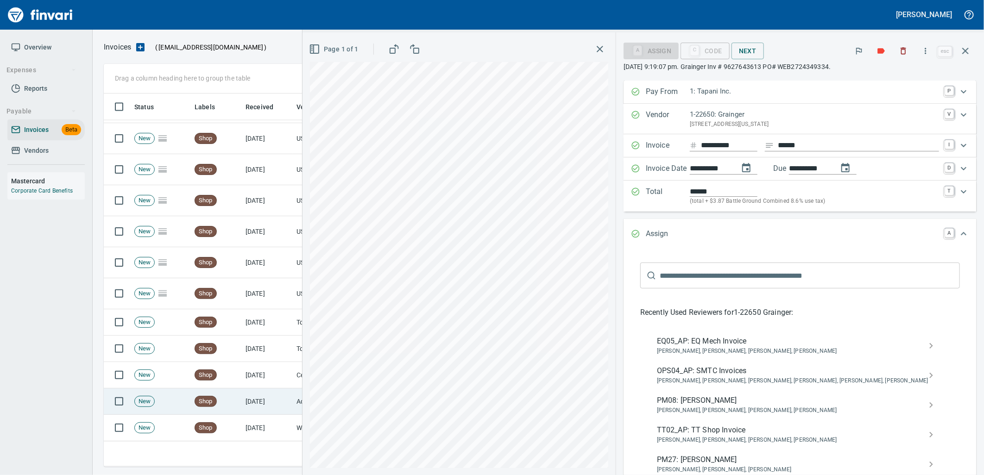
click at [219, 401] on td "Shop" at bounding box center [216, 402] width 51 height 26
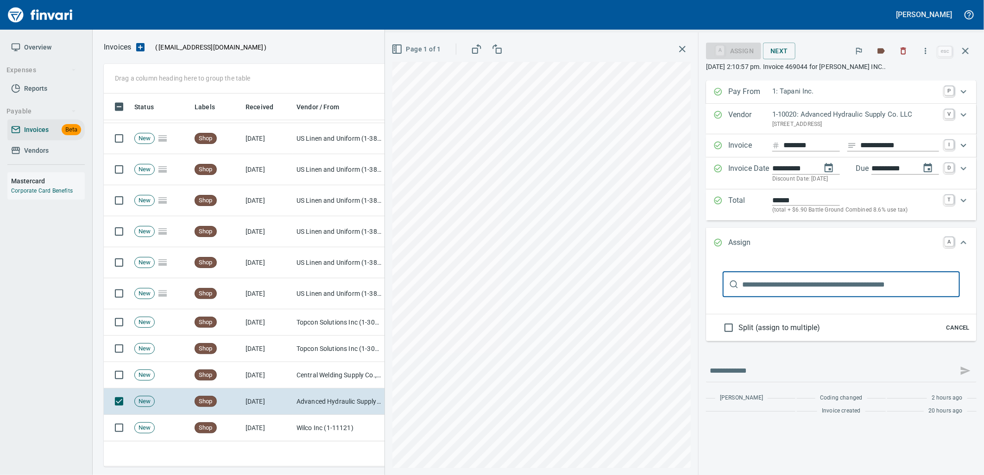
click at [958, 332] on span "Cancel" at bounding box center [958, 328] width 25 height 11
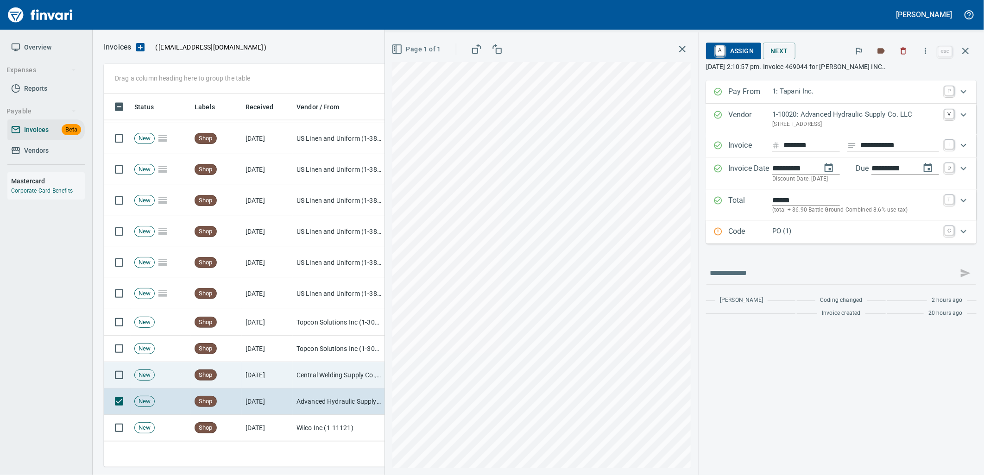
click at [276, 375] on td "[DATE]" at bounding box center [267, 375] width 51 height 26
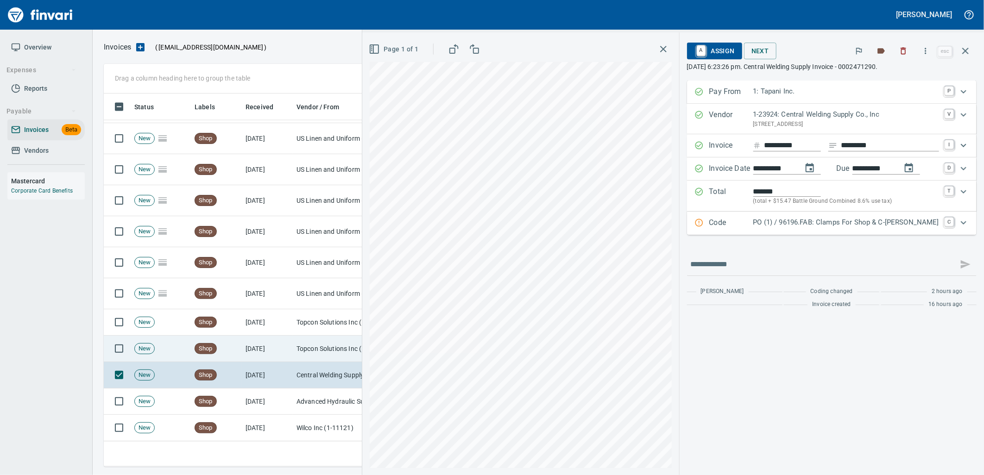
click at [275, 344] on td "[DATE]" at bounding box center [267, 349] width 51 height 26
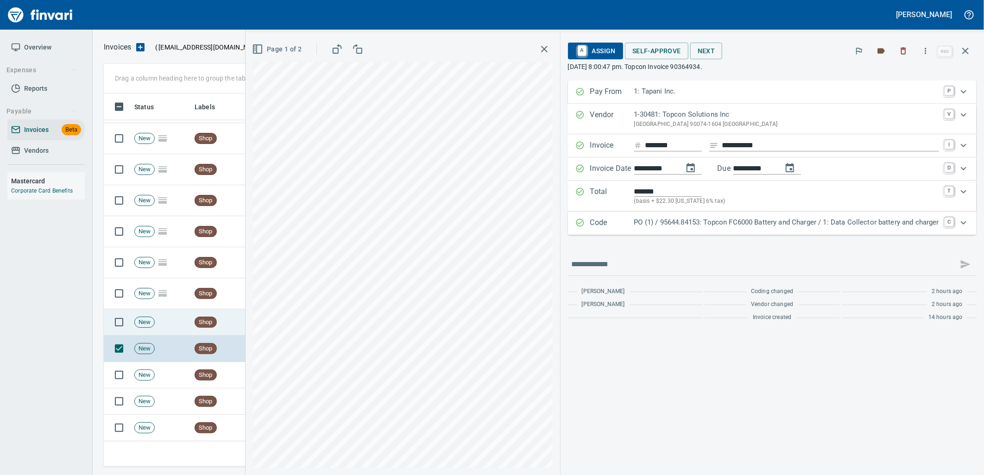
click at [225, 319] on td "Shop" at bounding box center [216, 323] width 51 height 26
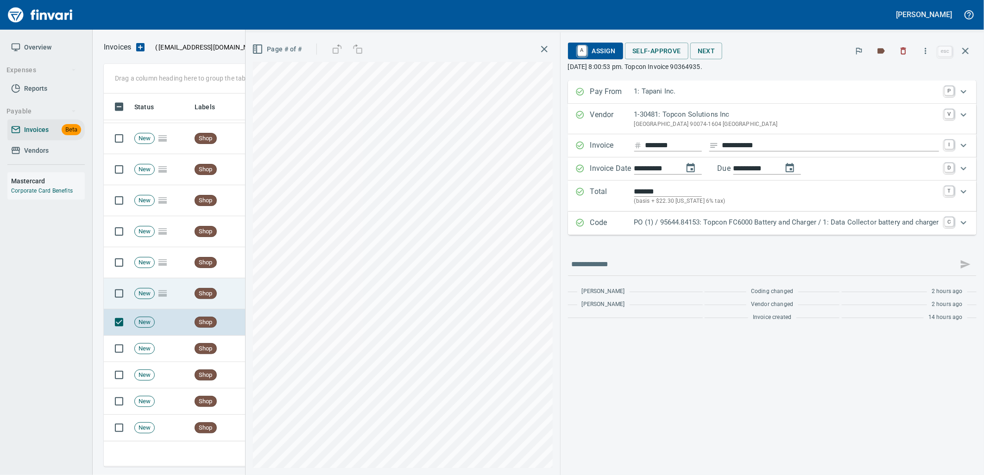
click at [221, 299] on td "Shop" at bounding box center [216, 294] width 51 height 31
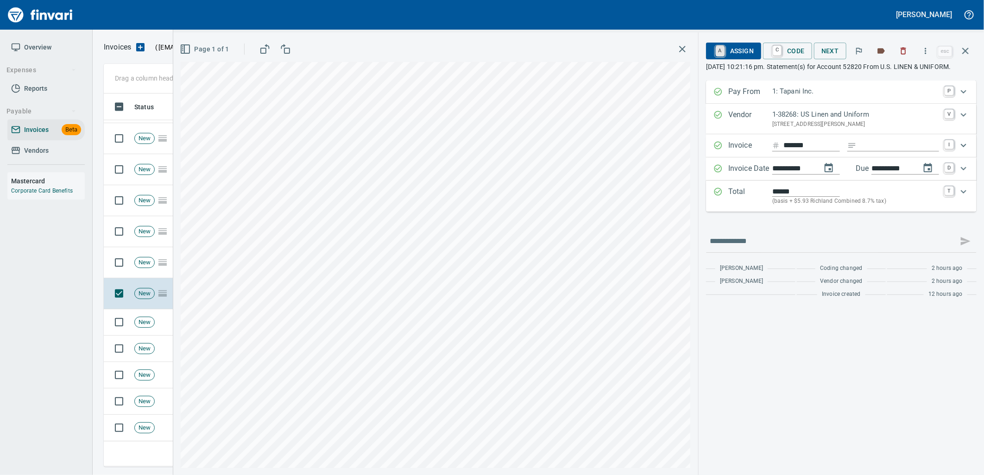
click at [725, 50] on link "A" at bounding box center [720, 51] width 9 height 10
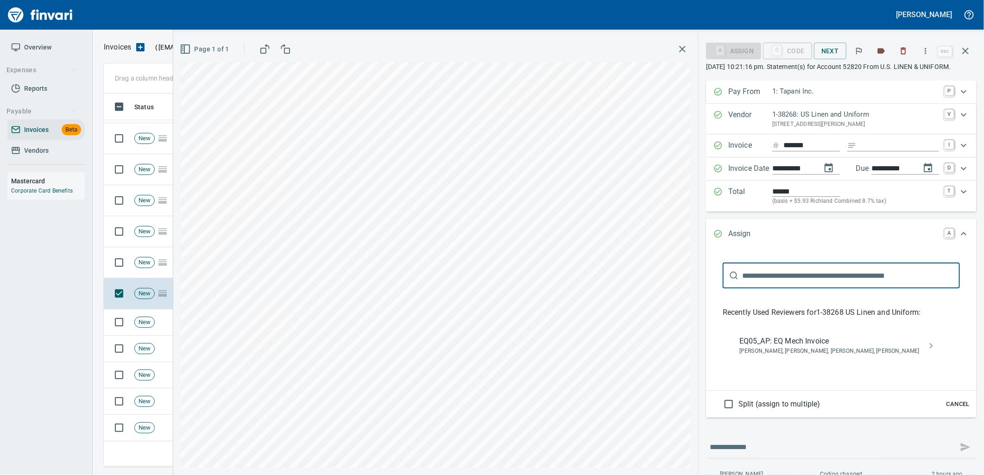
scroll to position [366, 854]
click at [773, 356] on span "[PERSON_NAME], [PERSON_NAME], [PERSON_NAME], [PERSON_NAME]" at bounding box center [834, 351] width 189 height 9
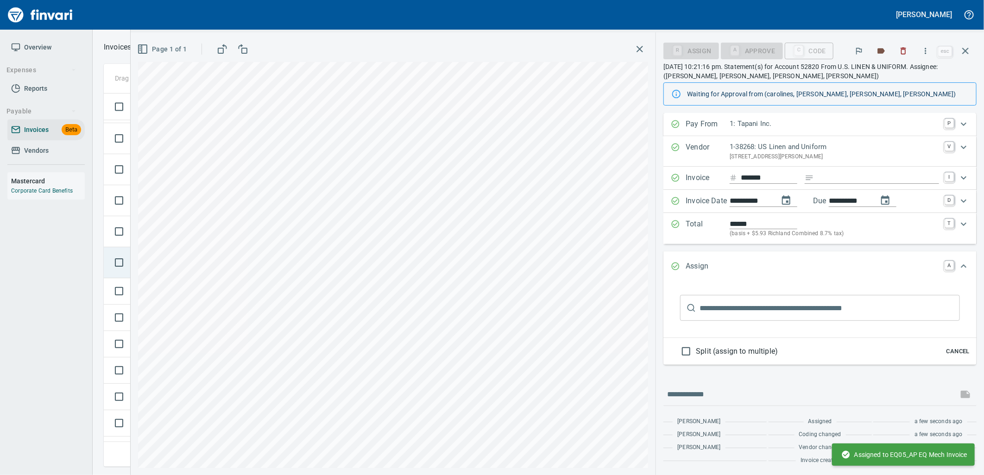
click at [126, 271] on div "Drag a column heading here to group the table **** Status Labels Received Vendo…" at bounding box center [539, 265] width 892 height 403
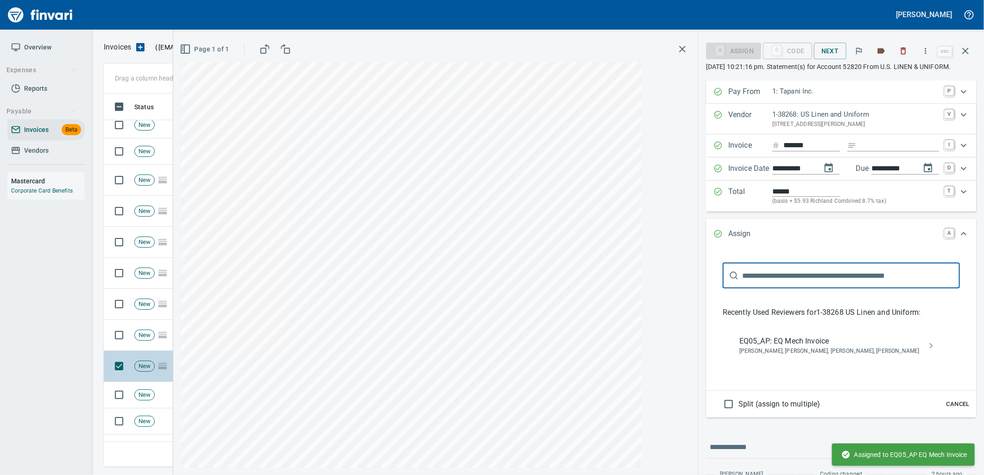
scroll to position [838, 0]
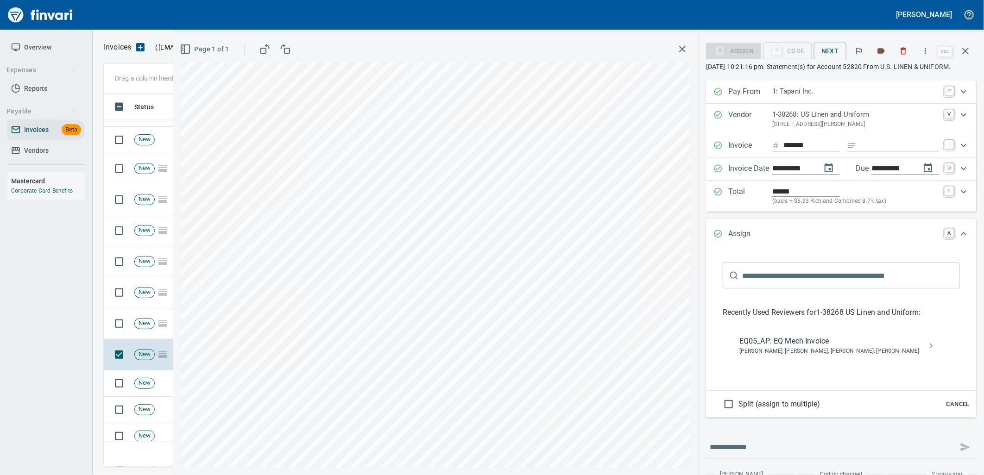
drag, startPoint x: 767, startPoint y: 357, endPoint x: 746, endPoint y: 356, distance: 20.9
click at [761, 356] on span "[PERSON_NAME], [PERSON_NAME], [PERSON_NAME], [PERSON_NAME]" at bounding box center [834, 351] width 189 height 9
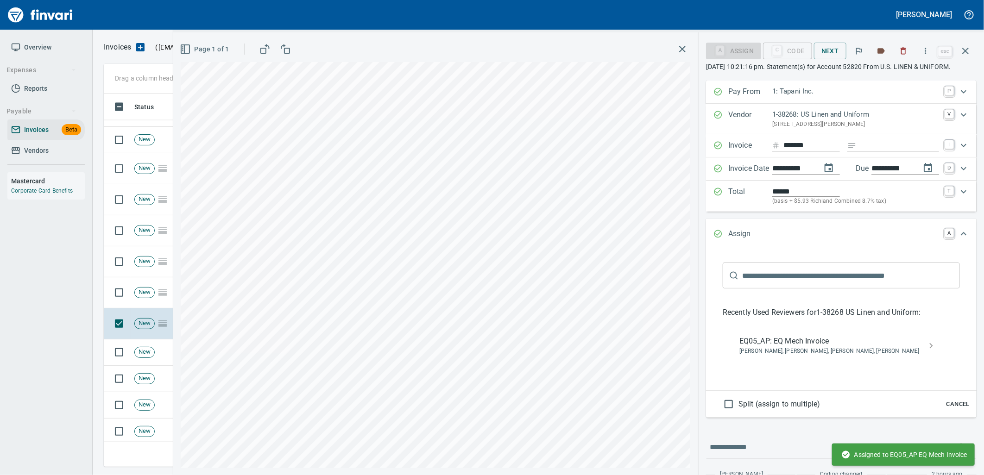
drag, startPoint x: 782, startPoint y: 357, endPoint x: 724, endPoint y: 349, distance: 58.9
click at [782, 356] on span "[PERSON_NAME], [PERSON_NAME], [PERSON_NAME], [PERSON_NAME]" at bounding box center [834, 351] width 189 height 9
drag, startPoint x: 791, startPoint y: 358, endPoint x: 770, endPoint y: 357, distance: 21.4
click at [791, 356] on span "[PERSON_NAME], [PERSON_NAME], [PERSON_NAME], [PERSON_NAME]" at bounding box center [834, 351] width 189 height 9
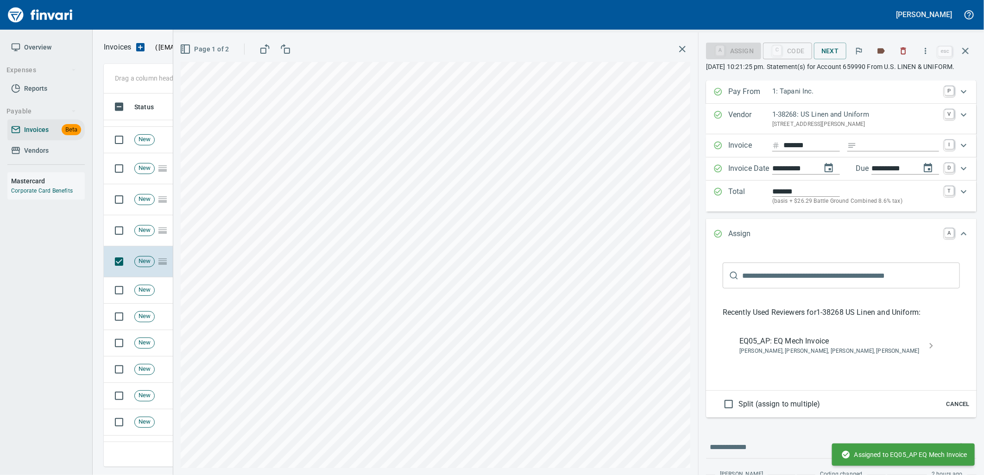
click at [790, 347] on span "EQ05_AP: EQ Mech Invoice" at bounding box center [834, 341] width 189 height 11
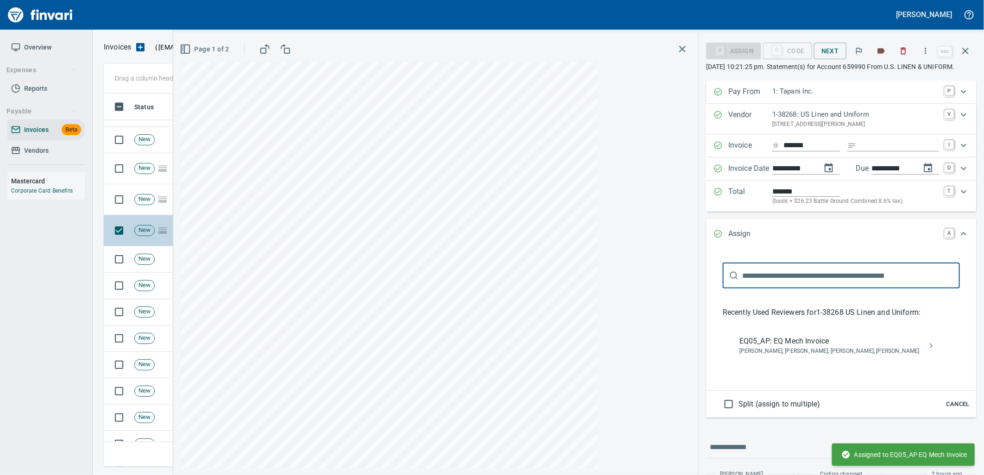
scroll to position [786, 0]
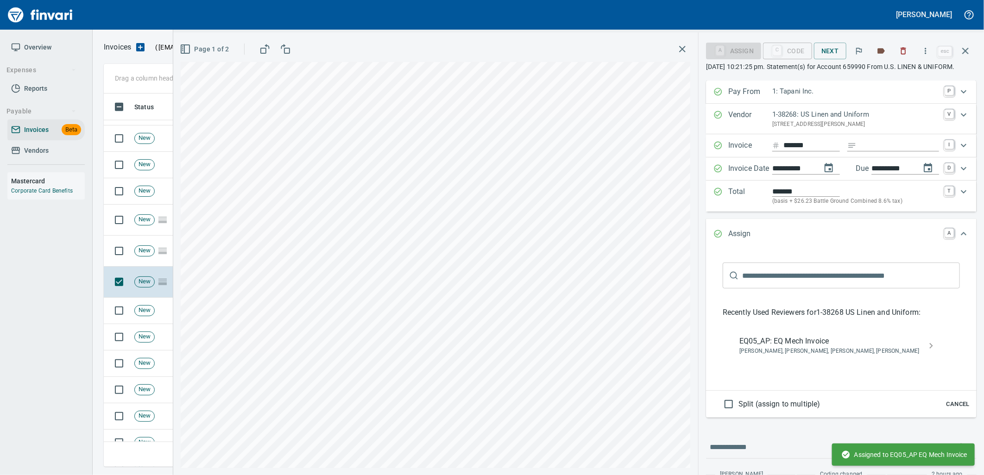
drag, startPoint x: 770, startPoint y: 355, endPoint x: 762, endPoint y: 352, distance: 8.1
click at [769, 347] on span "EQ05_AP: EQ Mech Invoice" at bounding box center [834, 341] width 189 height 11
click at [790, 347] on span "EQ05_AP: EQ Mech Invoice" at bounding box center [834, 341] width 189 height 11
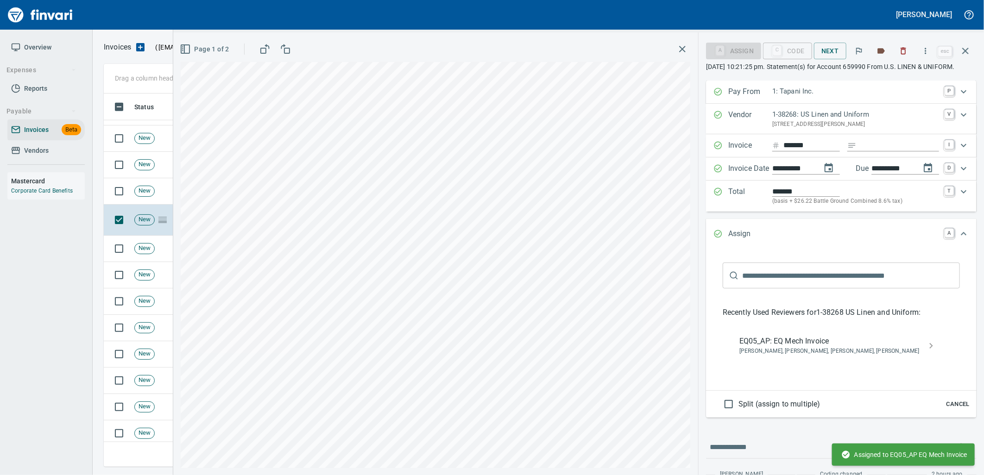
click at [809, 356] on span "[PERSON_NAME], [PERSON_NAME], [PERSON_NAME], [PERSON_NAME]" at bounding box center [834, 351] width 189 height 9
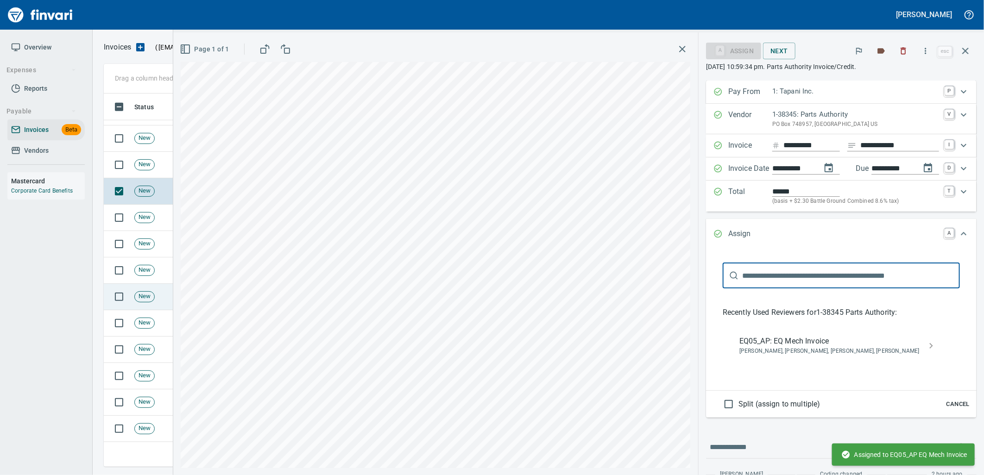
scroll to position [774, 0]
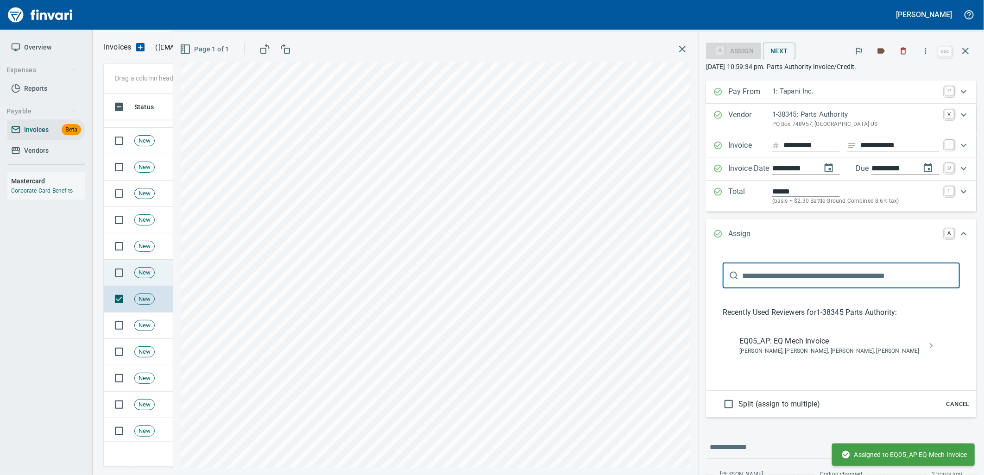
scroll to position [366, 854]
click at [956, 404] on span "Cancel" at bounding box center [958, 404] width 25 height 11
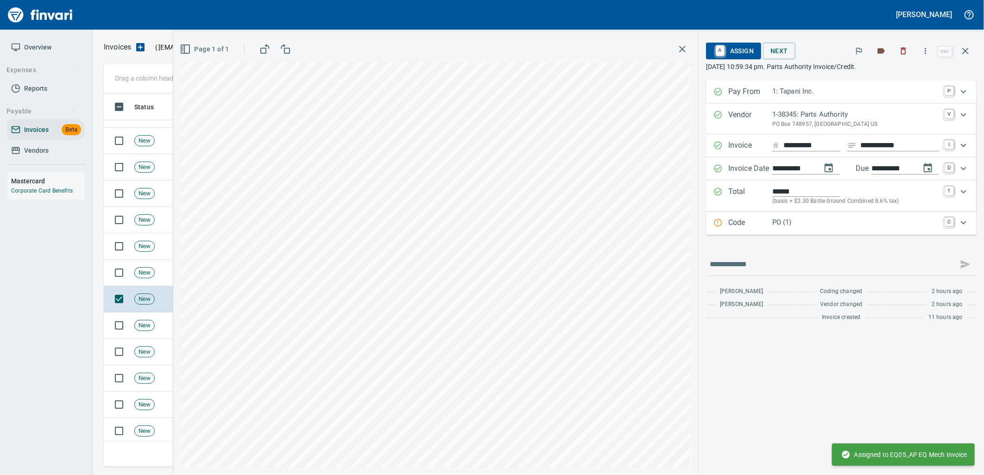
click at [796, 224] on p "PO (1)" at bounding box center [855, 222] width 167 height 11
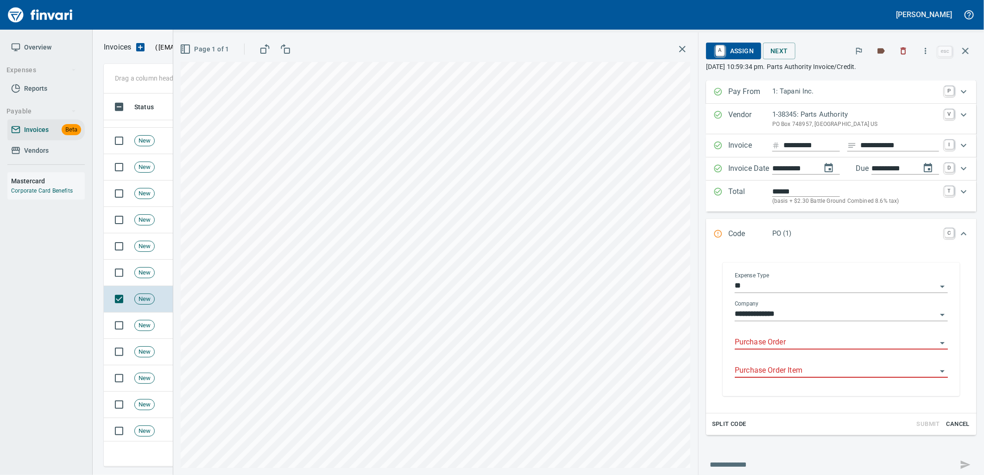
click at [770, 341] on input "Purchase Order" at bounding box center [836, 342] width 202 height 13
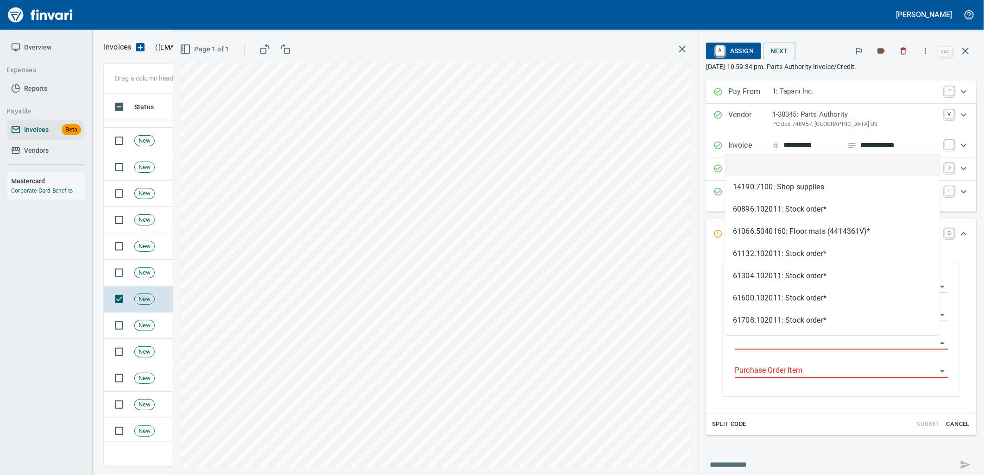
type input "**********"
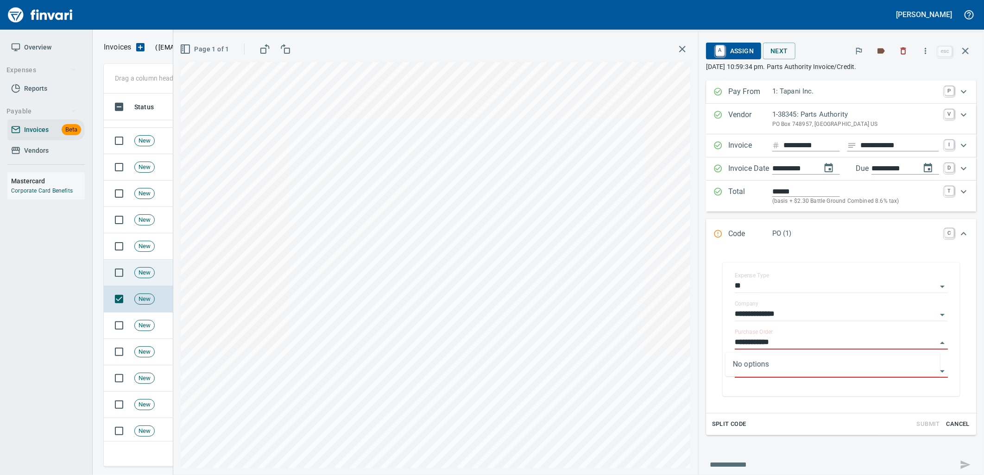
click at [144, 273] on span "New" at bounding box center [144, 273] width 19 height 9
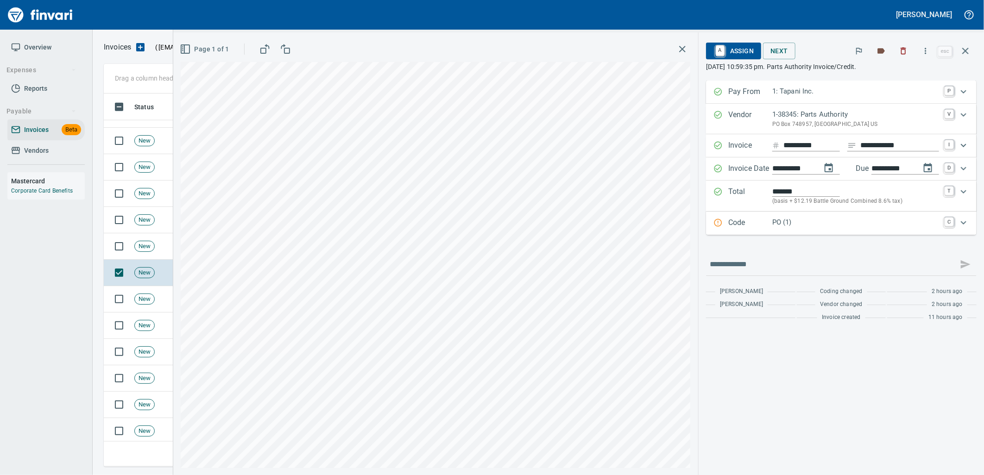
click at [827, 233] on div "Code PO (1) C" at bounding box center [841, 223] width 271 height 23
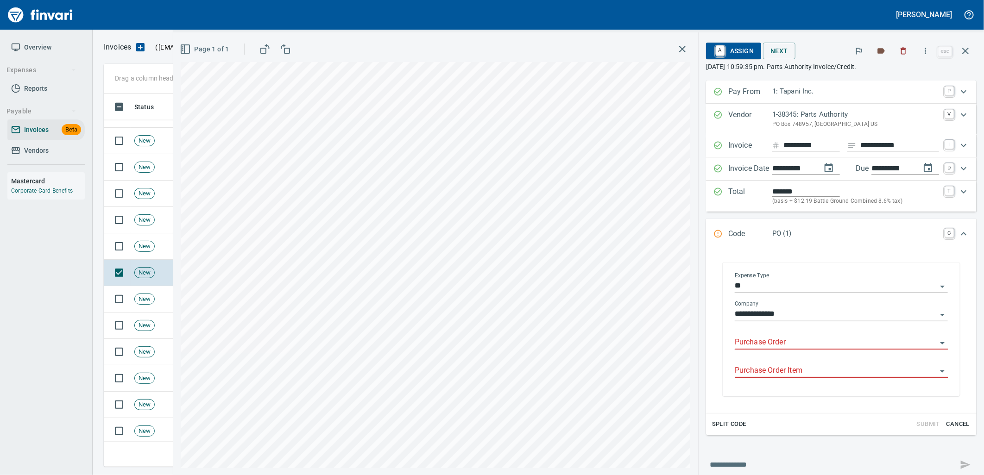
click at [771, 340] on input "Purchase Order" at bounding box center [836, 342] width 202 height 13
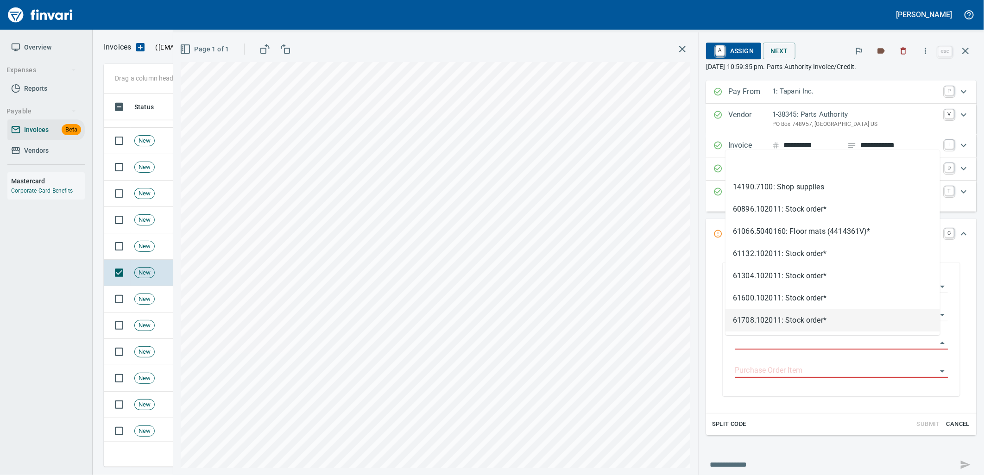
type input "**********"
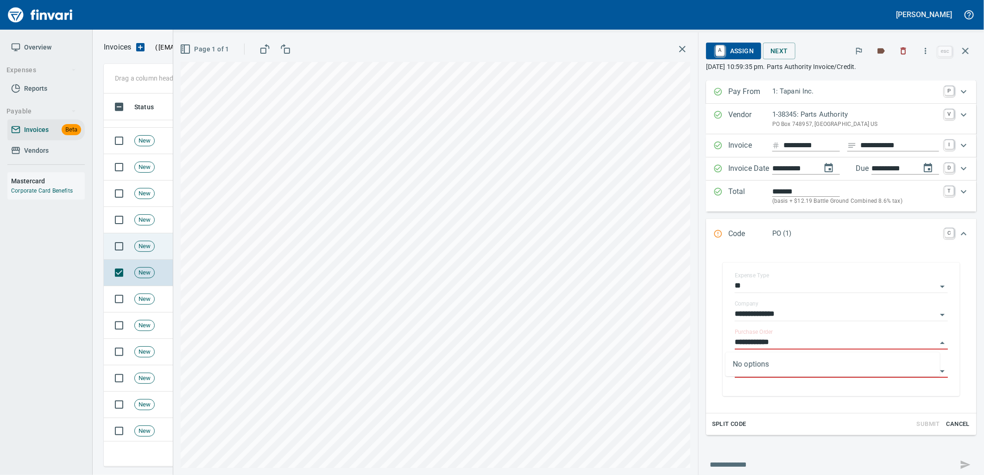
click at [146, 245] on span "New" at bounding box center [144, 246] width 19 height 9
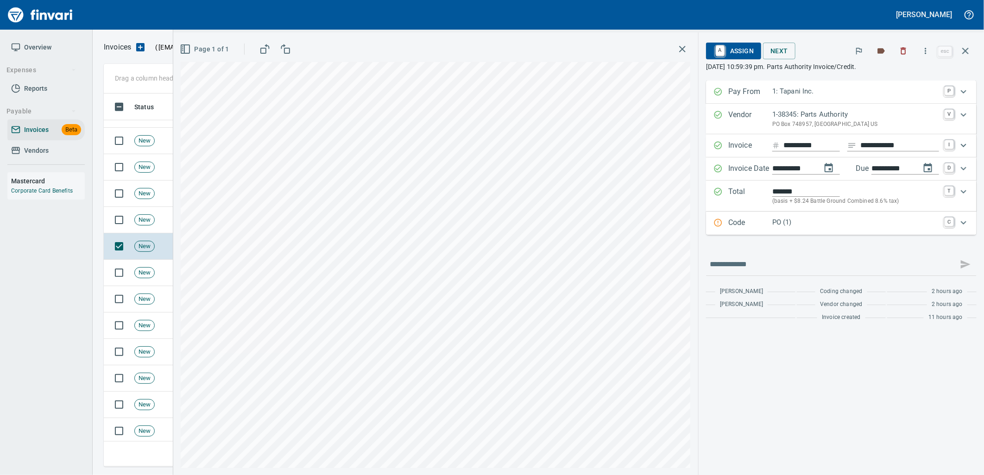
click at [881, 224] on p "PO (1)" at bounding box center [855, 222] width 167 height 11
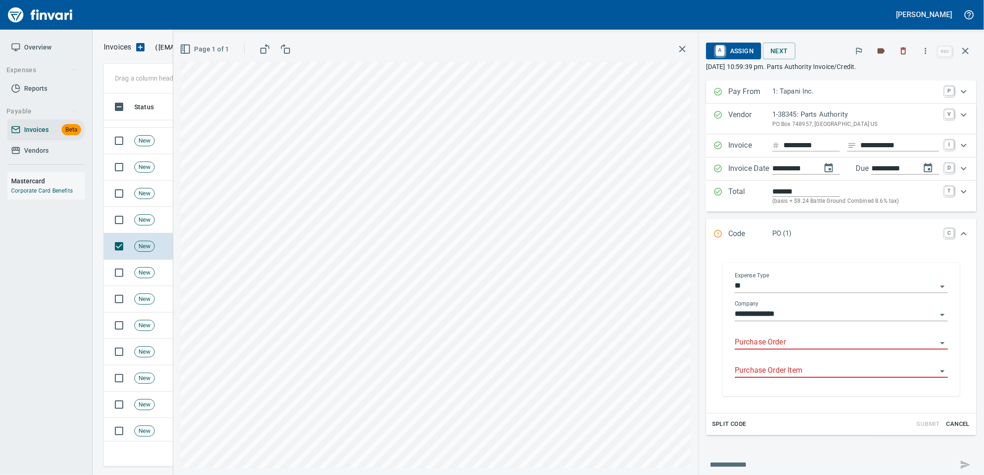
click at [822, 339] on input "Purchase Order" at bounding box center [836, 342] width 202 height 13
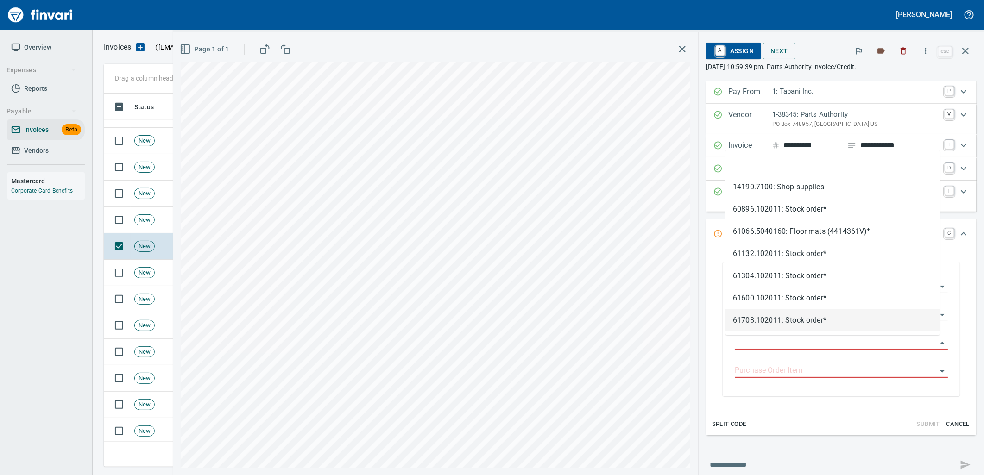
type input "**********"
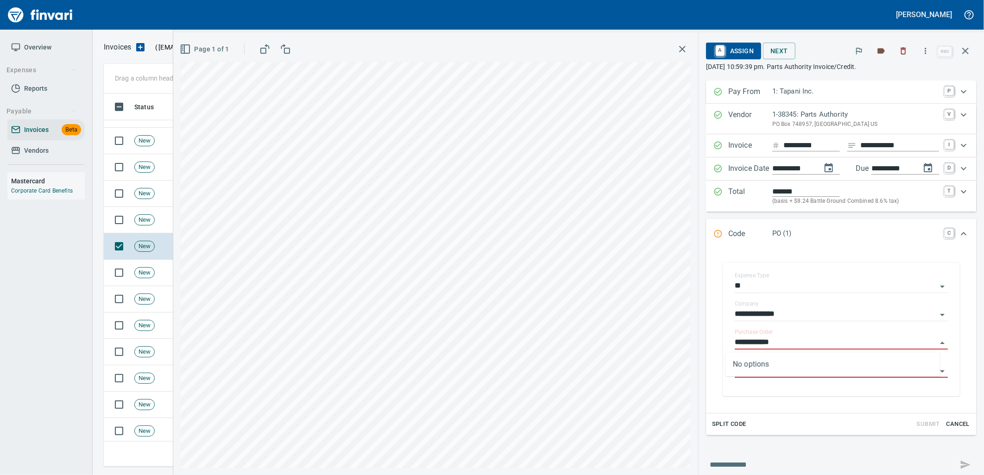
scroll to position [366, 854]
click at [156, 230] on td "New" at bounding box center [161, 220] width 60 height 26
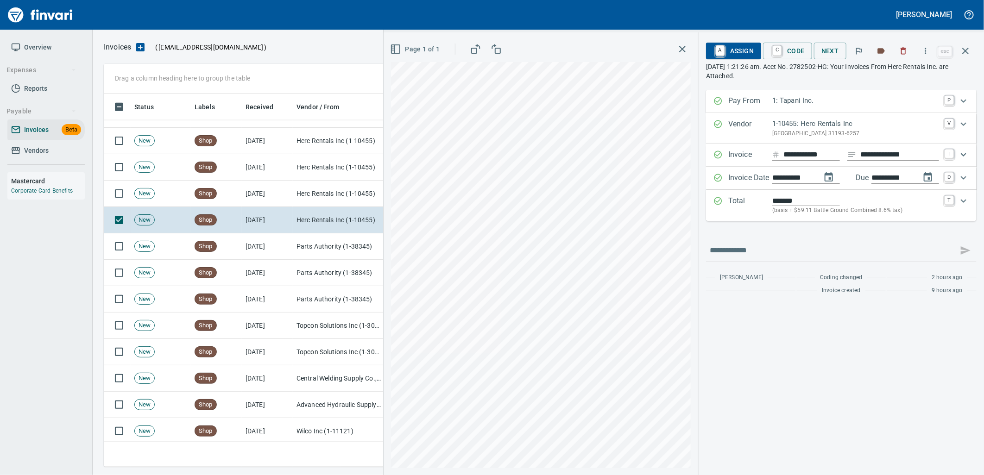
click at [740, 54] on span "A Assign" at bounding box center [734, 51] width 40 height 16
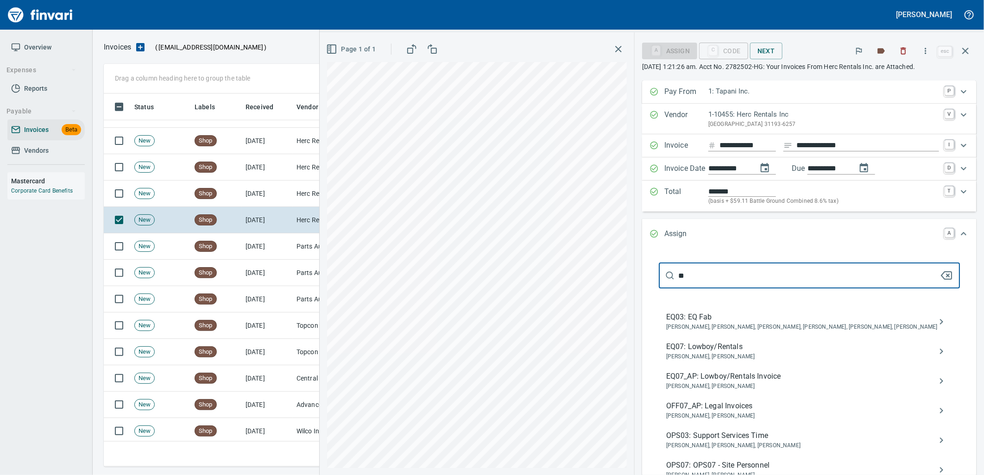
type input "**"
click at [724, 382] on span "EQ07_AP: Lowboy/Rentals Invoice" at bounding box center [802, 376] width 272 height 11
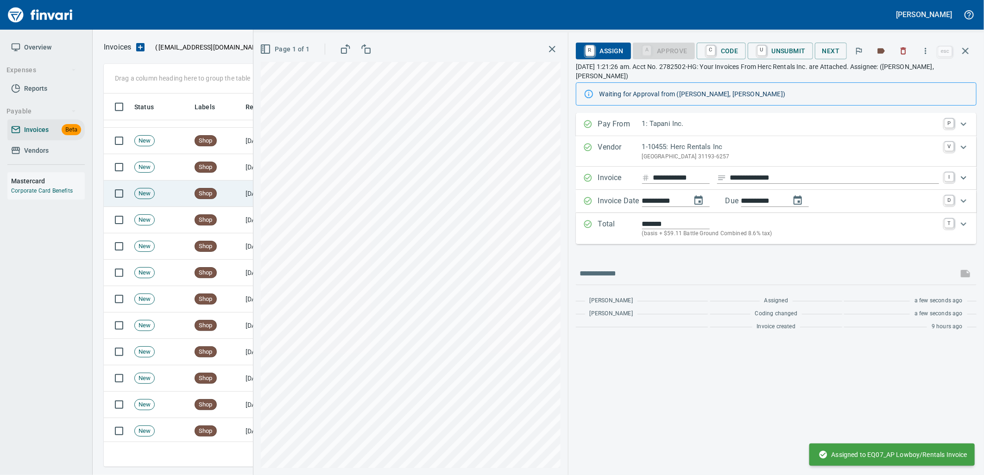
click at [218, 193] on td "Shop" at bounding box center [216, 194] width 51 height 26
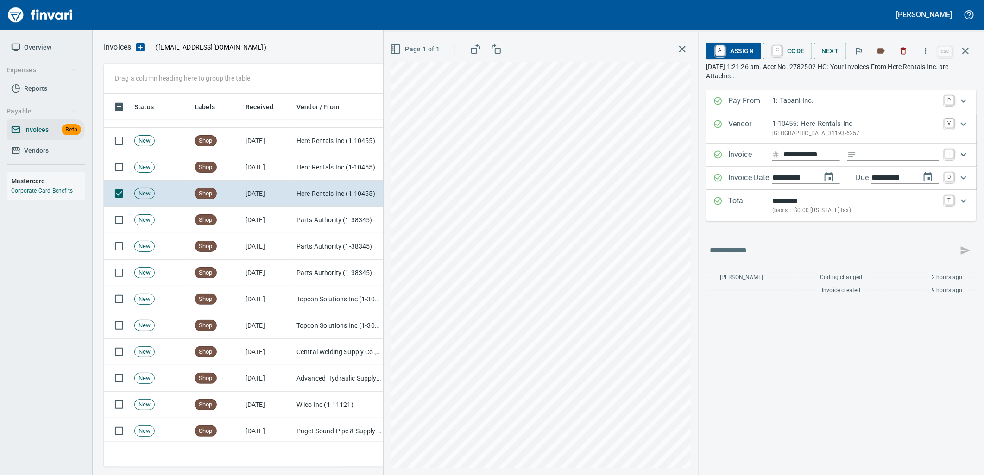
click at [728, 47] on span "A Assign" at bounding box center [734, 51] width 40 height 16
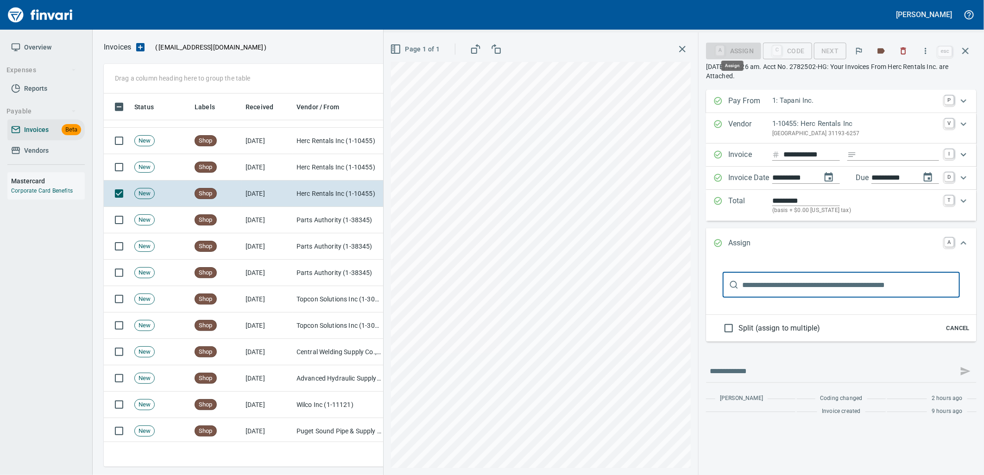
scroll to position [366, 854]
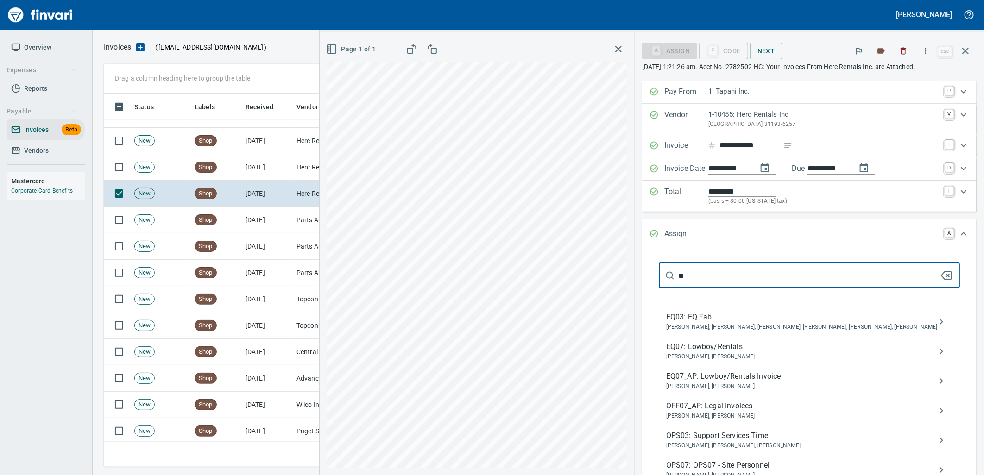
type input "**"
click at [744, 382] on span "EQ07_AP: Lowboy/Rentals Invoice" at bounding box center [802, 376] width 272 height 11
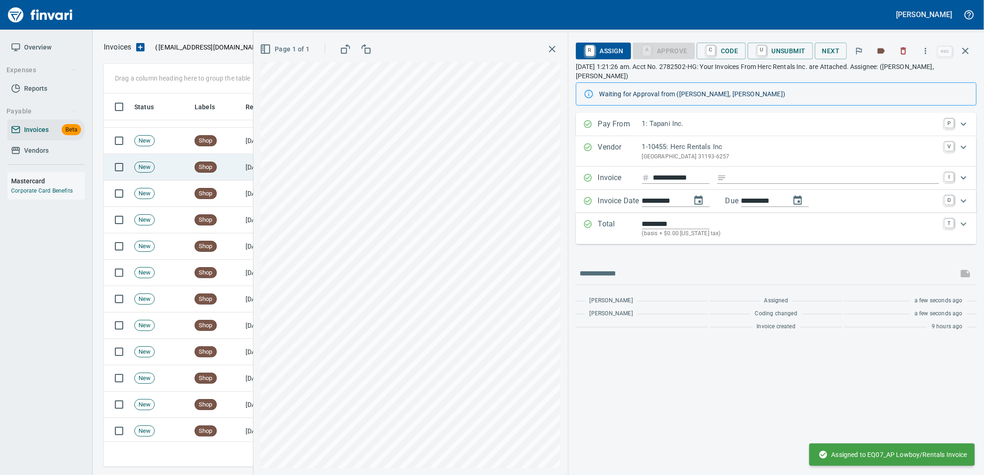
click at [207, 169] on span "Shop" at bounding box center [205, 167] width 21 height 9
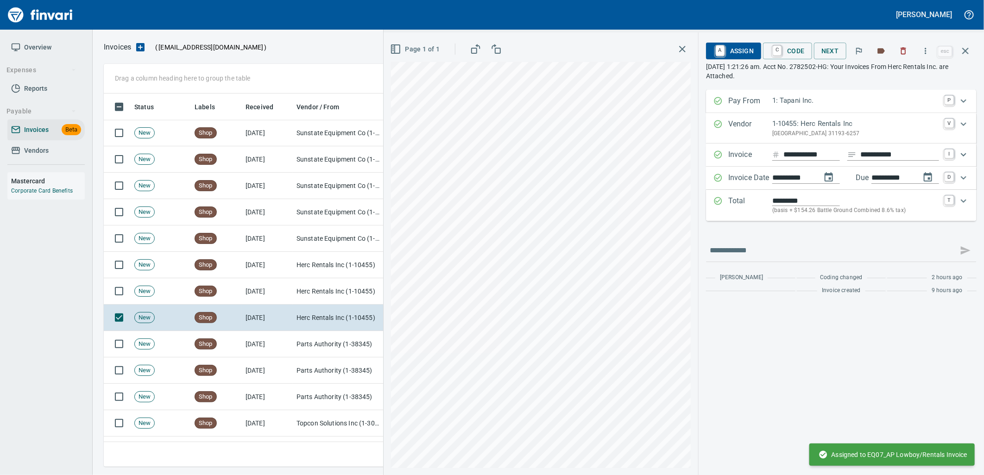
scroll to position [529, 0]
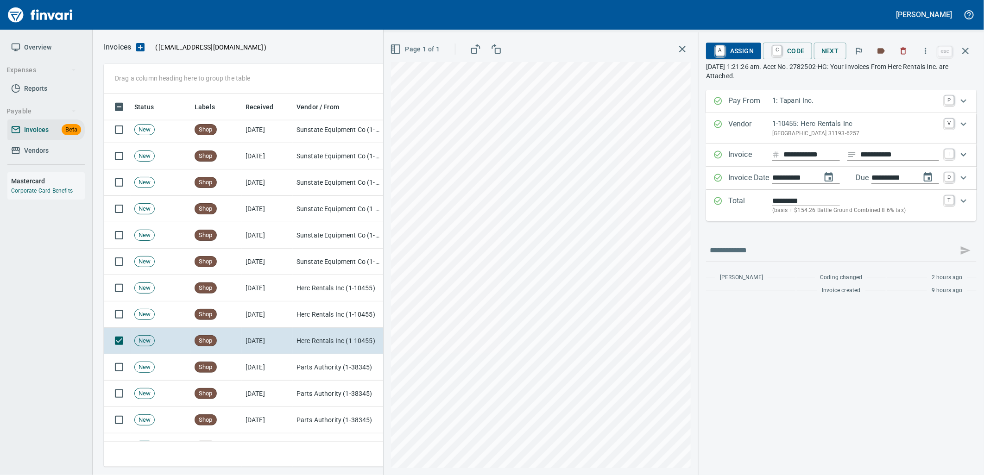
drag, startPoint x: 735, startPoint y: 53, endPoint x: 786, endPoint y: 77, distance: 56.2
click at [735, 53] on span "A Assign" at bounding box center [734, 51] width 40 height 16
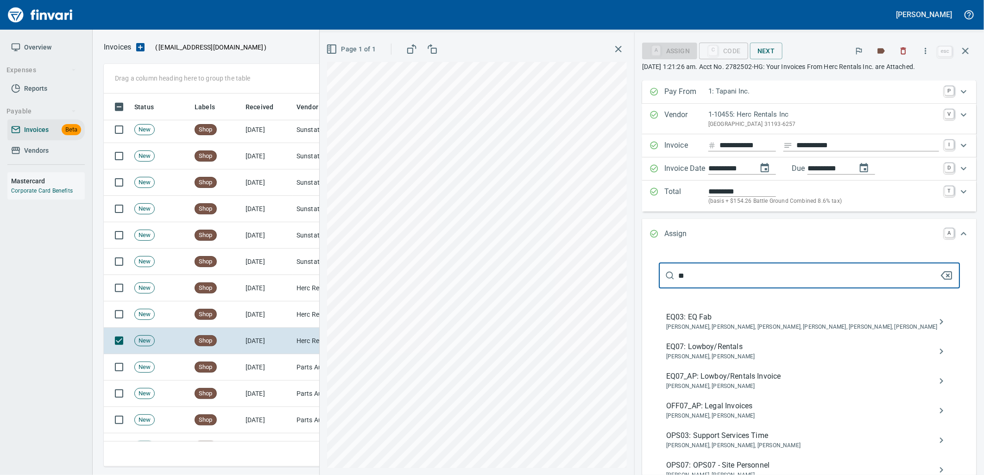
type input "**"
click at [729, 382] on span "EQ07_AP: Lowboy/Rentals Invoice" at bounding box center [802, 376] width 272 height 11
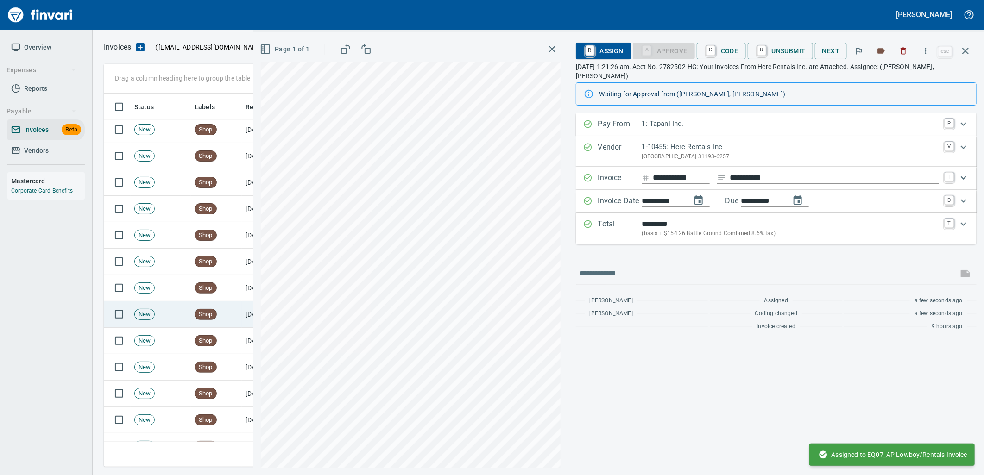
click at [216, 327] on td "Shop" at bounding box center [216, 315] width 51 height 26
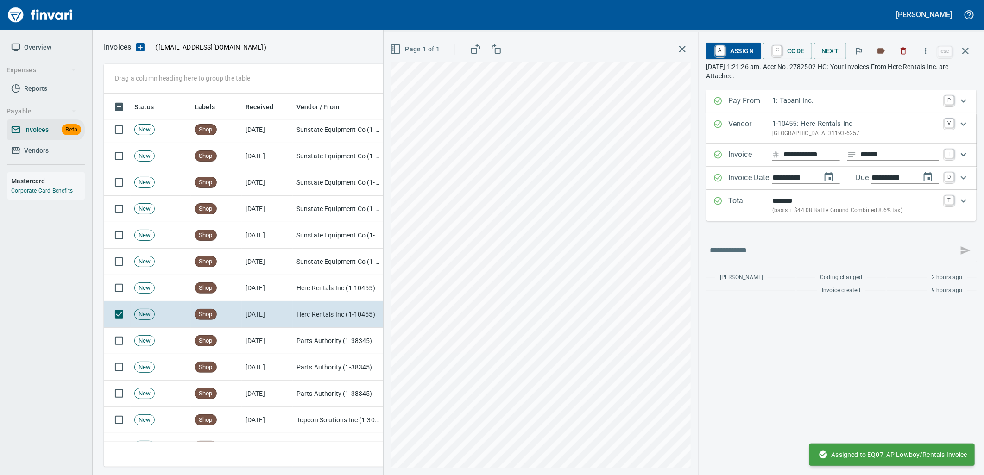
click at [728, 48] on span "A Assign" at bounding box center [734, 51] width 40 height 16
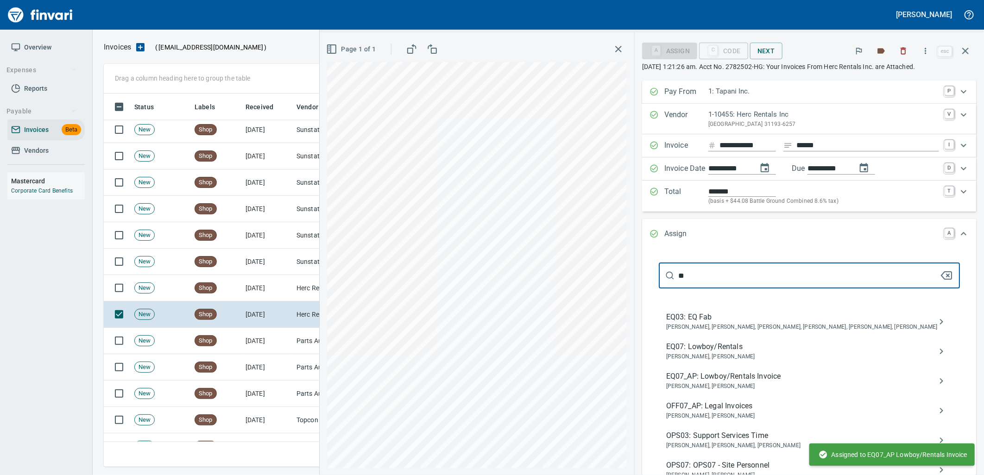
scroll to position [366, 854]
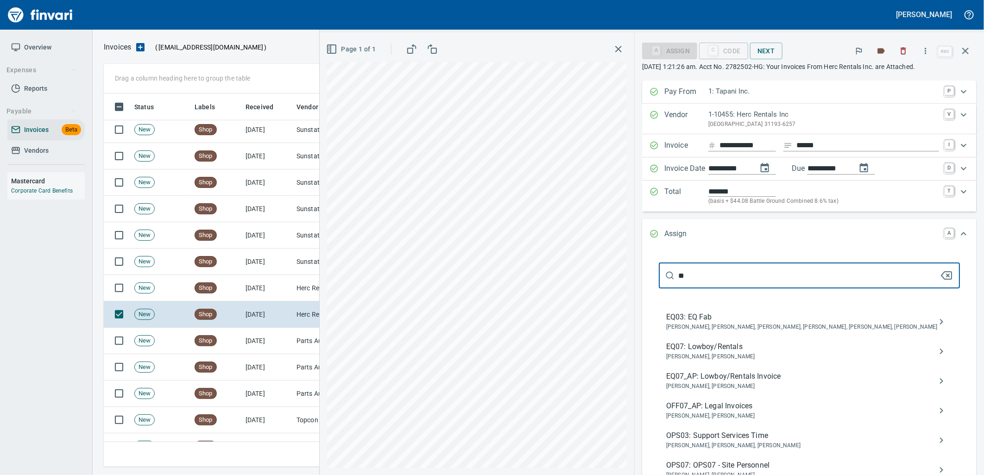
type input "**"
click at [718, 392] on span "[PERSON_NAME], [PERSON_NAME]" at bounding box center [802, 386] width 272 height 9
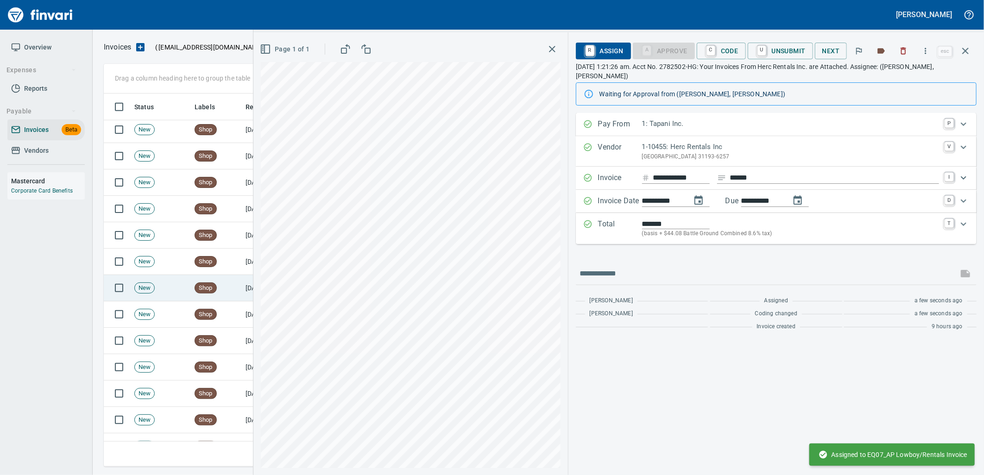
click at [182, 300] on td "New" at bounding box center [161, 288] width 60 height 26
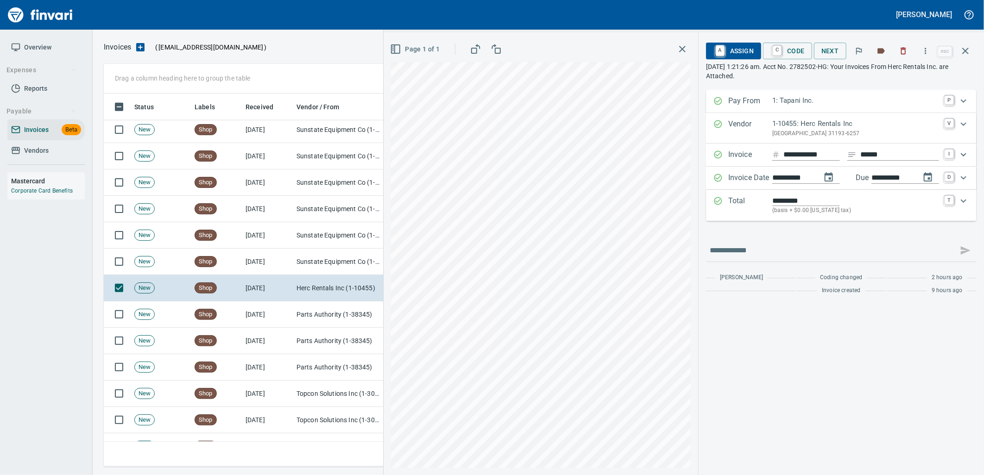
click at [746, 54] on span "A Assign" at bounding box center [734, 51] width 40 height 16
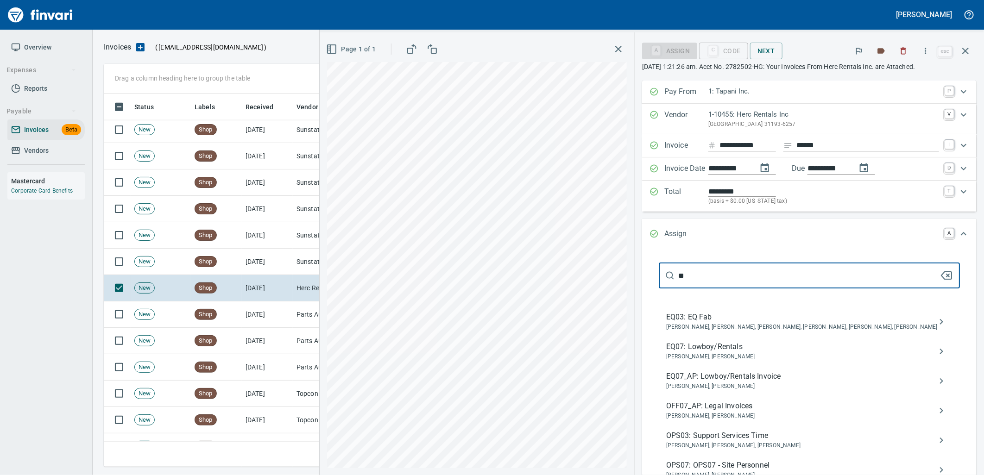
scroll to position [366, 854]
type input "**"
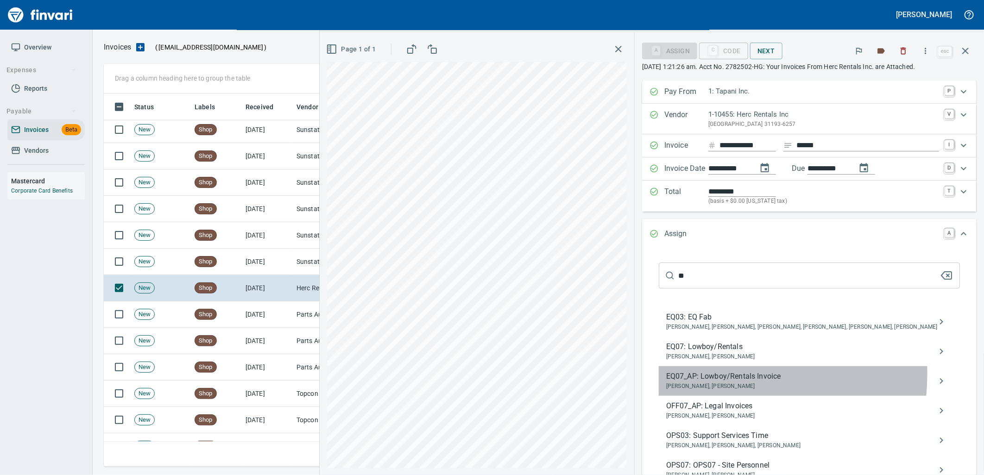
click at [717, 382] on span "EQ07_AP: Lowboy/Rentals Invoice" at bounding box center [802, 376] width 272 height 11
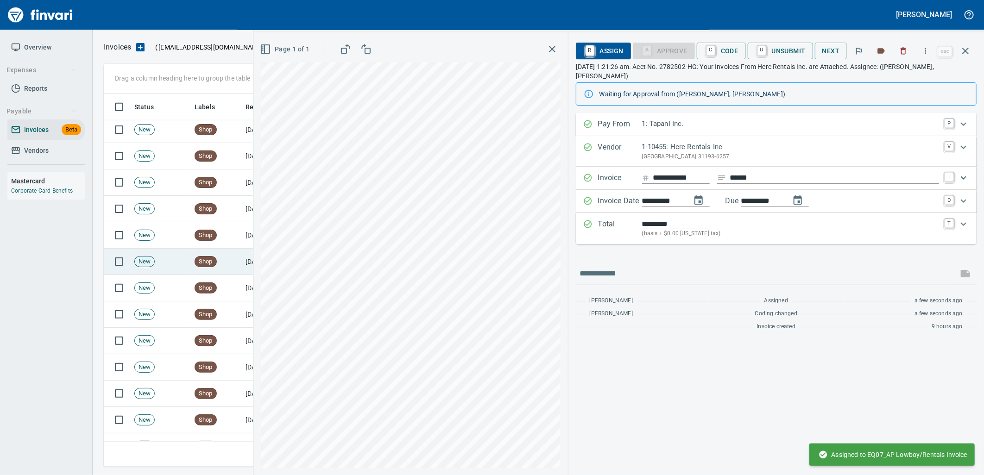
click at [211, 256] on div "Shop" at bounding box center [206, 261] width 22 height 11
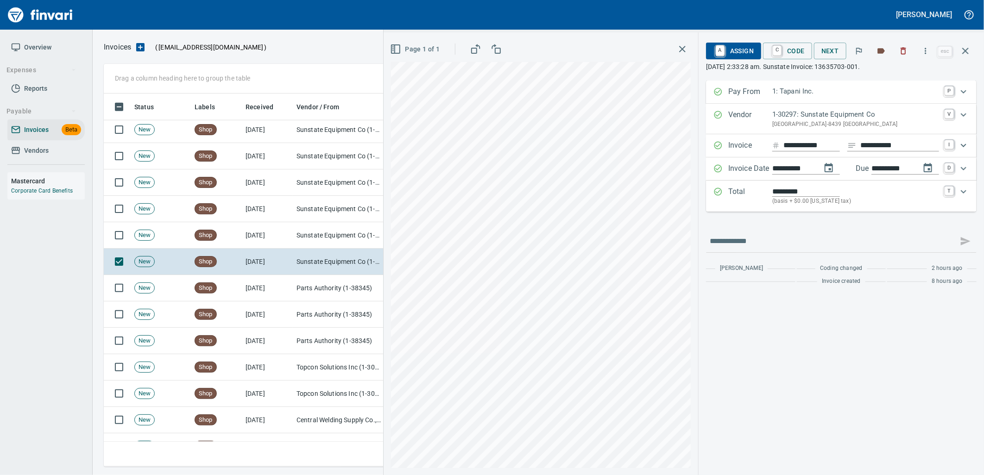
click at [740, 49] on span "A Assign" at bounding box center [734, 51] width 40 height 16
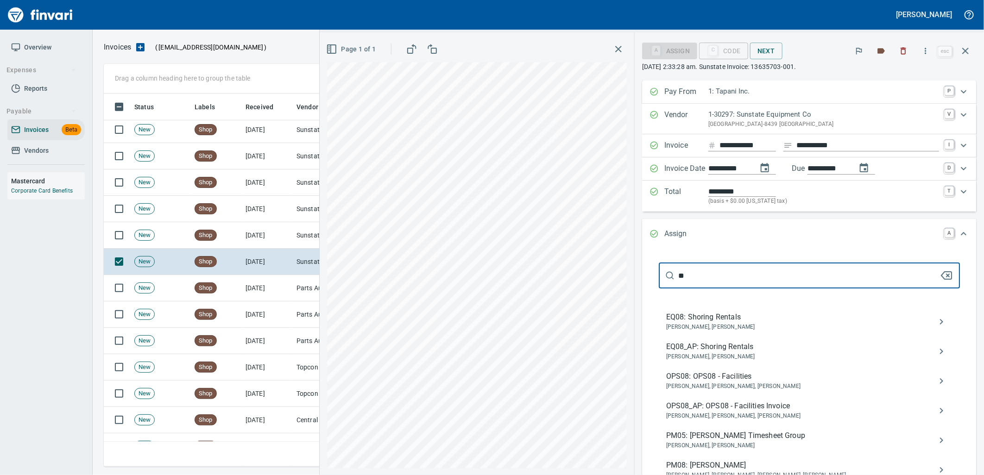
type input "**"
click at [716, 351] on span "EQ08_AP: Shoring Rentals" at bounding box center [802, 347] width 272 height 11
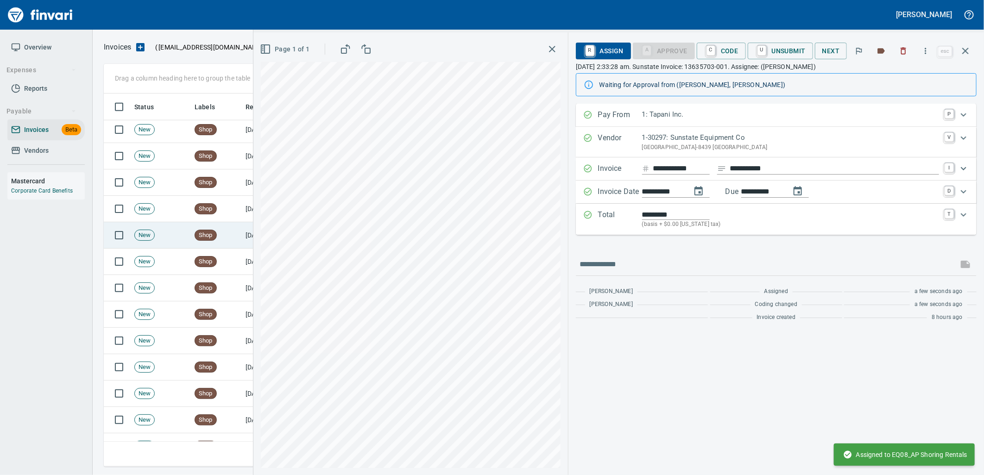
click at [207, 243] on td "Shop" at bounding box center [216, 235] width 51 height 26
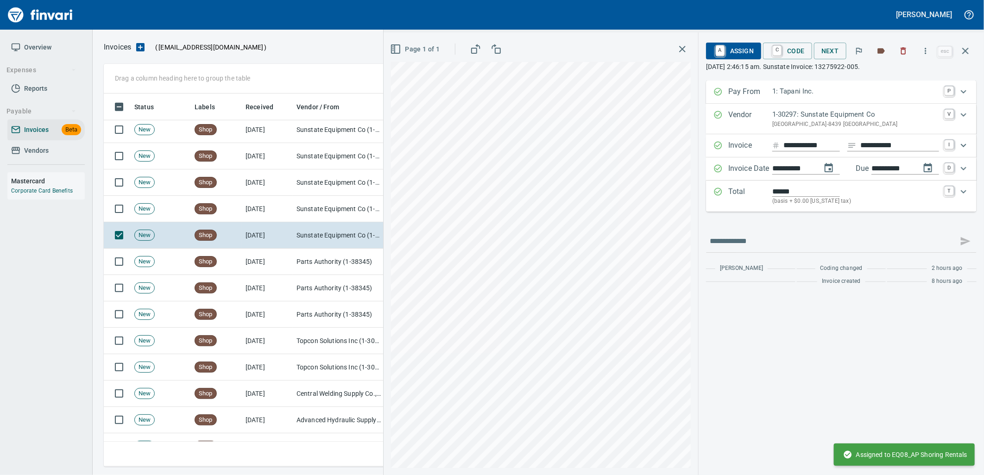
click at [728, 57] on span "A Assign" at bounding box center [734, 51] width 40 height 16
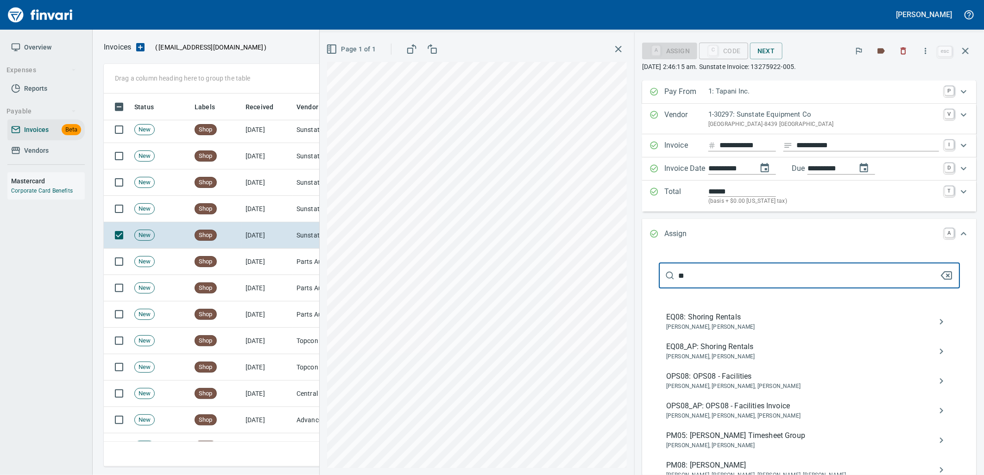
type input "**"
click at [734, 344] on span "EQ08_AP: Shoring Rentals" at bounding box center [802, 347] width 272 height 11
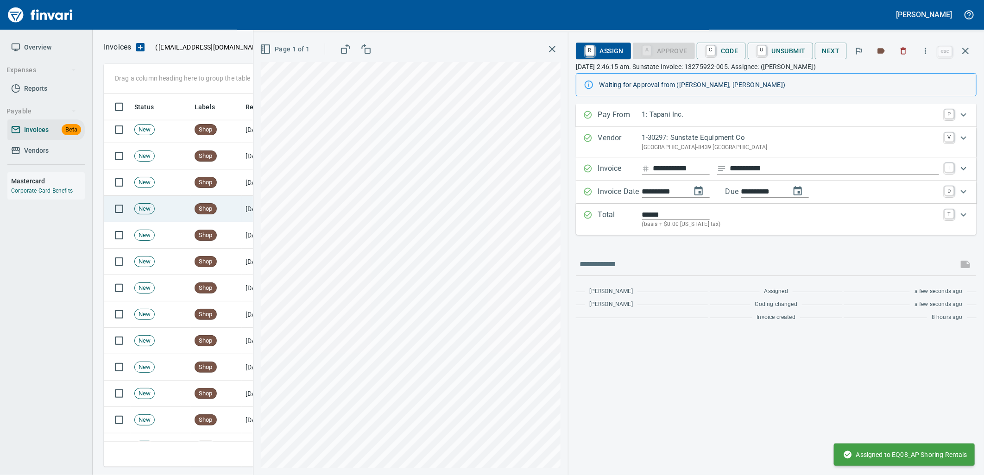
click at [225, 210] on td "Shop" at bounding box center [216, 209] width 51 height 26
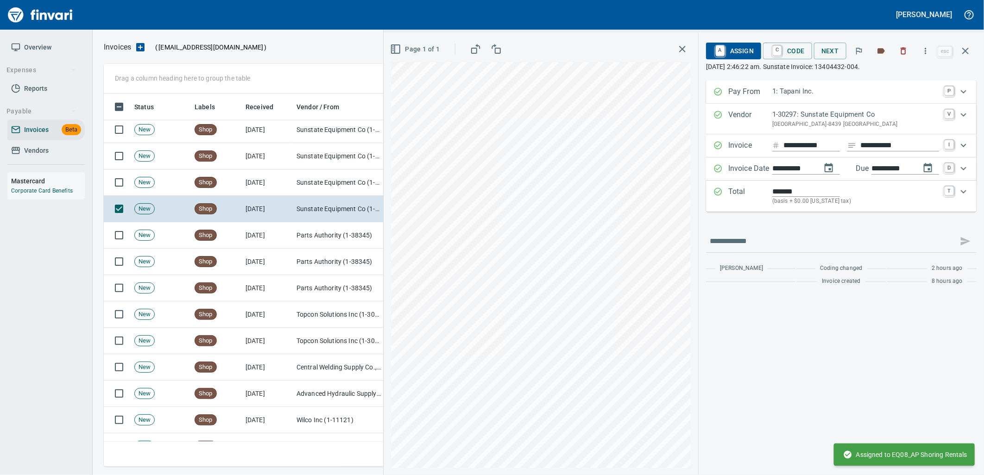
click at [738, 52] on span "A Assign" at bounding box center [734, 51] width 40 height 16
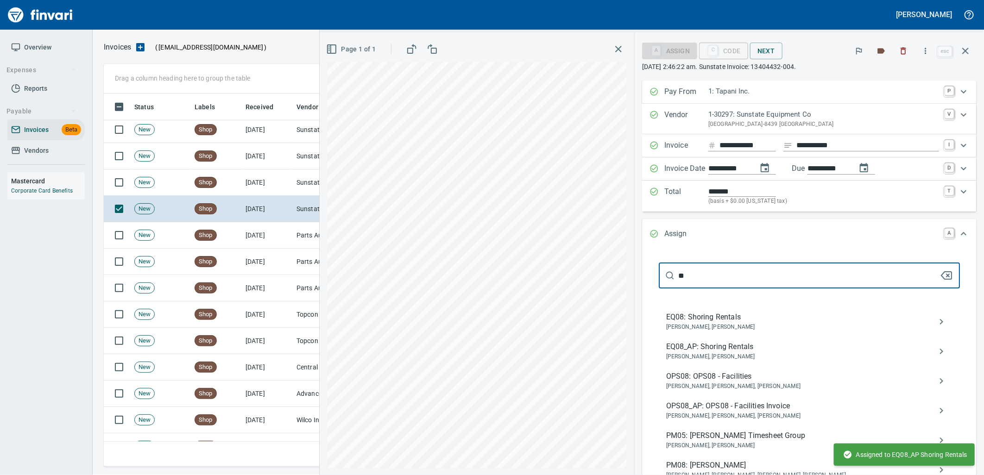
type input "**"
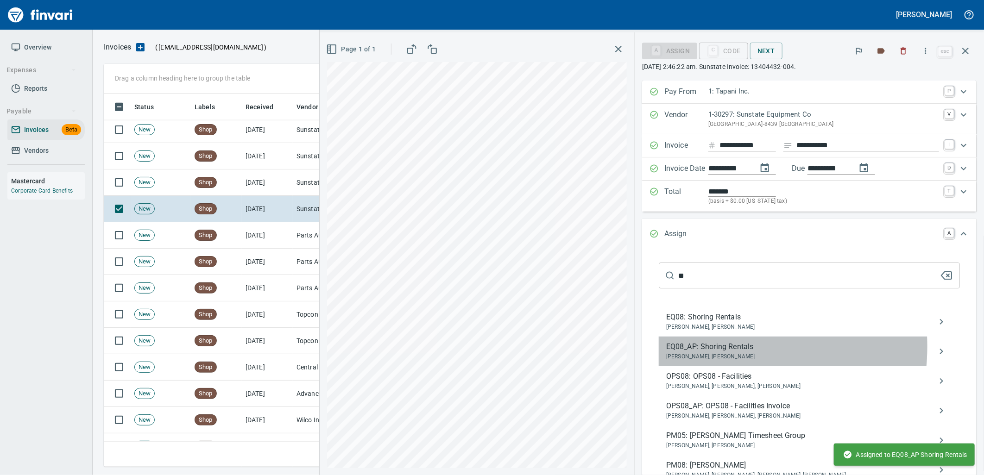
click at [726, 348] on span "EQ08_AP: Shoring Rentals" at bounding box center [802, 347] width 272 height 11
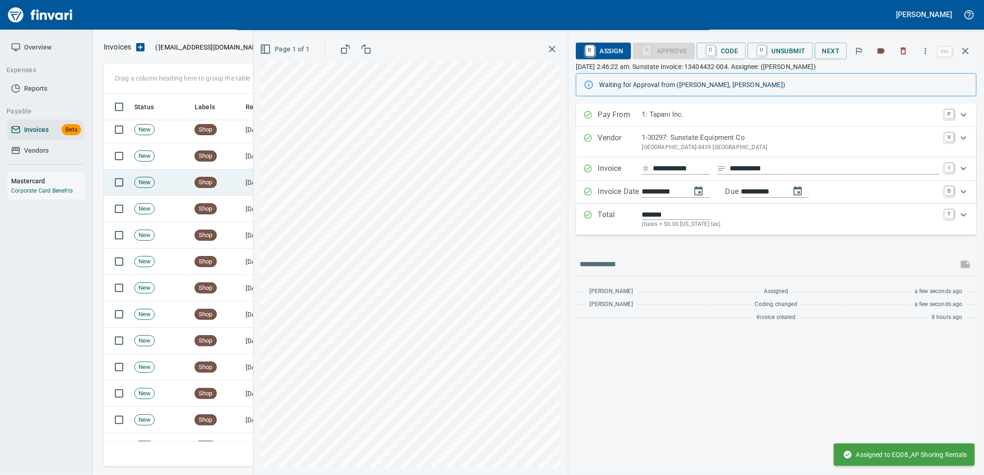
click at [202, 178] on span "Shop" at bounding box center [205, 182] width 21 height 9
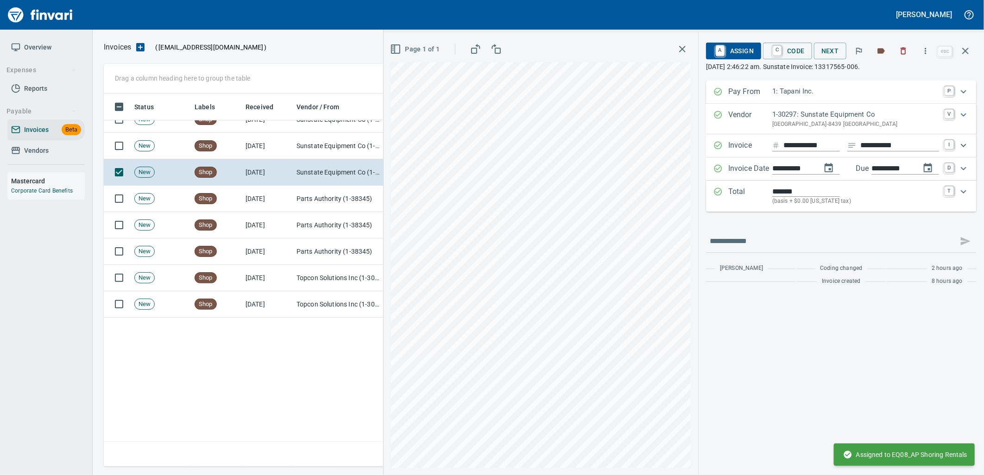
scroll to position [323, 0]
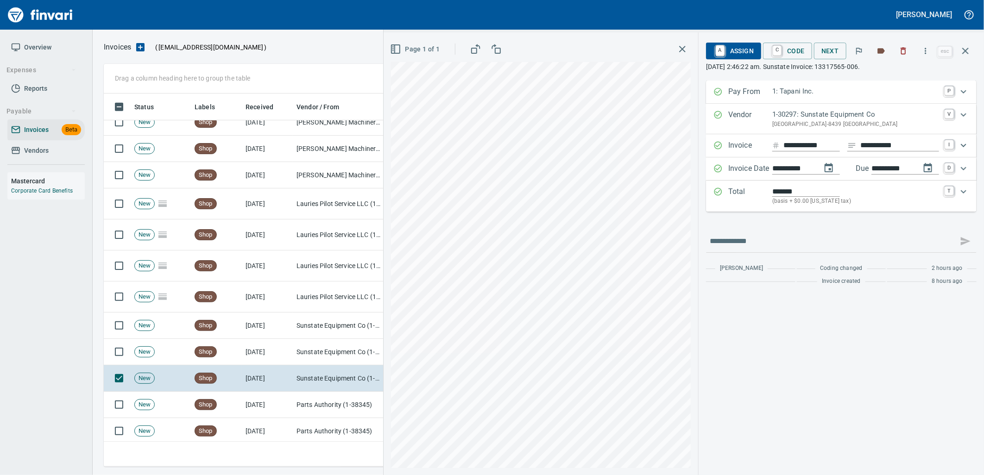
click at [751, 53] on span "A Assign" at bounding box center [734, 51] width 40 height 16
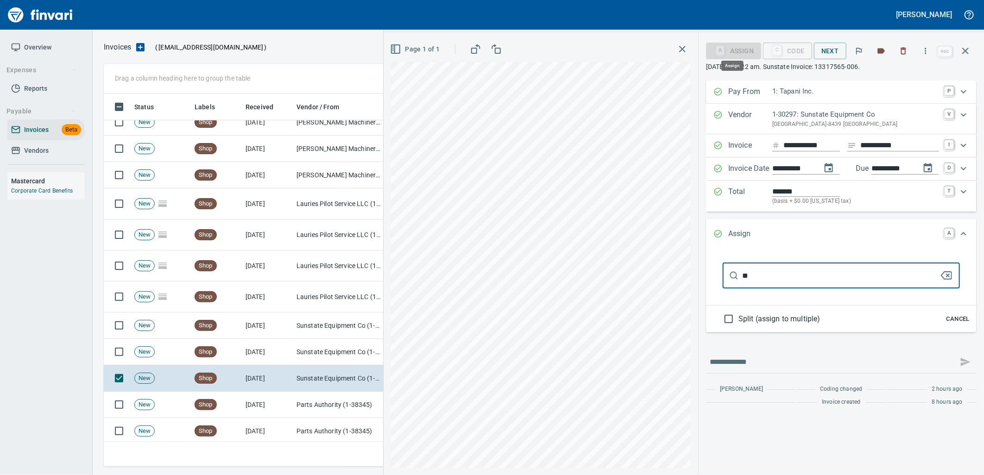
scroll to position [366, 854]
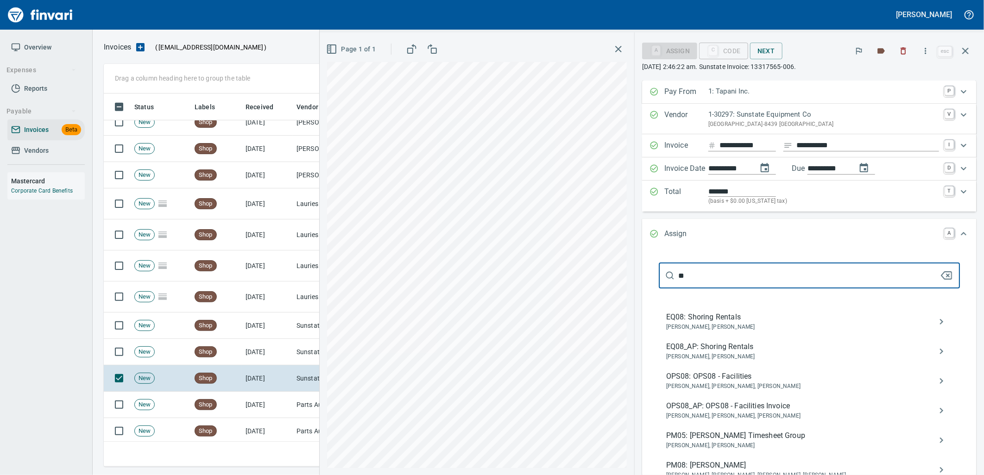
type input "**"
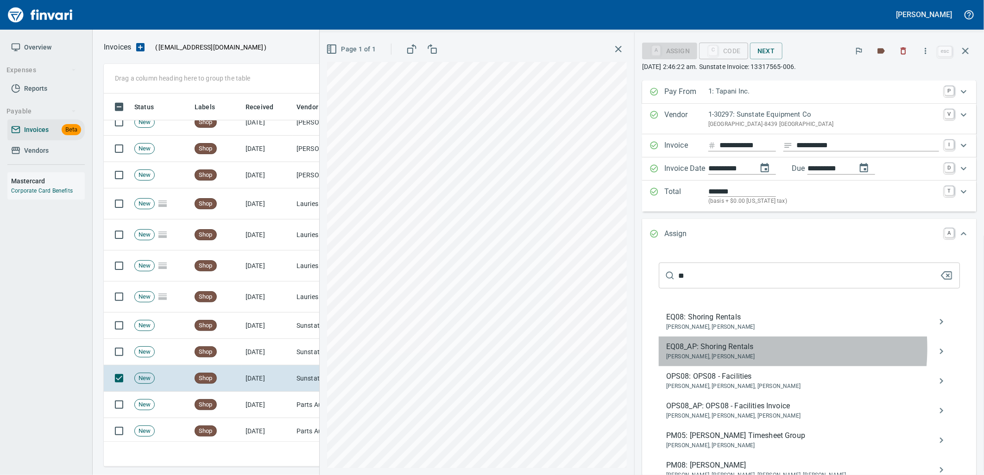
click at [745, 349] on span "EQ08_AP: Shoring Rentals" at bounding box center [802, 347] width 272 height 11
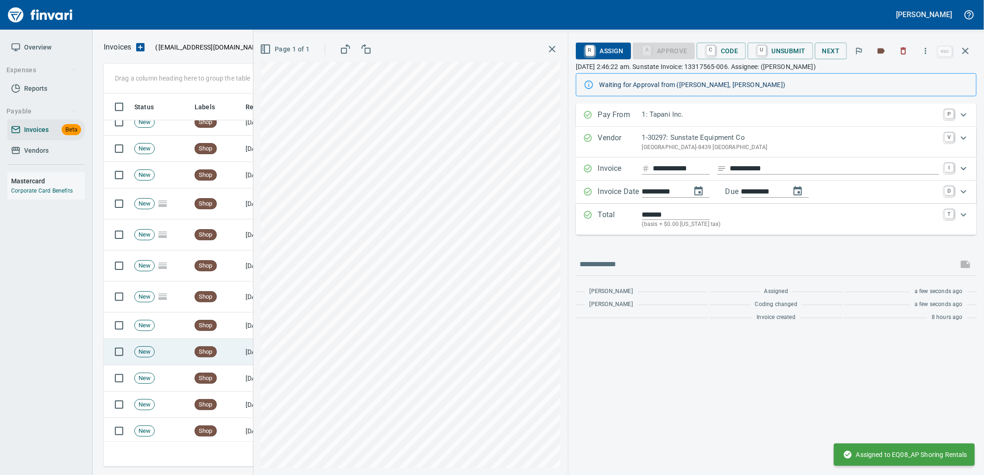
click at [216, 355] on td "Shop" at bounding box center [216, 352] width 51 height 26
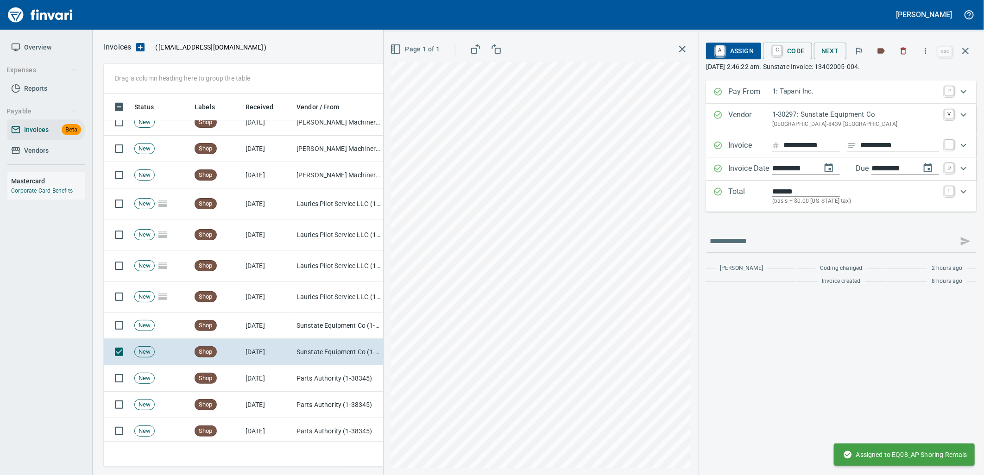
click at [740, 49] on span "A Assign" at bounding box center [734, 51] width 40 height 16
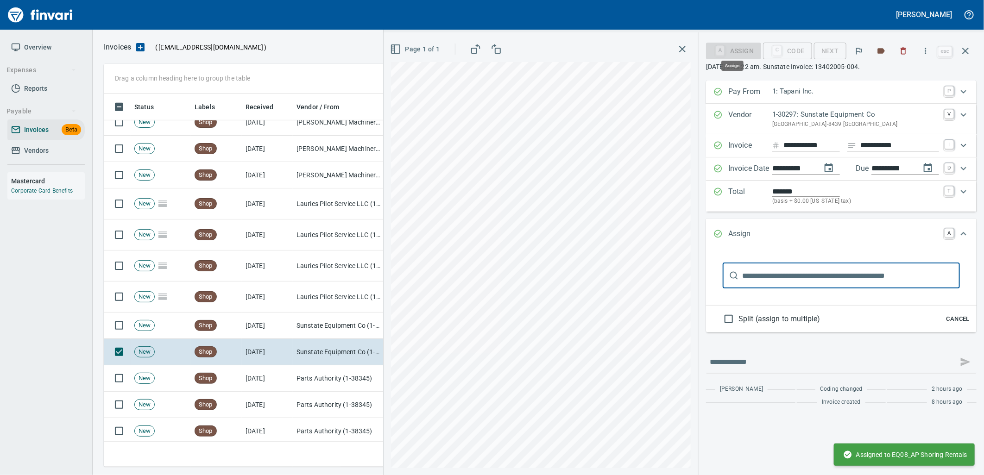
scroll to position [366, 854]
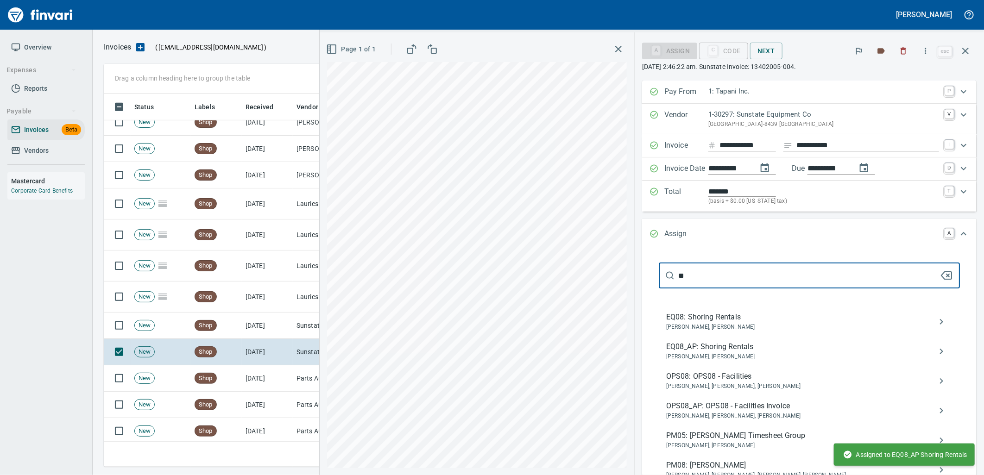
type input "**"
click at [716, 350] on span "EQ08_AP: Shoring Rentals" at bounding box center [802, 347] width 272 height 11
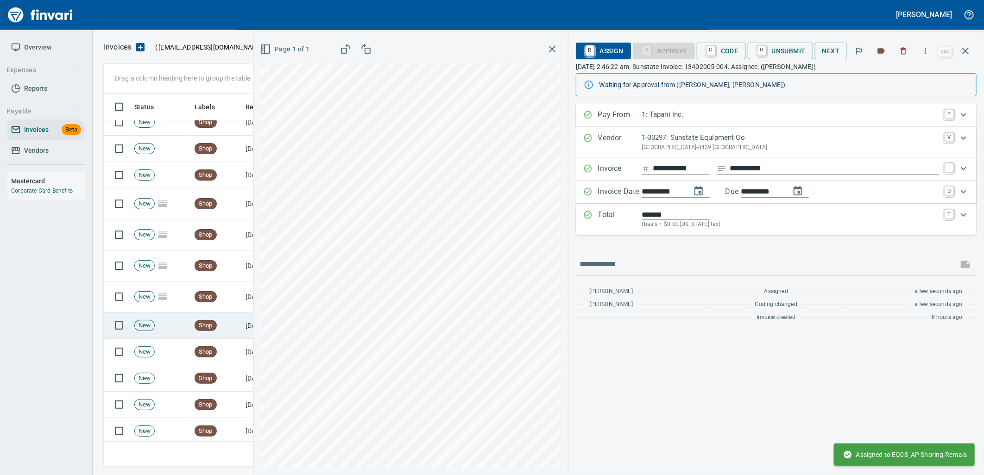
click at [210, 320] on div "Shop" at bounding box center [206, 325] width 22 height 11
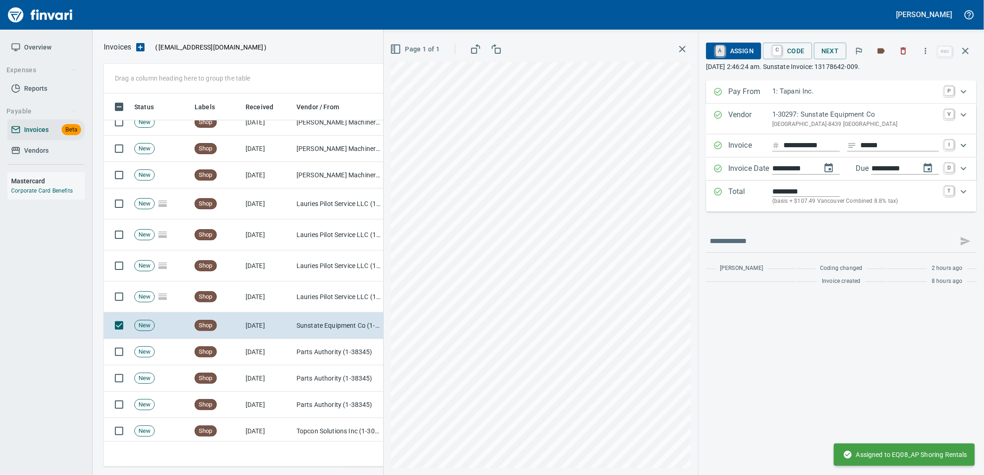
click at [724, 52] on link "A" at bounding box center [720, 51] width 9 height 10
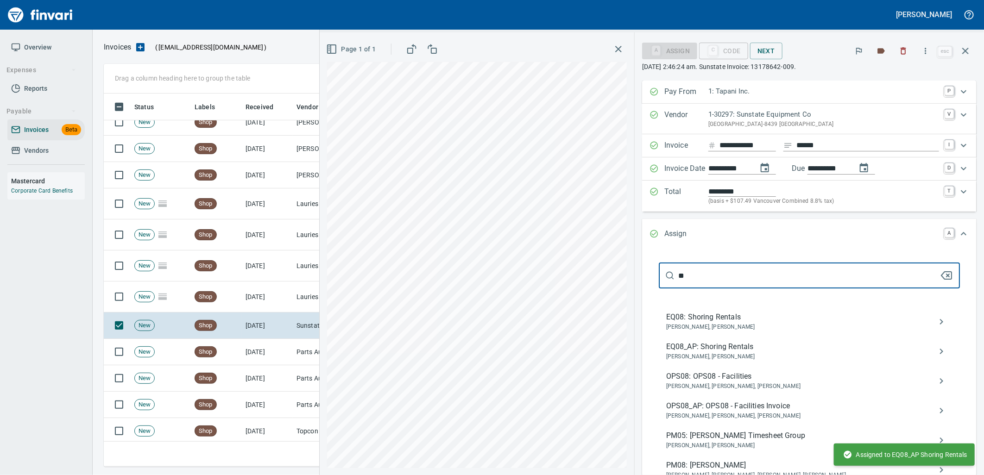
type input "**"
click at [719, 348] on span "EQ08_AP: Shoring Rentals" at bounding box center [802, 347] width 272 height 11
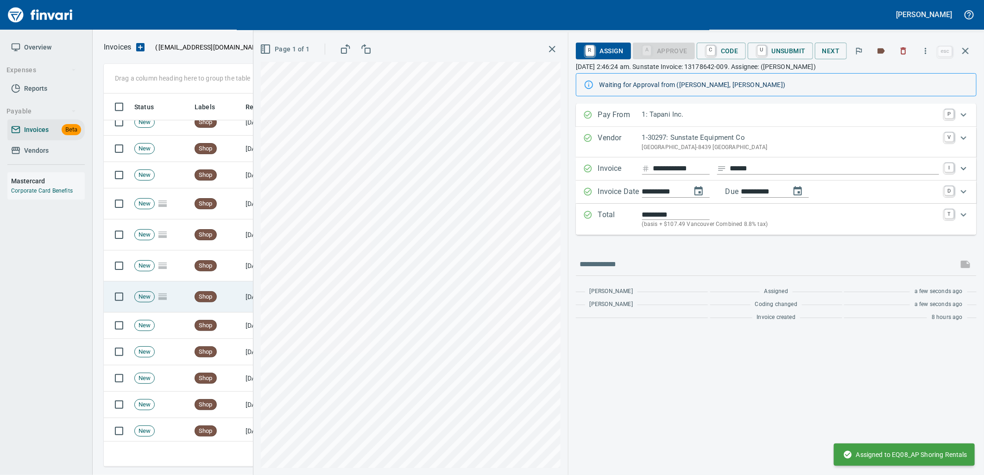
click at [228, 294] on td "Shop" at bounding box center [216, 297] width 51 height 31
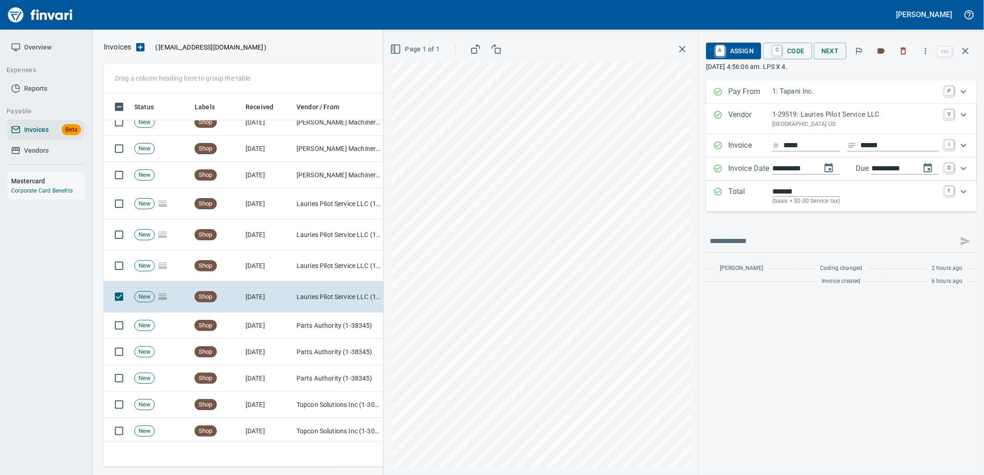
click at [738, 44] on span "A Assign" at bounding box center [734, 51] width 40 height 16
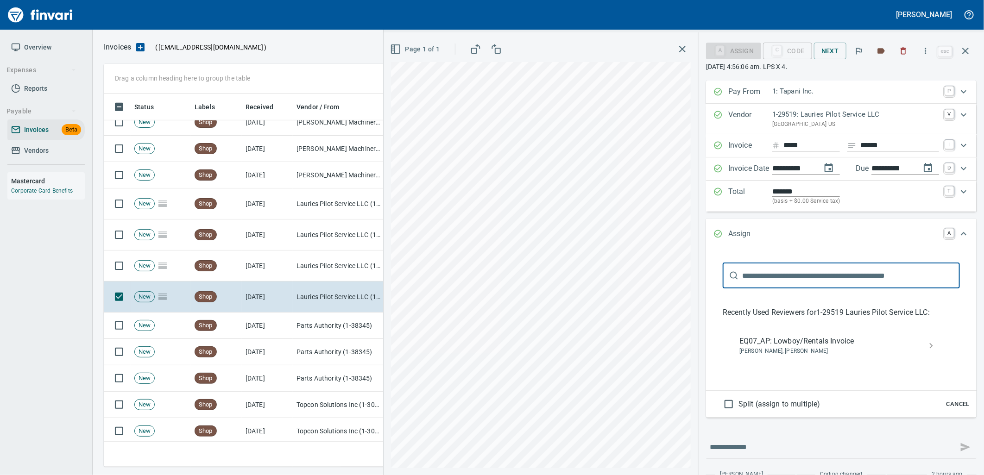
click at [745, 347] on span "EQ07_AP: Lowboy/Rentals Invoice" at bounding box center [834, 341] width 189 height 11
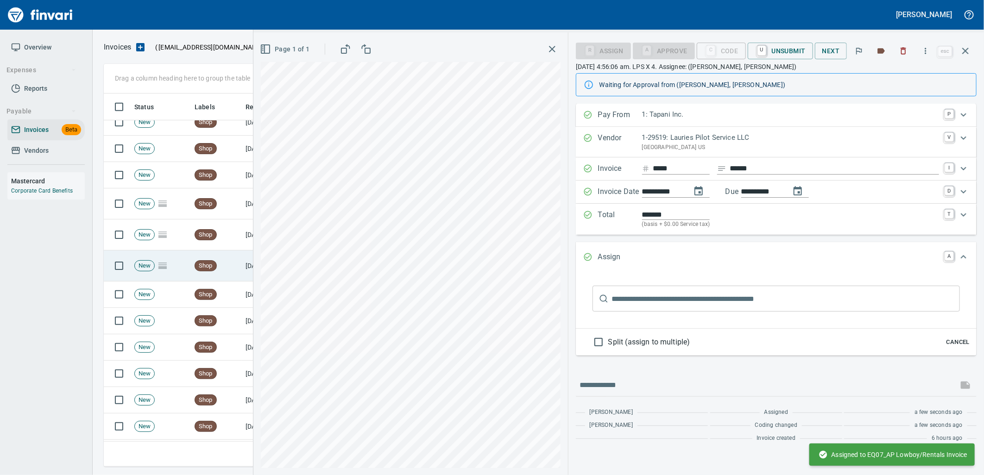
click at [209, 271] on td "Shop" at bounding box center [216, 266] width 51 height 31
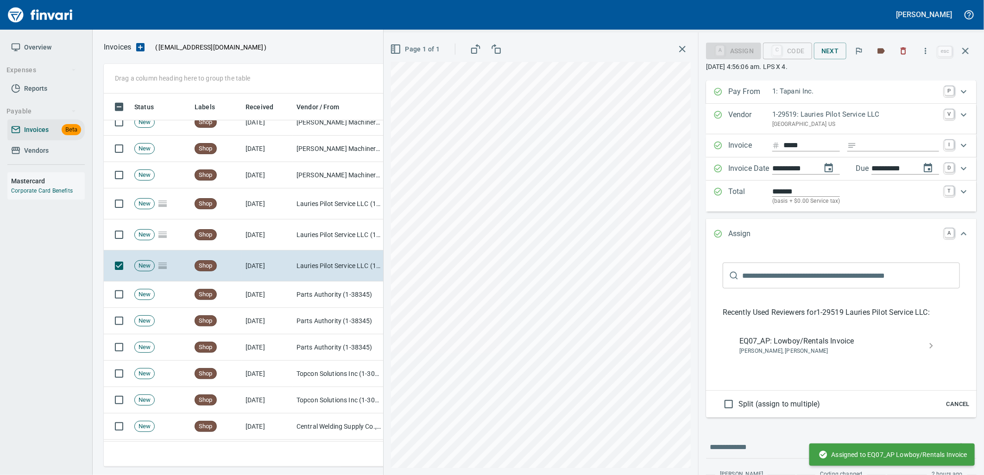
drag, startPoint x: 780, startPoint y: 350, endPoint x: 773, endPoint y: 348, distance: 7.1
click at [780, 350] on span "[PERSON_NAME], [PERSON_NAME]" at bounding box center [834, 351] width 189 height 9
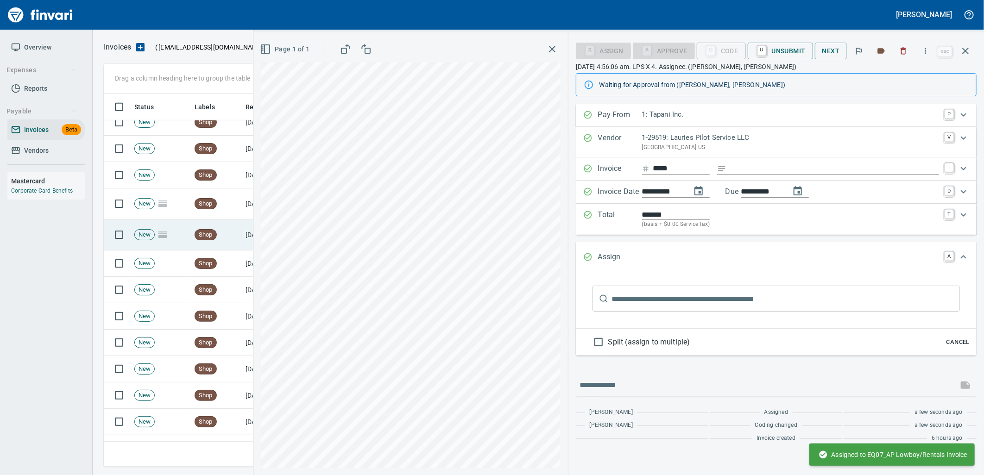
click at [224, 244] on td "Shop" at bounding box center [216, 235] width 51 height 31
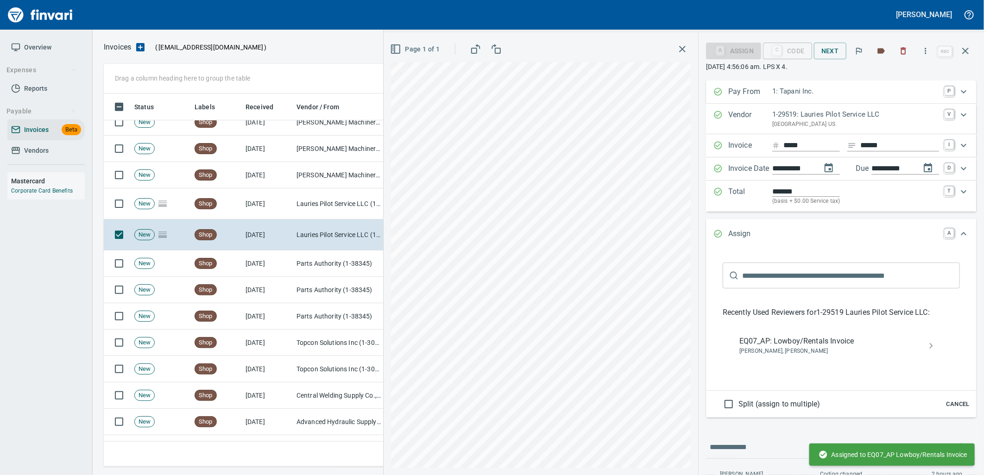
click at [752, 346] on span "EQ07_AP: Lowboy/Rentals Invoice" at bounding box center [834, 341] width 189 height 11
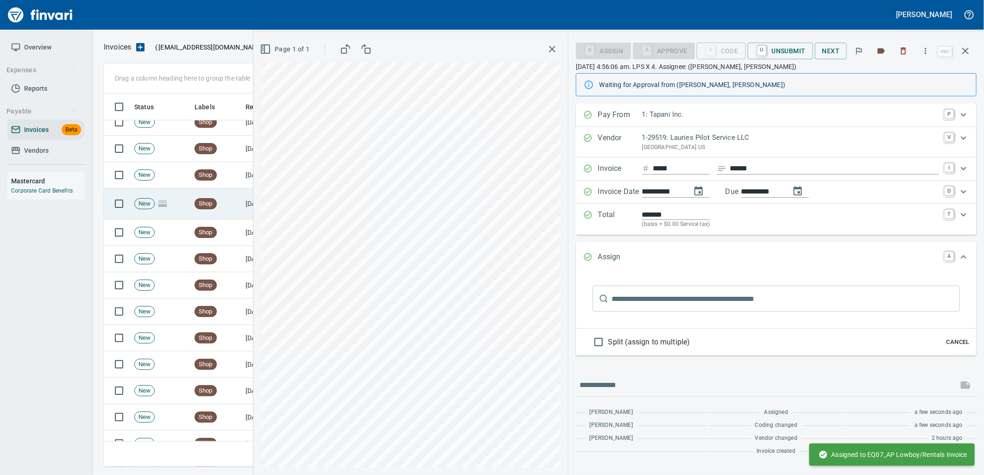
click at [239, 205] on td "Shop" at bounding box center [216, 204] width 51 height 31
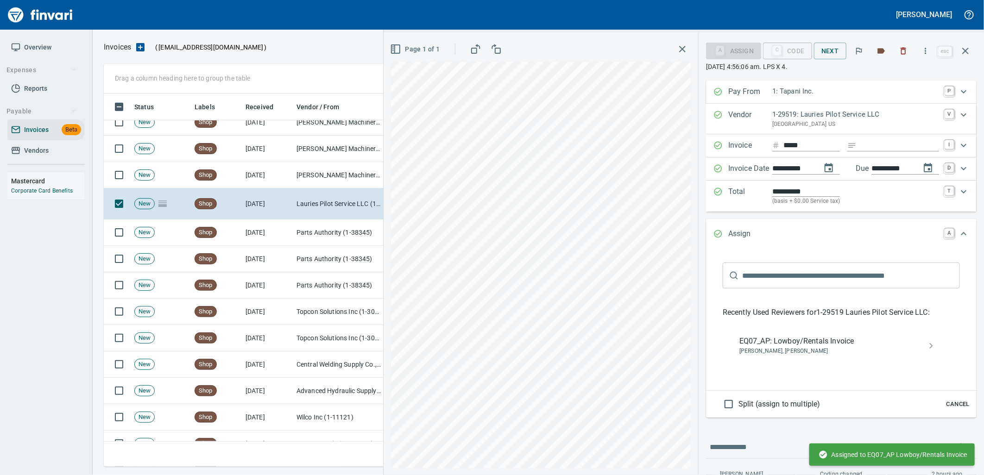
drag, startPoint x: 759, startPoint y: 345, endPoint x: 739, endPoint y: 337, distance: 21.2
click at [759, 345] on span "EQ07_AP: Lowboy/Rentals Invoice" at bounding box center [834, 341] width 189 height 11
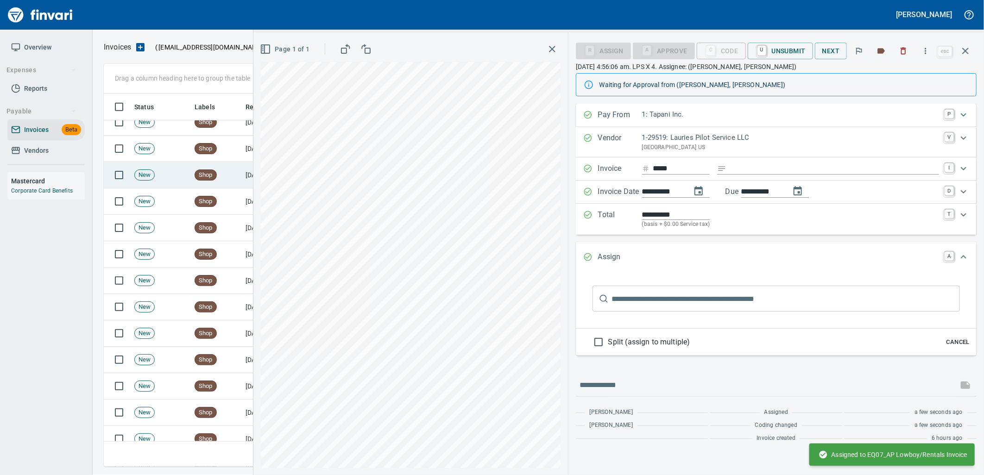
drag, startPoint x: 218, startPoint y: 181, endPoint x: 226, endPoint y: 180, distance: 7.5
click at [218, 181] on td "Shop" at bounding box center [216, 175] width 51 height 26
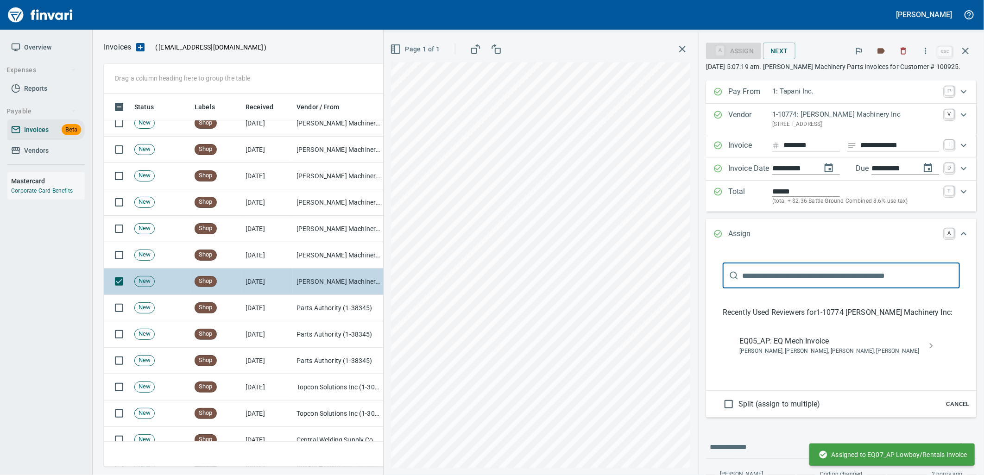
scroll to position [169, 0]
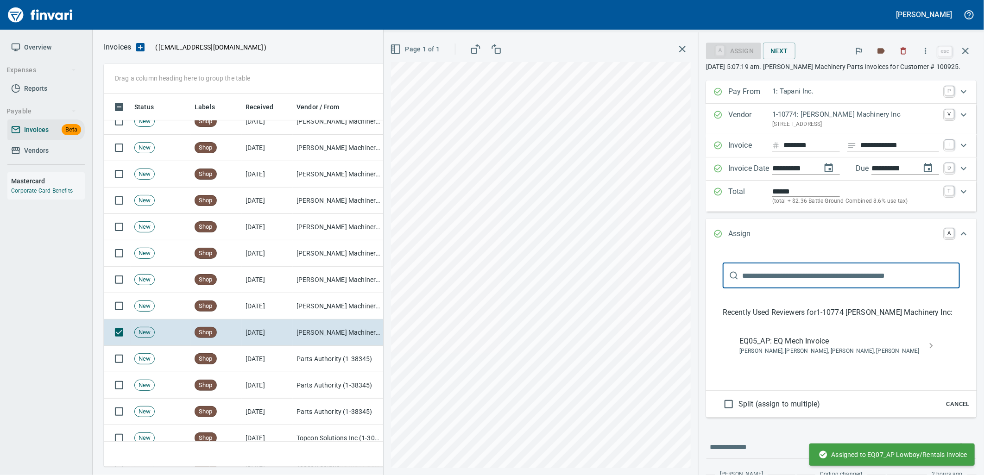
click at [946, 404] on span "Cancel" at bounding box center [958, 404] width 25 height 11
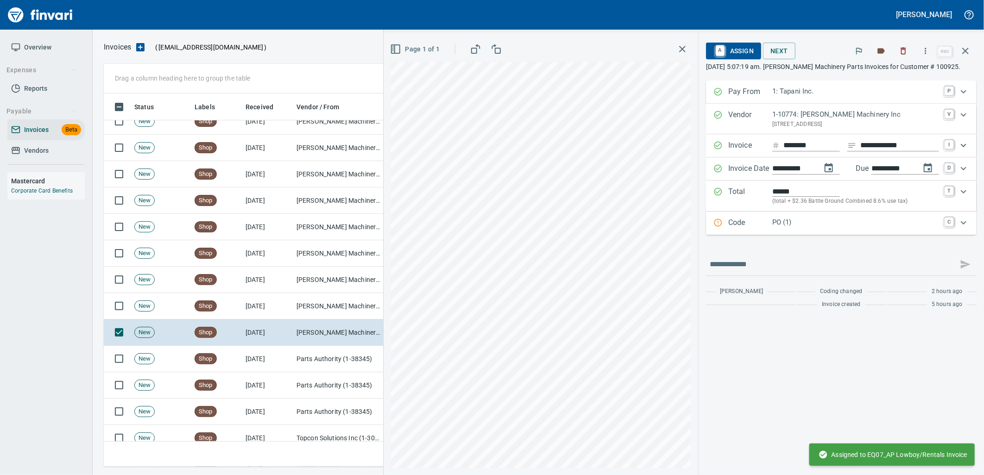
click at [809, 225] on p "PO (1)" at bounding box center [855, 222] width 167 height 11
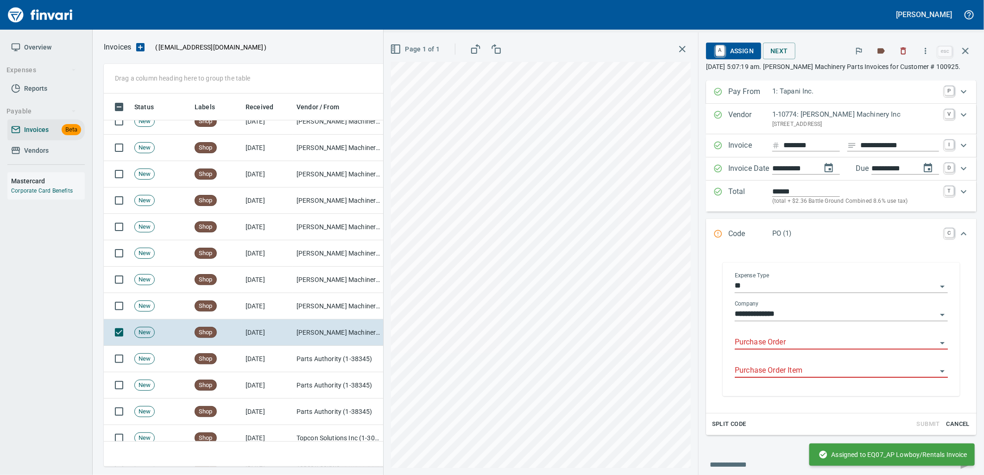
click at [794, 346] on input "Purchase Order" at bounding box center [836, 342] width 202 height 13
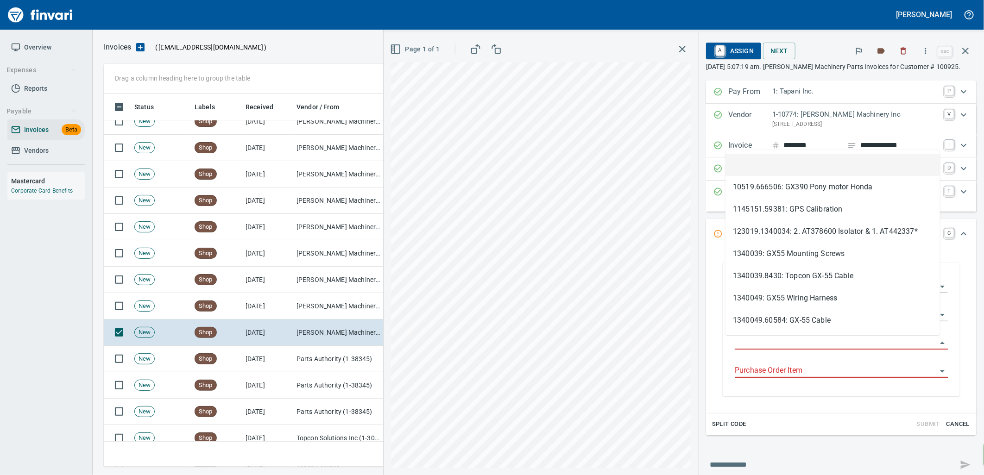
type input "**********"
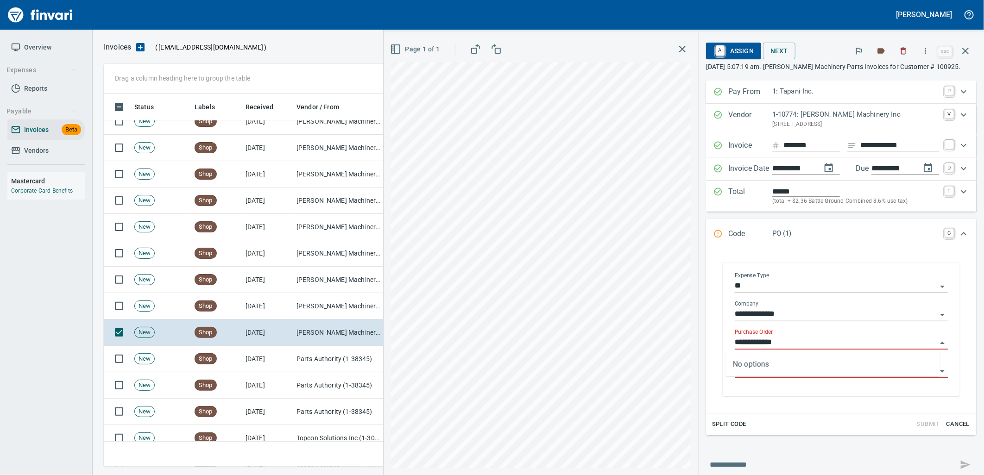
scroll to position [366, 854]
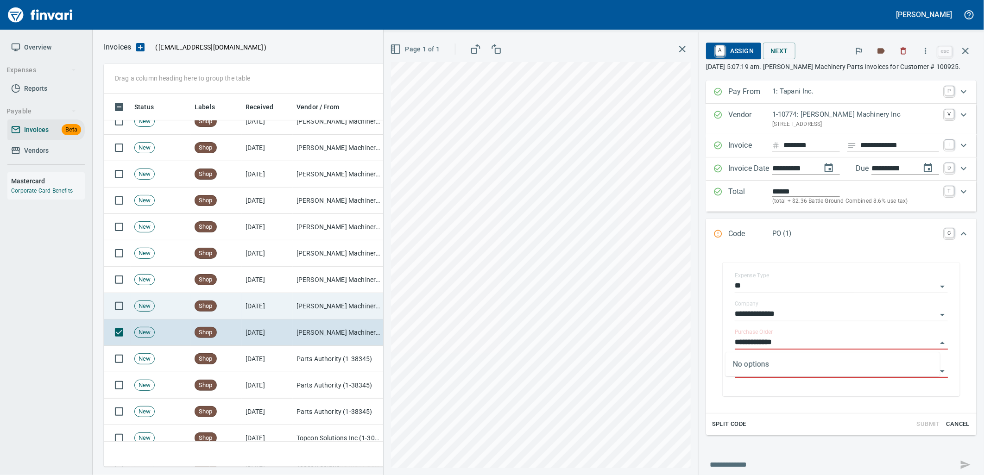
click at [295, 301] on td "[PERSON_NAME] Machinery Inc (1-10774)" at bounding box center [339, 306] width 93 height 26
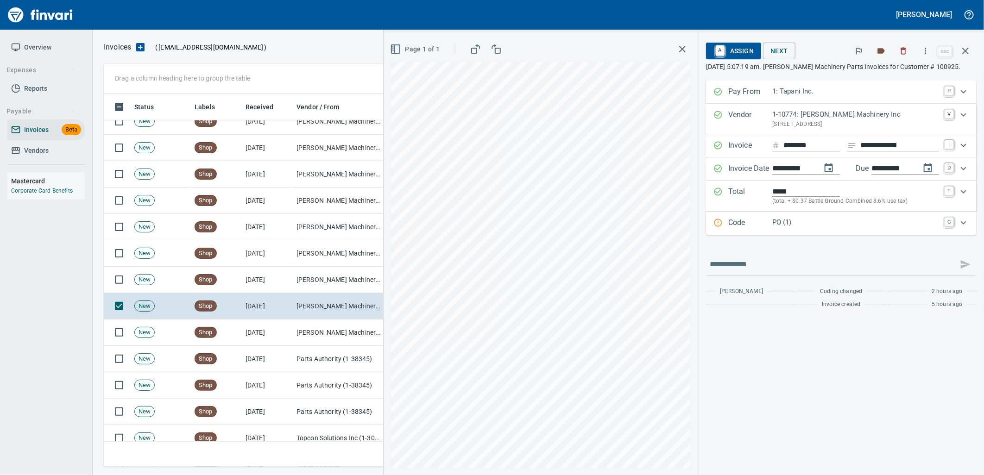
click at [805, 223] on p "PO (1)" at bounding box center [855, 222] width 167 height 11
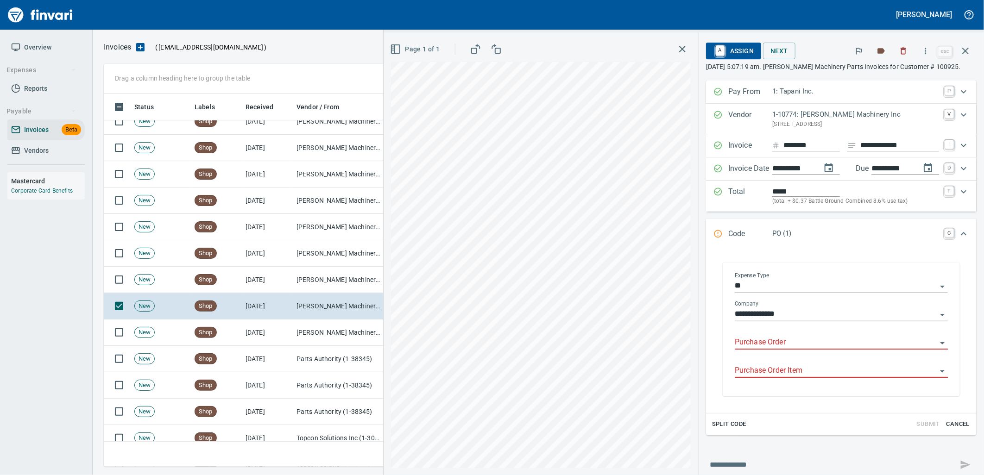
click at [783, 344] on input "Purchase Order" at bounding box center [836, 342] width 202 height 13
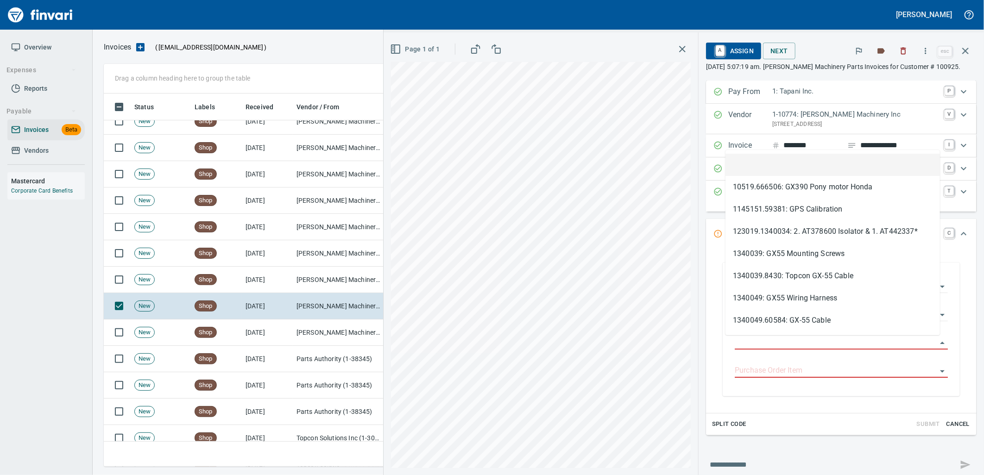
scroll to position [366, 854]
type input "**********"
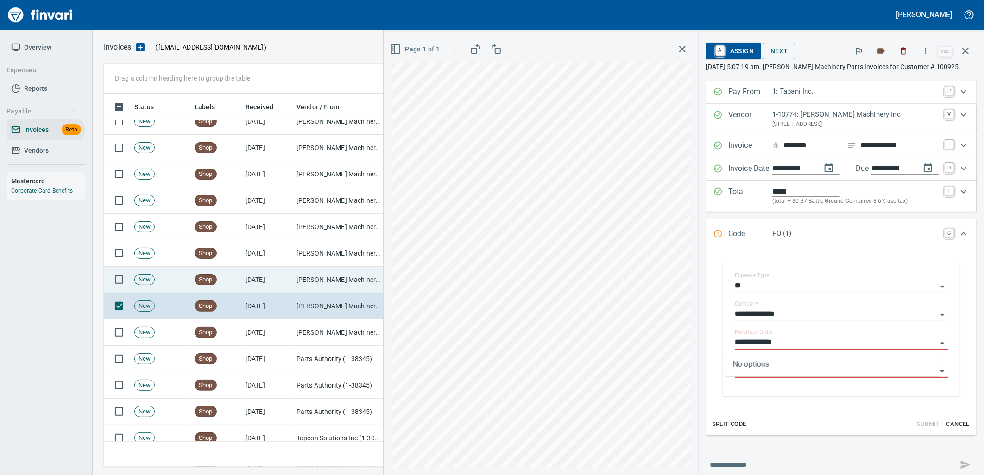
click at [298, 279] on td "[PERSON_NAME] Machinery Inc (1-10774)" at bounding box center [339, 280] width 93 height 26
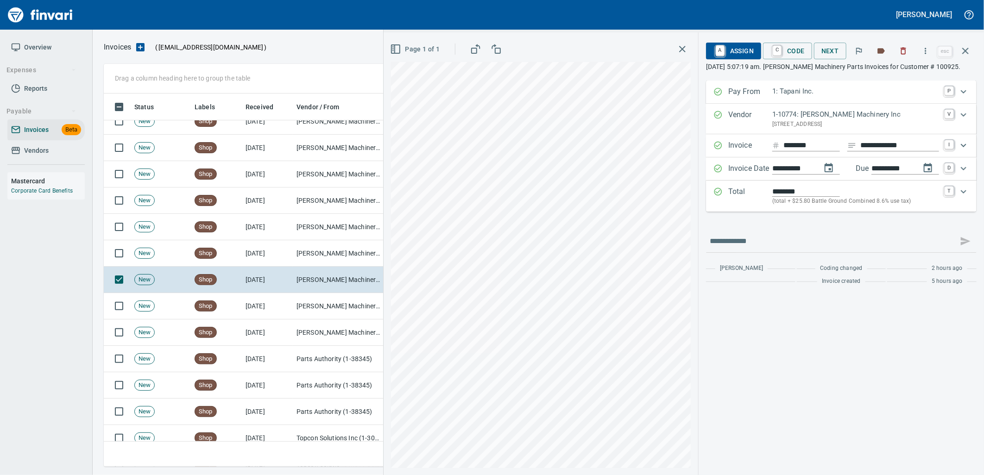
click at [726, 48] on span "A Assign" at bounding box center [734, 51] width 40 height 16
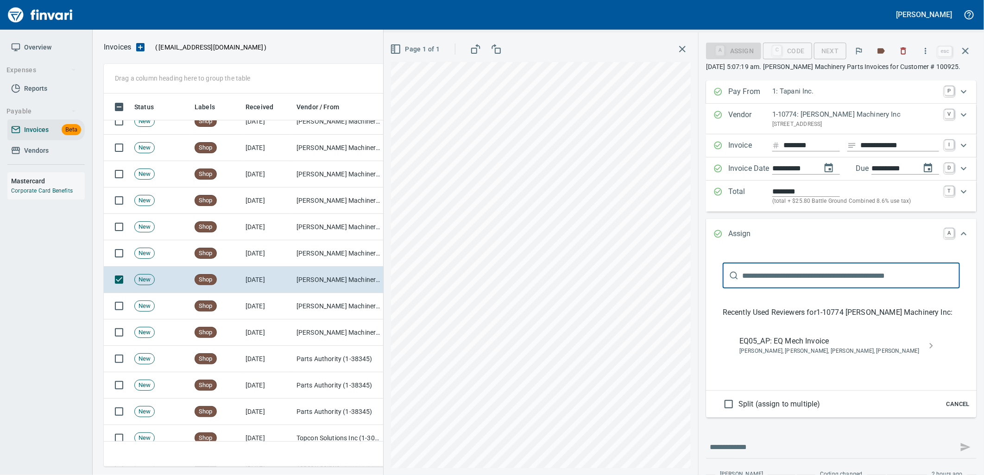
scroll to position [366, 854]
click at [772, 341] on span "EQ05_AP: EQ Mech Invoice" at bounding box center [834, 341] width 189 height 11
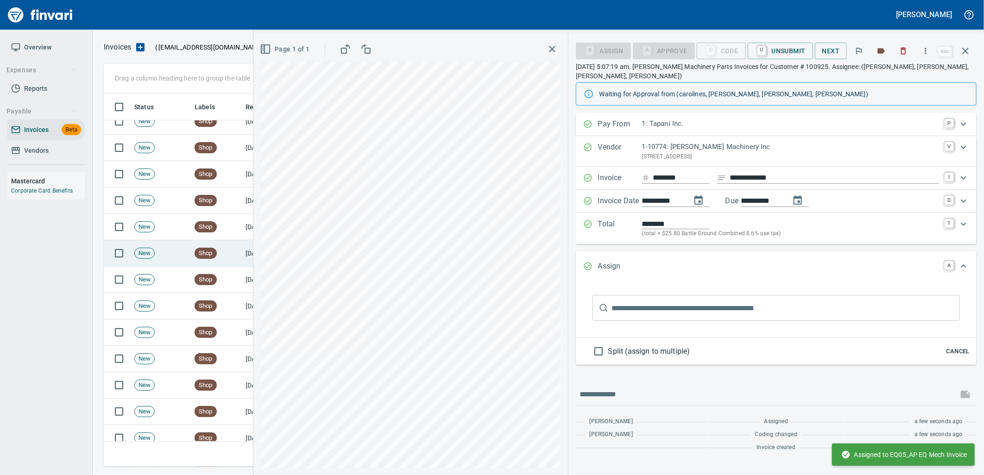
click at [234, 262] on td "Shop" at bounding box center [216, 254] width 51 height 26
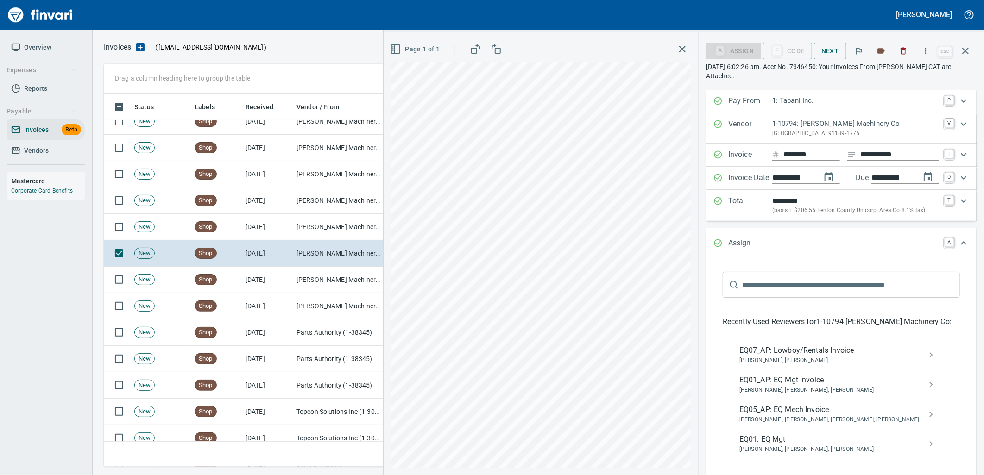
drag, startPoint x: 754, startPoint y: 354, endPoint x: 744, endPoint y: 349, distance: 11.4
click at [754, 354] on span "EQ07_AP: Lowboy/Rentals Invoice" at bounding box center [834, 350] width 189 height 11
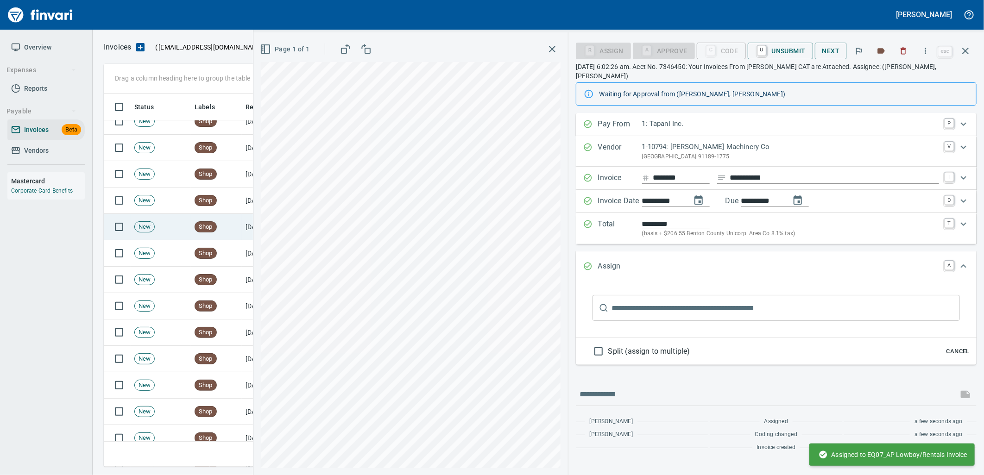
click at [233, 235] on td "Shop" at bounding box center [216, 227] width 51 height 26
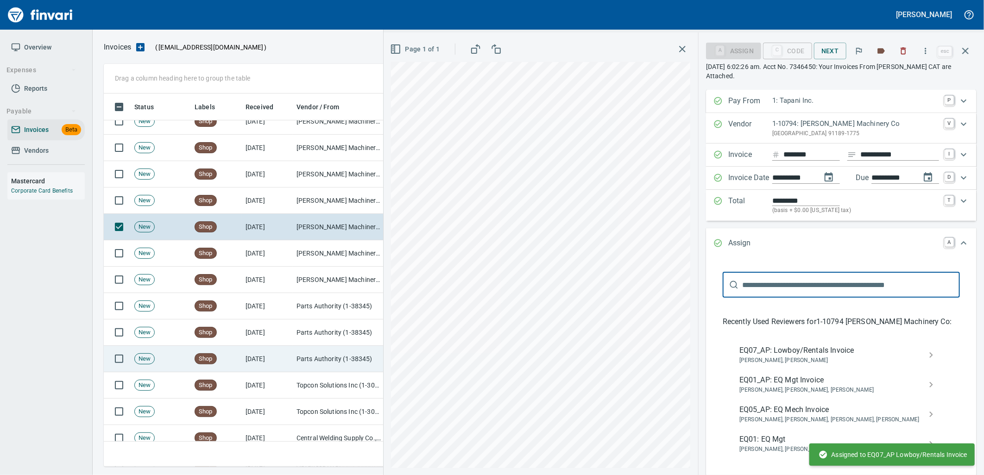
scroll to position [66, 0]
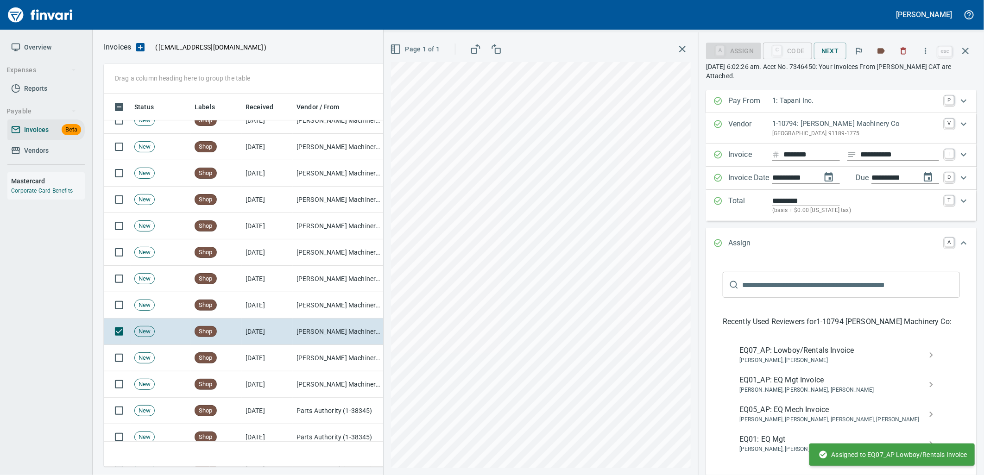
drag, startPoint x: 787, startPoint y: 352, endPoint x: 809, endPoint y: 346, distance: 22.7
click at [787, 352] on span "EQ07_AP: Lowboy/Rentals Invoice" at bounding box center [834, 350] width 189 height 11
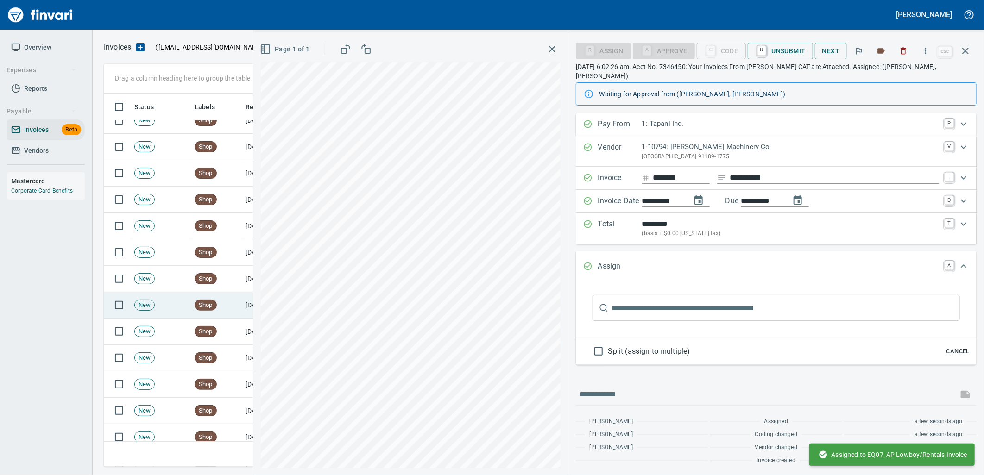
click at [227, 302] on td "Shop" at bounding box center [216, 305] width 51 height 26
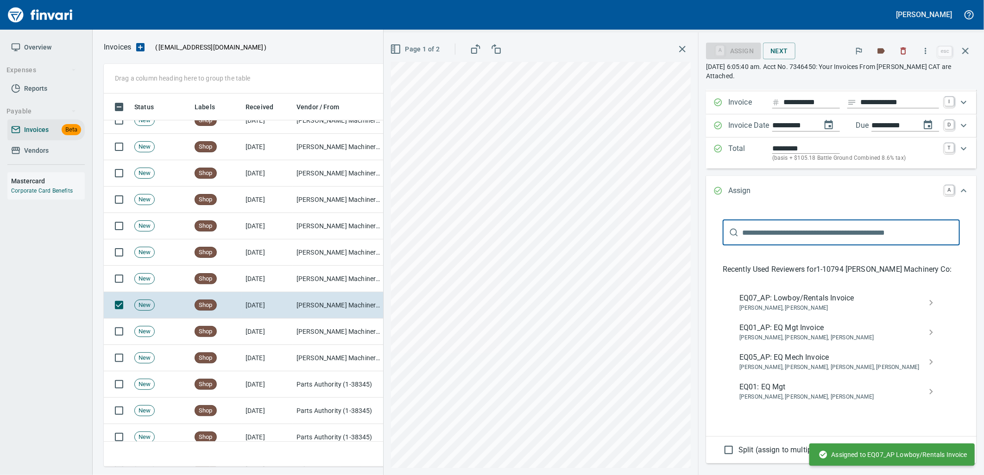
scroll to position [139, 0]
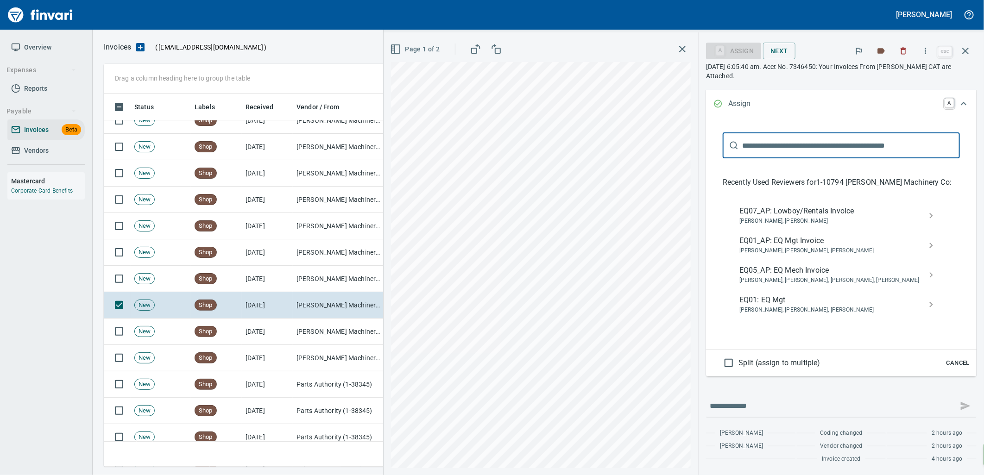
click at [949, 368] on span "Cancel" at bounding box center [958, 363] width 25 height 11
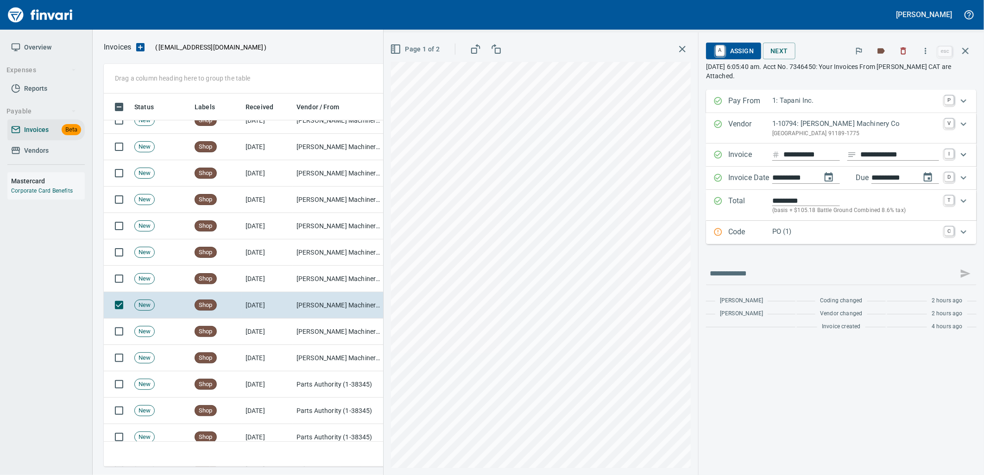
scroll to position [0, 0]
click at [825, 234] on p "PO (1)" at bounding box center [855, 232] width 167 height 11
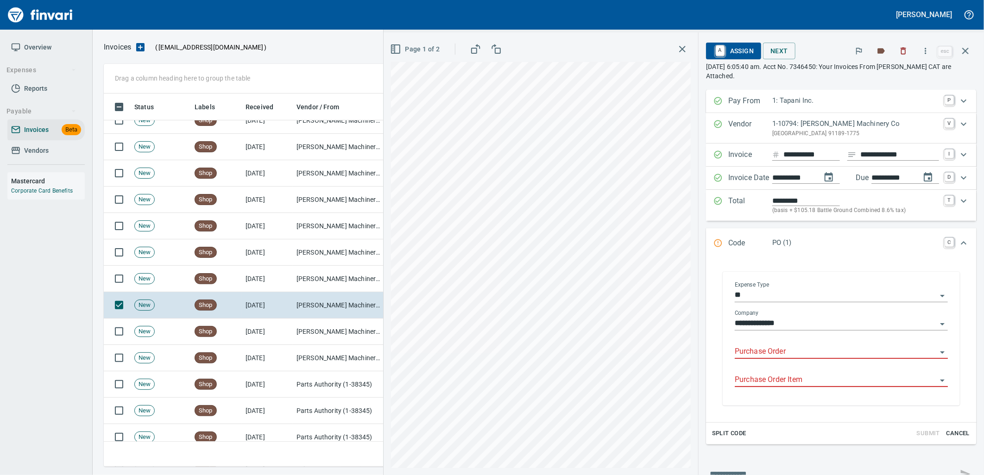
click at [786, 353] on input "Purchase Order" at bounding box center [836, 352] width 202 height 13
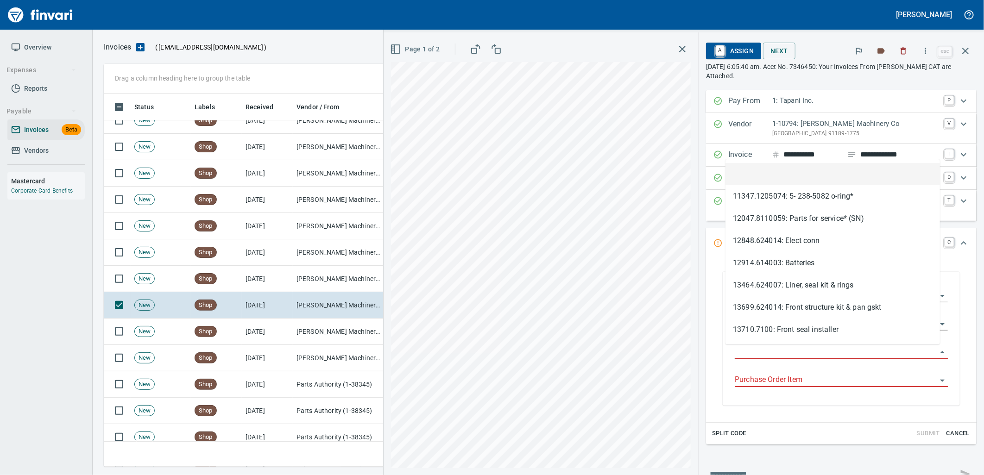
scroll to position [366, 854]
type input "**********"
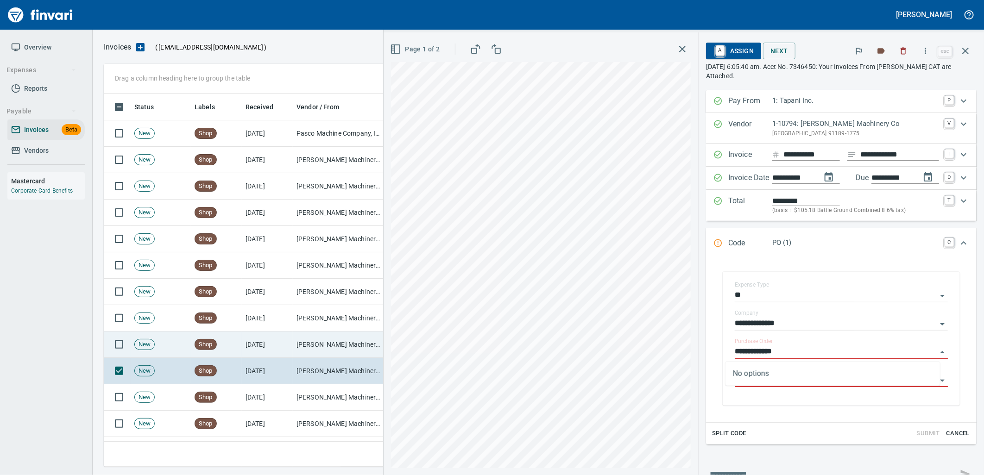
scroll to position [366, 854]
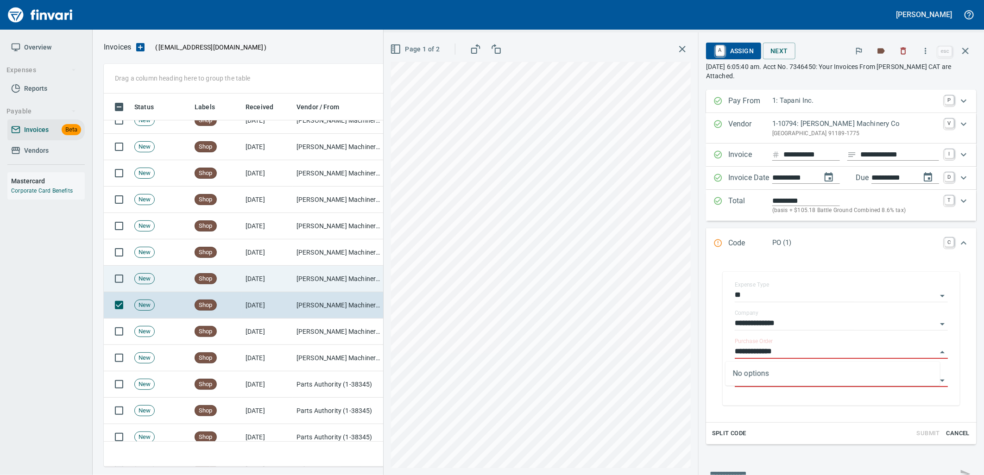
click at [329, 275] on td "[PERSON_NAME] Machinery Co (1-10794)" at bounding box center [339, 279] width 93 height 26
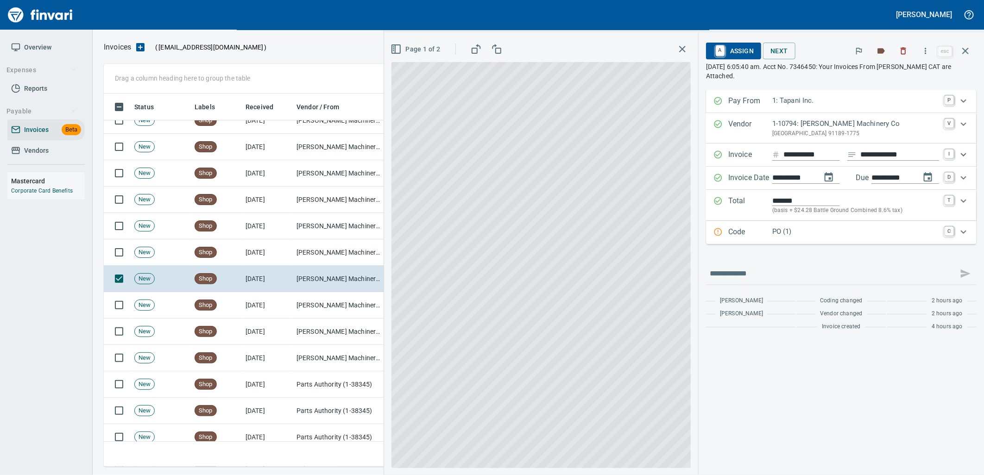
click at [839, 233] on p "PO (1)" at bounding box center [855, 232] width 167 height 11
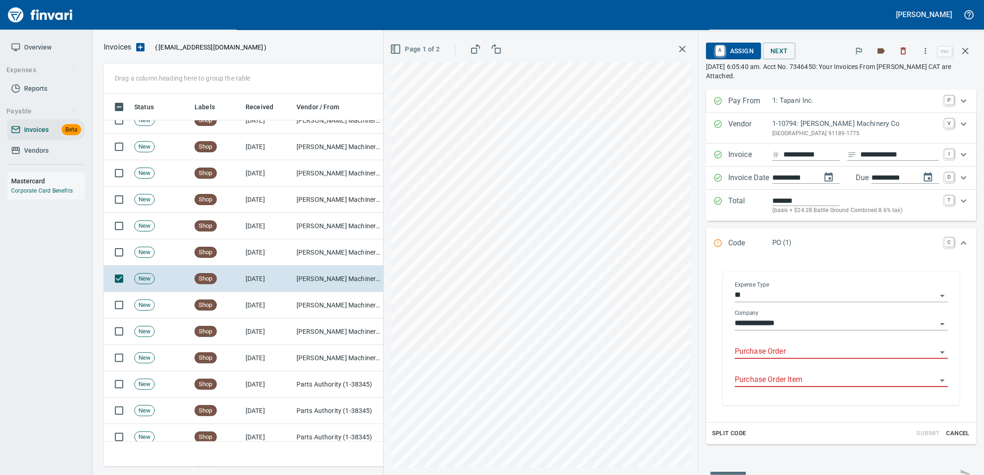
click at [786, 350] on input "Purchase Order" at bounding box center [836, 352] width 202 height 13
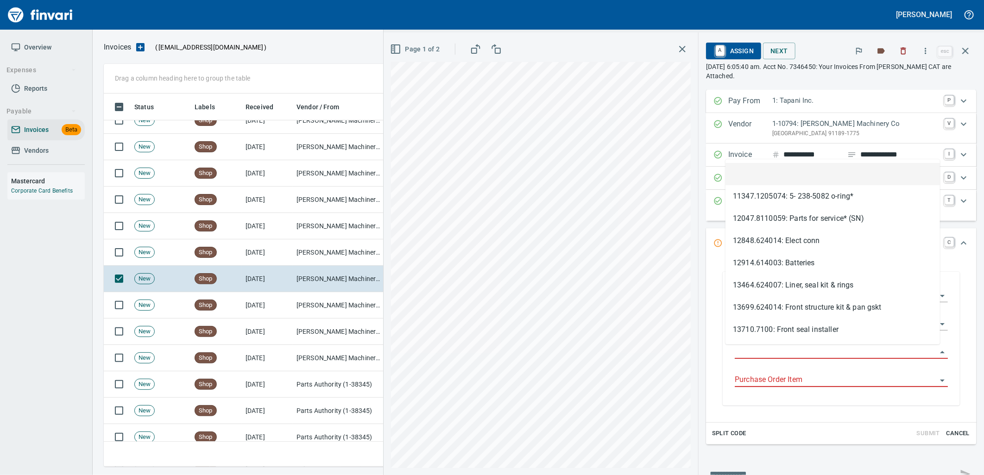
type input "**********"
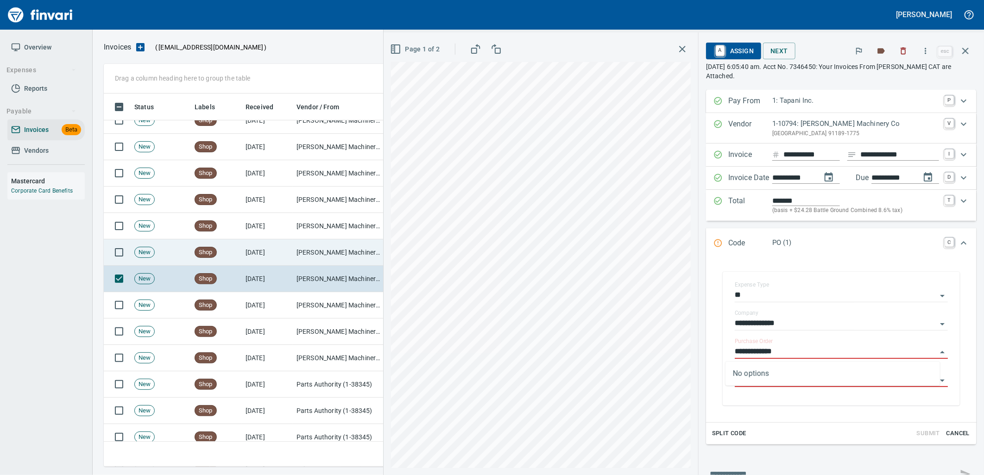
click at [315, 247] on td "[PERSON_NAME] Machinery Co (1-10794)" at bounding box center [339, 253] width 93 height 26
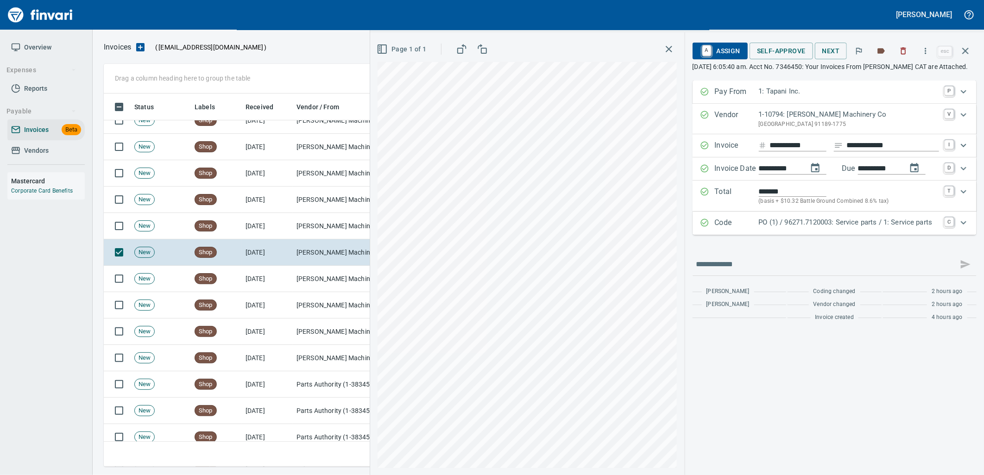
click at [806, 228] on p "PO (1) / 96271.7120003: Service parts / 1: Service parts" at bounding box center [849, 222] width 180 height 11
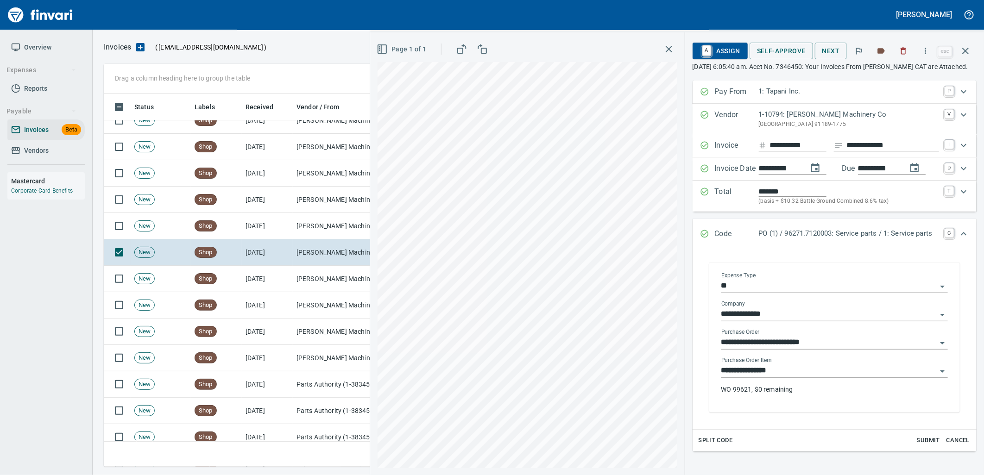
click at [795, 378] on input "**********" at bounding box center [829, 371] width 215 height 13
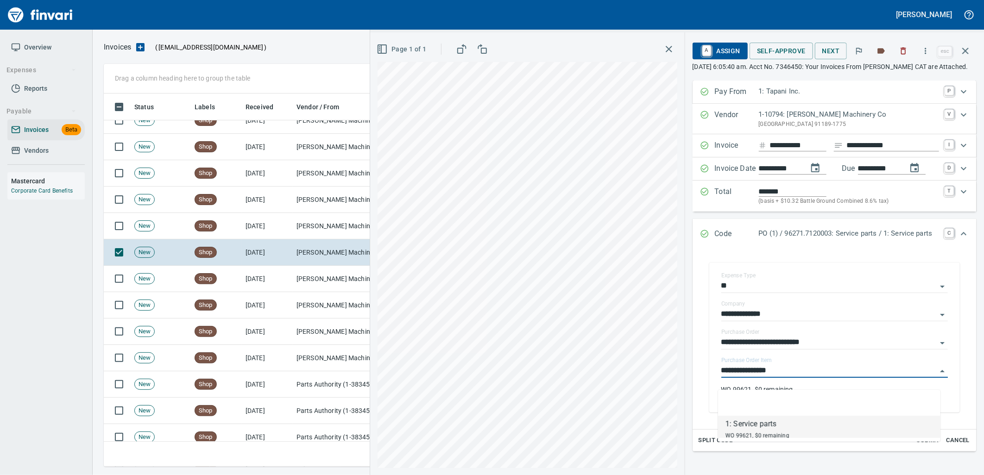
scroll to position [366, 854]
click at [329, 229] on td "[PERSON_NAME] Machinery Co (1-10794)" at bounding box center [339, 226] width 93 height 26
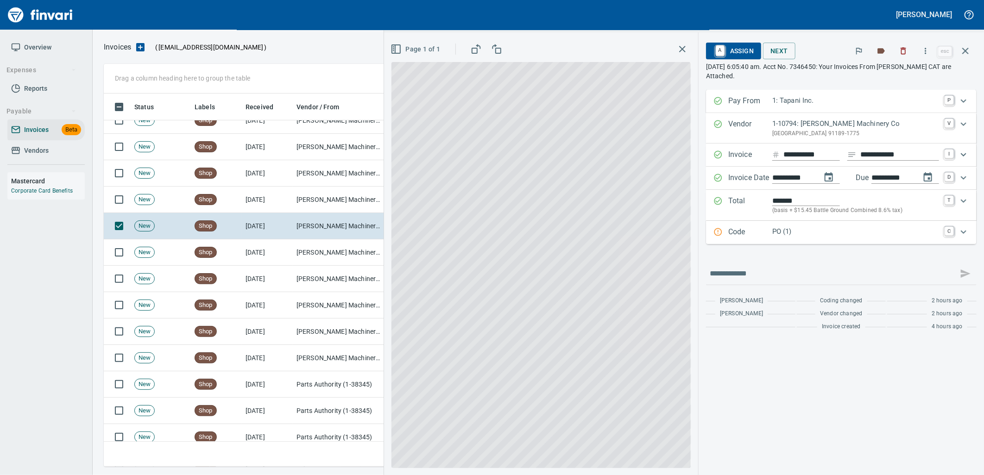
click at [839, 239] on div "PO (1)" at bounding box center [855, 233] width 167 height 12
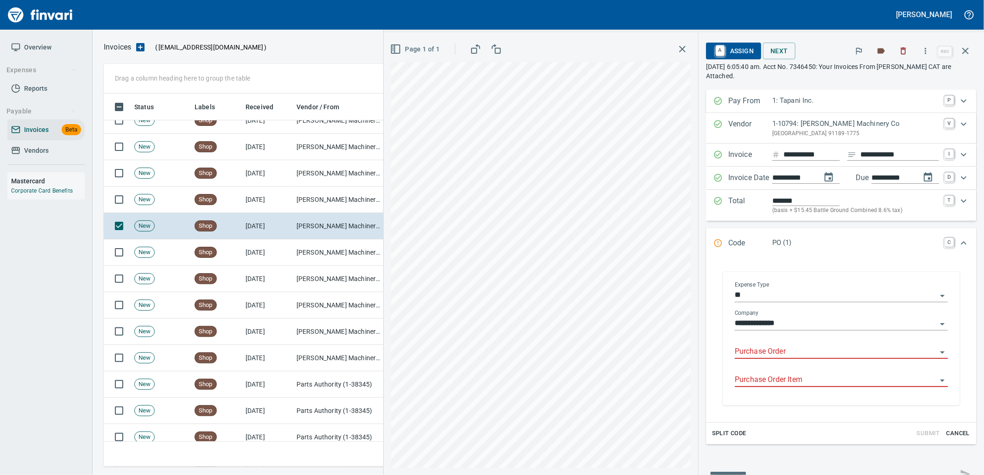
click at [785, 355] on input "Purchase Order" at bounding box center [836, 352] width 202 height 13
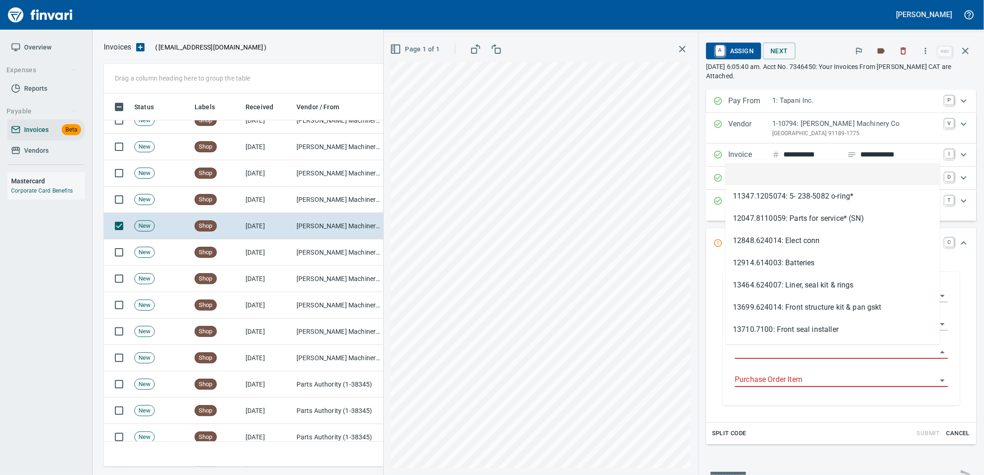
scroll to position [366, 854]
type input "**********"
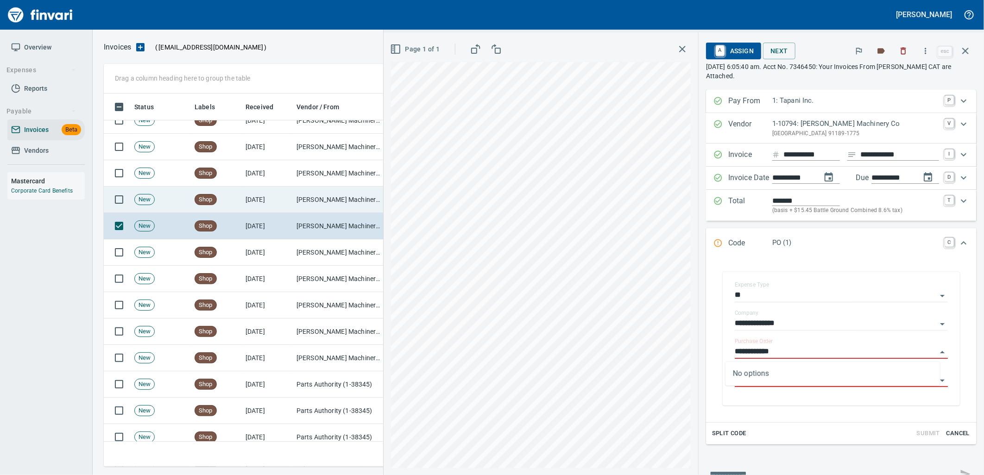
click at [253, 197] on td "[DATE]" at bounding box center [267, 200] width 51 height 26
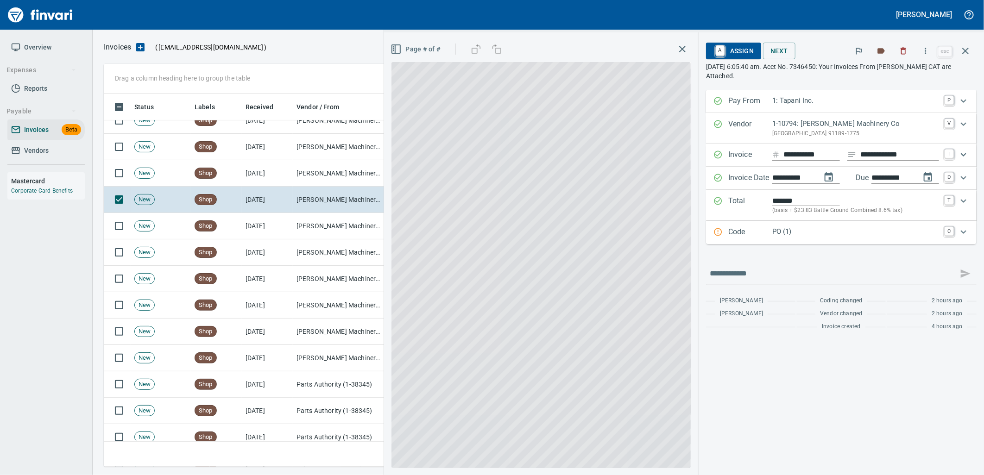
scroll to position [366, 854]
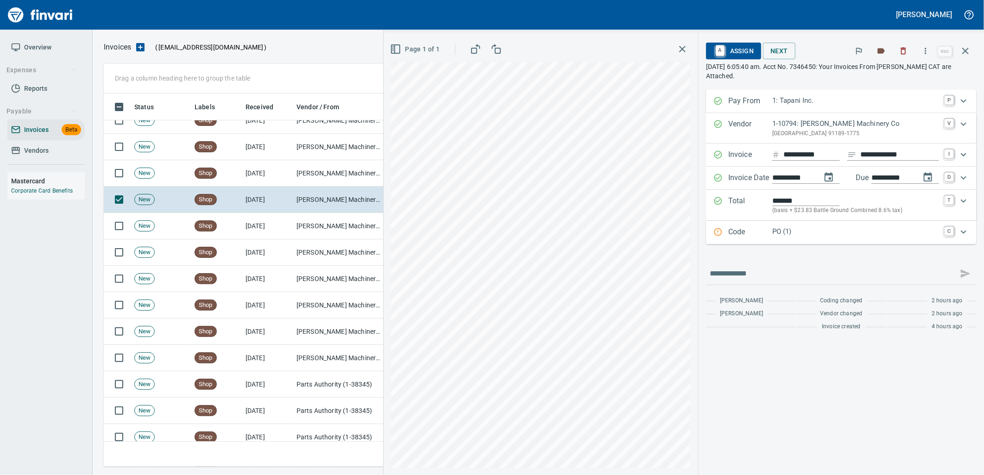
click at [807, 238] on div "PO (1)" at bounding box center [855, 233] width 167 height 12
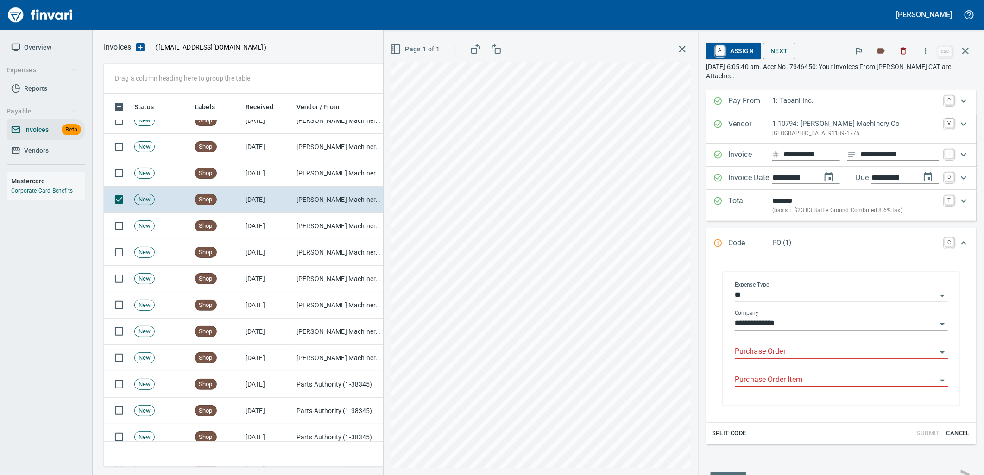
click at [776, 348] on input "Purchase Order" at bounding box center [836, 352] width 202 height 13
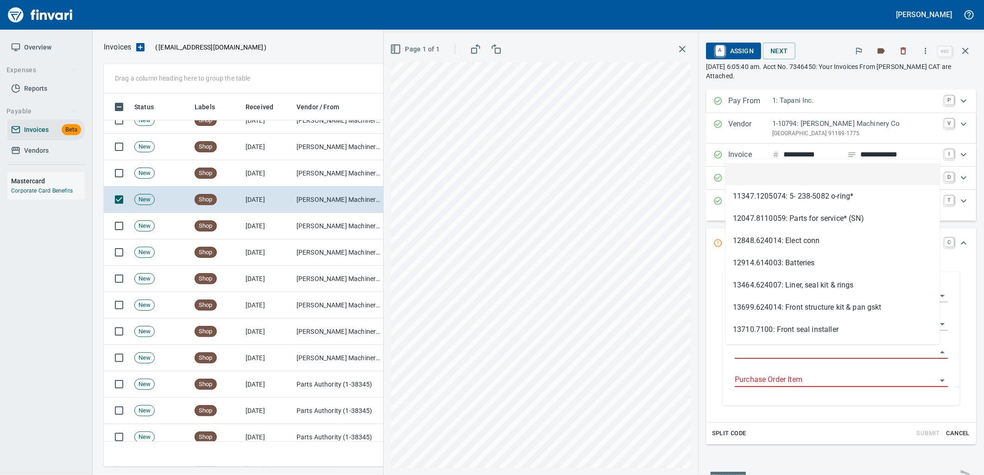
type input "**********"
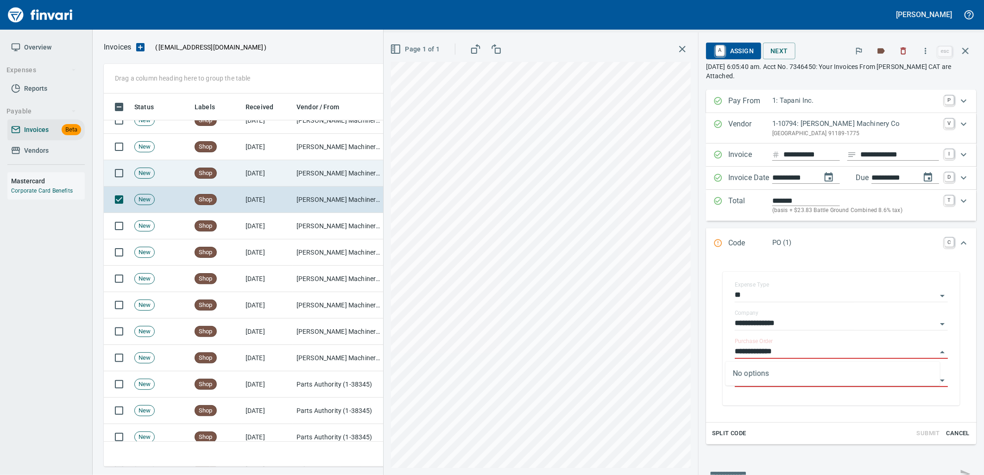
click at [328, 166] on td "[PERSON_NAME] Machinery Co (1-10794)" at bounding box center [339, 173] width 93 height 26
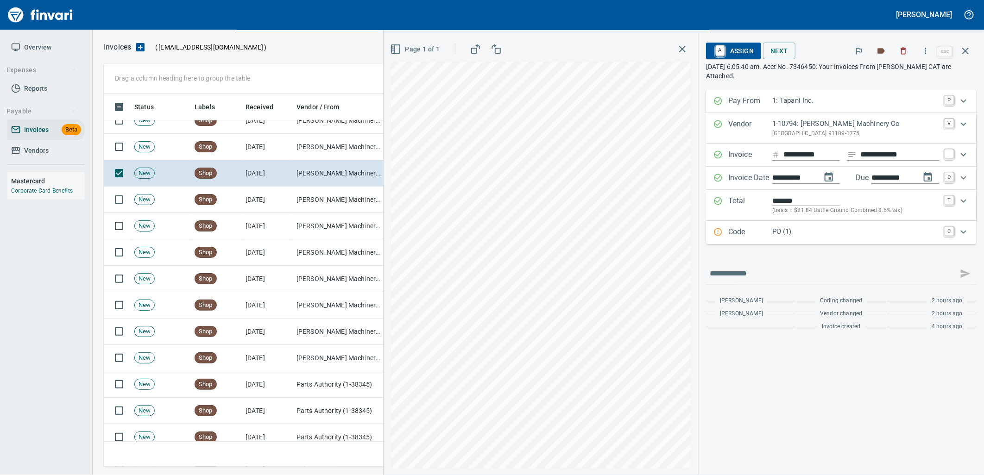
click at [803, 234] on p "PO (1)" at bounding box center [855, 232] width 167 height 11
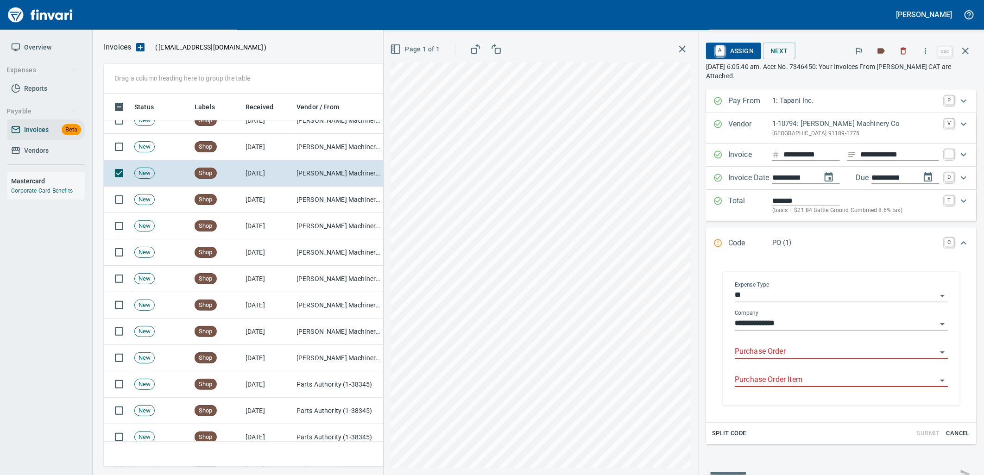
click at [790, 357] on input "Purchase Order" at bounding box center [836, 352] width 202 height 13
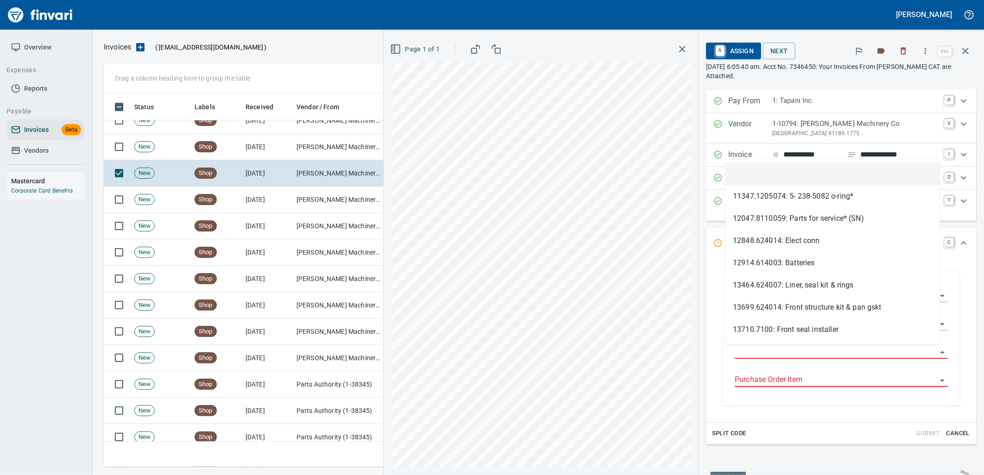
type input "**********"
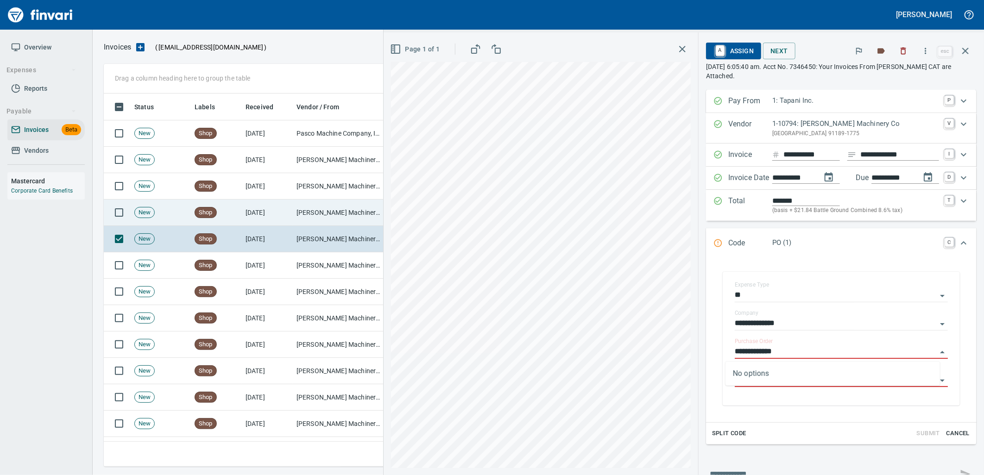
click at [308, 209] on td "[PERSON_NAME] Machinery Co (1-10794)" at bounding box center [339, 213] width 93 height 26
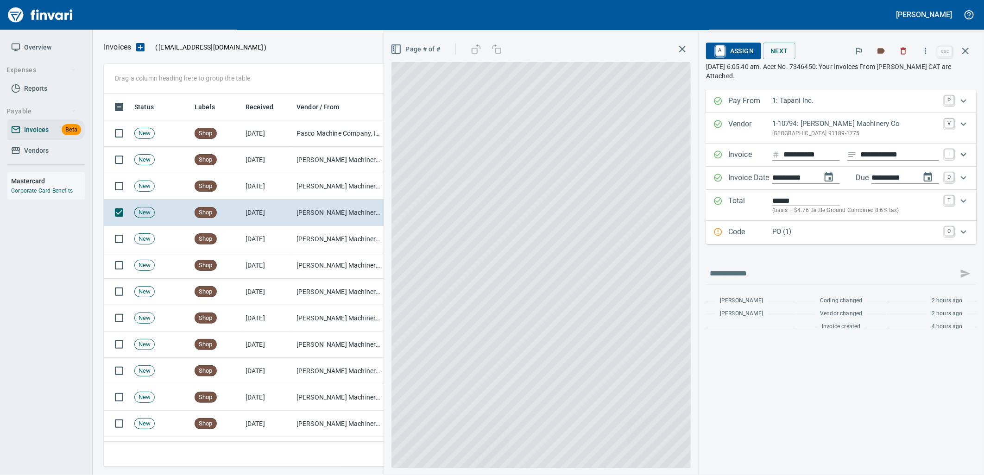
scroll to position [366, 854]
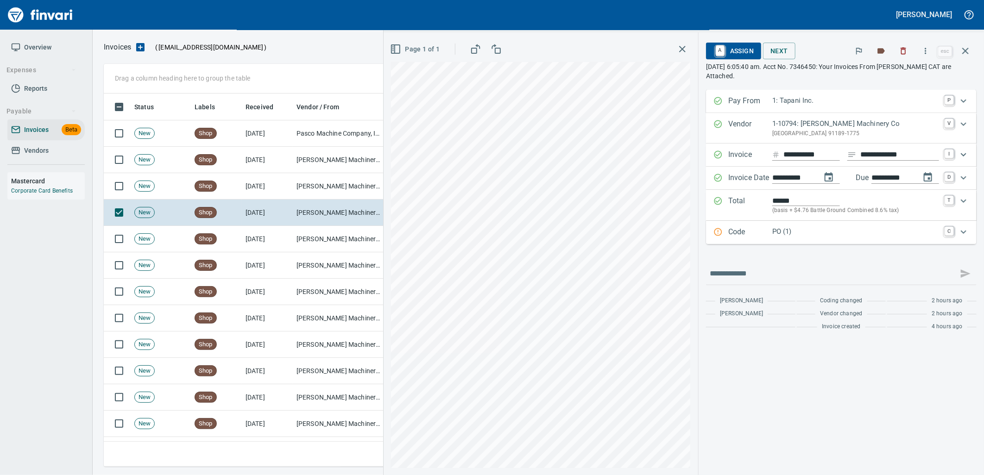
click at [793, 230] on p "PO (1)" at bounding box center [855, 232] width 167 height 11
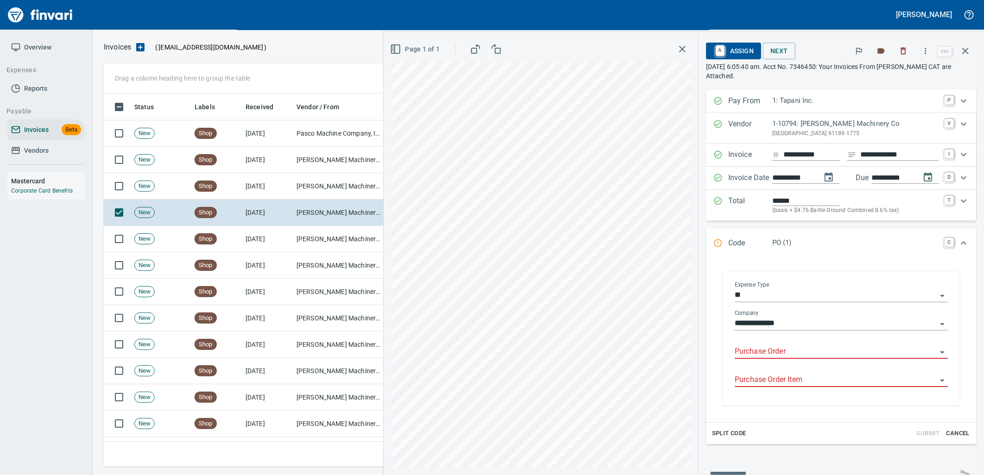
click at [776, 355] on input "Purchase Order" at bounding box center [836, 352] width 202 height 13
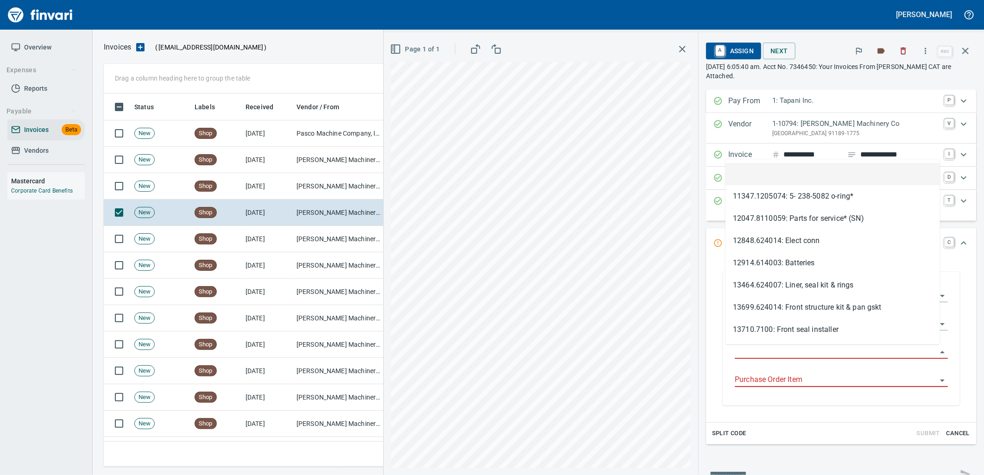
type input "**********"
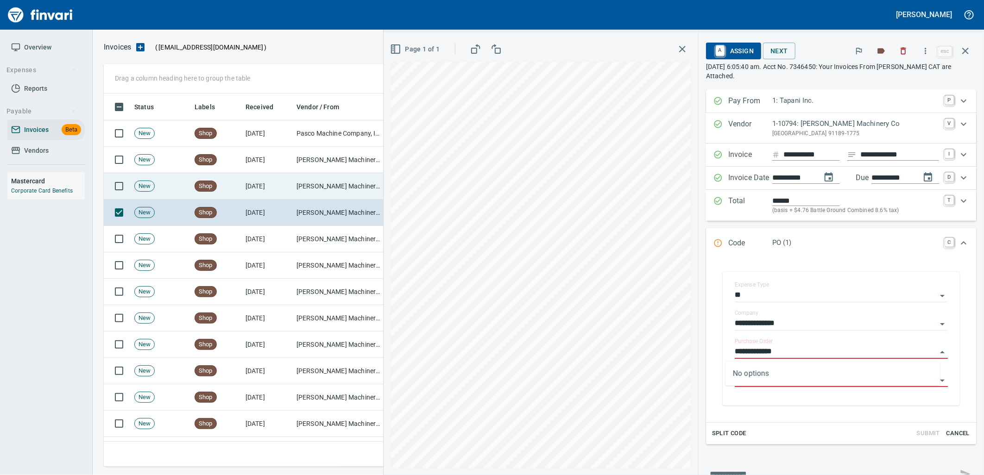
click at [297, 196] on td "[PERSON_NAME] Machinery Co (1-10794)" at bounding box center [339, 186] width 93 height 26
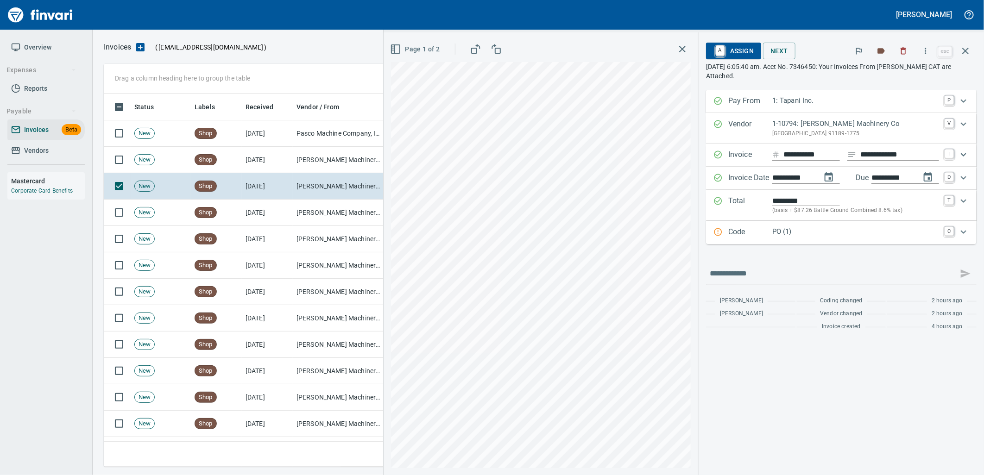
click at [801, 234] on p "PO (1)" at bounding box center [855, 232] width 167 height 11
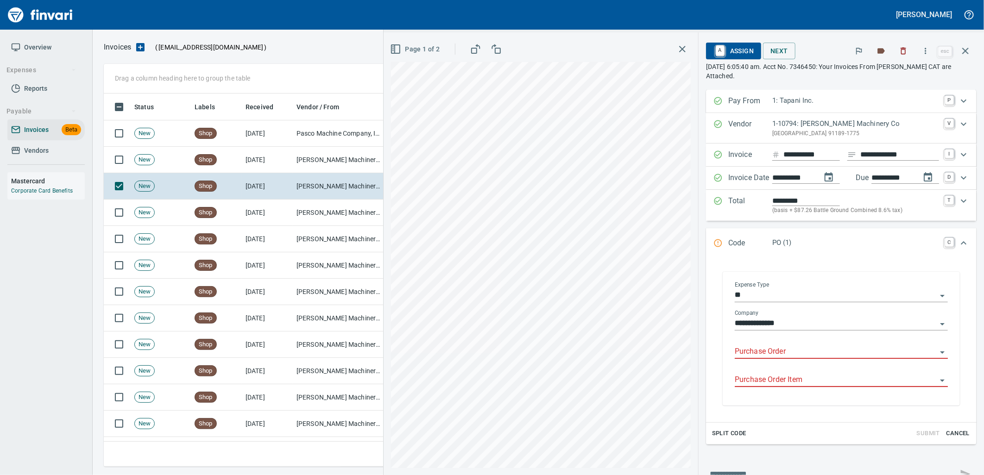
click at [780, 353] on input "Purchase Order" at bounding box center [836, 352] width 202 height 13
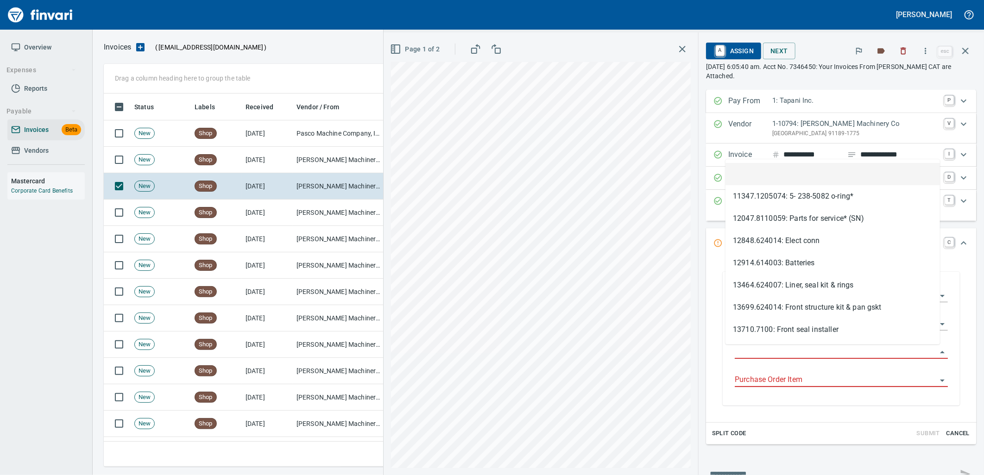
type input "**********"
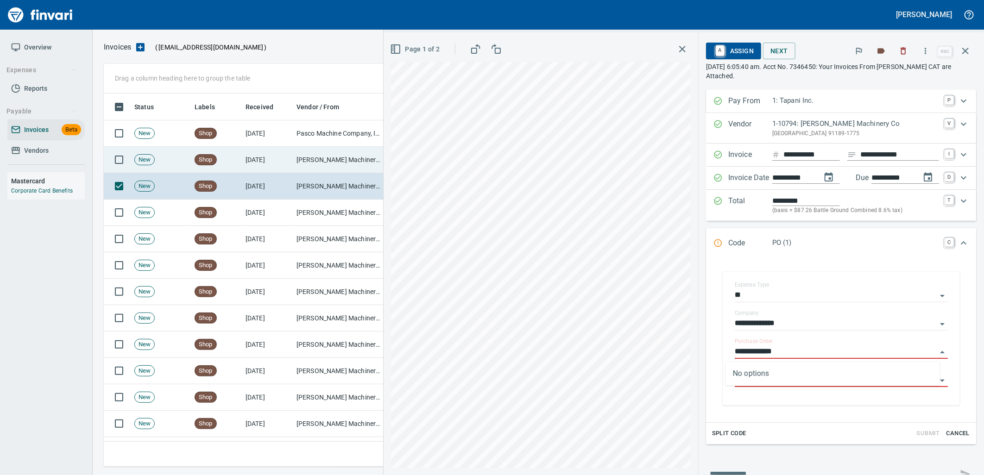
click at [240, 151] on td "Shop" at bounding box center [216, 160] width 51 height 26
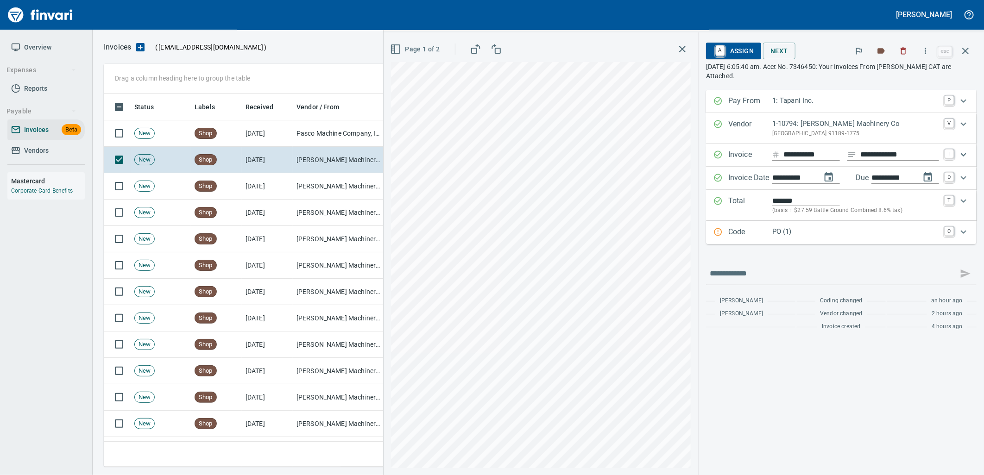
click at [796, 234] on p "PO (1)" at bounding box center [855, 232] width 167 height 11
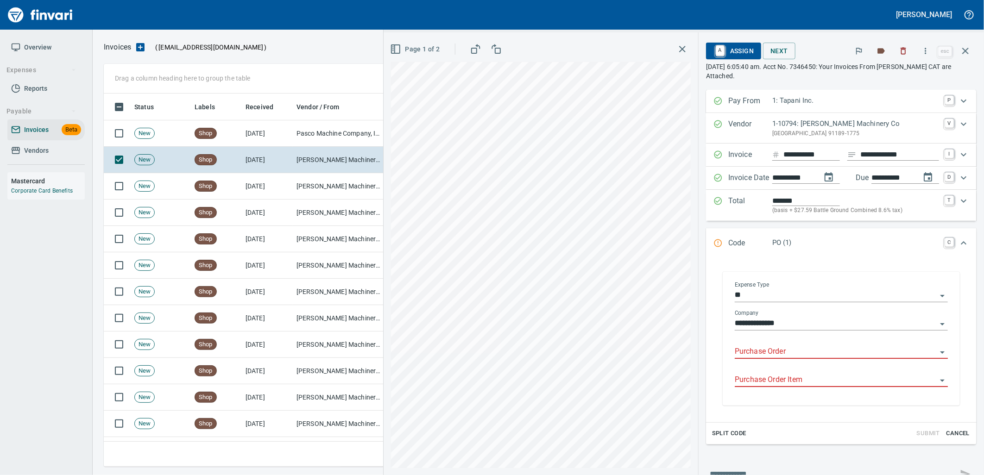
click at [788, 357] on input "Purchase Order" at bounding box center [836, 352] width 202 height 13
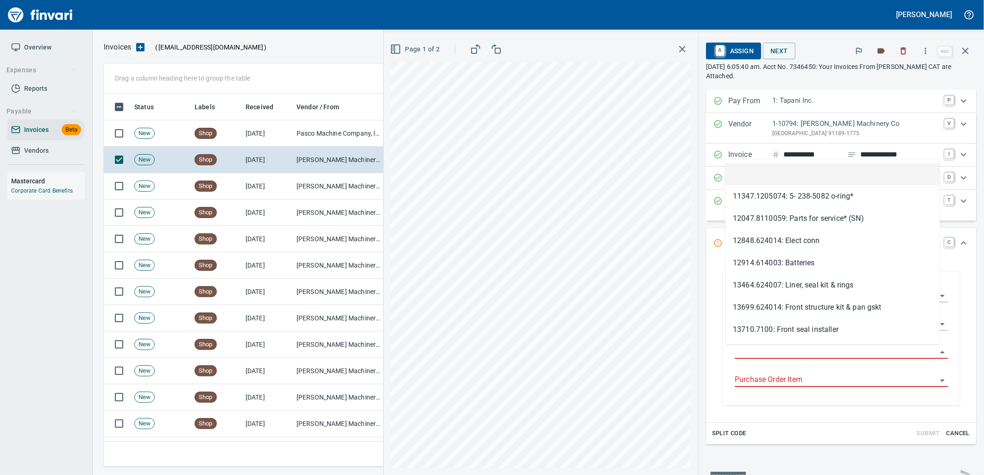
scroll to position [366, 854]
type input "**********"
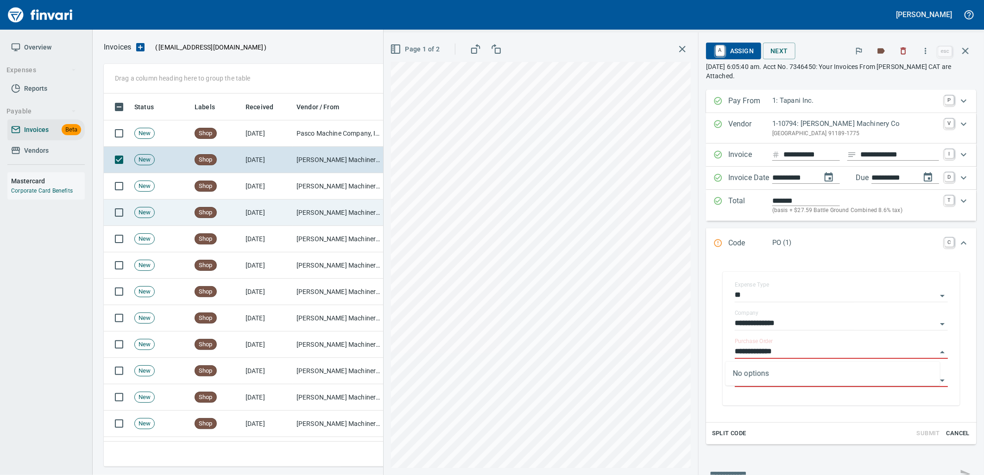
click at [242, 131] on td "[DATE]" at bounding box center [267, 133] width 51 height 26
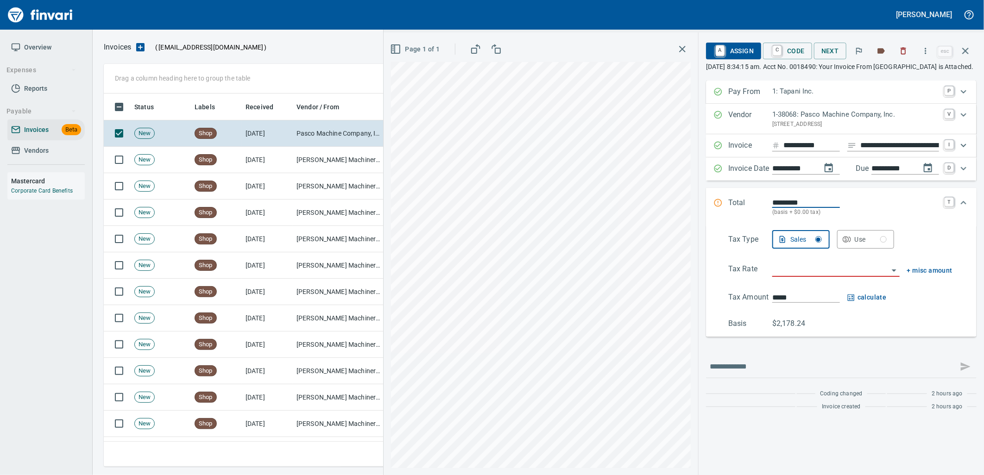
click at [828, 120] on p "1-38068: Pasco Machine Company, Inc." at bounding box center [855, 114] width 167 height 11
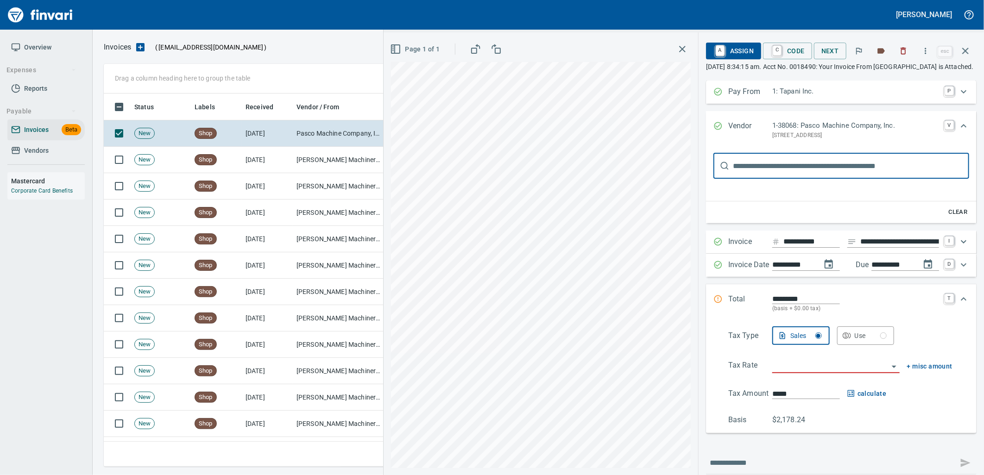
click at [823, 166] on input "text" at bounding box center [851, 166] width 236 height 26
type input "**********"
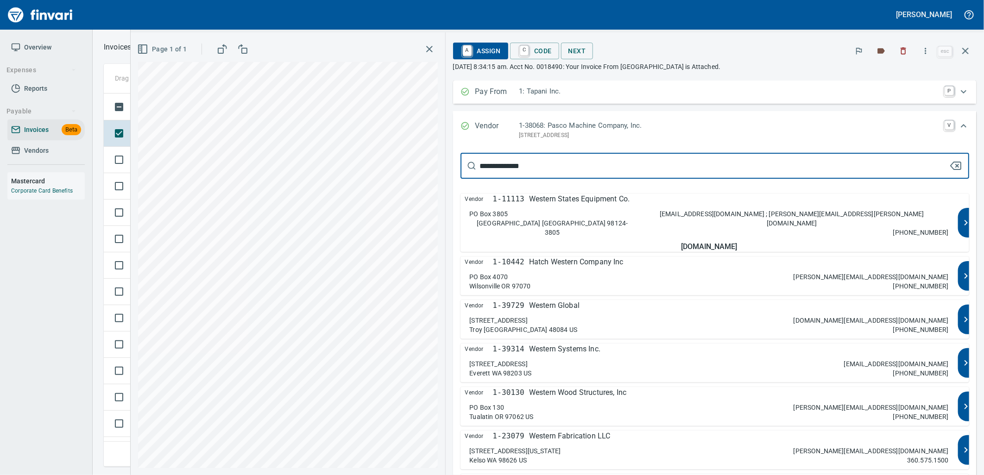
click at [630, 205] on p "Western States Equipment Co." at bounding box center [579, 199] width 101 height 11
type input "**********"
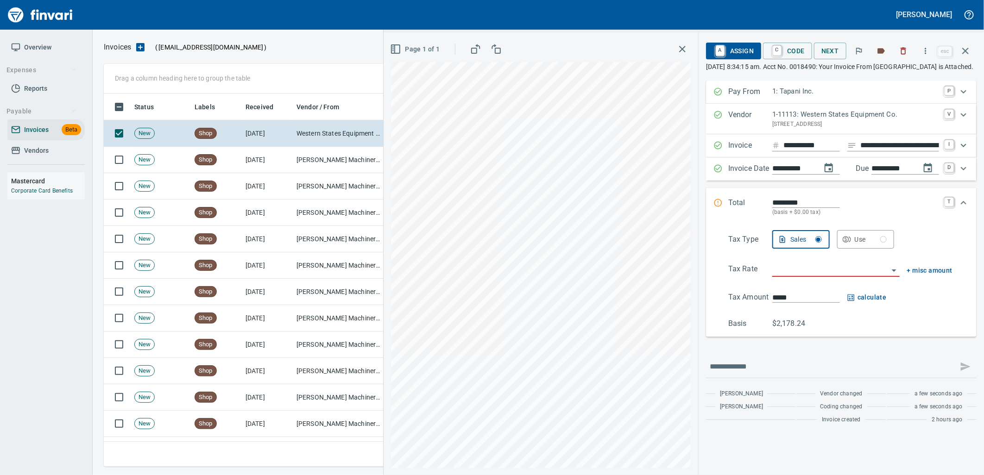
click at [891, 152] on input "**********" at bounding box center [900, 146] width 79 height 12
click at [886, 152] on input "**********" at bounding box center [900, 146] width 79 height 12
click at [772, 208] on input "*********" at bounding box center [806, 202] width 68 height 11
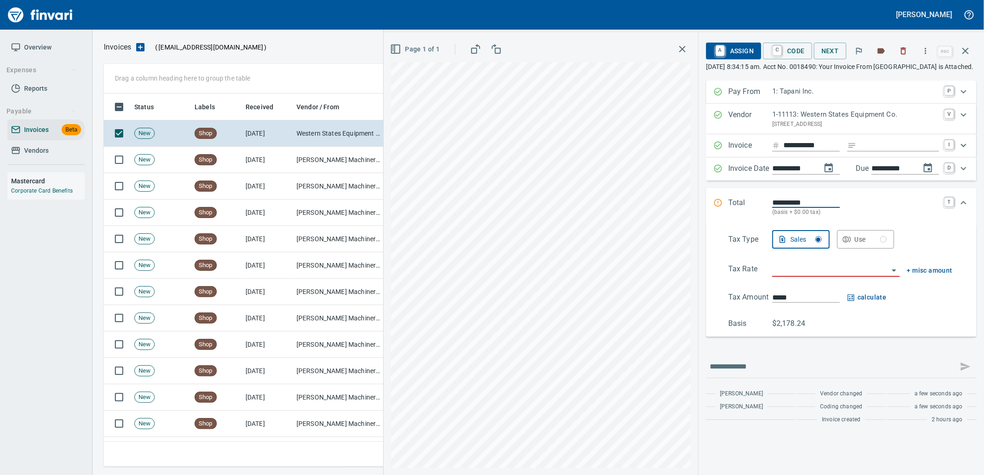
type input "**********"
click at [788, 277] on input "search" at bounding box center [830, 270] width 116 height 13
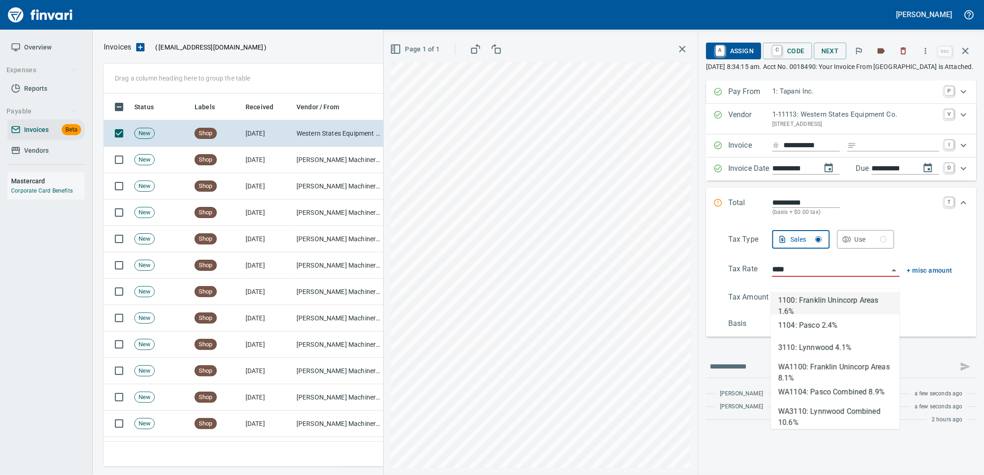
scroll to position [366, 854]
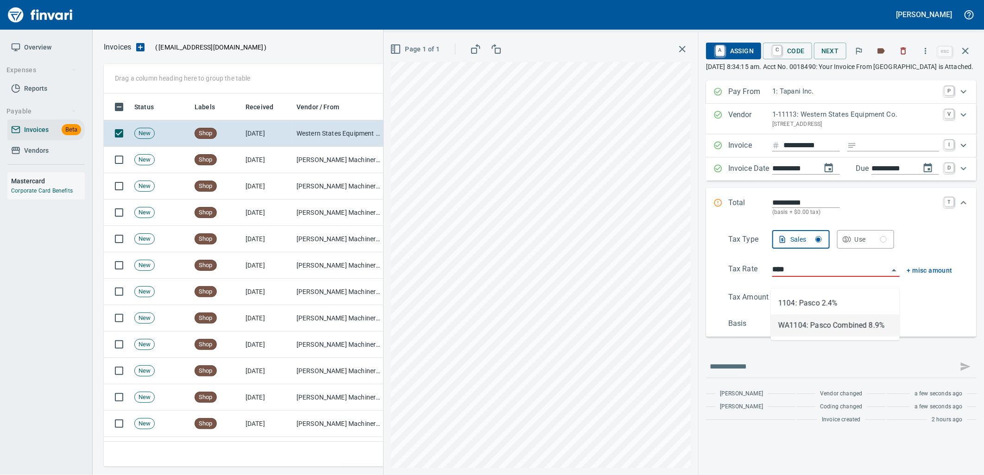
type input "**********"
type input "********"
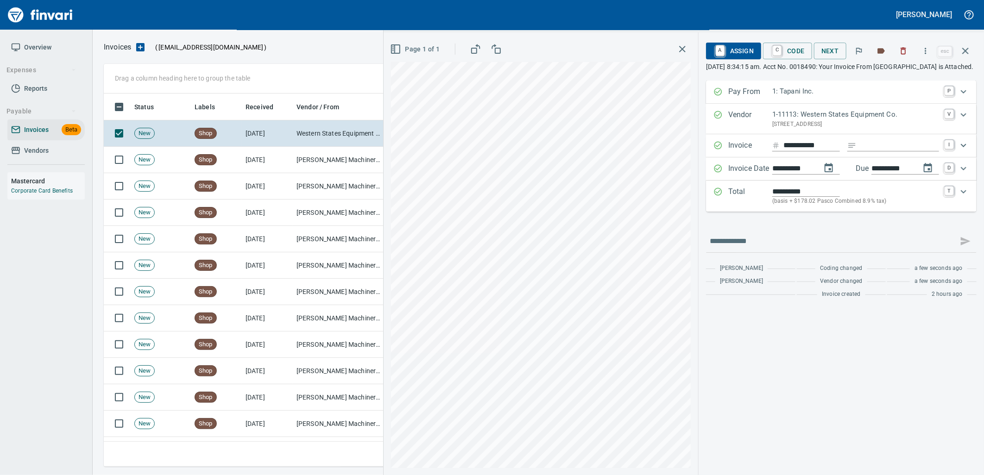
type input "**********"
click at [741, 44] on span "A Assign" at bounding box center [734, 51] width 40 height 16
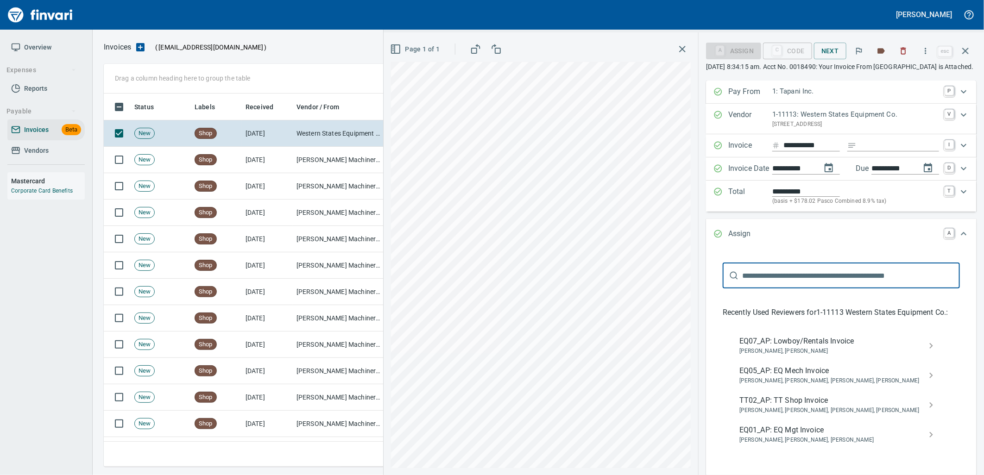
click at [797, 377] on span "EQ05_AP: EQ Mech Invoice" at bounding box center [834, 371] width 189 height 11
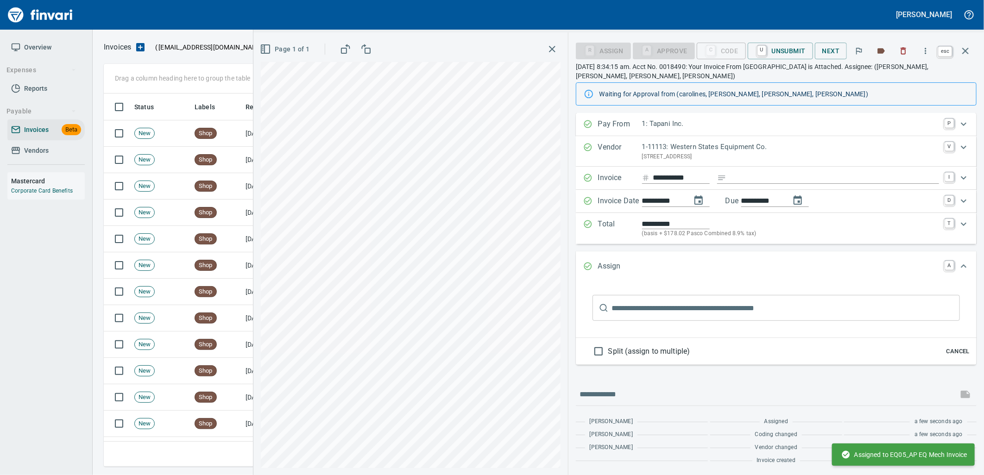
click at [969, 56] on icon "button" at bounding box center [965, 50] width 11 height 11
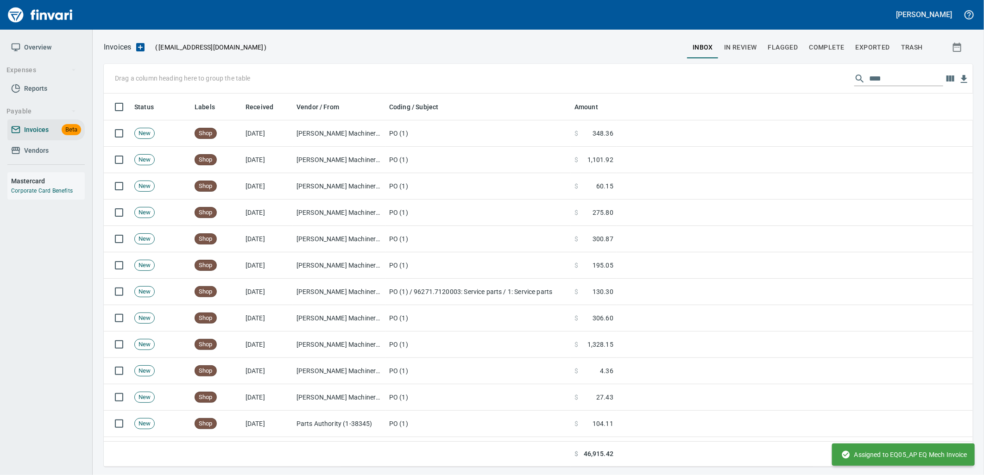
scroll to position [366, 854]
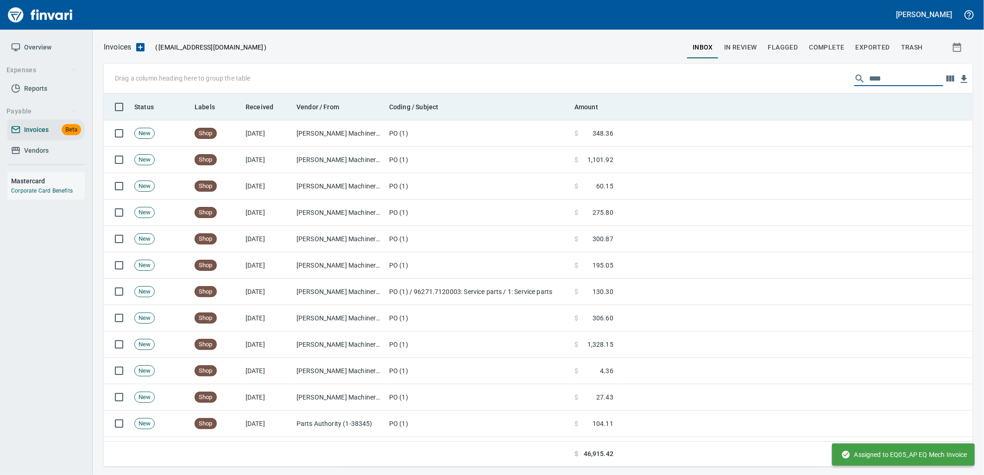
drag, startPoint x: 904, startPoint y: 81, endPoint x: 731, endPoint y: 105, distance: 174.9
click at [766, 102] on div "Drag a column heading here to group the table **** Status Labels Received Vendo…" at bounding box center [538, 265] width 869 height 403
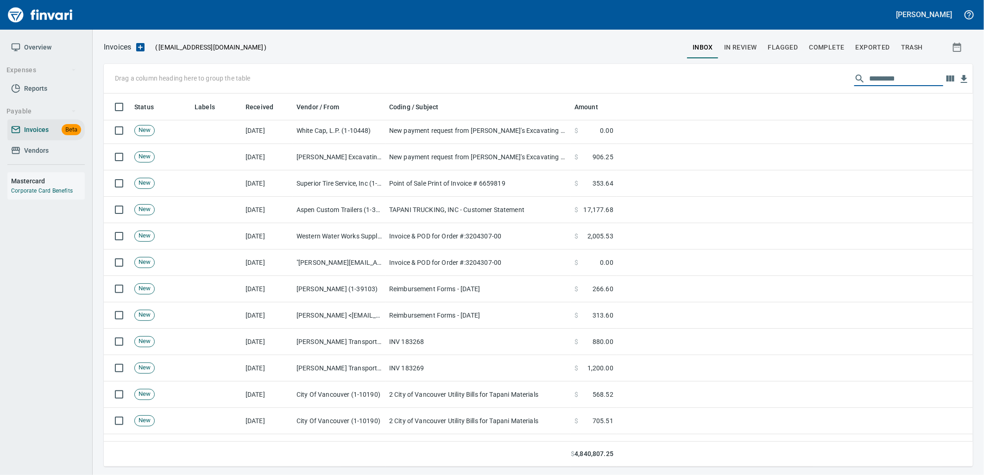
scroll to position [0, 0]
